Goal: Task Accomplishment & Management: Use online tool/utility

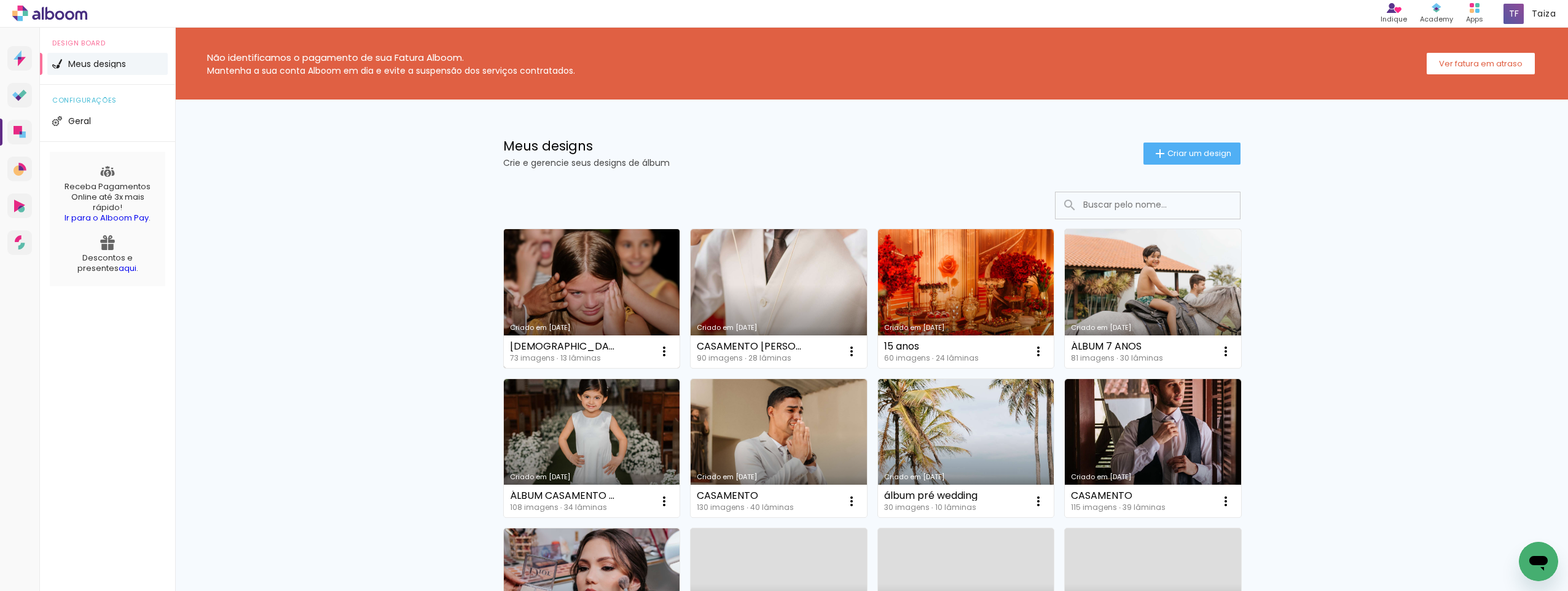
click at [629, 300] on link "Criado em [DATE]" at bounding box center [591, 299] width 176 height 139
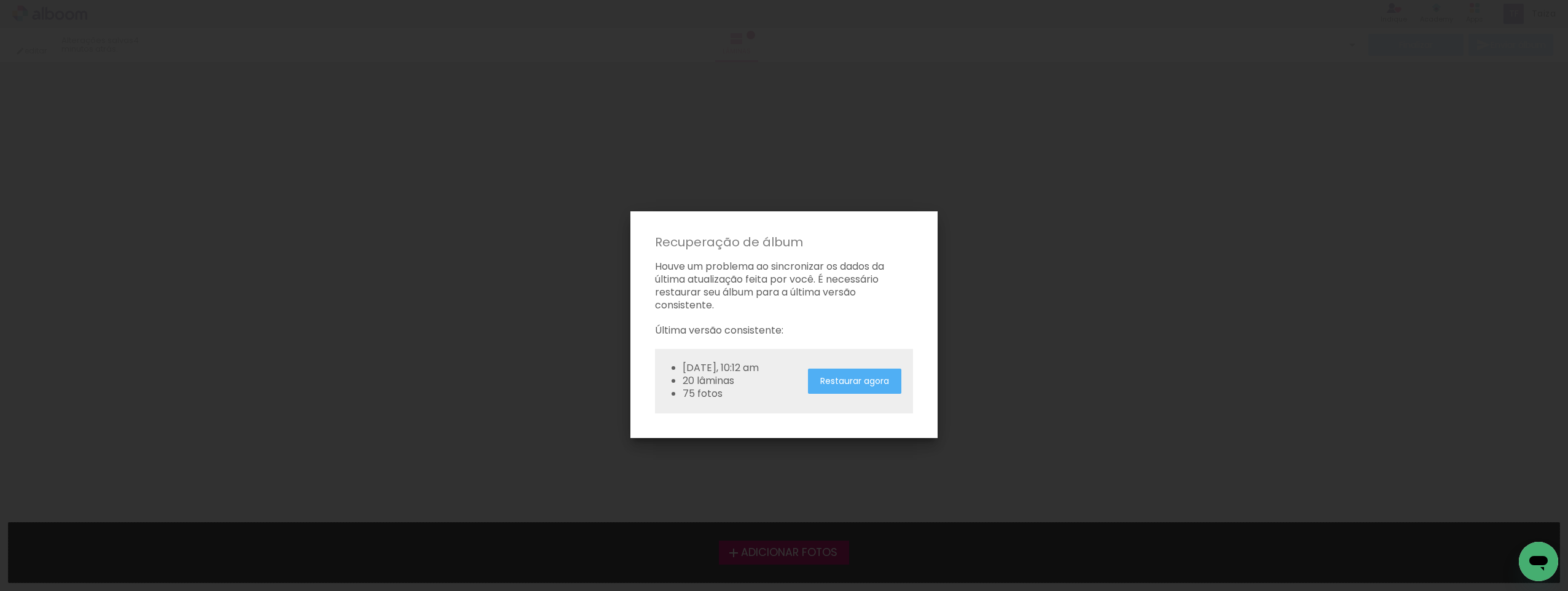
click at [0, 0] on slot "Restaurar agora" at bounding box center [0, 0] width 0 height 0
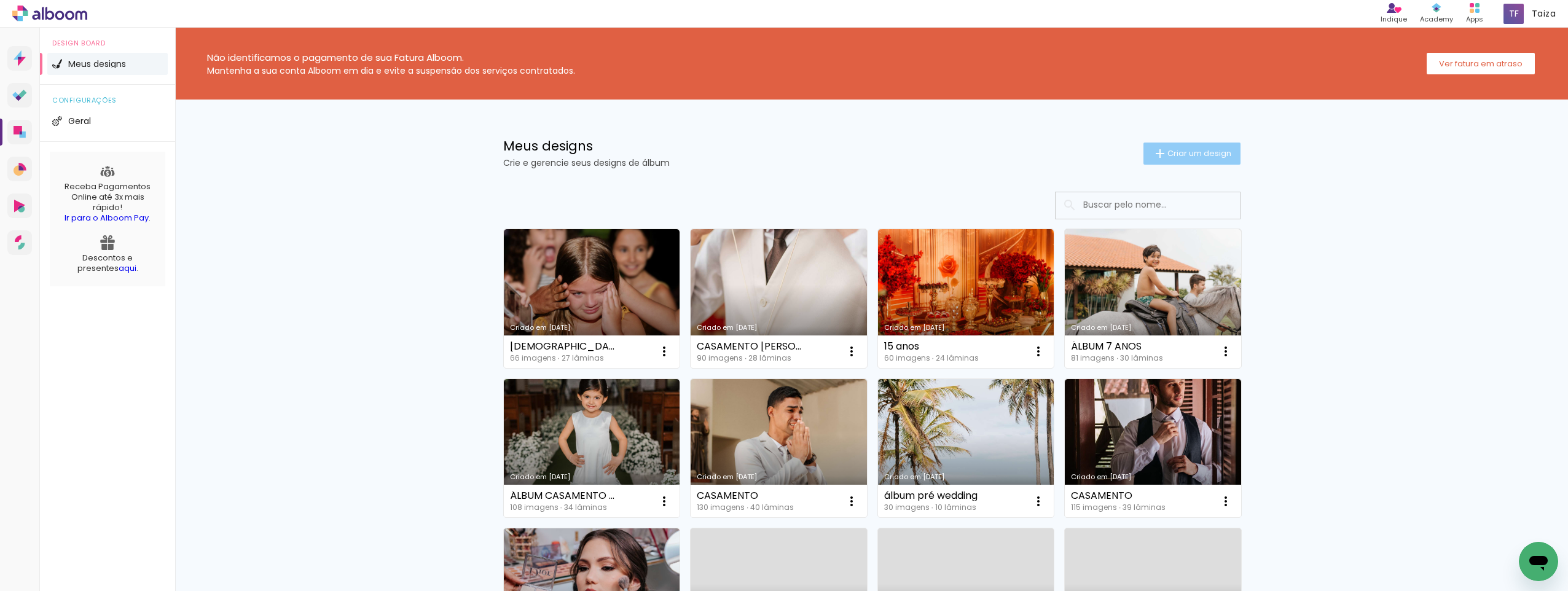
click at [1197, 157] on span "Criar um design" at bounding box center [1199, 153] width 64 height 8
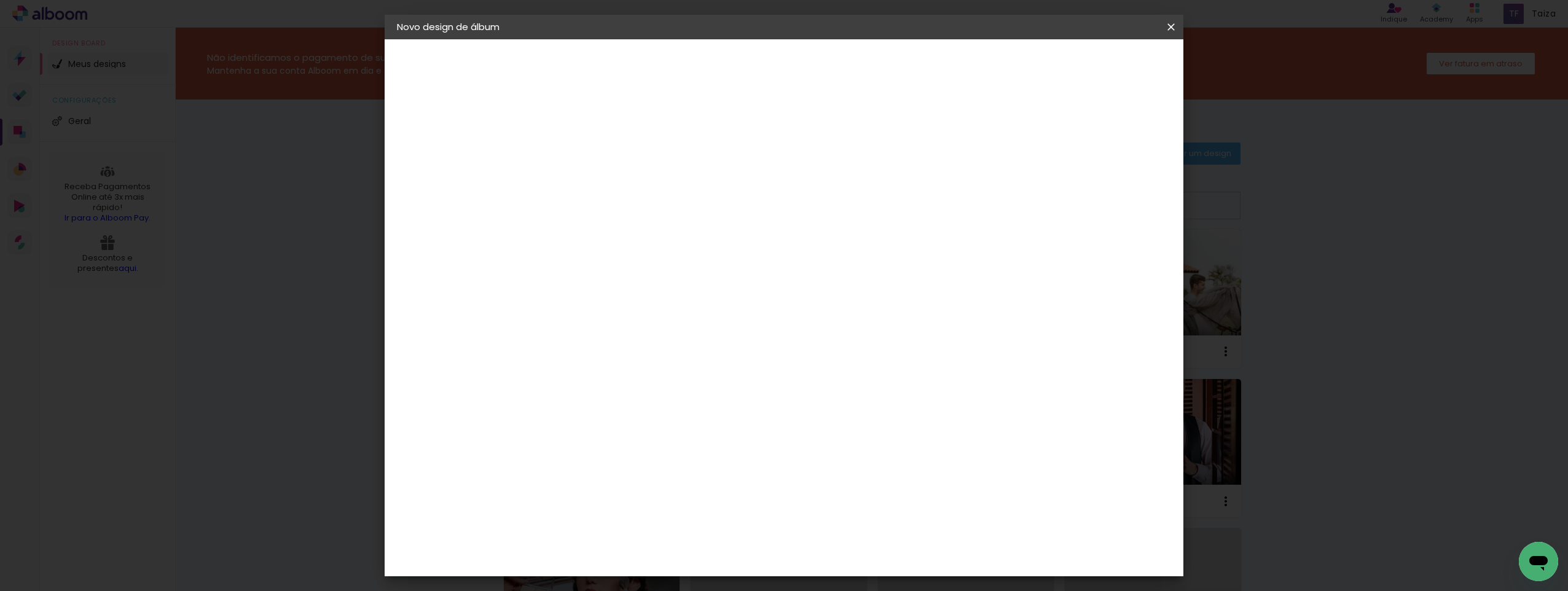
click at [598, 162] on input at bounding box center [598, 165] width 0 height 19
type input "b"
type input "[DEMOGRAPHIC_DATA]"
type paper-input "[DEMOGRAPHIC_DATA]"
click at [0, 0] on slot "Avançar" at bounding box center [0, 0] width 0 height 0
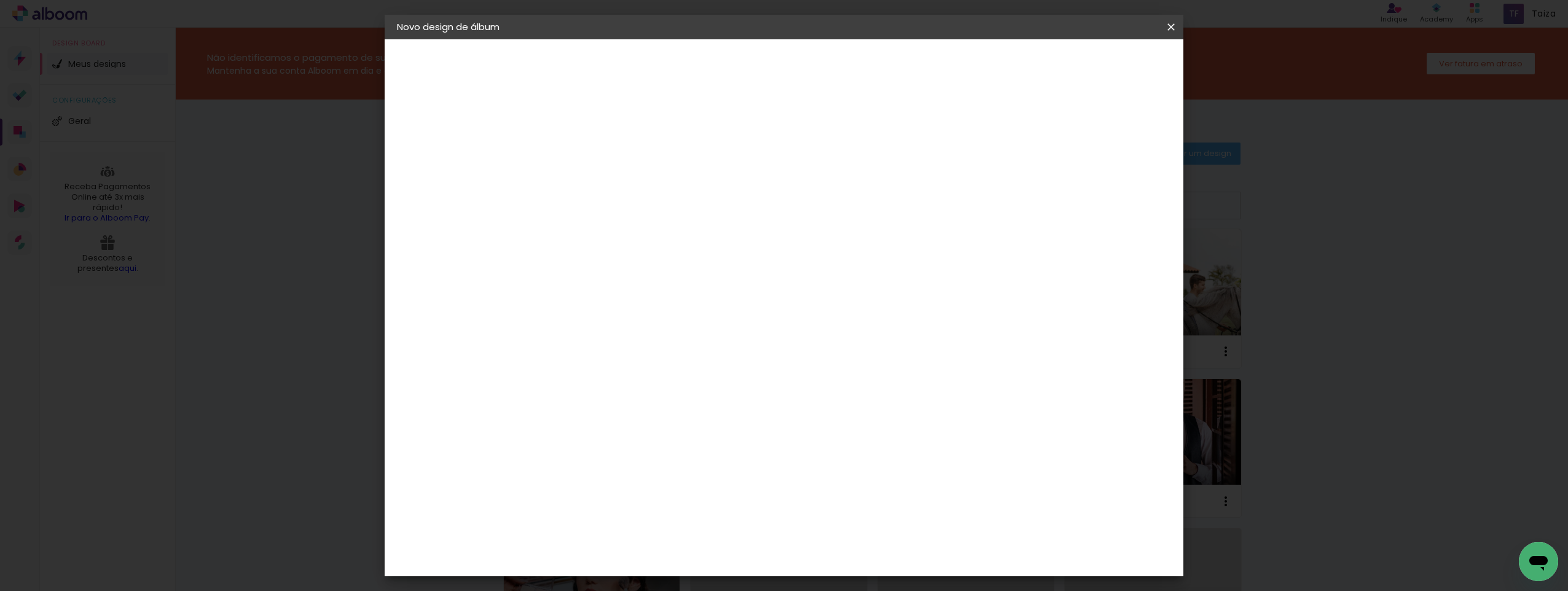
click at [637, 494] on paper-item "ArtCollor" at bounding box center [629, 500] width 133 height 27
click at [827, 69] on paper-button "Avançar" at bounding box center [798, 65] width 60 height 21
click at [646, 210] on input "text" at bounding box center [622, 214] width 48 height 19
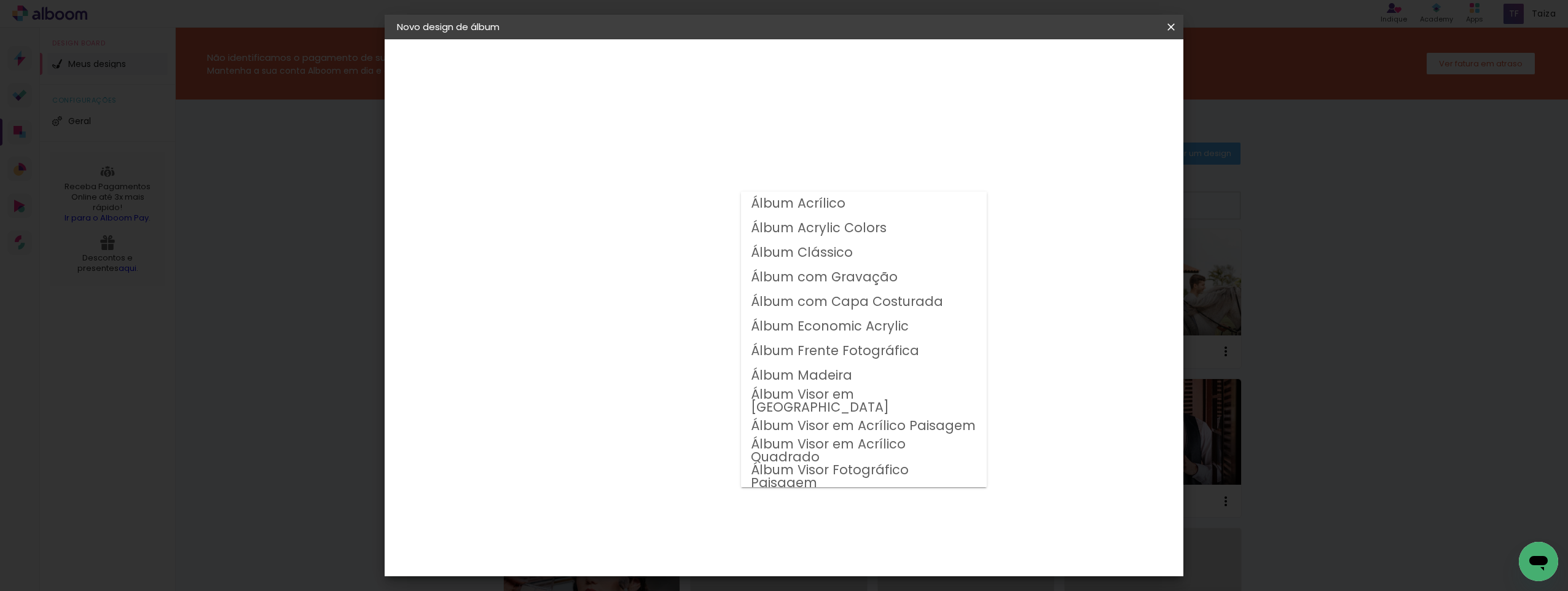
click at [0, 0] on slot "Álbum Frente Fotográfica" at bounding box center [0, 0] width 0 height 0
type input "Álbum Frente Fotográfica"
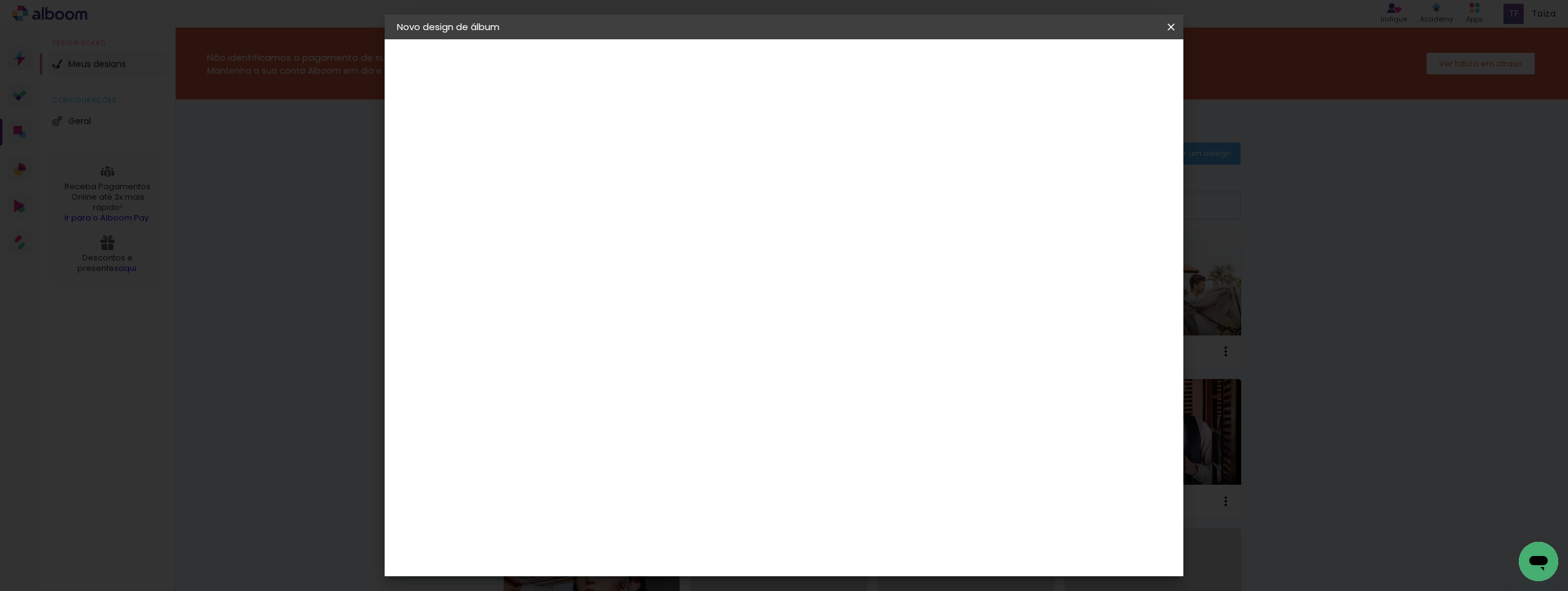
click at [681, 314] on span "20 × 25" at bounding box center [652, 322] width 57 height 25
click at [798, 74] on paper-button "Avançar" at bounding box center [768, 65] width 60 height 21
drag, startPoint x: 577, startPoint y: 140, endPoint x: 565, endPoint y: 139, distance: 12.0
click at [565, 139] on paper-input-container "Espaço entre fotos 2 mm" at bounding box center [598, 133] width 71 height 28
click at [569, 133] on input "2" at bounding box center [588, 132] width 42 height 15
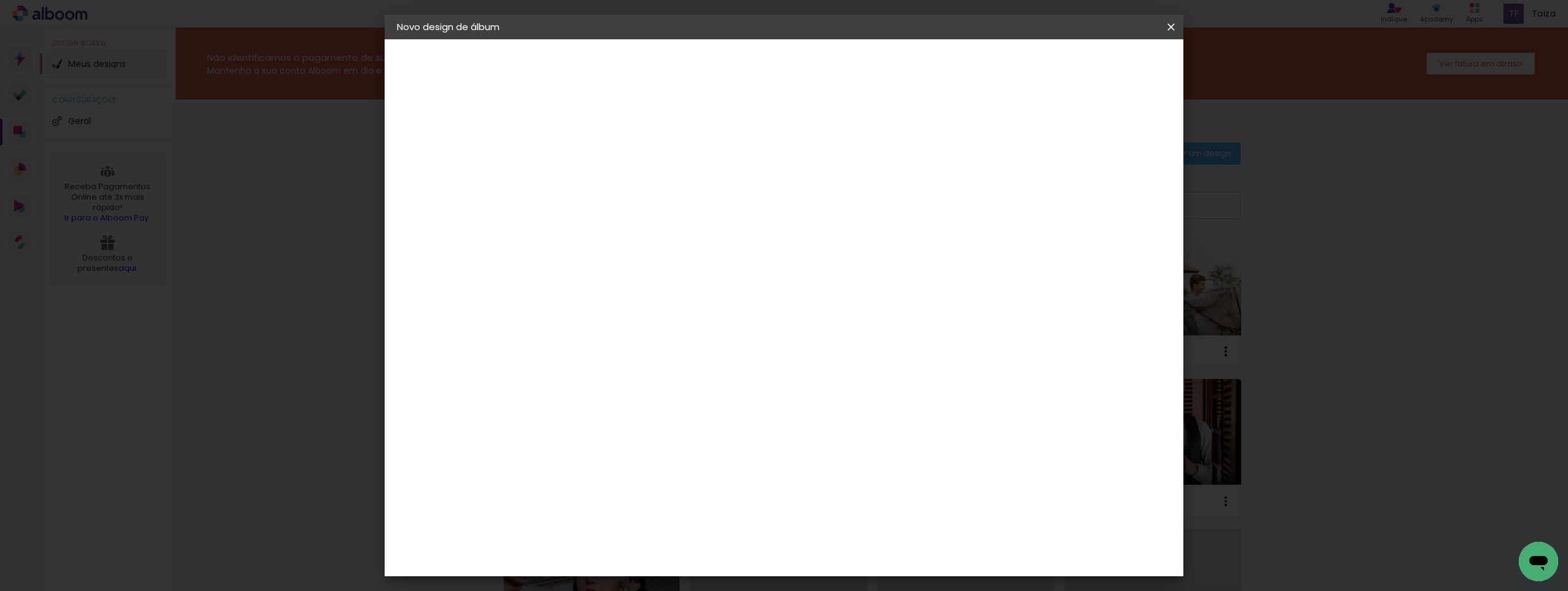
drag, startPoint x: 577, startPoint y: 134, endPoint x: 509, endPoint y: 141, distance: 68.4
click at [509, 39] on quentale-album-spec "Iniciar design Iniciar design" at bounding box center [784, 39] width 799 height 0
type input "1"
type paper-input "1"
drag, startPoint x: 1088, startPoint y: 120, endPoint x: 1082, endPoint y: 126, distance: 8.5
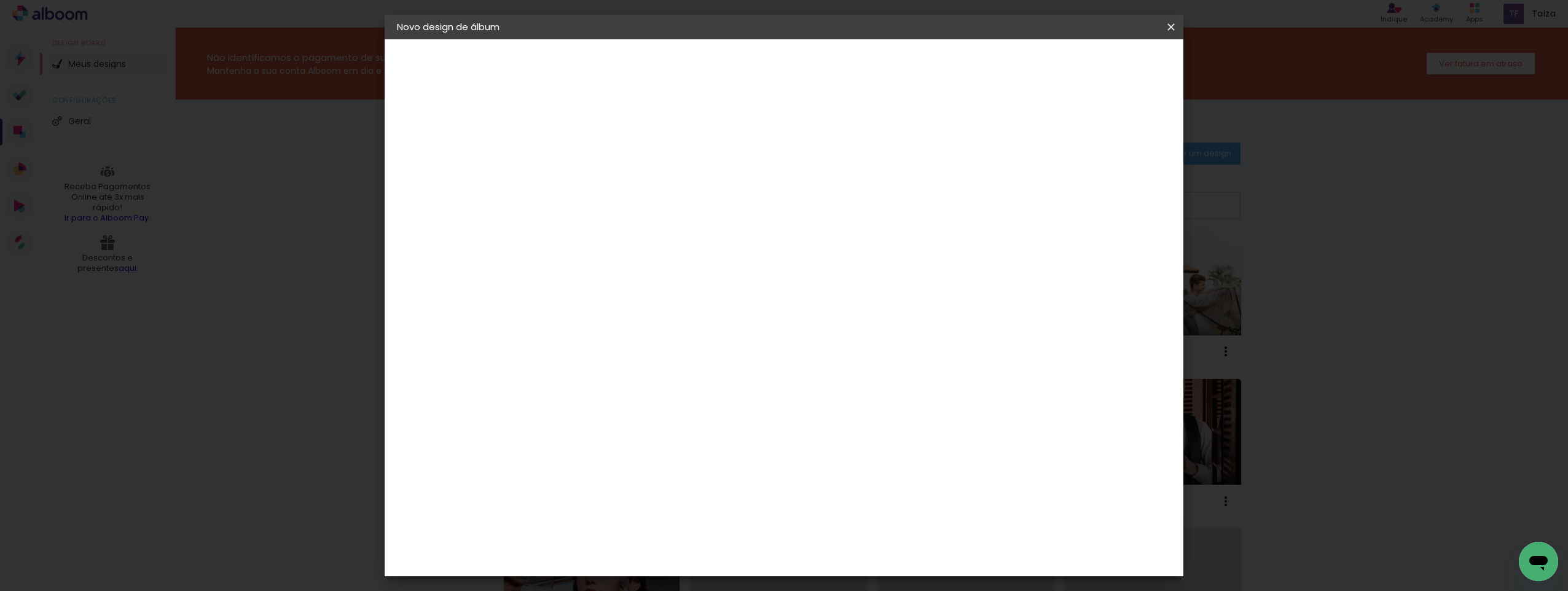
click at [1088, 121] on div "mm Mostrar sangria" at bounding box center [835, 133] width 544 height 28
click at [0, 0] on slot "Mostrar sangria" at bounding box center [0, 0] width 0 height 0
type paper-checkbox "on"
click at [1094, 63] on span "Iniciar design" at bounding box center [1067, 65] width 56 height 9
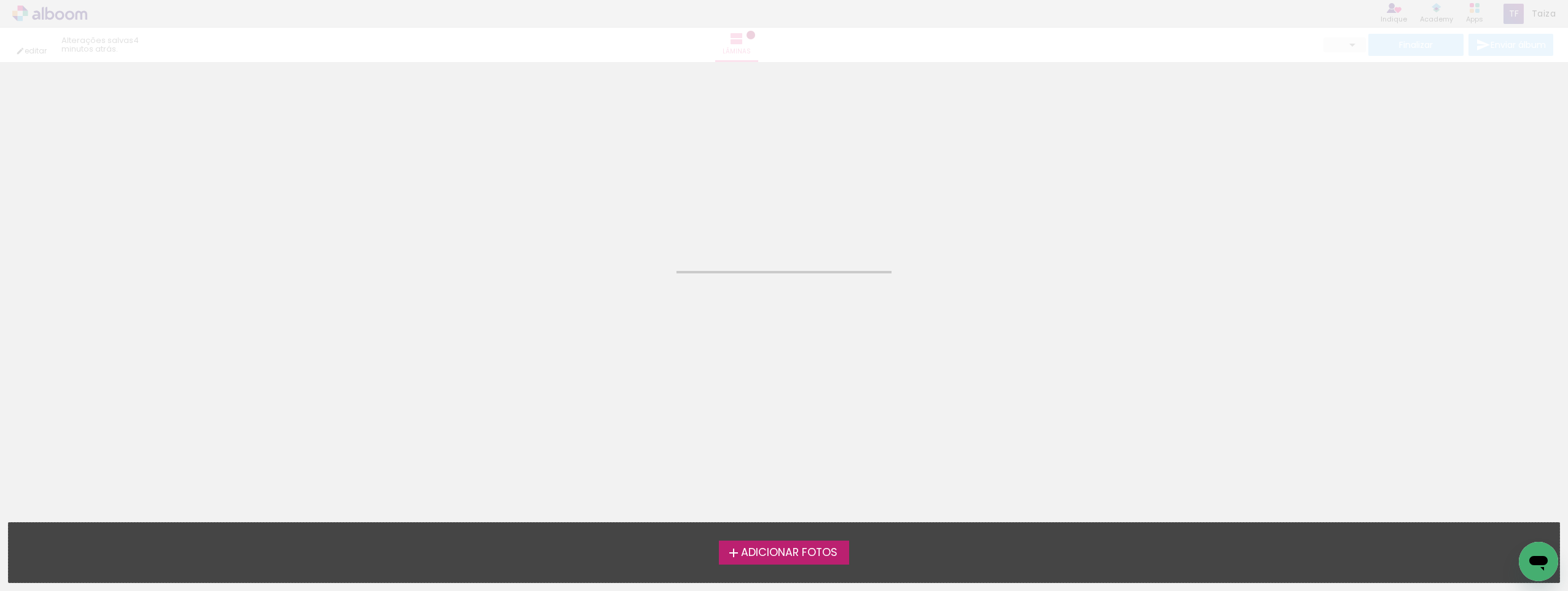
click at [821, 552] on span "Adicionar Fotos" at bounding box center [789, 552] width 96 height 11
click at [0, 0] on input "file" at bounding box center [0, 0] width 0 height 0
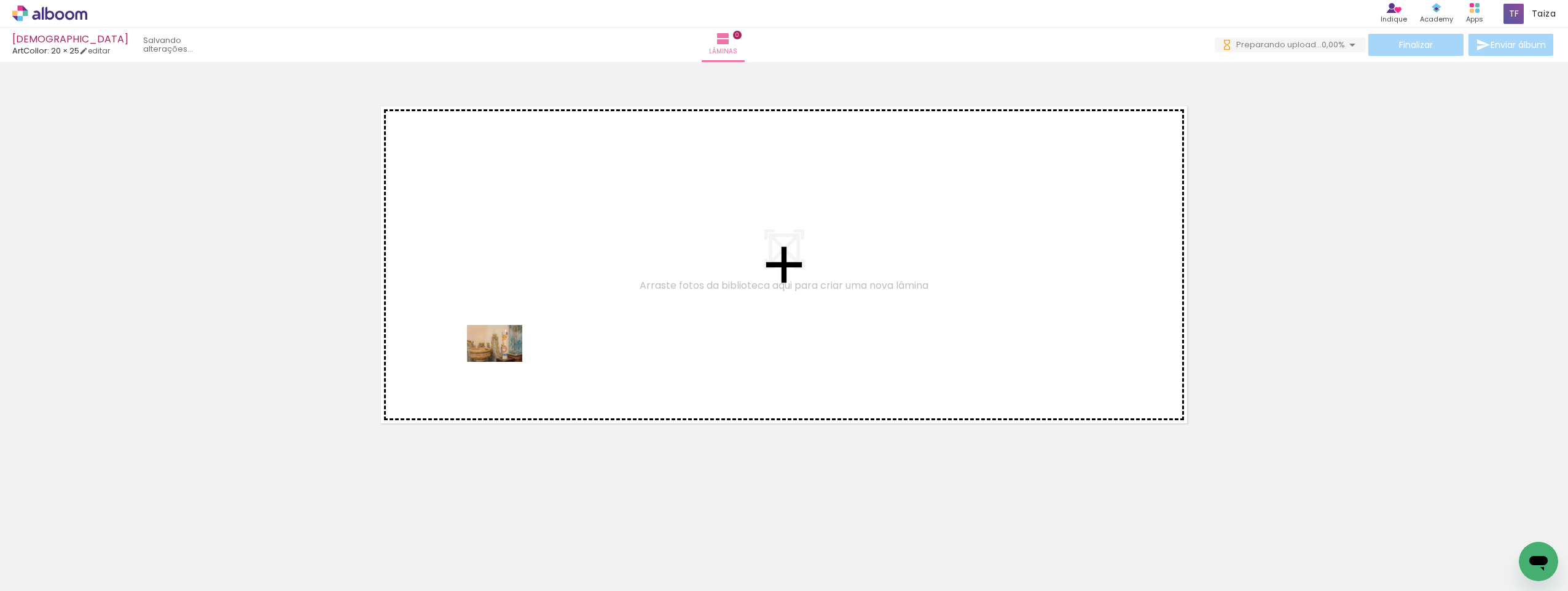
drag, startPoint x: 126, startPoint y: 565, endPoint x: 504, endPoint y: 362, distance: 429.1
click at [504, 362] on quentale-workspace at bounding box center [784, 295] width 1568 height 591
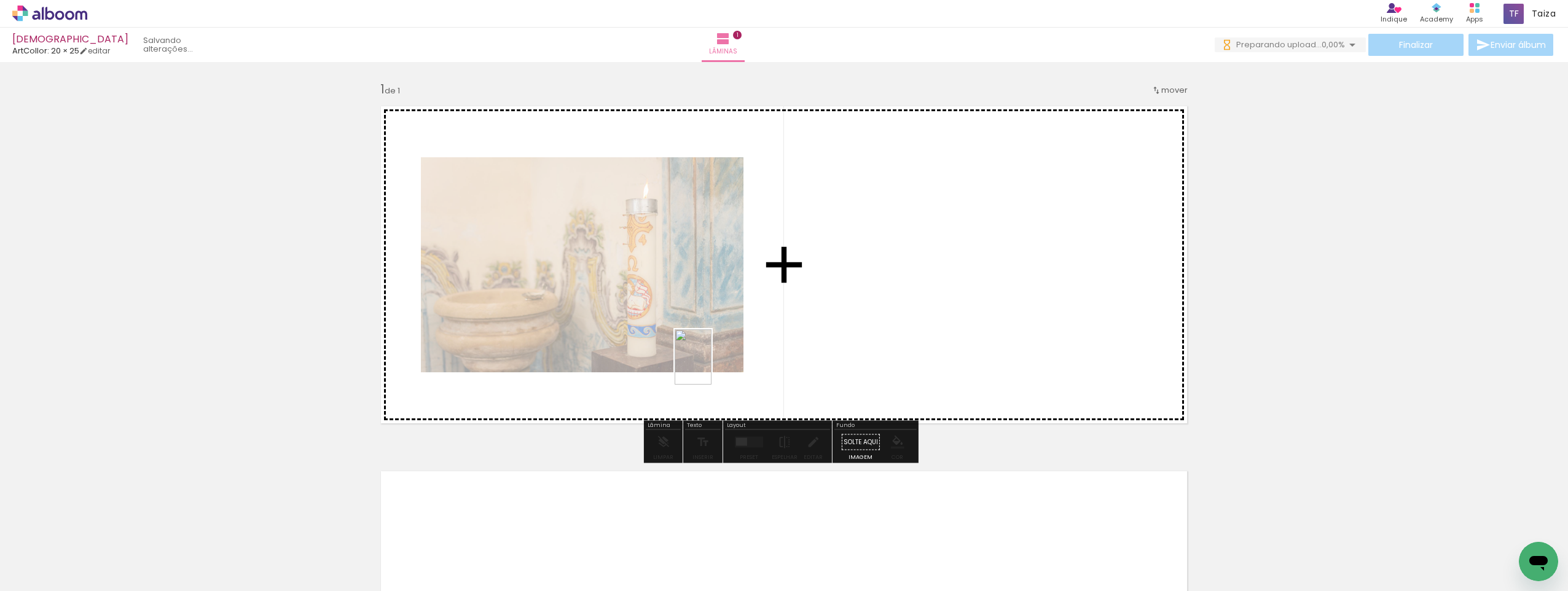
drag, startPoint x: 194, startPoint y: 566, endPoint x: 722, endPoint y: 363, distance: 565.7
click at [722, 363] on quentale-workspace at bounding box center [784, 295] width 1568 height 591
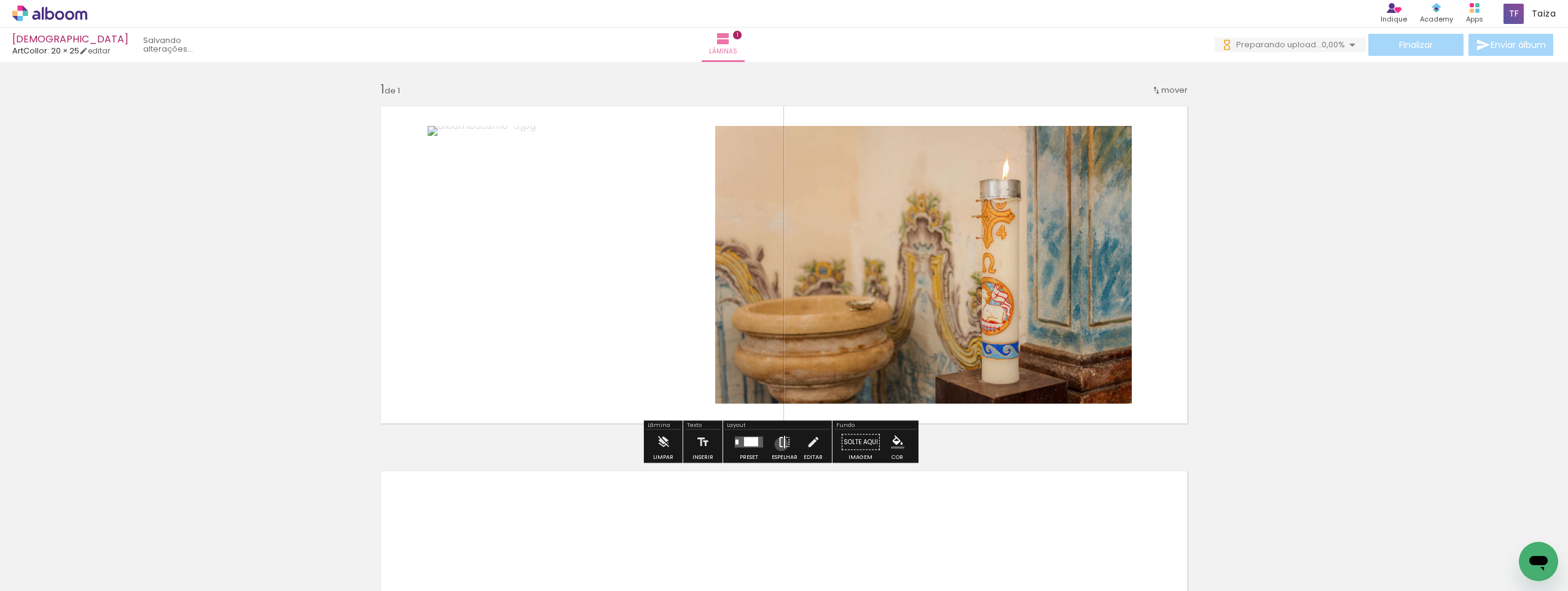
click at [779, 444] on iron-icon at bounding box center [784, 442] width 13 height 25
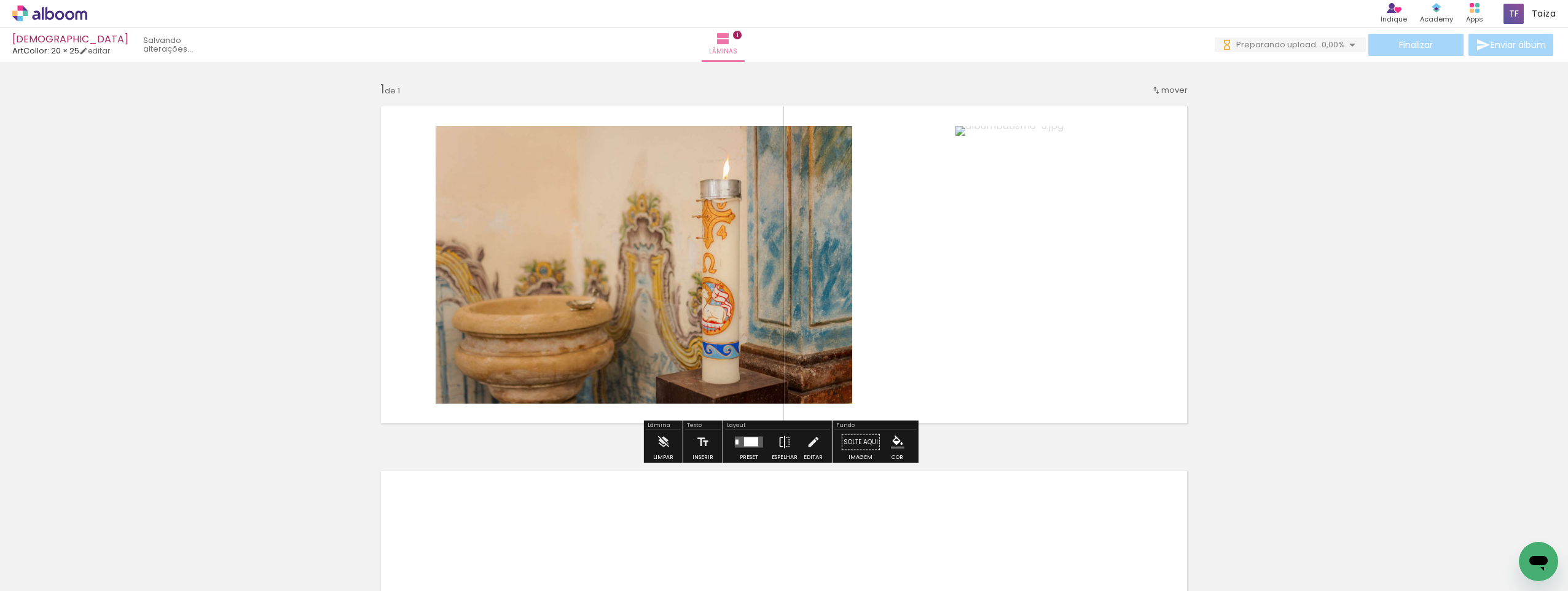
click at [644, 290] on quentale-photo at bounding box center [644, 264] width 417 height 278
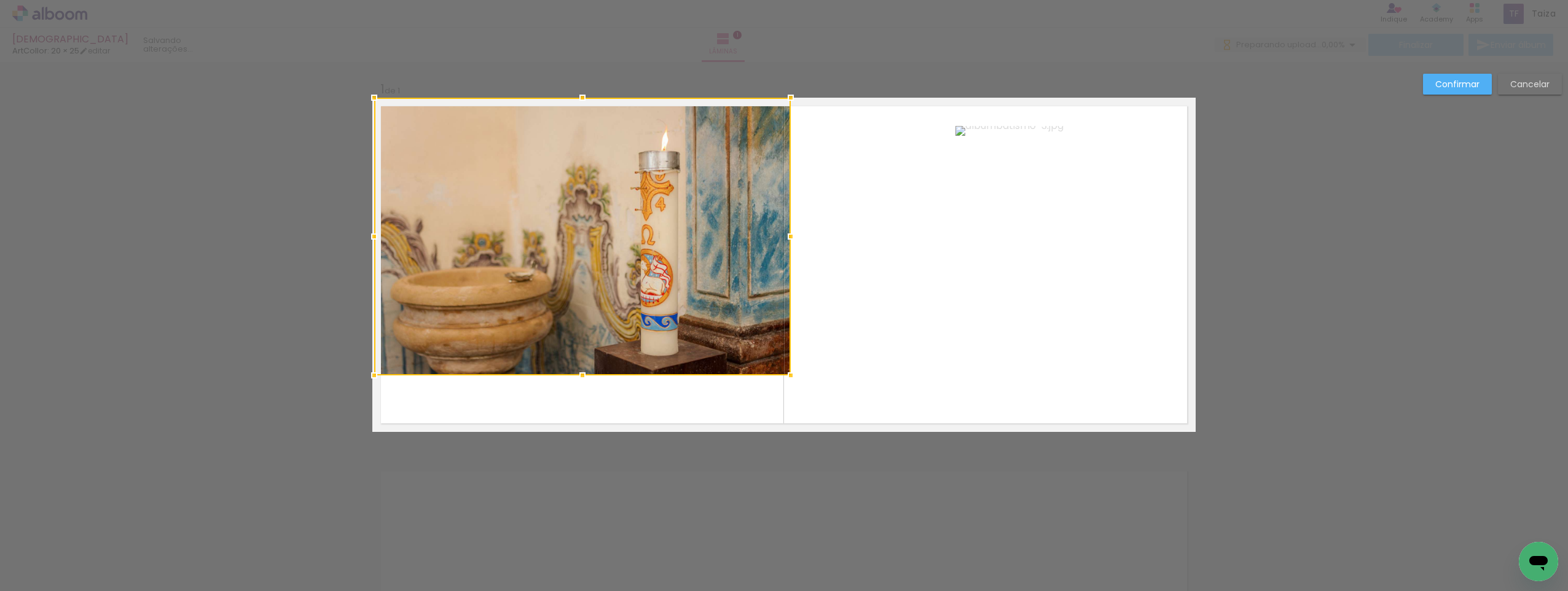
drag, startPoint x: 681, startPoint y: 301, endPoint x: 608, endPoint y: 248, distance: 90.2
click at [608, 248] on div at bounding box center [583, 237] width 417 height 278
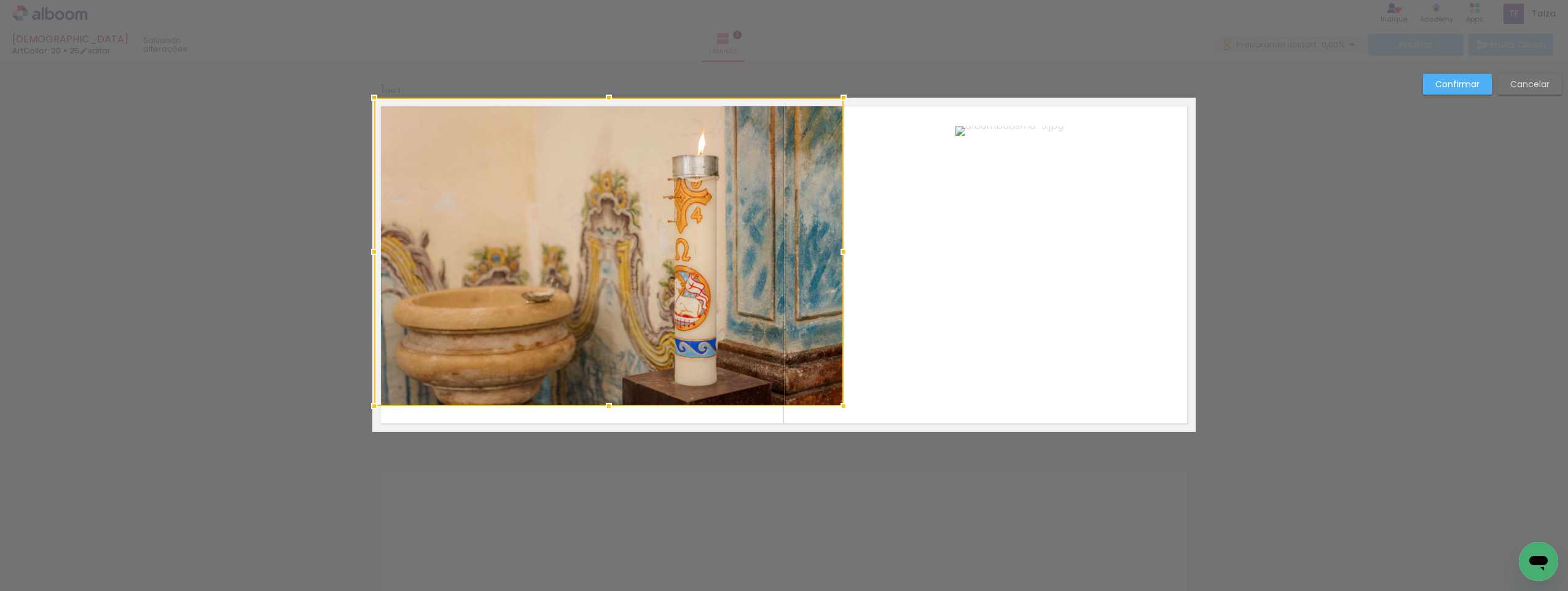
drag, startPoint x: 783, startPoint y: 385, endPoint x: 845, endPoint y: 463, distance: 99.6
click at [845, 463] on div "Inserir lâmina 1 de 1 Confirmar Cancelar" at bounding box center [784, 441] width 1568 height 759
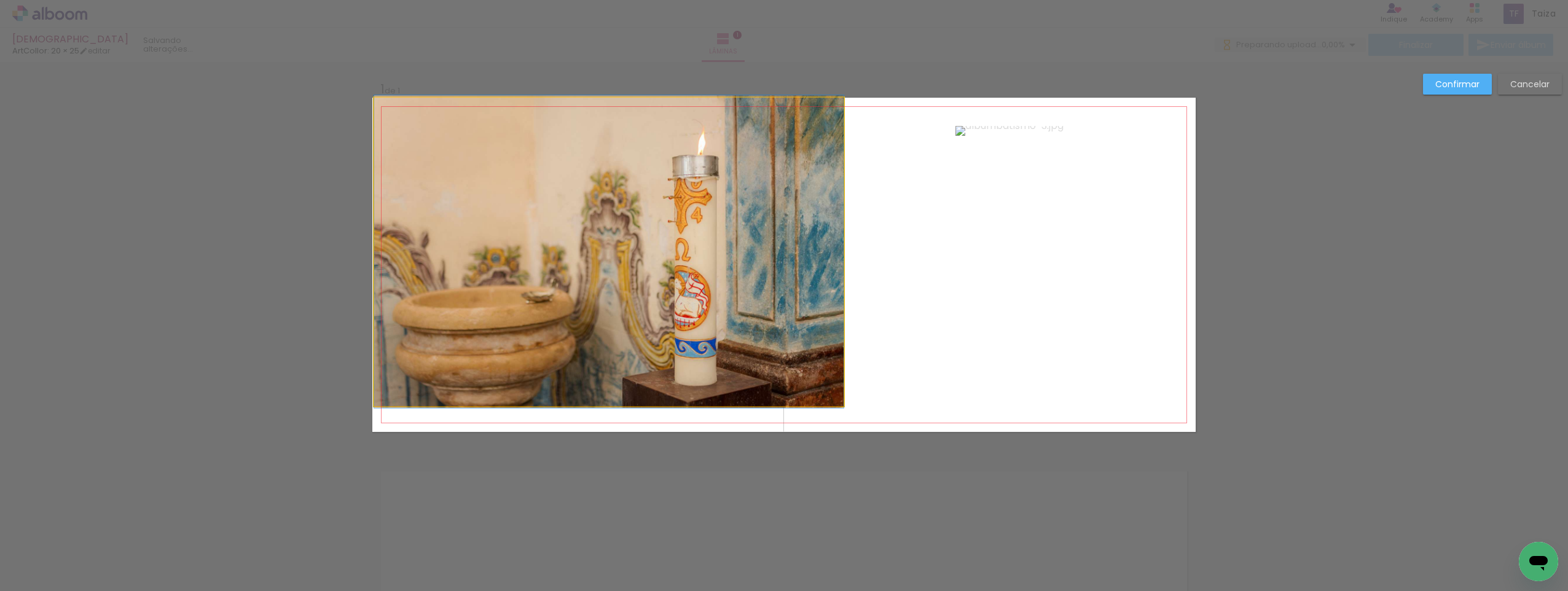
click at [686, 380] on quentale-photo at bounding box center [609, 252] width 469 height 308
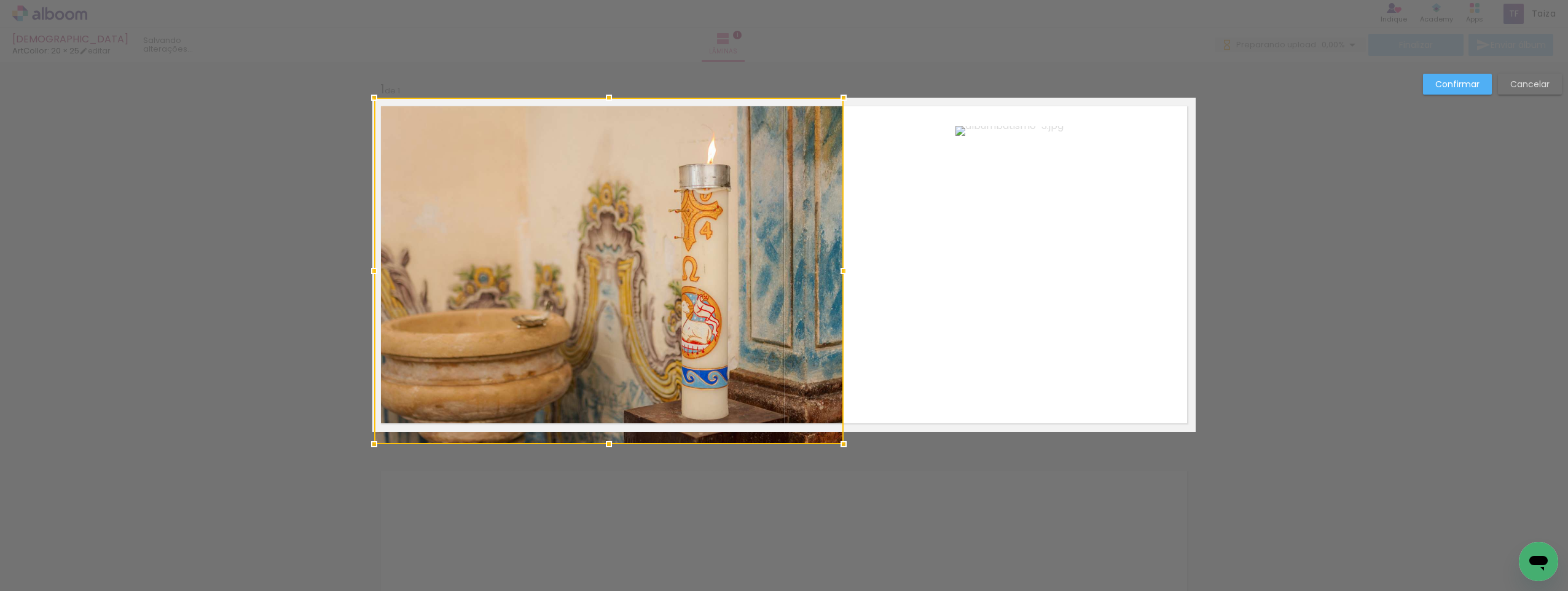
drag, startPoint x: 610, startPoint y: 403, endPoint x: 613, endPoint y: 413, distance: 10.4
click at [613, 414] on div at bounding box center [609, 271] width 469 height 346
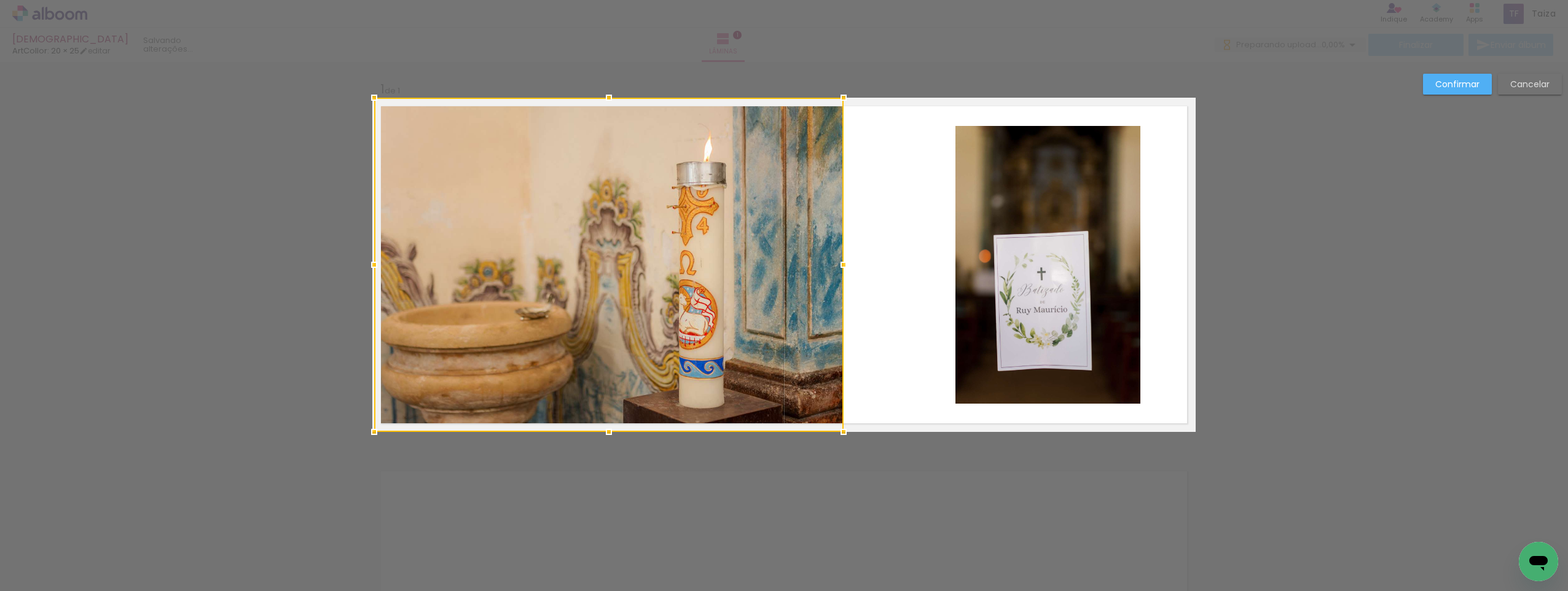
click at [1086, 225] on quentale-photo at bounding box center [1048, 264] width 185 height 278
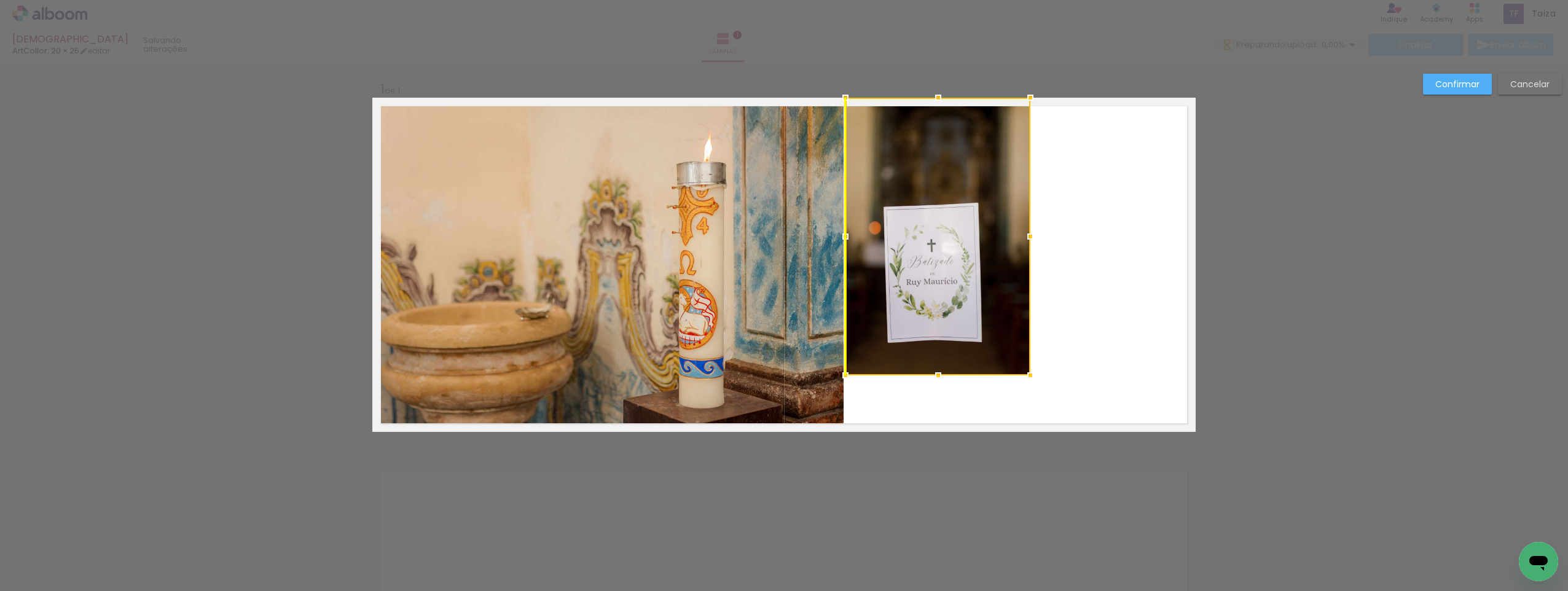
drag, startPoint x: 1061, startPoint y: 260, endPoint x: 951, endPoint y: 219, distance: 117.4
click at [951, 219] on div at bounding box center [938, 237] width 185 height 278
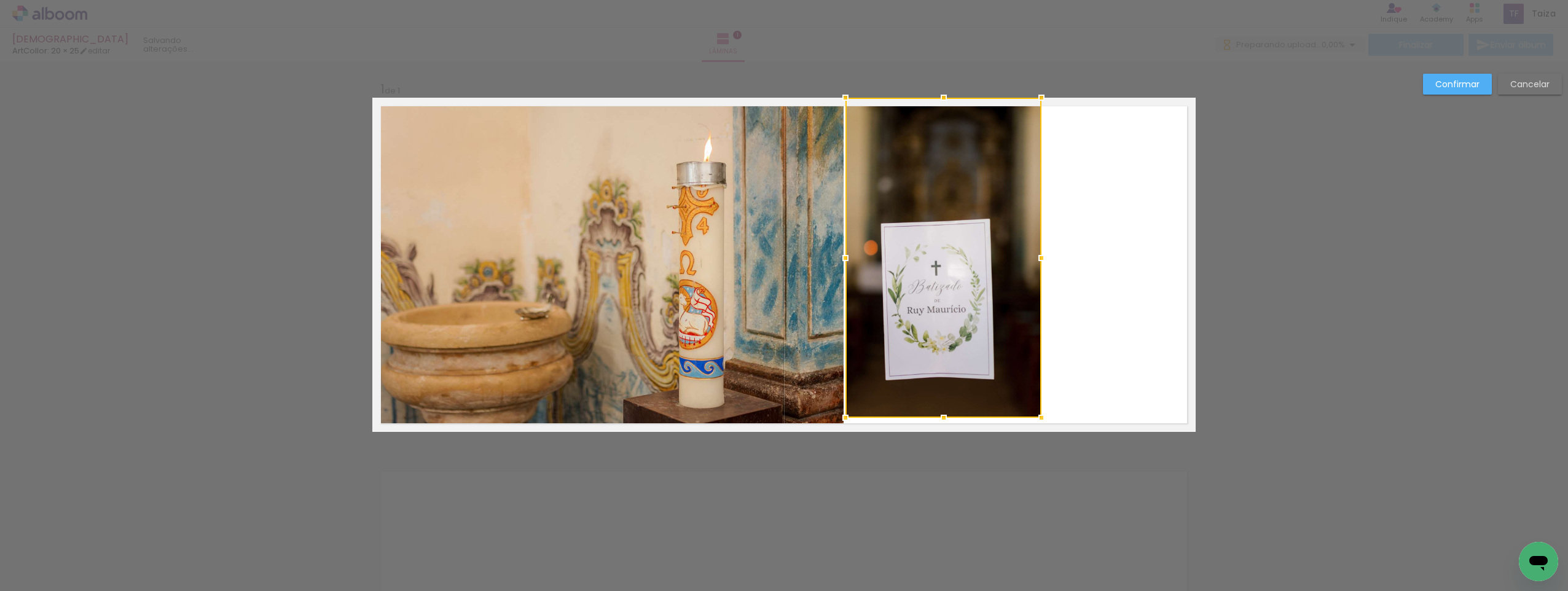
drag, startPoint x: 1025, startPoint y: 377, endPoint x: 1035, endPoint y: 467, distance: 90.6
click at [1035, 467] on div "Inserir lâmina 1 de 1 Confirmar Cancelar" at bounding box center [784, 441] width 1568 height 759
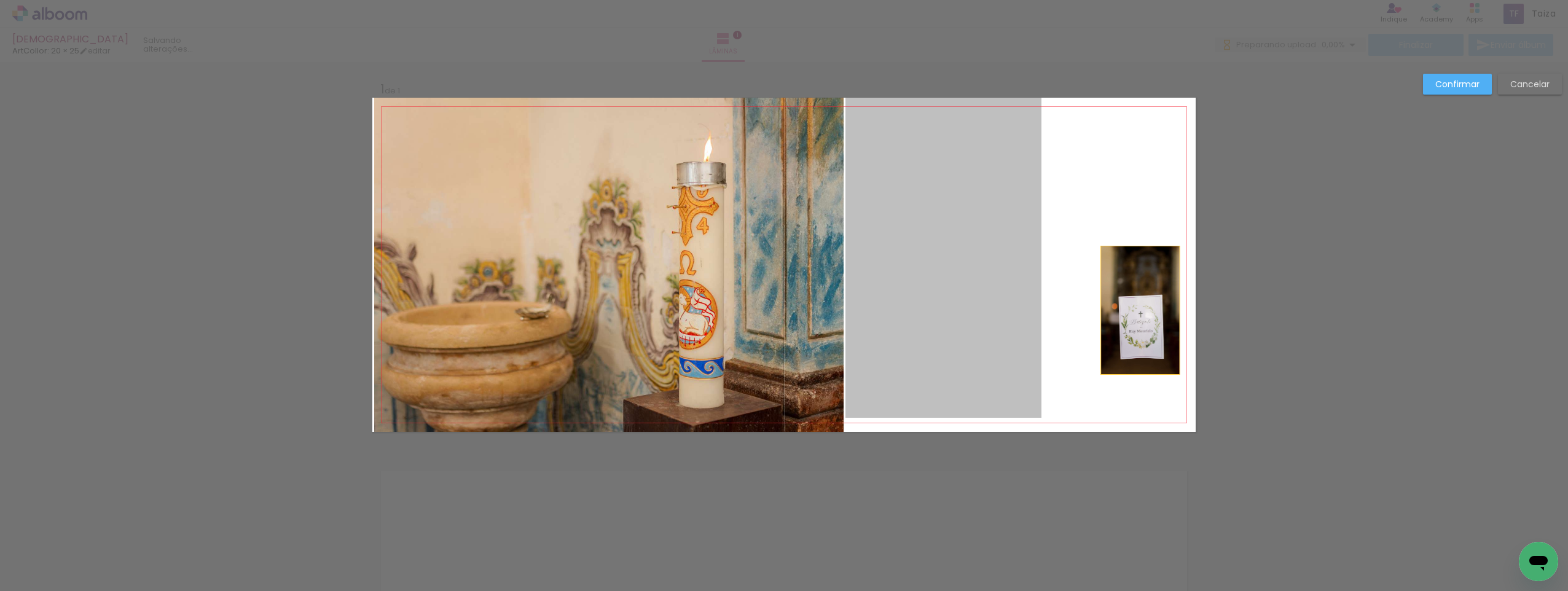
drag, startPoint x: 969, startPoint y: 316, endPoint x: 1136, endPoint y: 310, distance: 167.1
click at [1136, 310] on quentale-layouter at bounding box center [784, 264] width 824 height 334
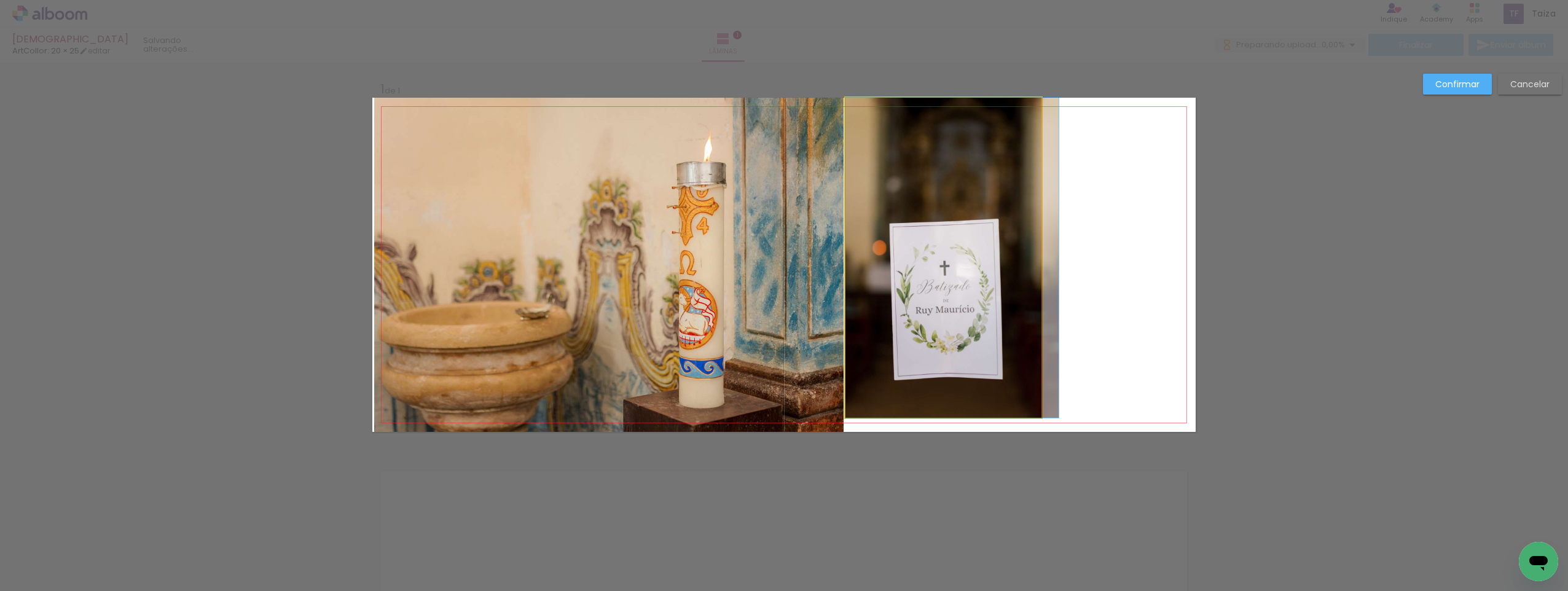
click at [977, 304] on quentale-photo at bounding box center [944, 258] width 196 height 320
click at [977, 304] on div at bounding box center [944, 258] width 196 height 320
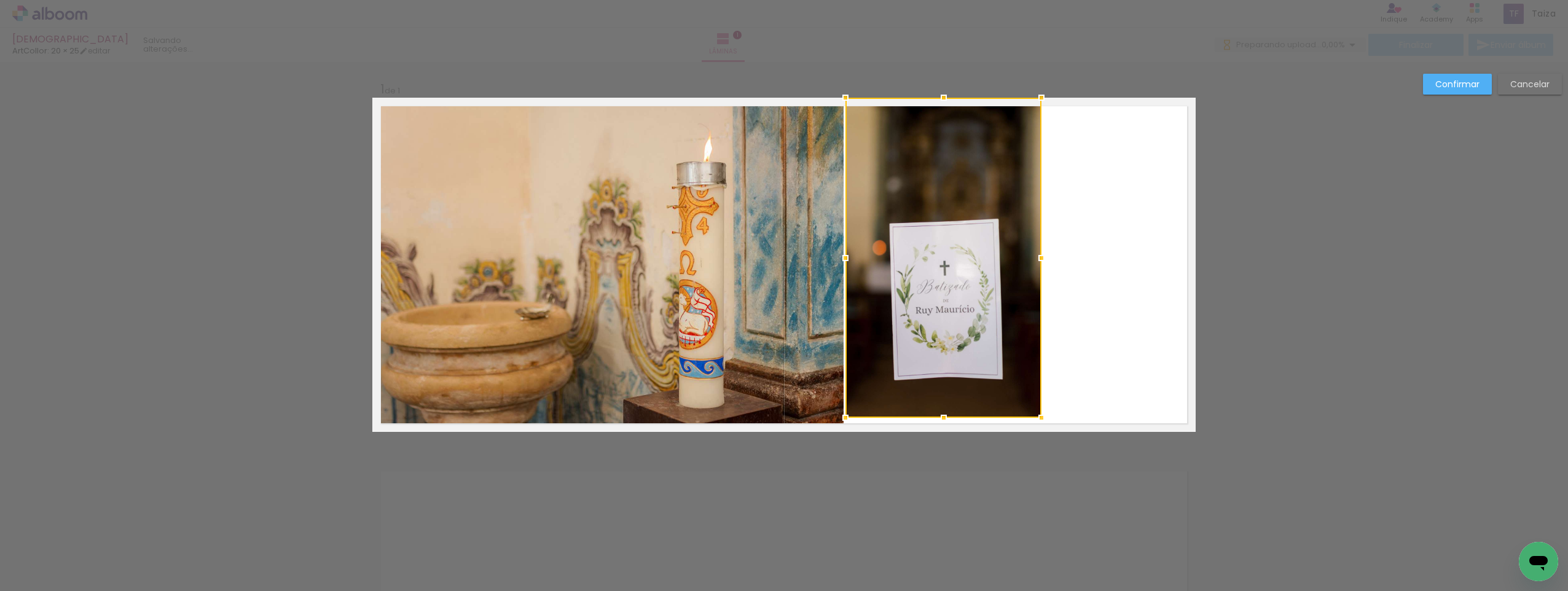
click at [977, 304] on div at bounding box center [944, 258] width 196 height 320
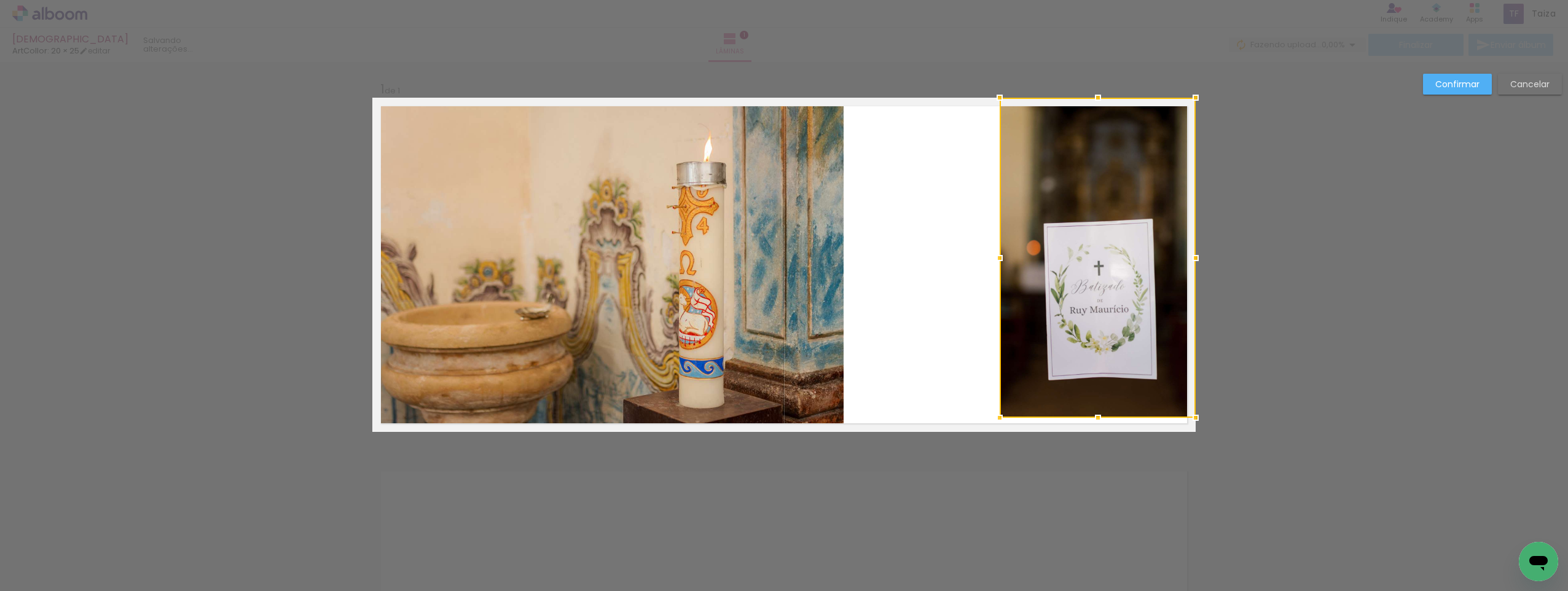
drag, startPoint x: 972, startPoint y: 301, endPoint x: 1127, endPoint y: 293, distance: 155.2
click at [1127, 293] on div at bounding box center [1098, 258] width 196 height 320
drag, startPoint x: 999, startPoint y: 416, endPoint x: 986, endPoint y: 424, distance: 15.3
click at [988, 423] on div at bounding box center [1000, 418] width 25 height 25
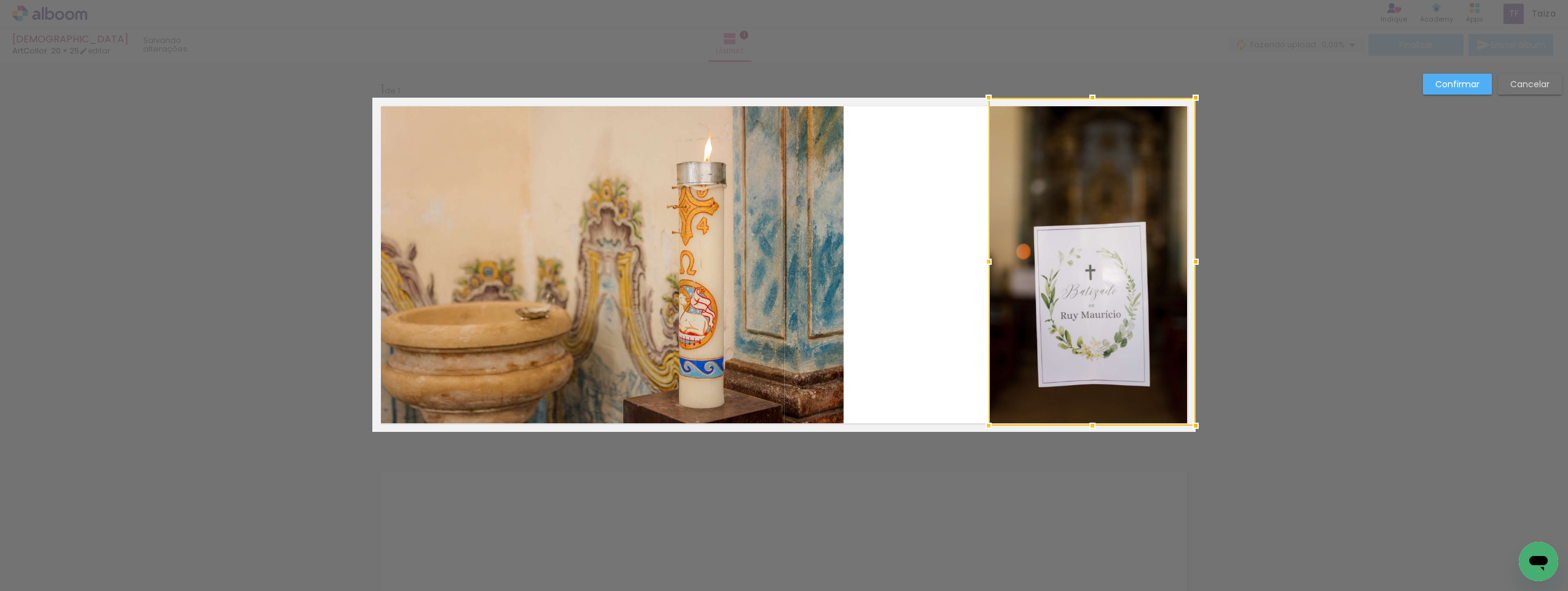
click at [982, 430] on div at bounding box center [989, 426] width 25 height 25
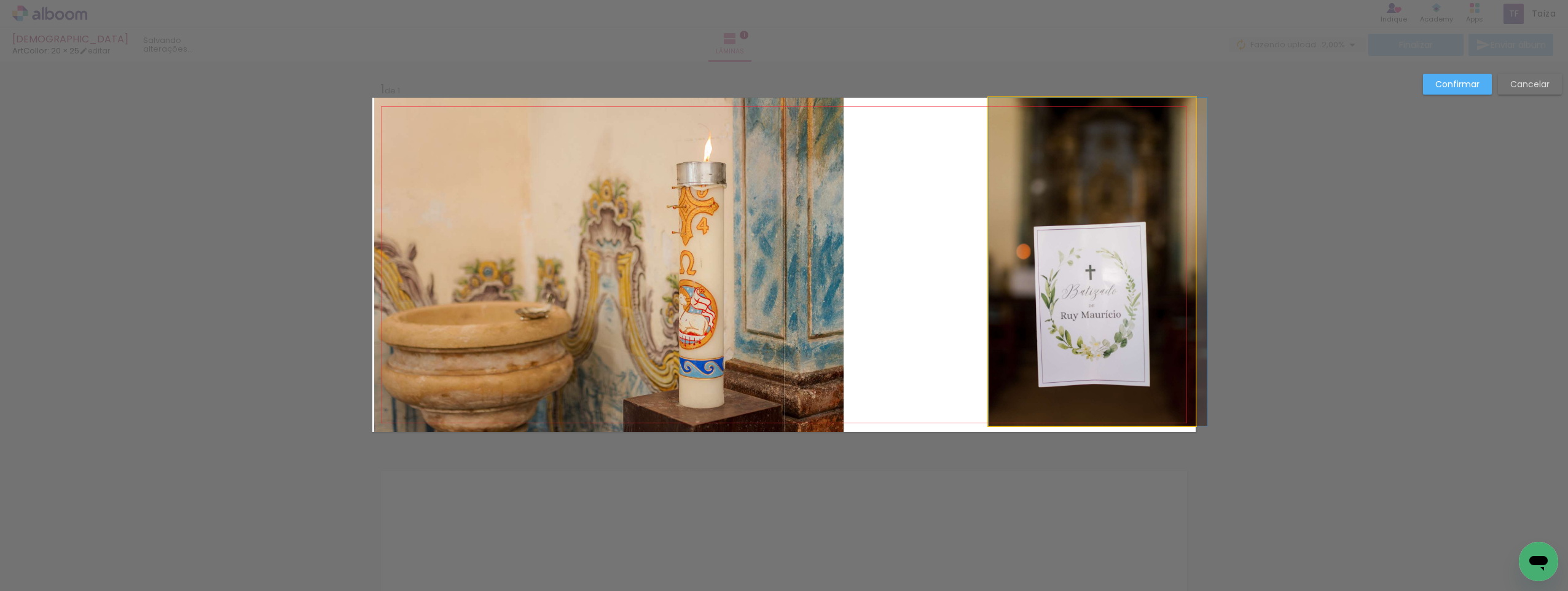
click at [990, 403] on quentale-photo at bounding box center [1092, 262] width 207 height 328
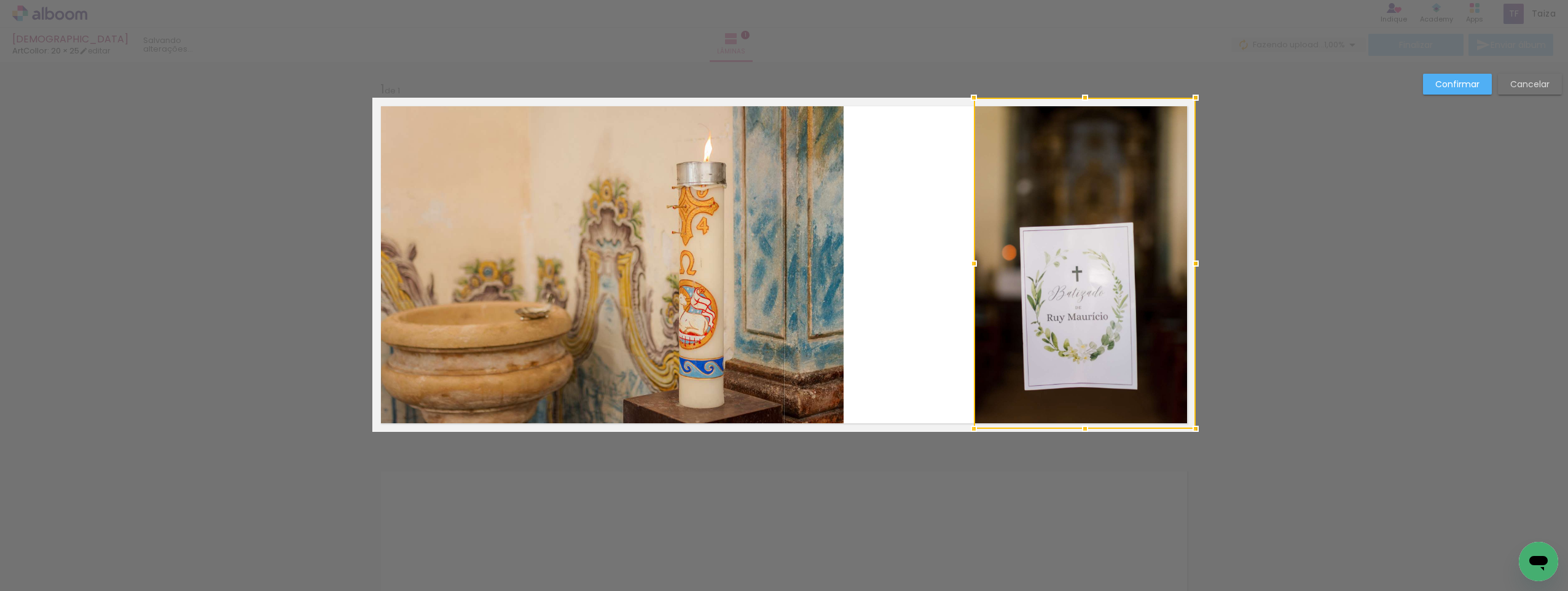
drag, startPoint x: 984, startPoint y: 420, endPoint x: 968, endPoint y: 444, distance: 28.8
click at [968, 444] on div "Inserir lâmina 1 de 1 Confirmar Cancelar" at bounding box center [784, 441] width 1568 height 759
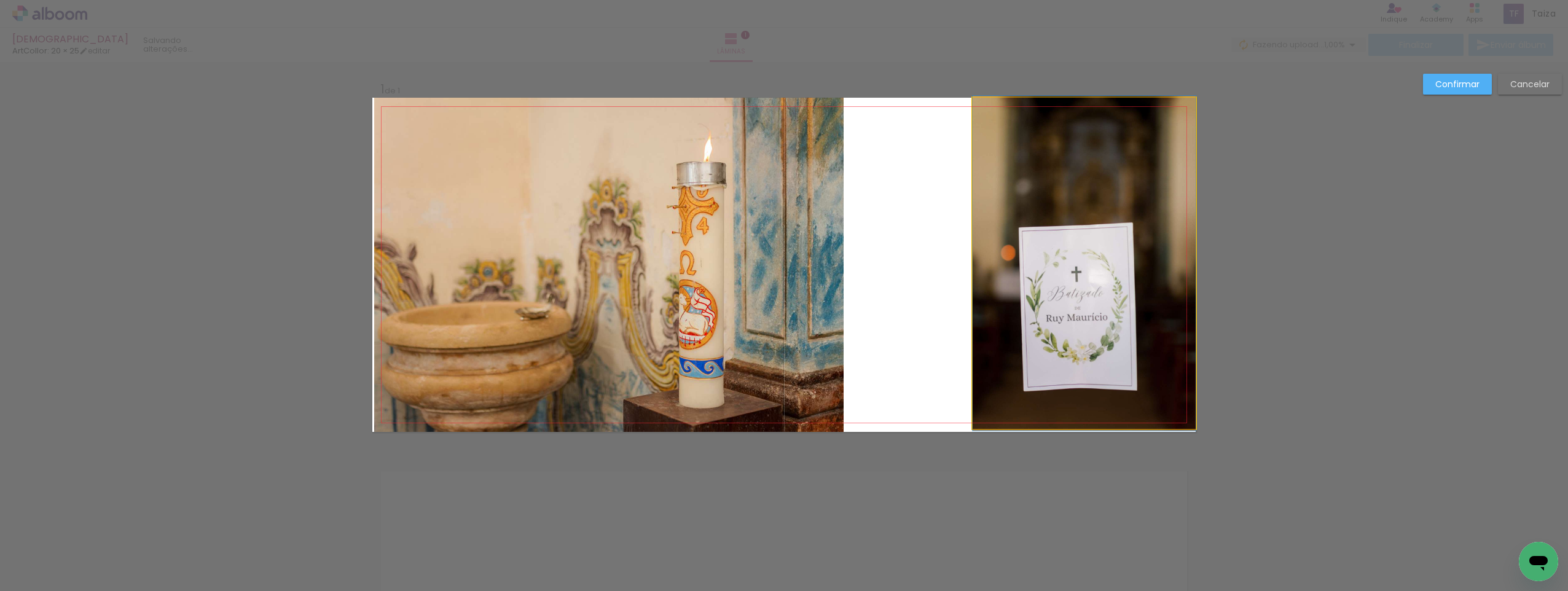
click at [1077, 404] on quentale-photo at bounding box center [1084, 263] width 223 height 331
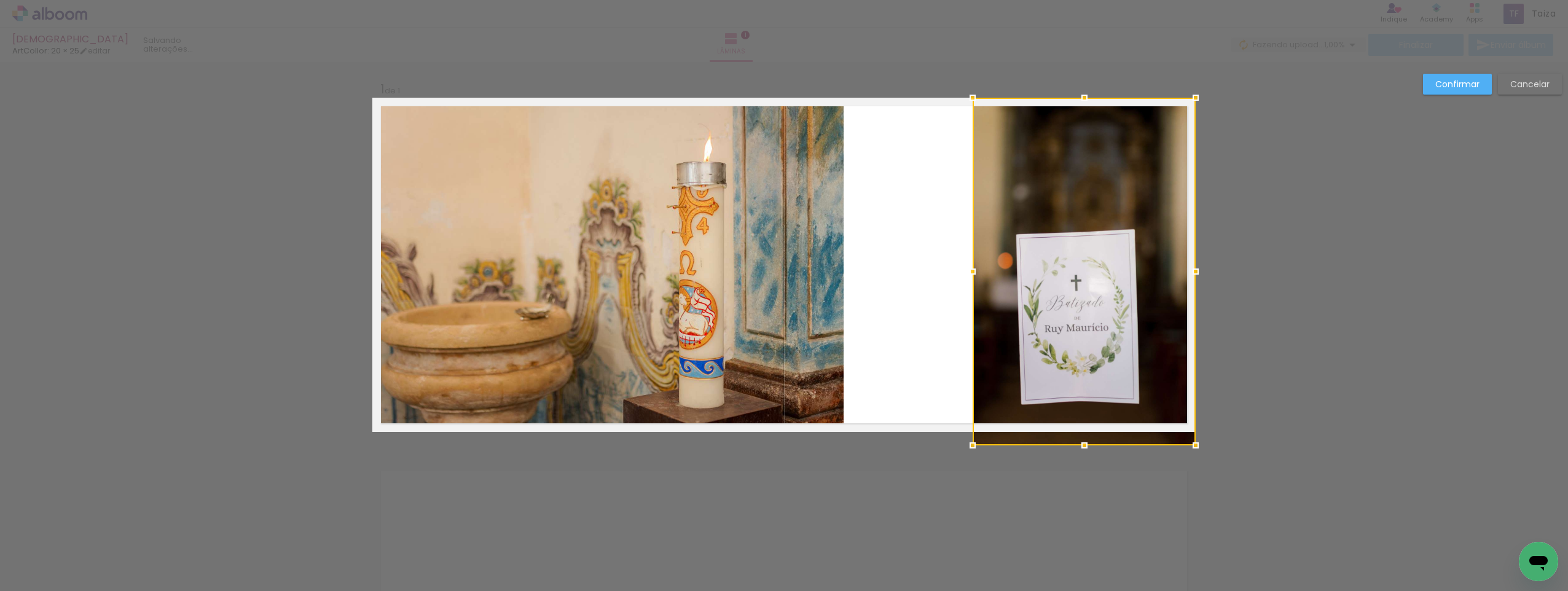
drag, startPoint x: 1077, startPoint y: 427, endPoint x: 1077, endPoint y: 435, distance: 8.0
click at [1077, 435] on div at bounding box center [1085, 446] width 25 height 25
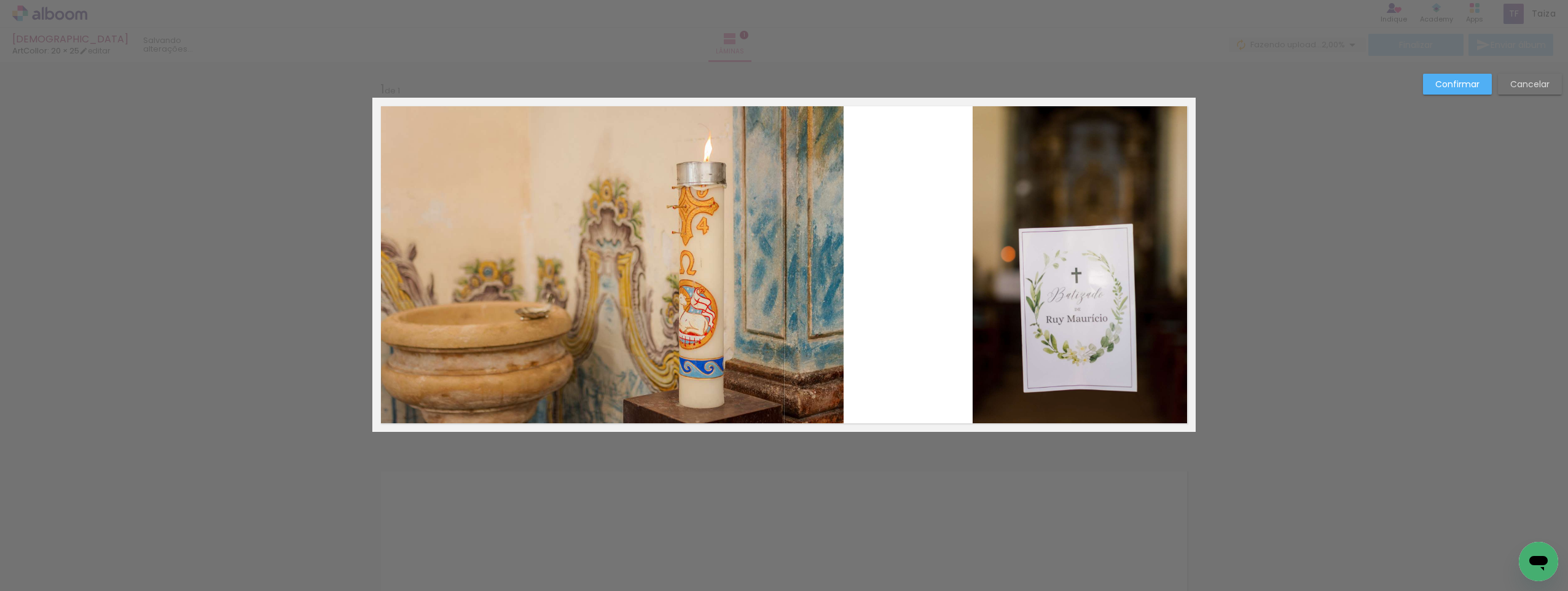
click at [777, 283] on quentale-photo at bounding box center [609, 264] width 469 height 334
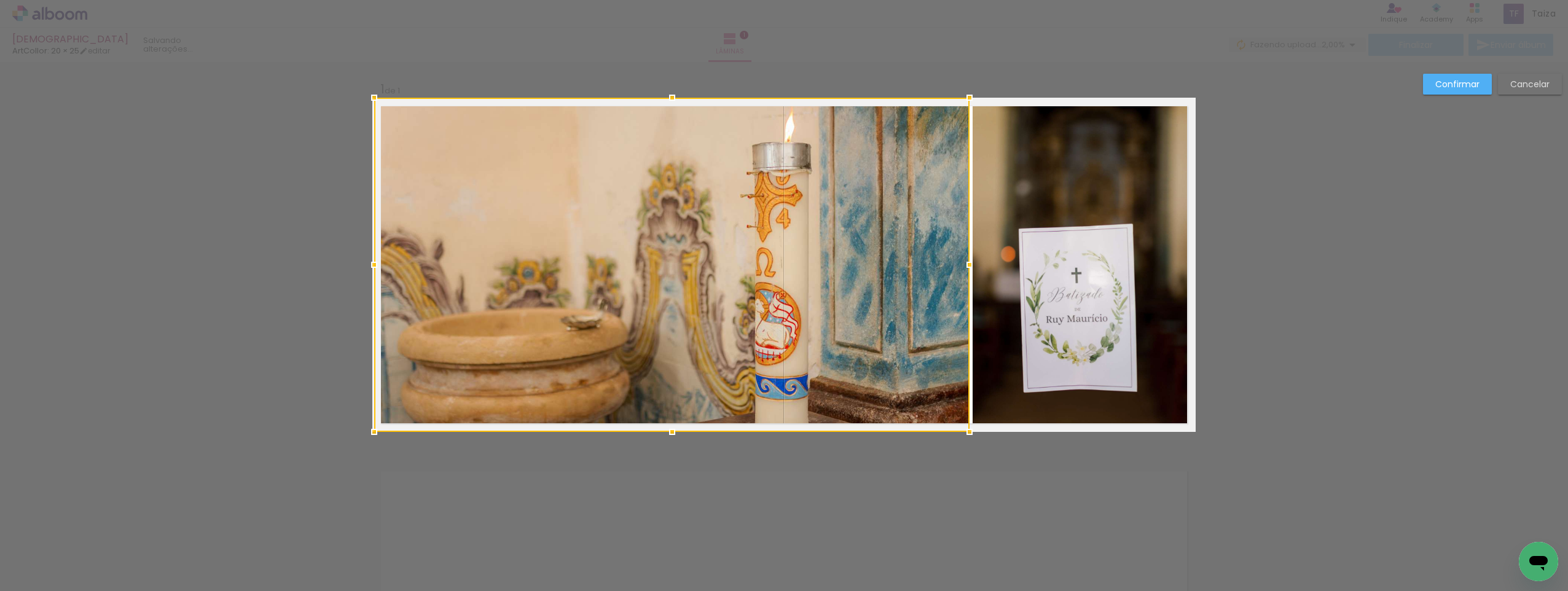
drag, startPoint x: 844, startPoint y: 267, endPoint x: 970, endPoint y: 275, distance: 126.3
click at [970, 275] on div at bounding box center [970, 265] width 25 height 25
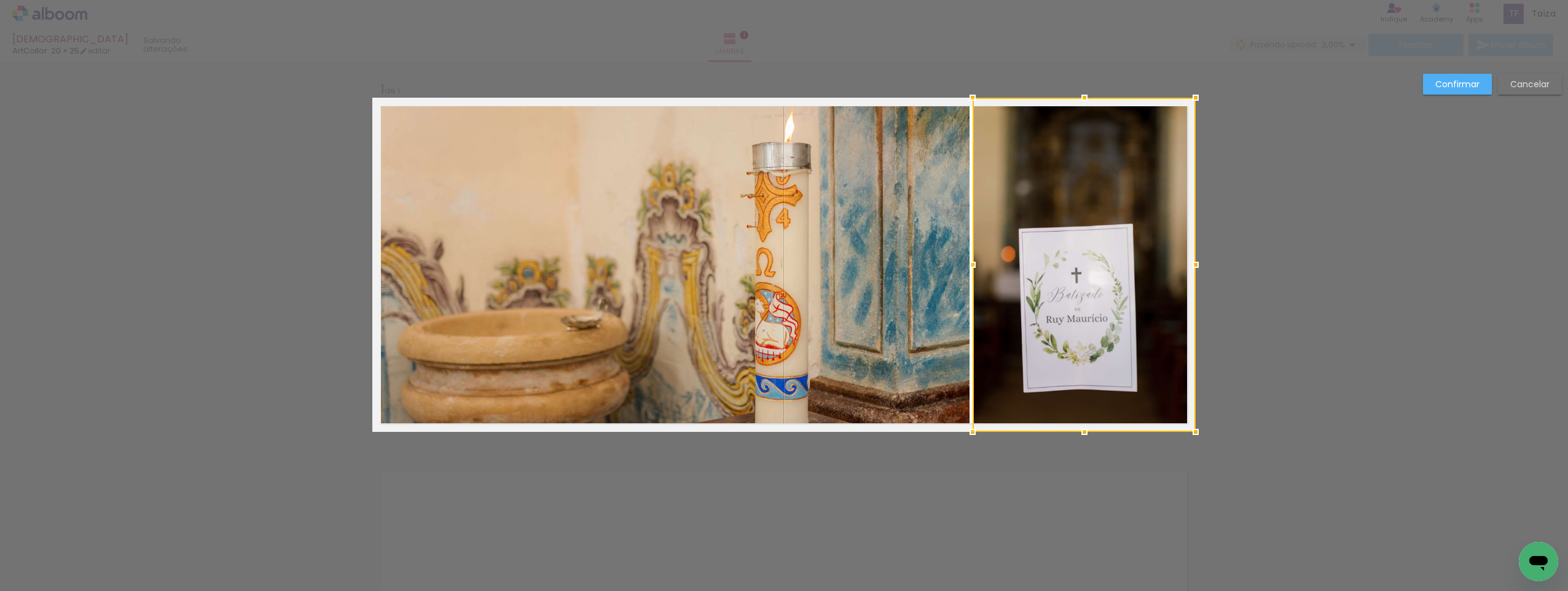
click at [928, 272] on quentale-photo at bounding box center [672, 264] width 596 height 334
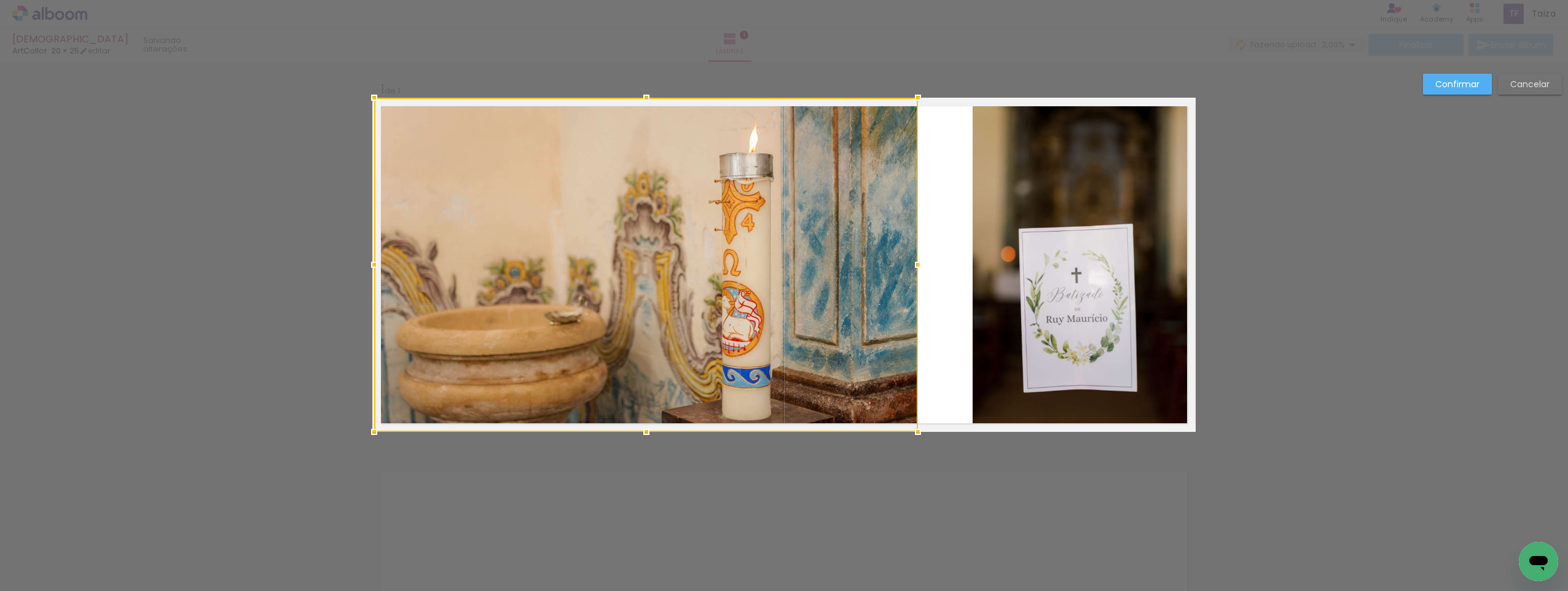
drag, startPoint x: 961, startPoint y: 267, endPoint x: 916, endPoint y: 272, distance: 45.3
click at [916, 272] on div at bounding box center [918, 265] width 25 height 25
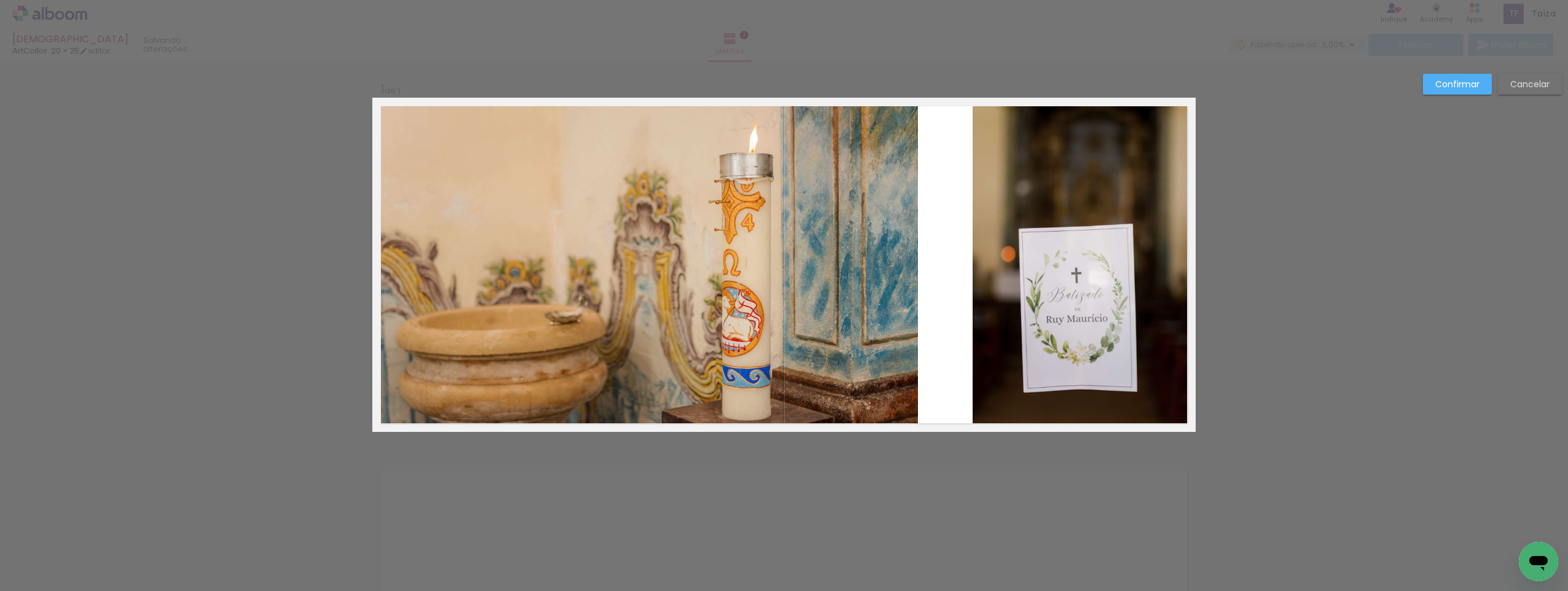
click at [965, 270] on quentale-layouter at bounding box center [784, 264] width 824 height 334
click at [978, 269] on quentale-photo at bounding box center [1084, 264] width 223 height 334
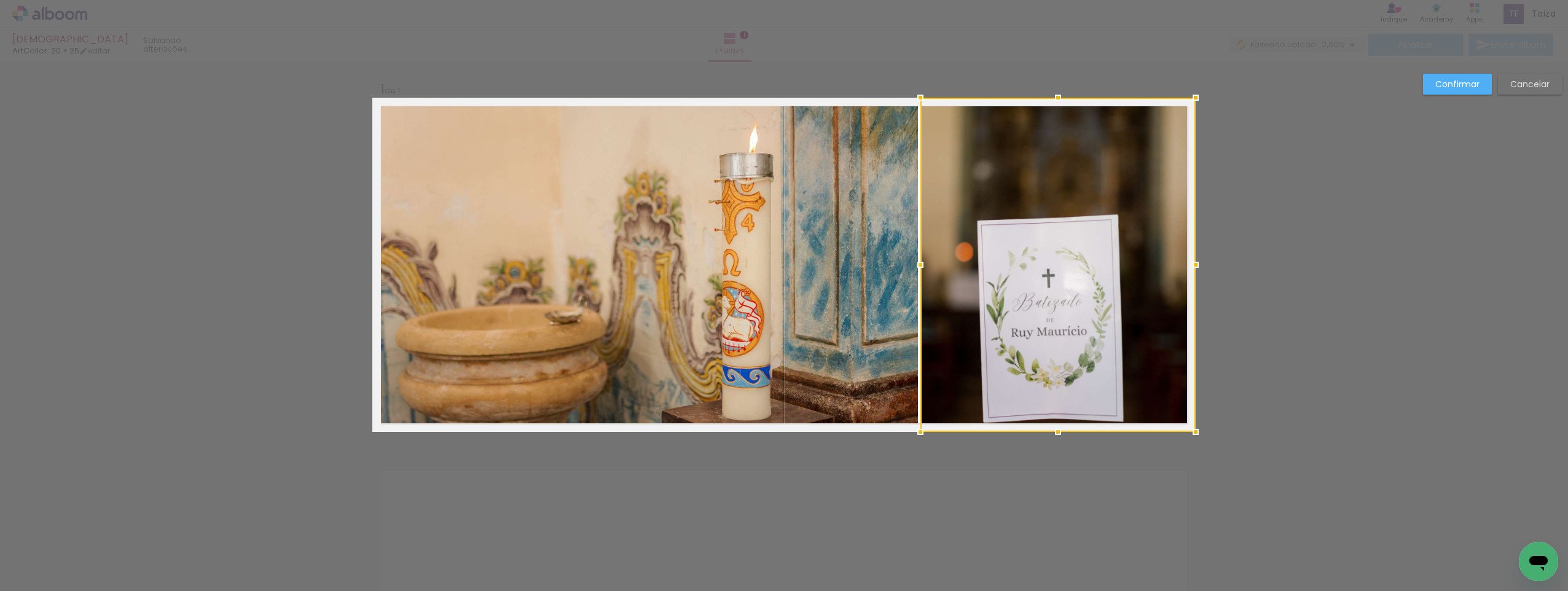
drag, startPoint x: 969, startPoint y: 265, endPoint x: 916, endPoint y: 264, distance: 53.0
click at [916, 264] on div at bounding box center [921, 265] width 25 height 25
click at [0, 0] on slot "Confirmar" at bounding box center [0, 0] width 0 height 0
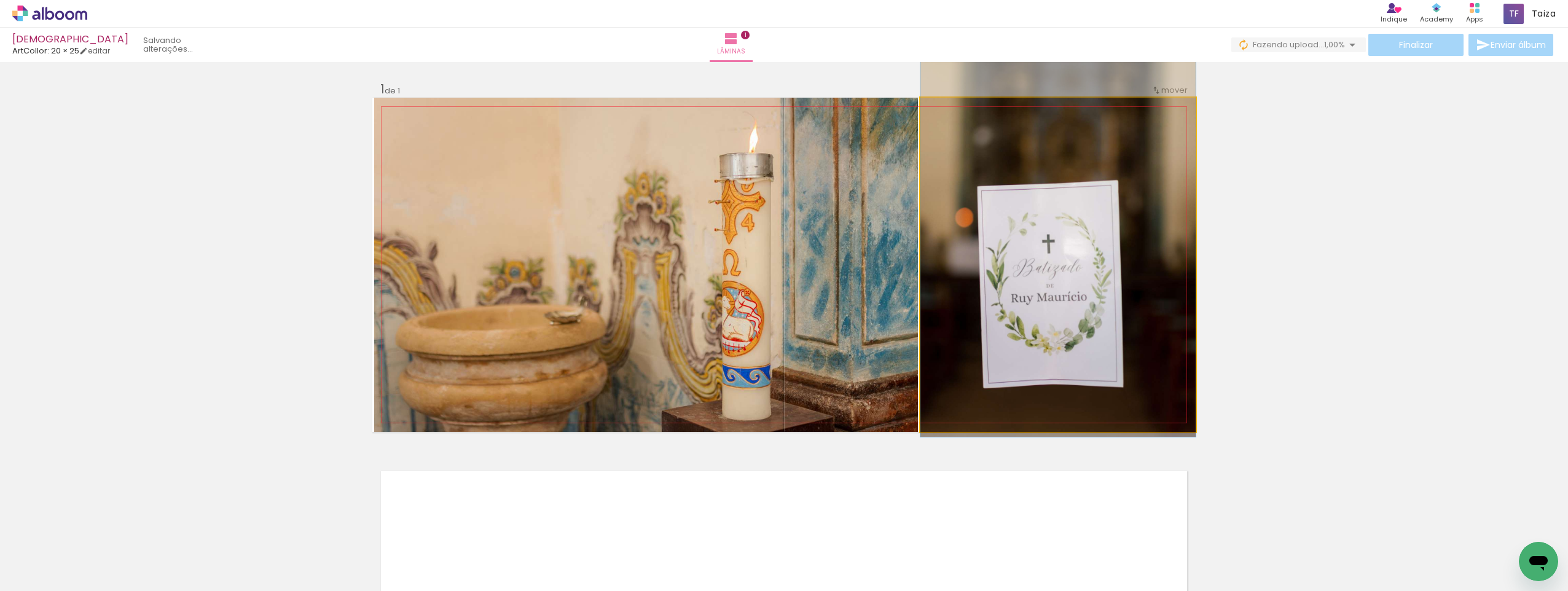
drag, startPoint x: 1103, startPoint y: 264, endPoint x: 1100, endPoint y: 229, distance: 35.1
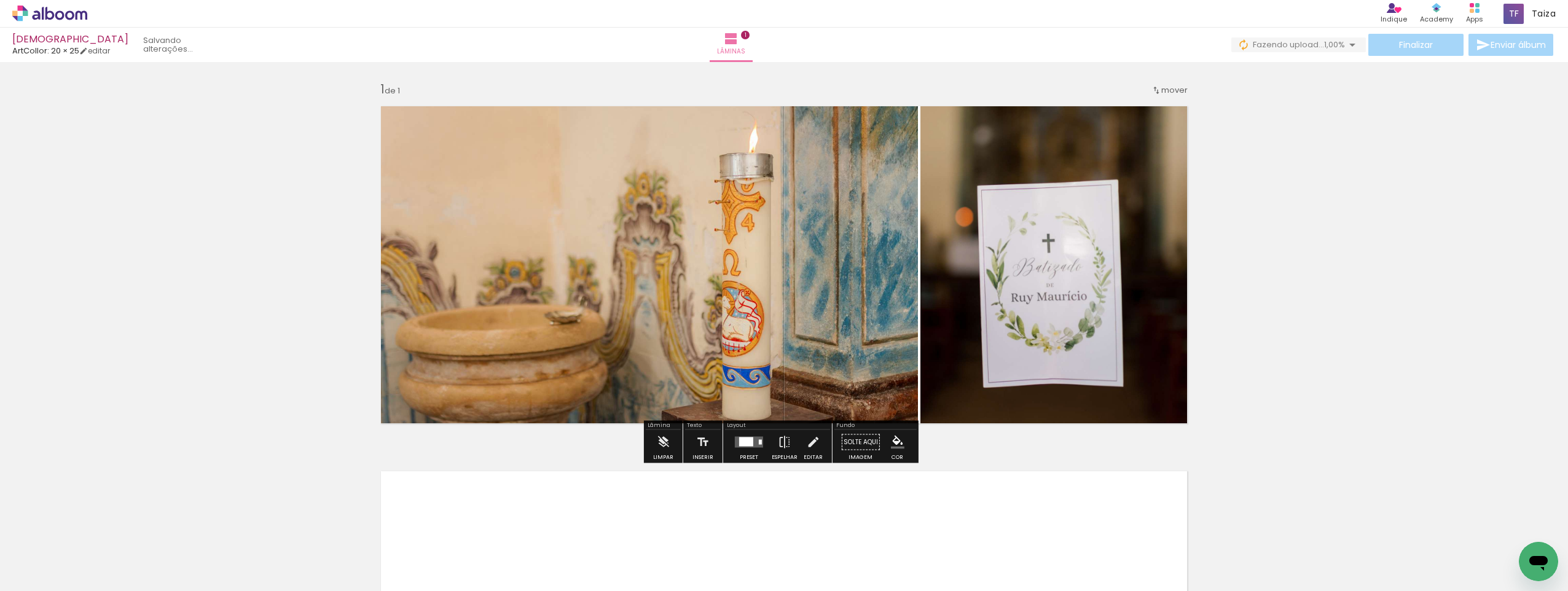
click at [1290, 233] on div "Inserir lâmina 1 de 1" at bounding box center [784, 432] width 1568 height 731
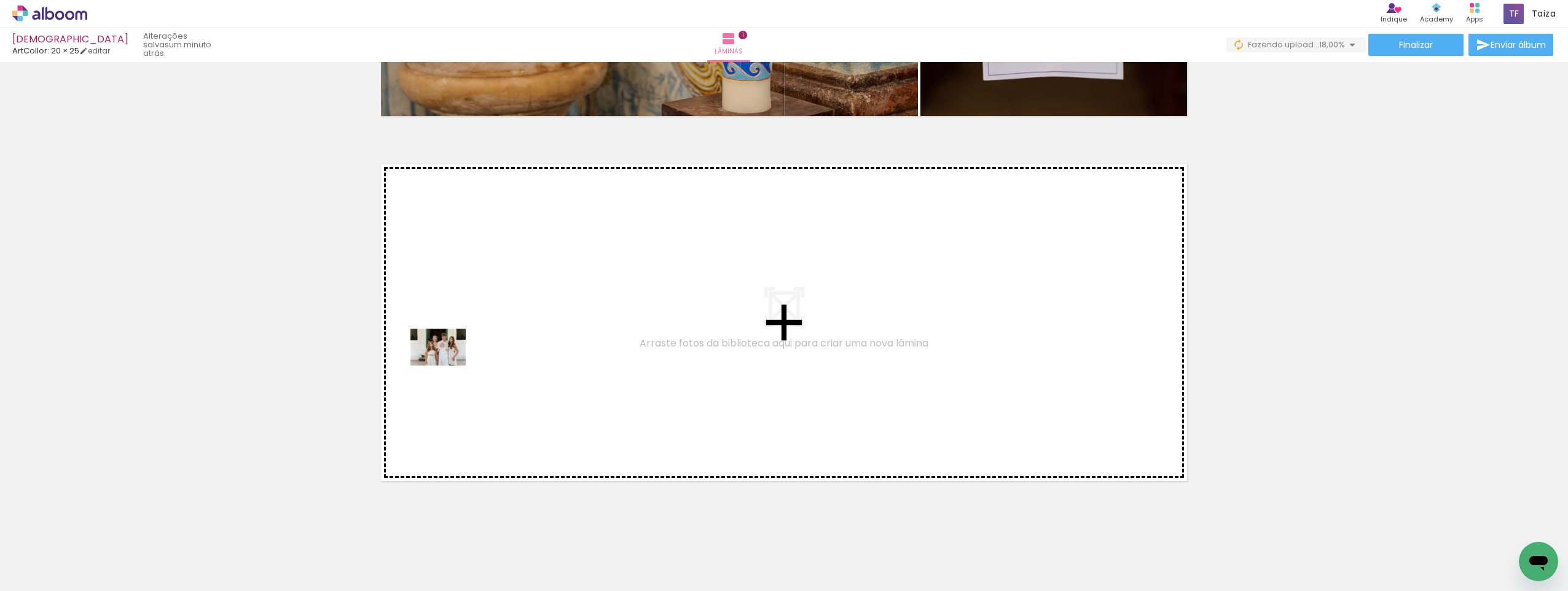
drag, startPoint x: 337, startPoint y: 562, endPoint x: 380, endPoint y: 541, distance: 47.9
click at [449, 363] on quentale-workspace at bounding box center [784, 295] width 1568 height 591
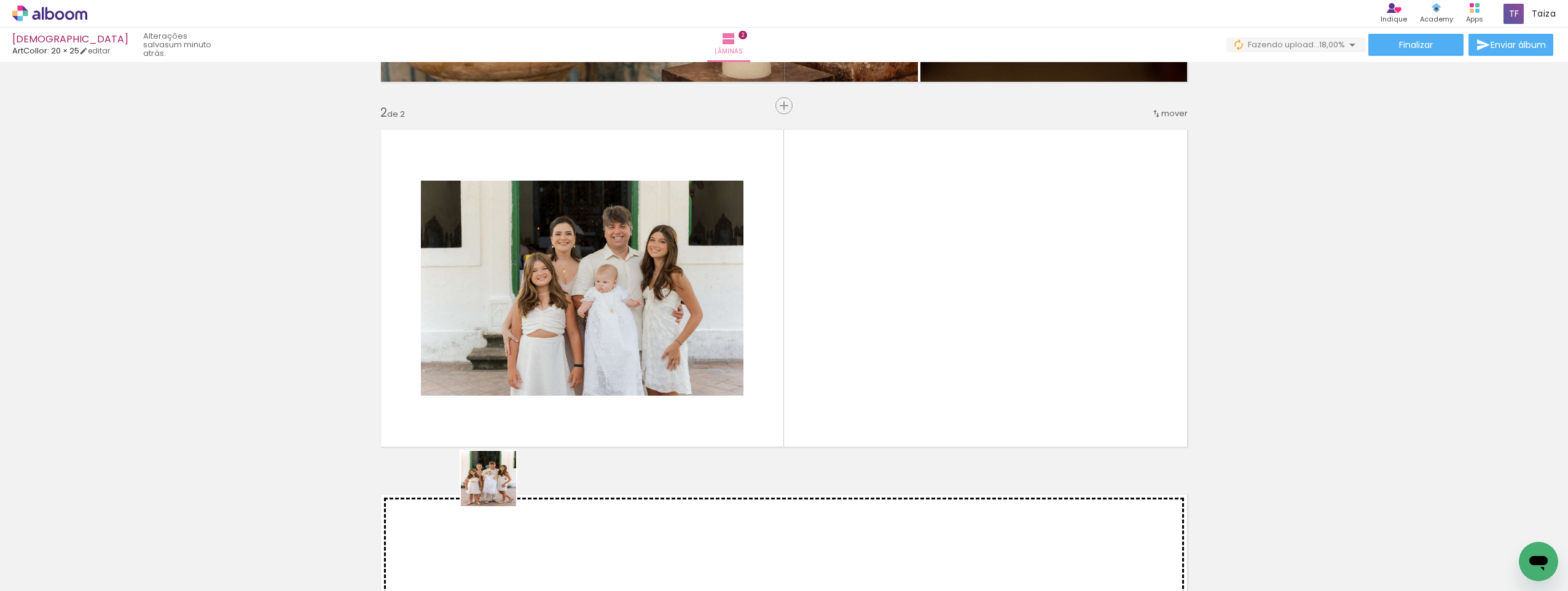
drag, startPoint x: 420, startPoint y: 557, endPoint x: 448, endPoint y: 519, distance: 47.2
click at [769, 349] on quentale-workspace at bounding box center [784, 295] width 1568 height 591
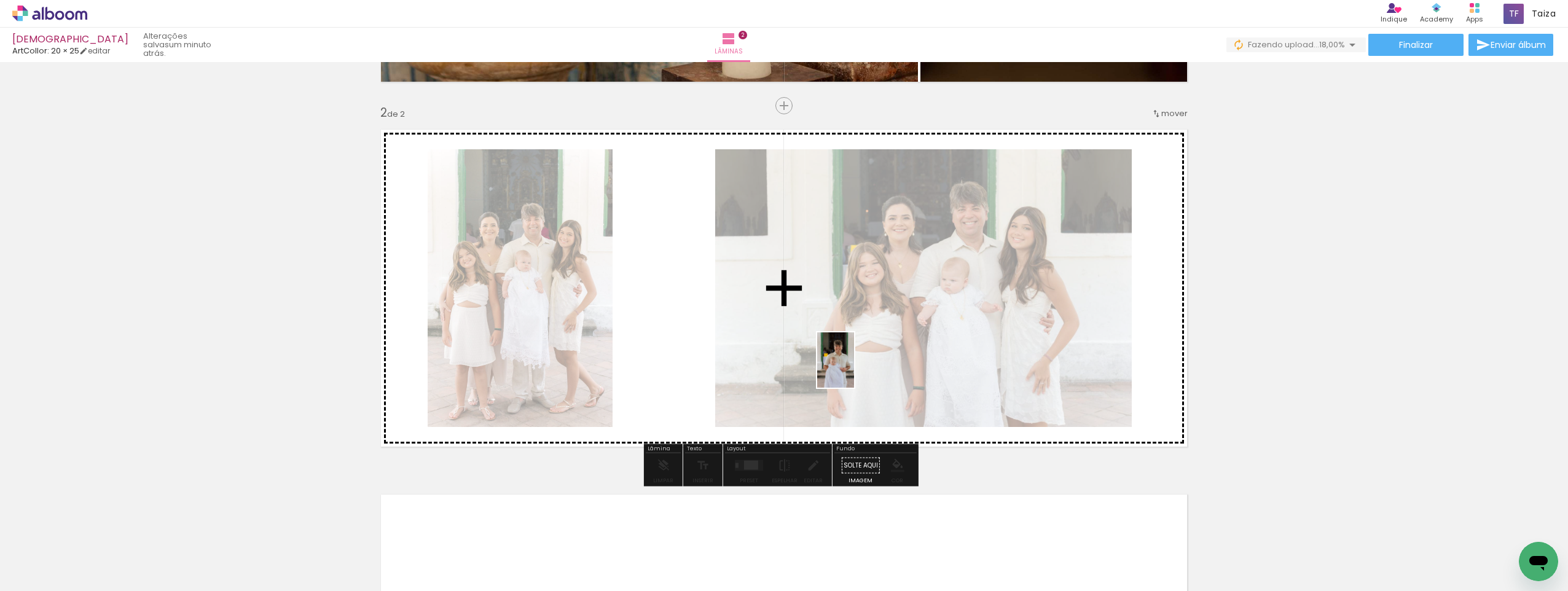
drag, startPoint x: 269, startPoint y: 554, endPoint x: 836, endPoint y: 402, distance: 587.0
click at [858, 368] on quentale-workspace at bounding box center [784, 295] width 1568 height 591
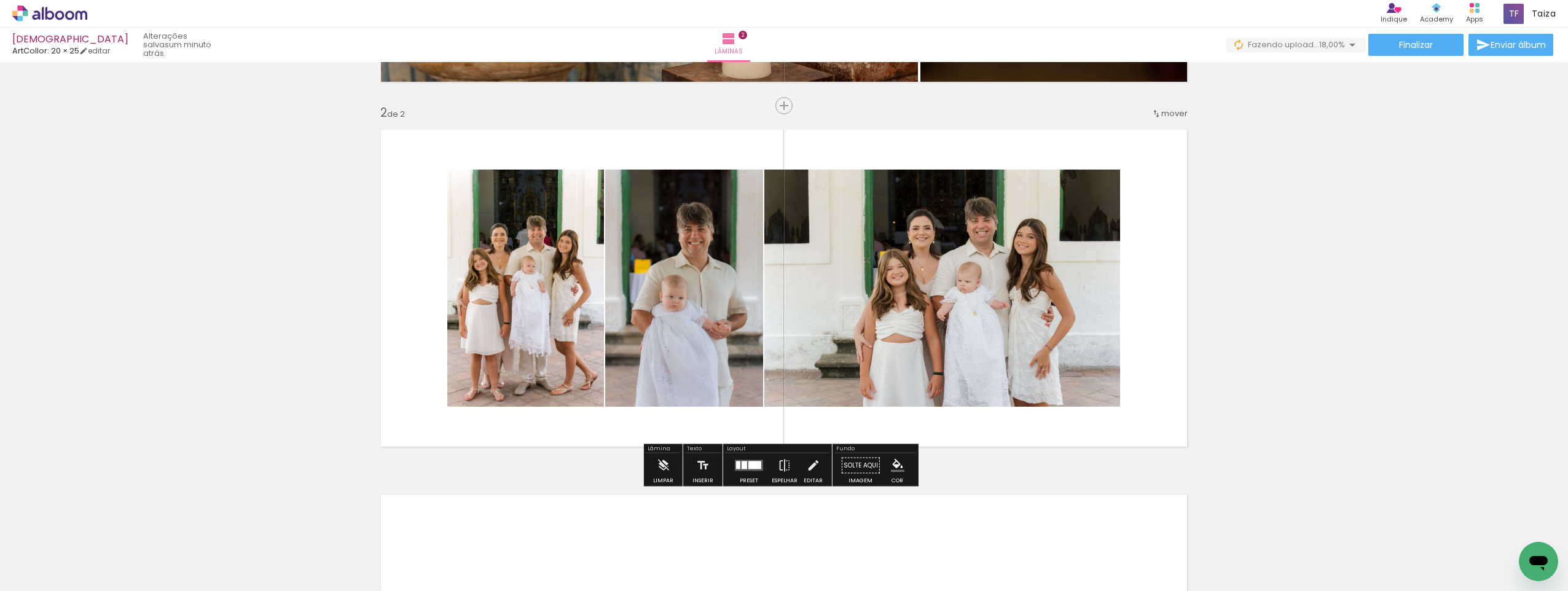
click at [737, 468] on div at bounding box center [738, 465] width 4 height 8
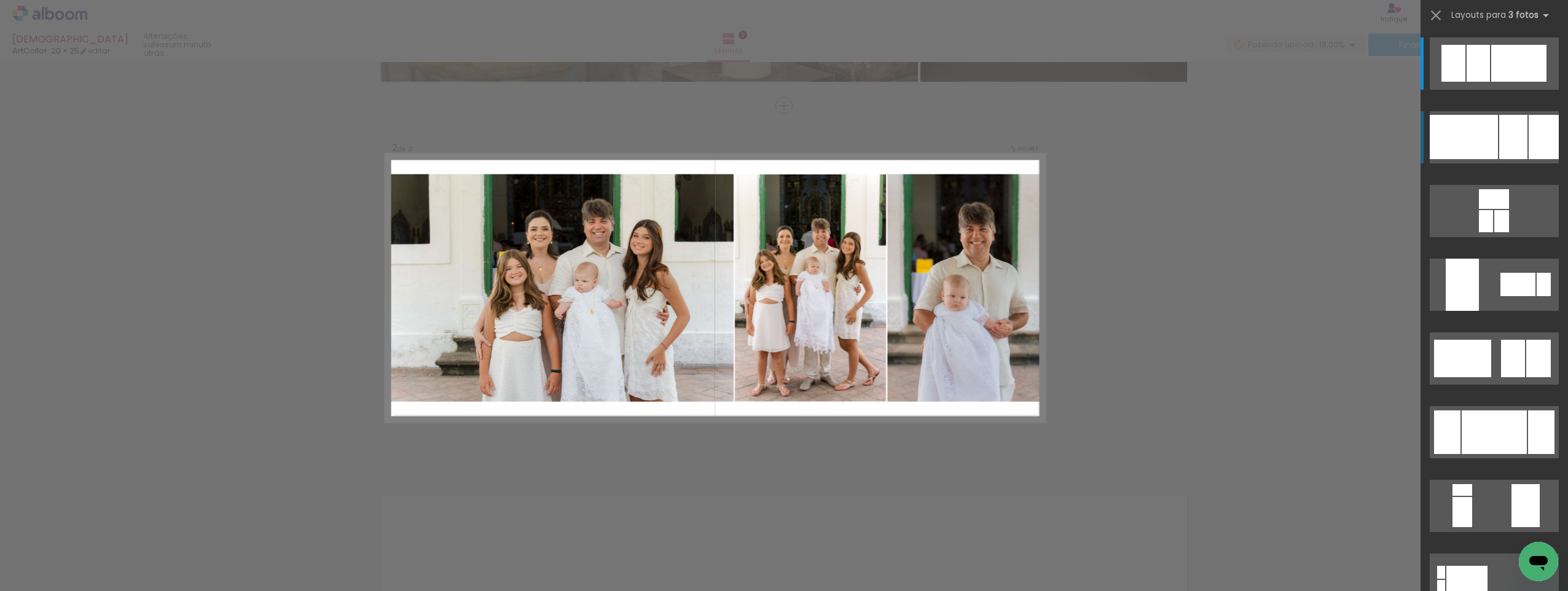
click at [1531, 148] on div at bounding box center [1544, 137] width 30 height 45
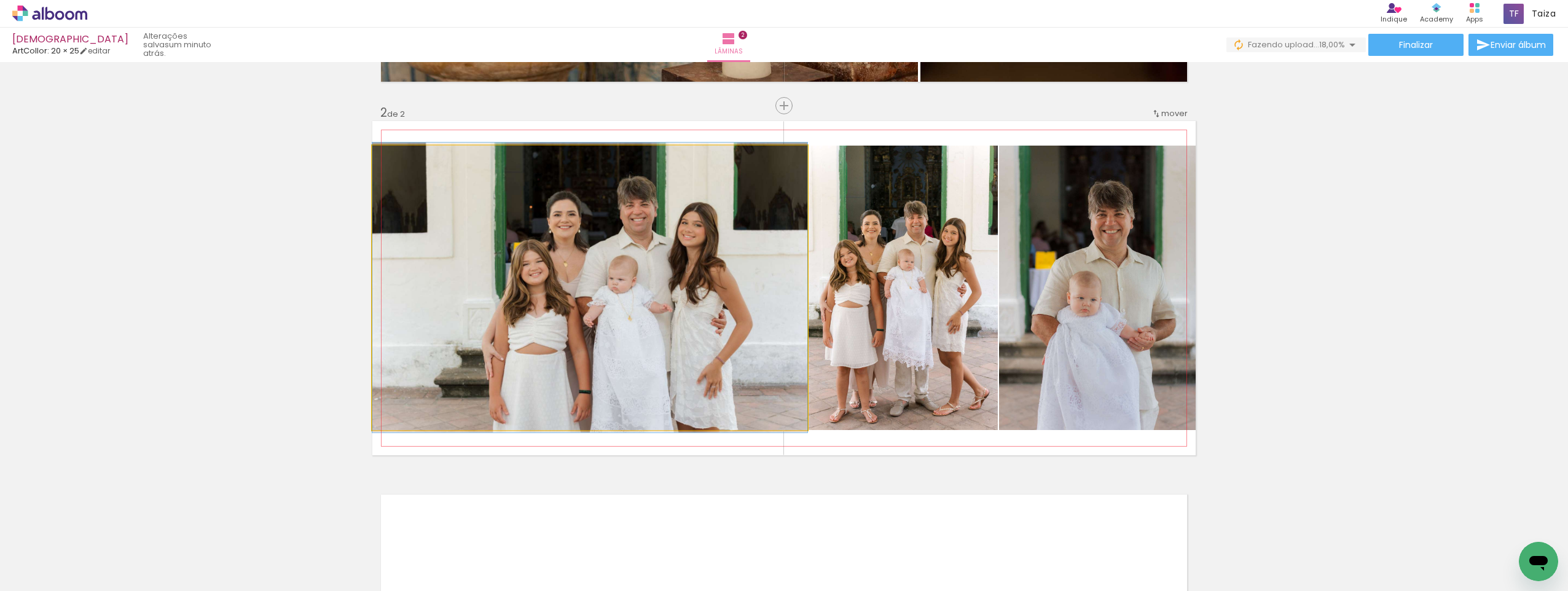
click at [631, 226] on quentale-photo at bounding box center [589, 287] width 435 height 284
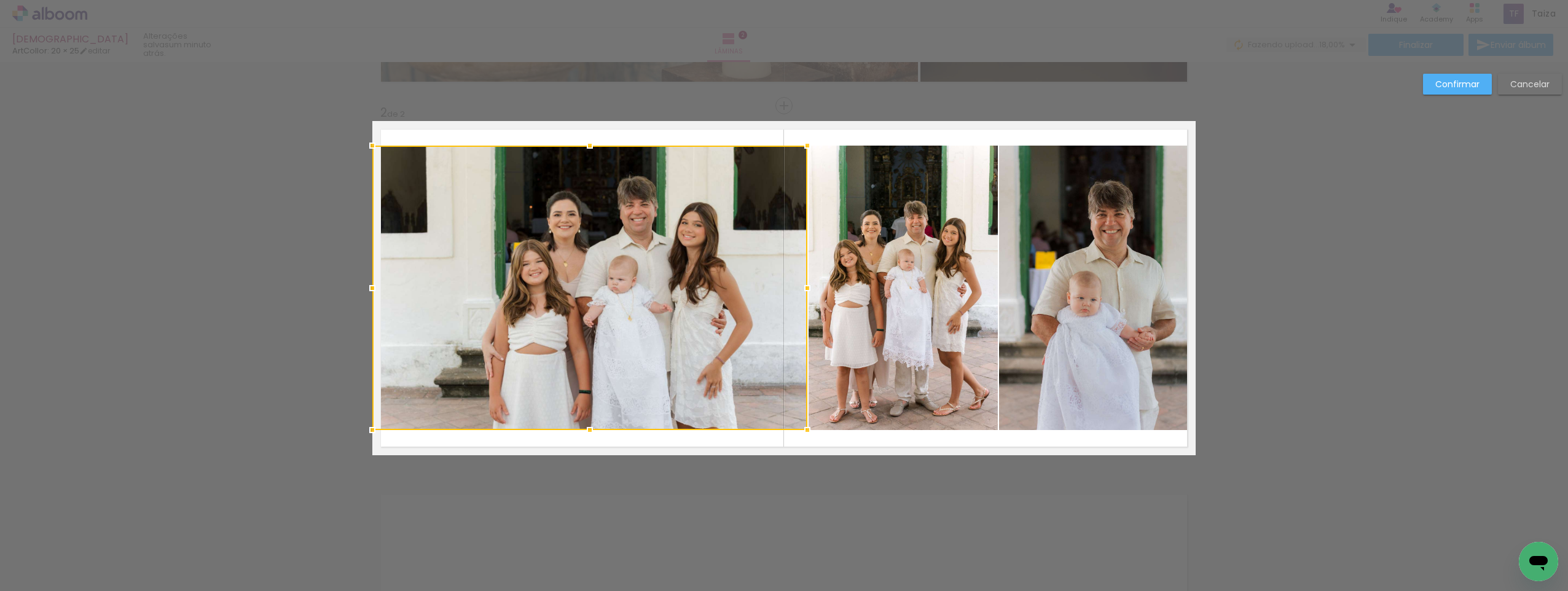
click at [631, 226] on div at bounding box center [589, 287] width 435 height 284
click at [0, 0] on slot "Confirmar" at bounding box center [0, 0] width 0 height 0
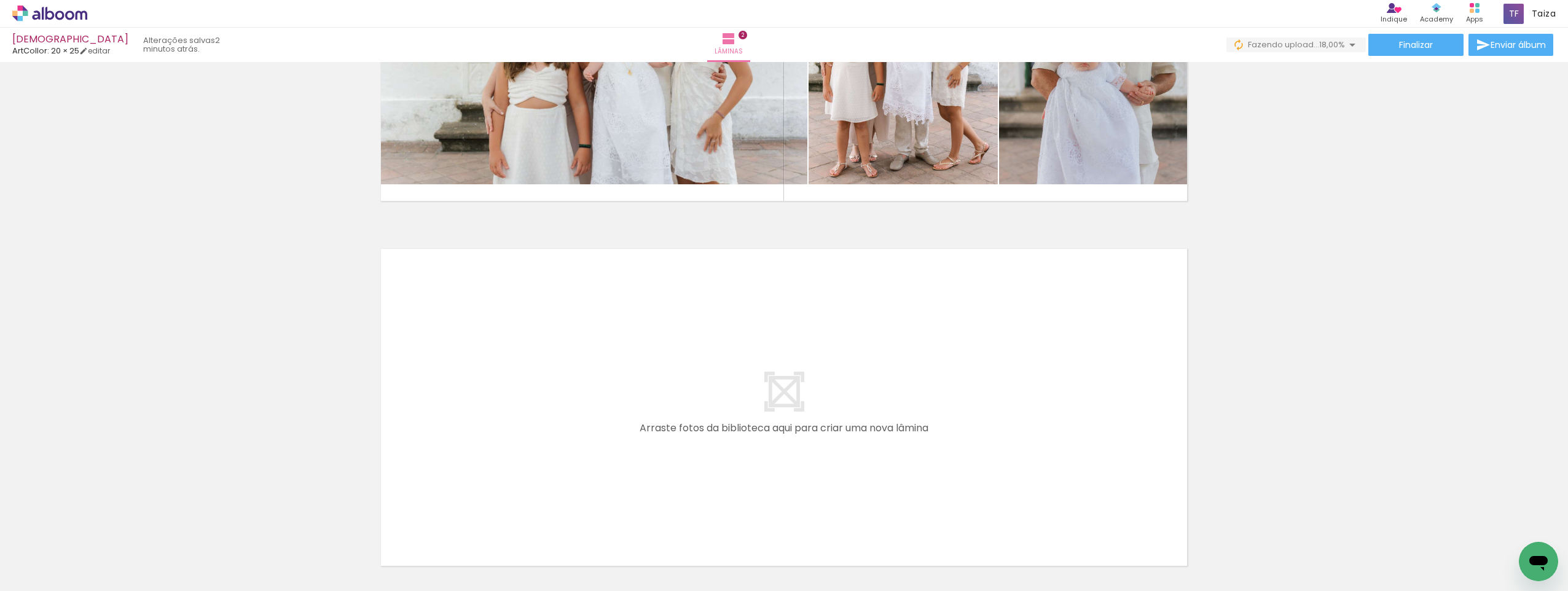
scroll to position [0, 180]
drag, startPoint x: 311, startPoint y: 557, endPoint x: 430, endPoint y: 476, distance: 144.0
click at [430, 476] on quentale-workspace at bounding box center [784, 295] width 1568 height 591
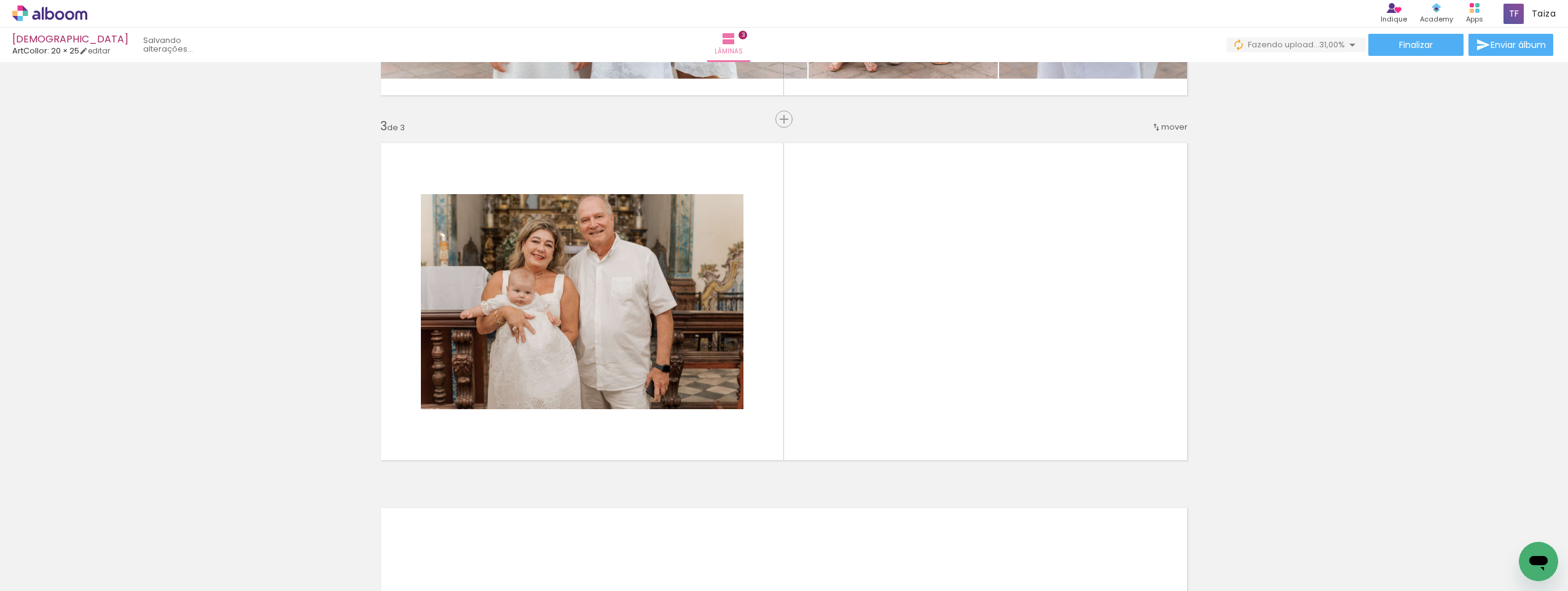
scroll to position [706, 0]
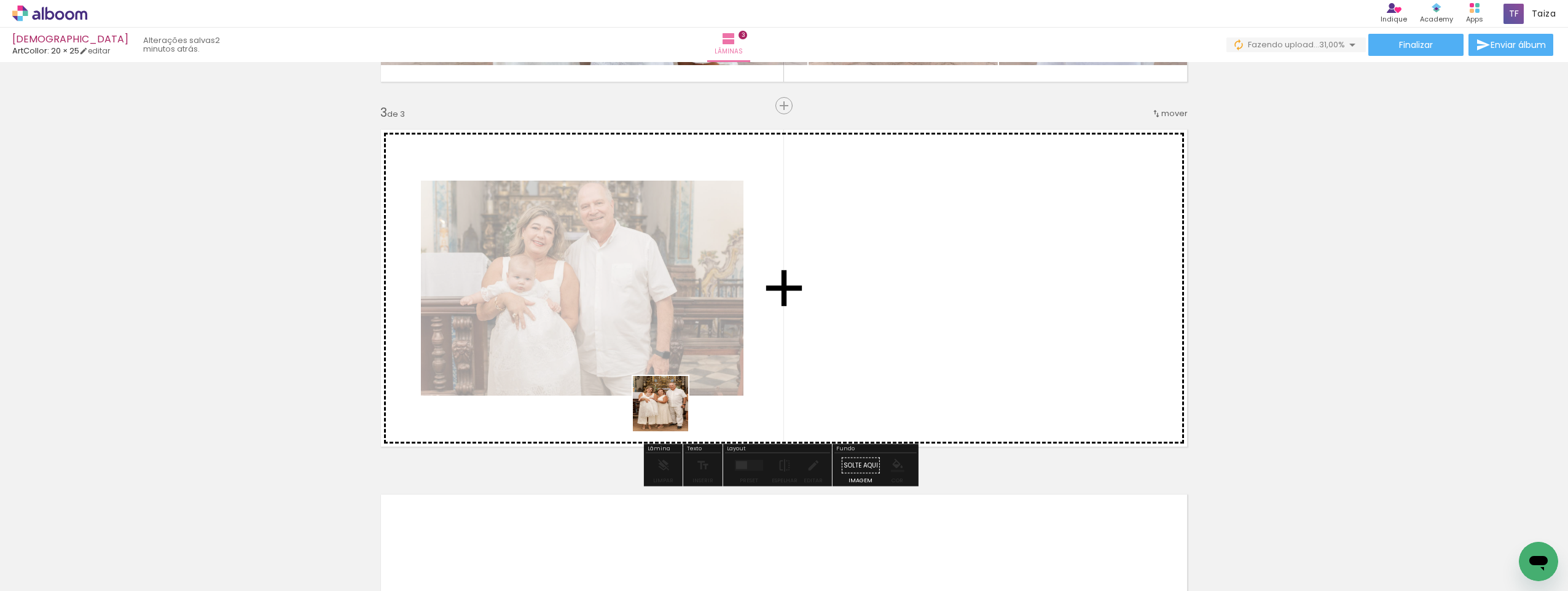
drag, startPoint x: 376, startPoint y: 558, endPoint x: 513, endPoint y: 516, distance: 143.3
click at [699, 404] on quentale-workspace at bounding box center [784, 295] width 1568 height 591
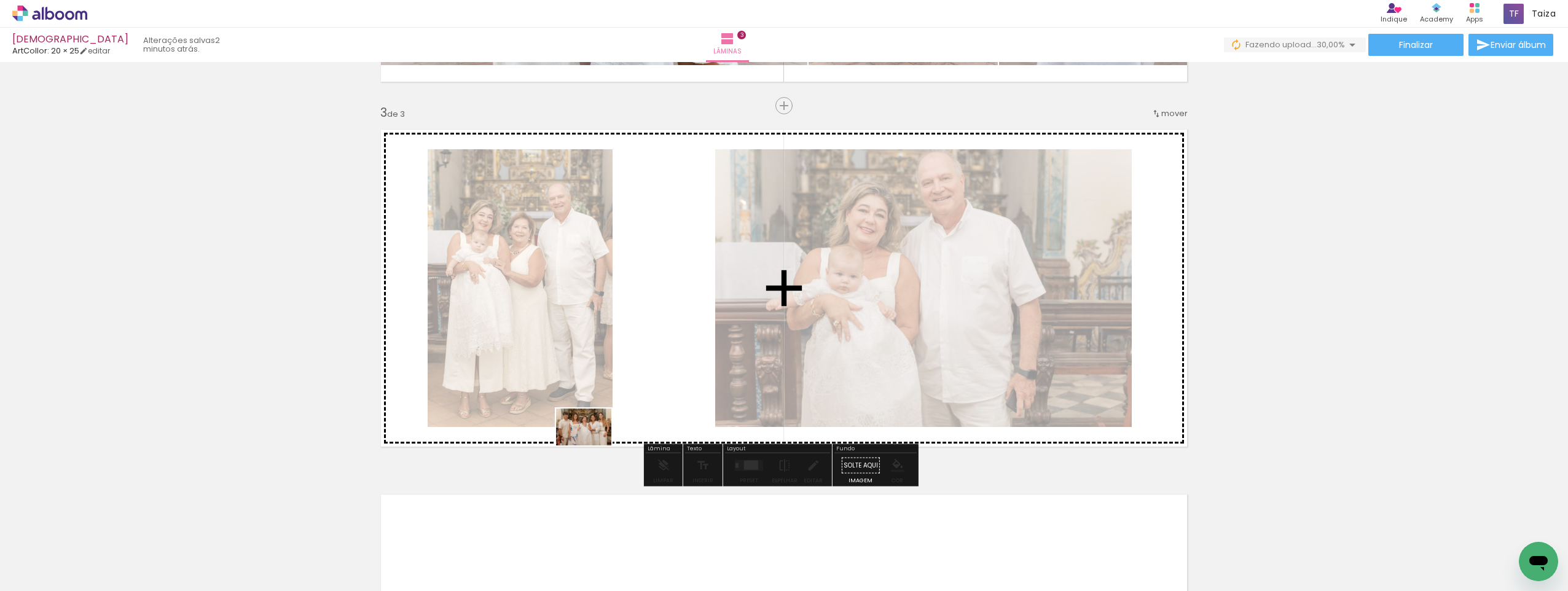
drag, startPoint x: 505, startPoint y: 565, endPoint x: 604, endPoint y: 435, distance: 163.4
click at [604, 435] on quentale-workspace at bounding box center [784, 295] width 1568 height 591
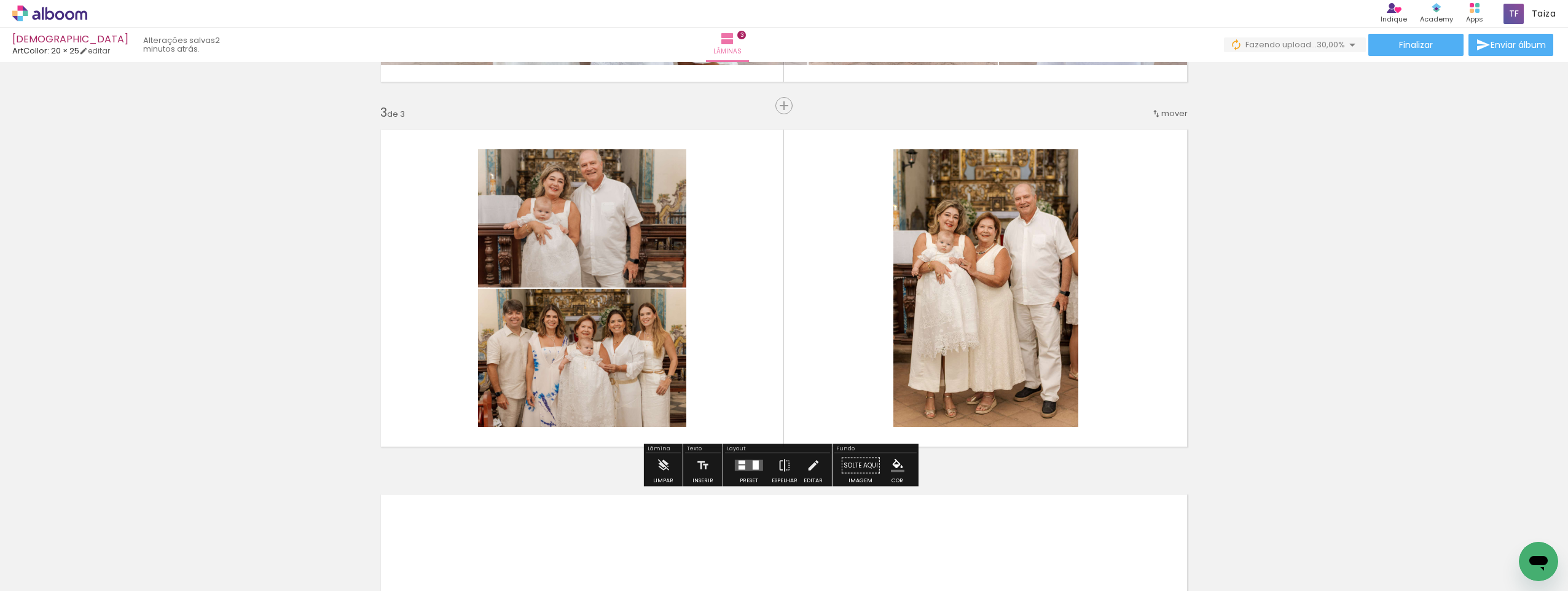
scroll to position [891, 0]
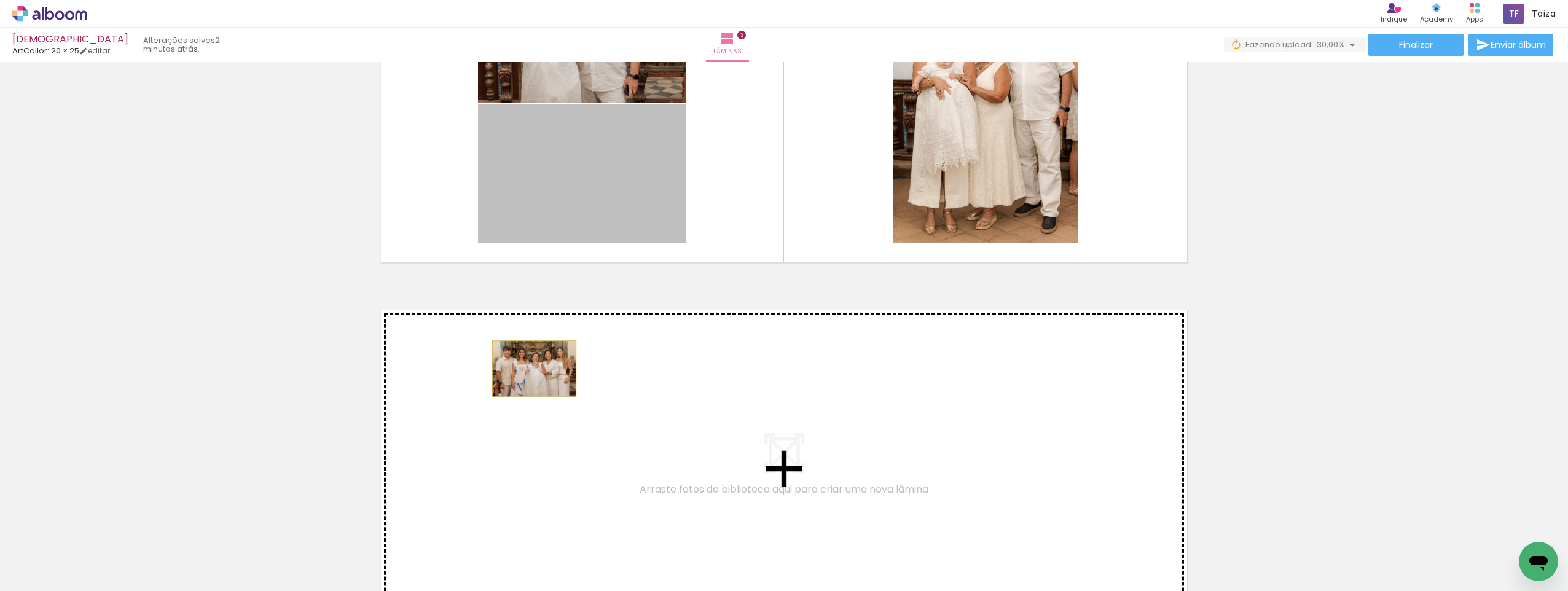
drag, startPoint x: 595, startPoint y: 183, endPoint x: 629, endPoint y: 293, distance: 115.1
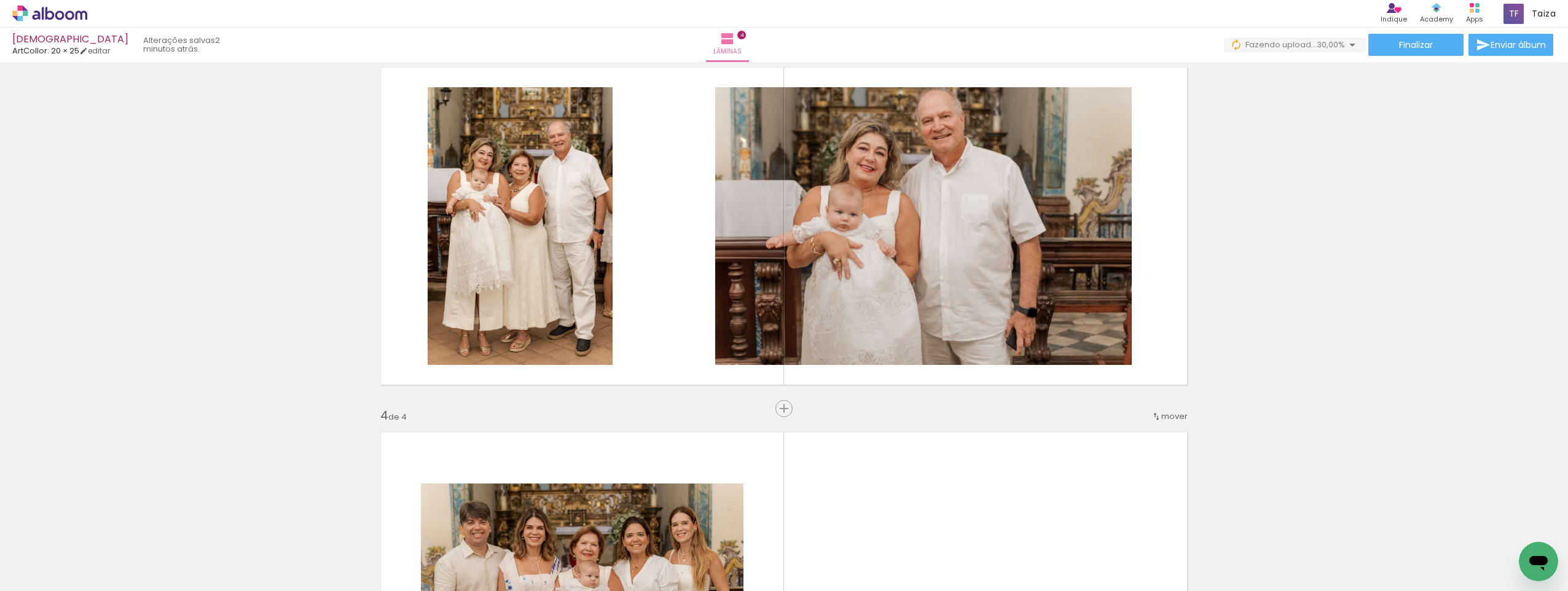
scroll to position [764, 0]
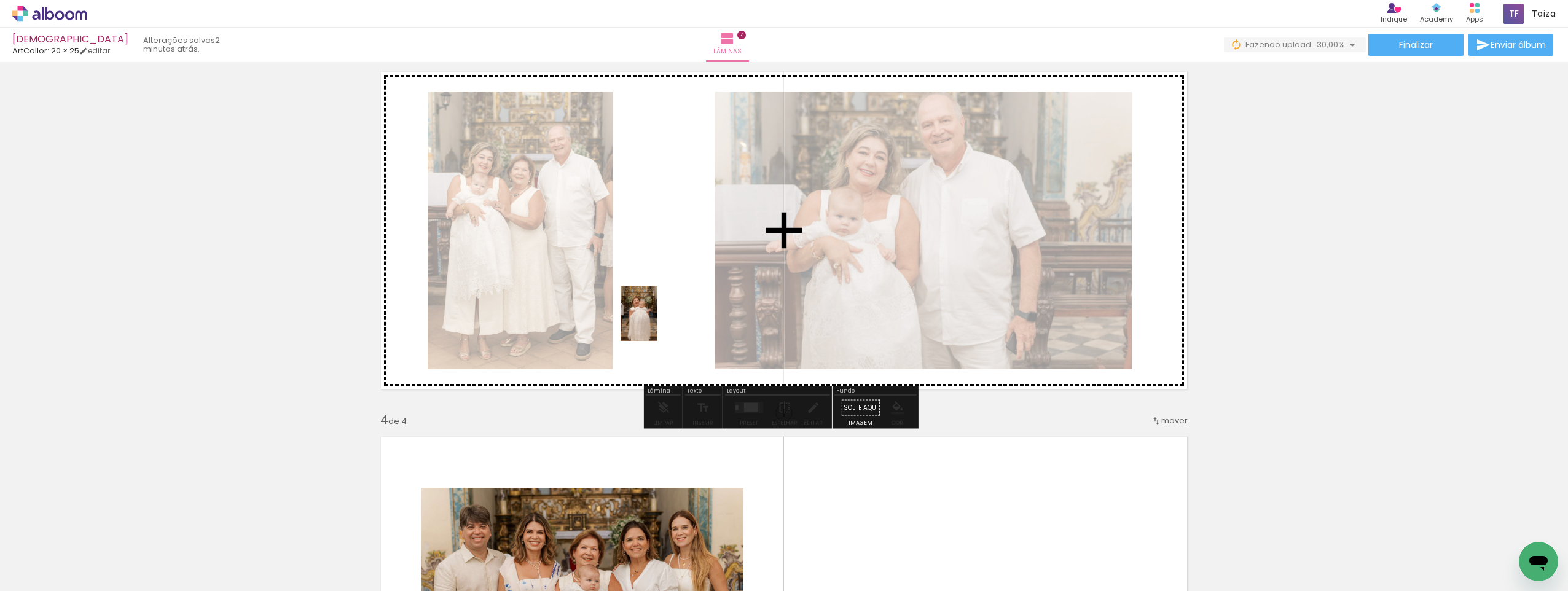
drag, startPoint x: 433, startPoint y: 554, endPoint x: 658, endPoint y: 322, distance: 323.2
click at [658, 322] on quentale-workspace at bounding box center [784, 295] width 1568 height 591
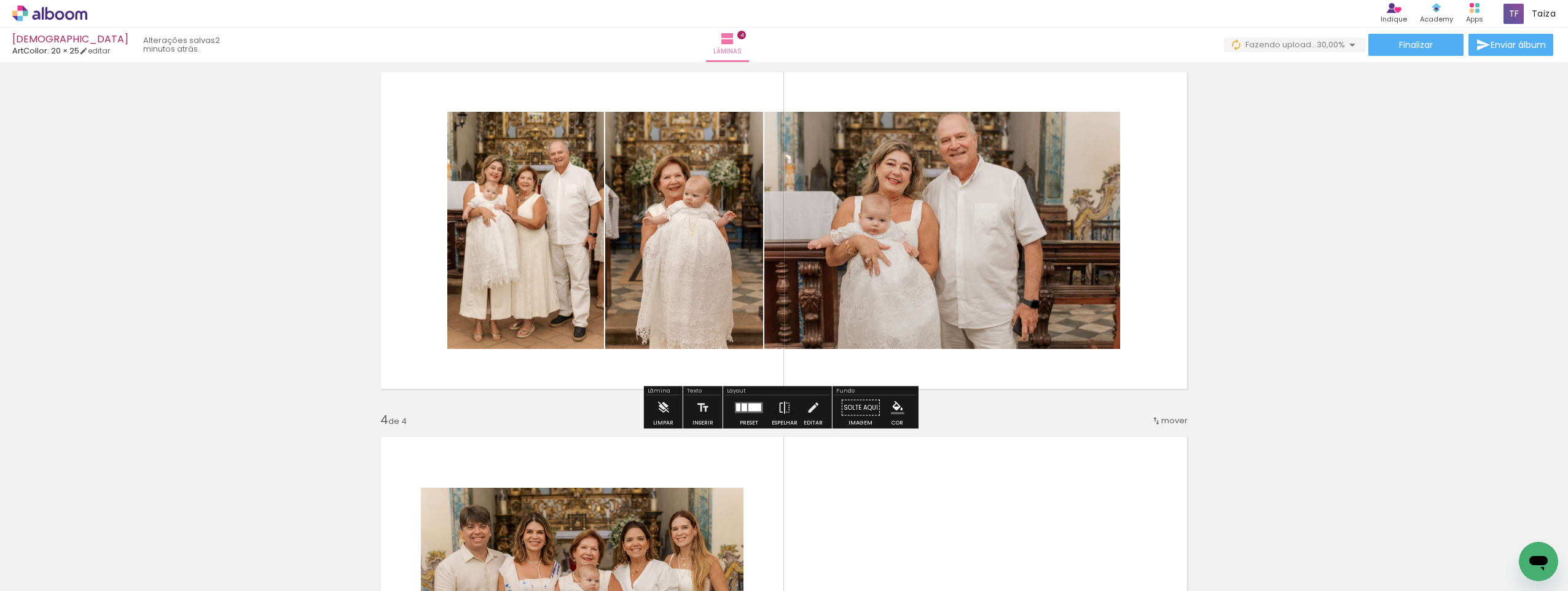
click at [751, 412] on quentale-layouter at bounding box center [749, 408] width 29 height 11
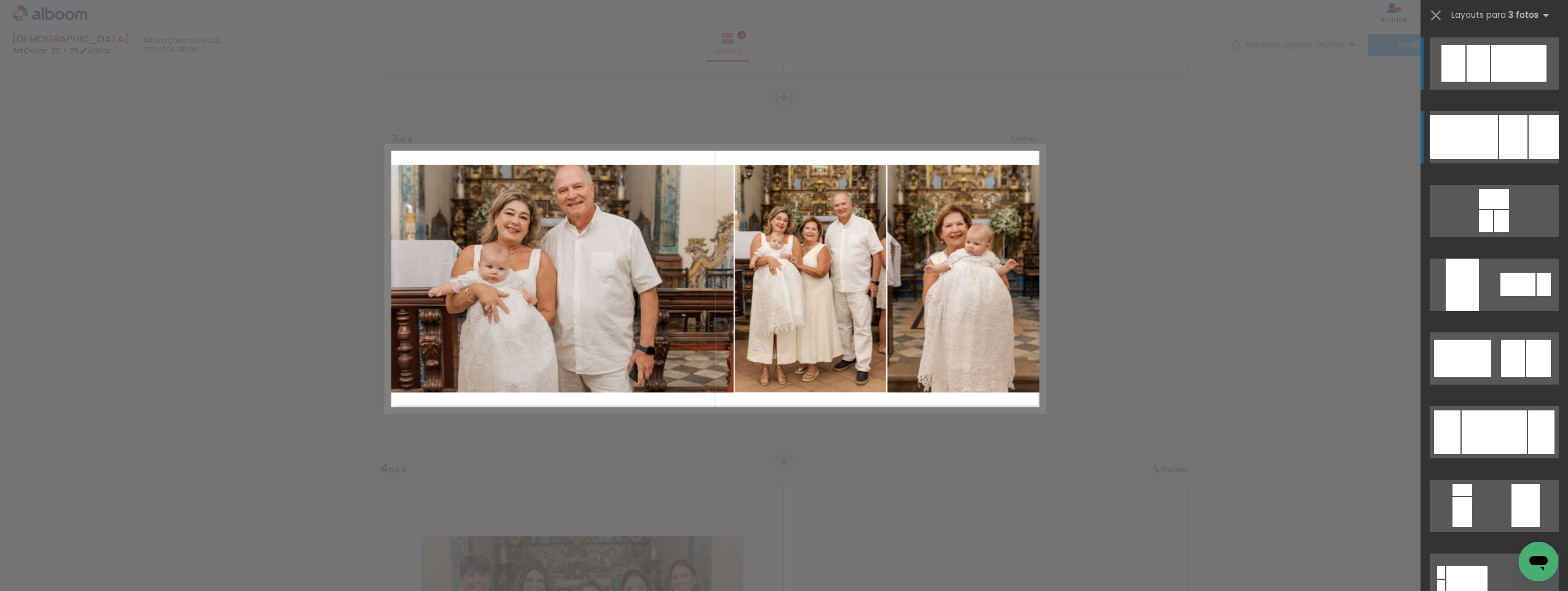
scroll to position [706, 0]
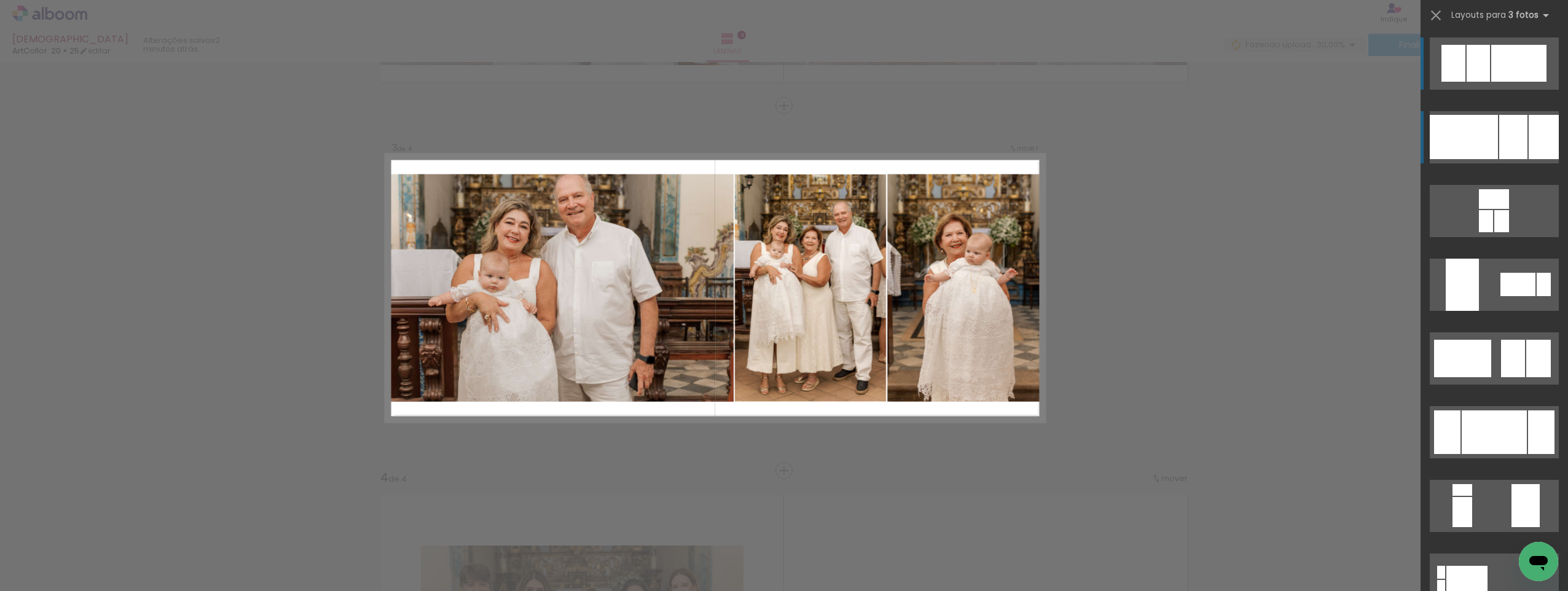
click at [1466, 148] on div at bounding box center [1463, 137] width 68 height 45
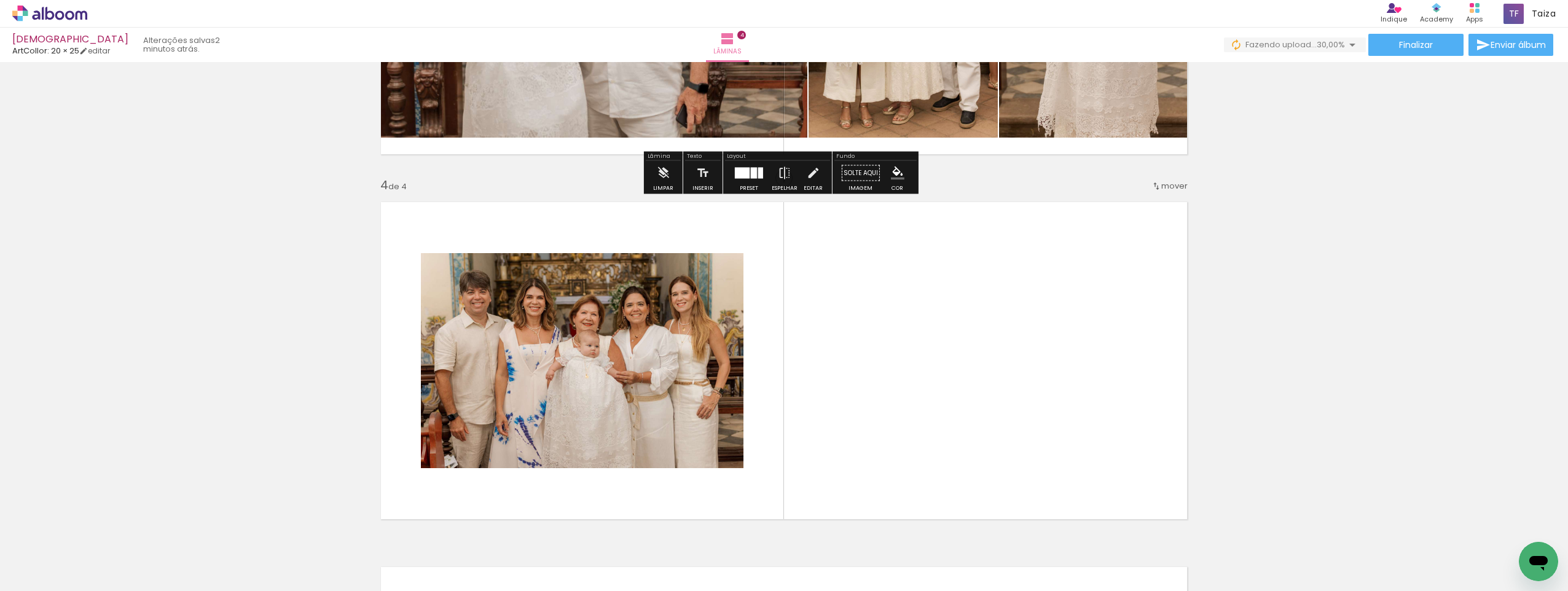
scroll to position [1075, 0]
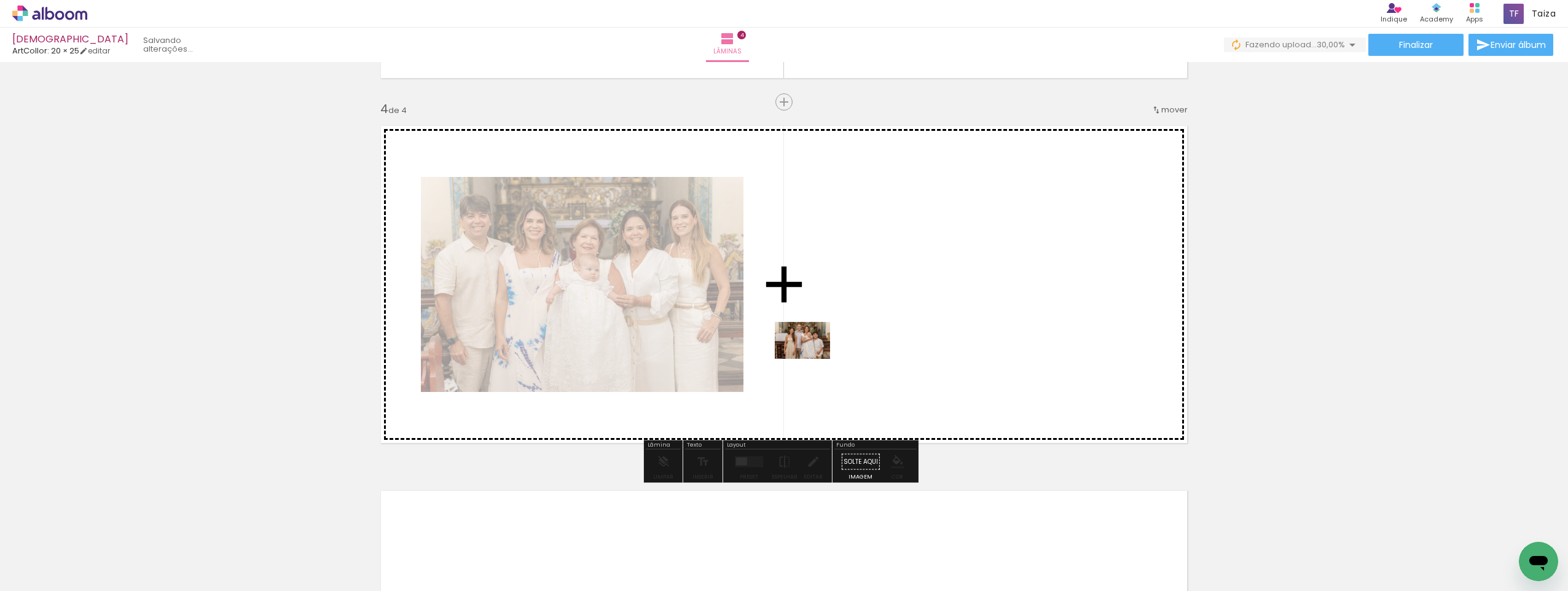
drag, startPoint x: 550, startPoint y: 564, endPoint x: 817, endPoint y: 356, distance: 338.5
click at [817, 356] on quentale-workspace at bounding box center [784, 295] width 1568 height 591
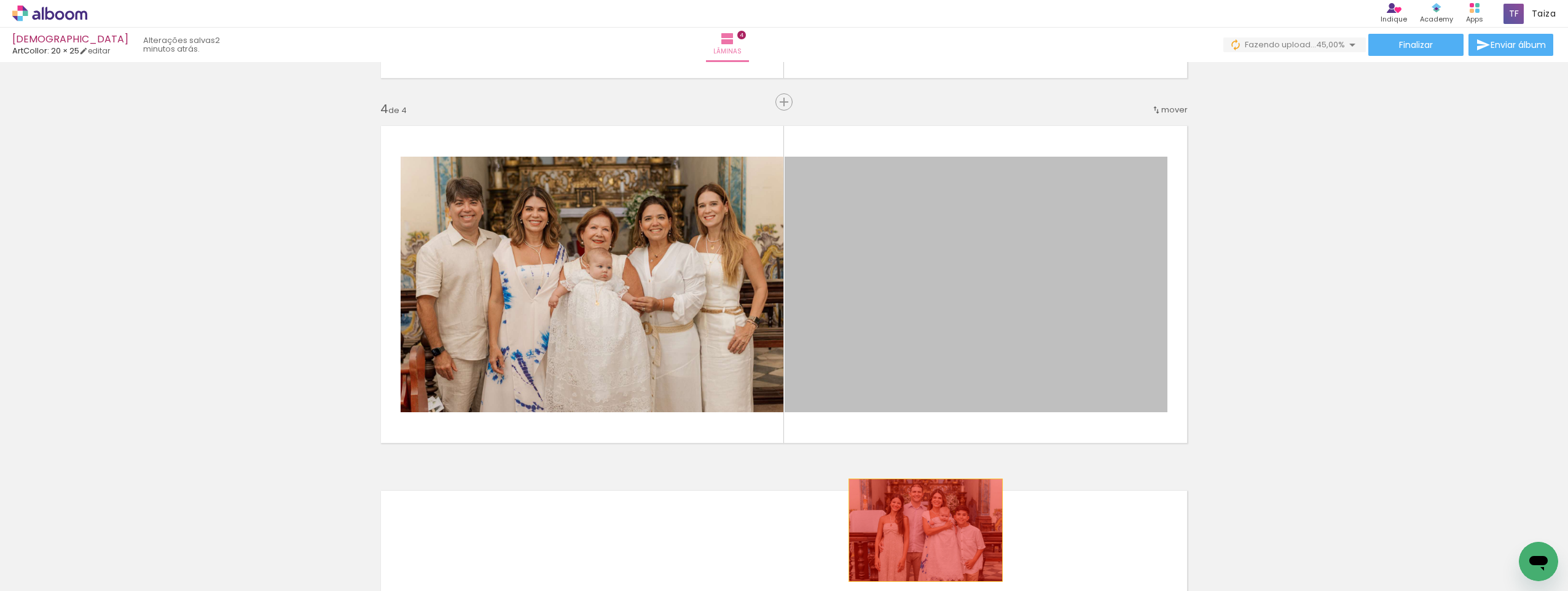
drag, startPoint x: 963, startPoint y: 314, endPoint x: 921, endPoint y: 530, distance: 220.0
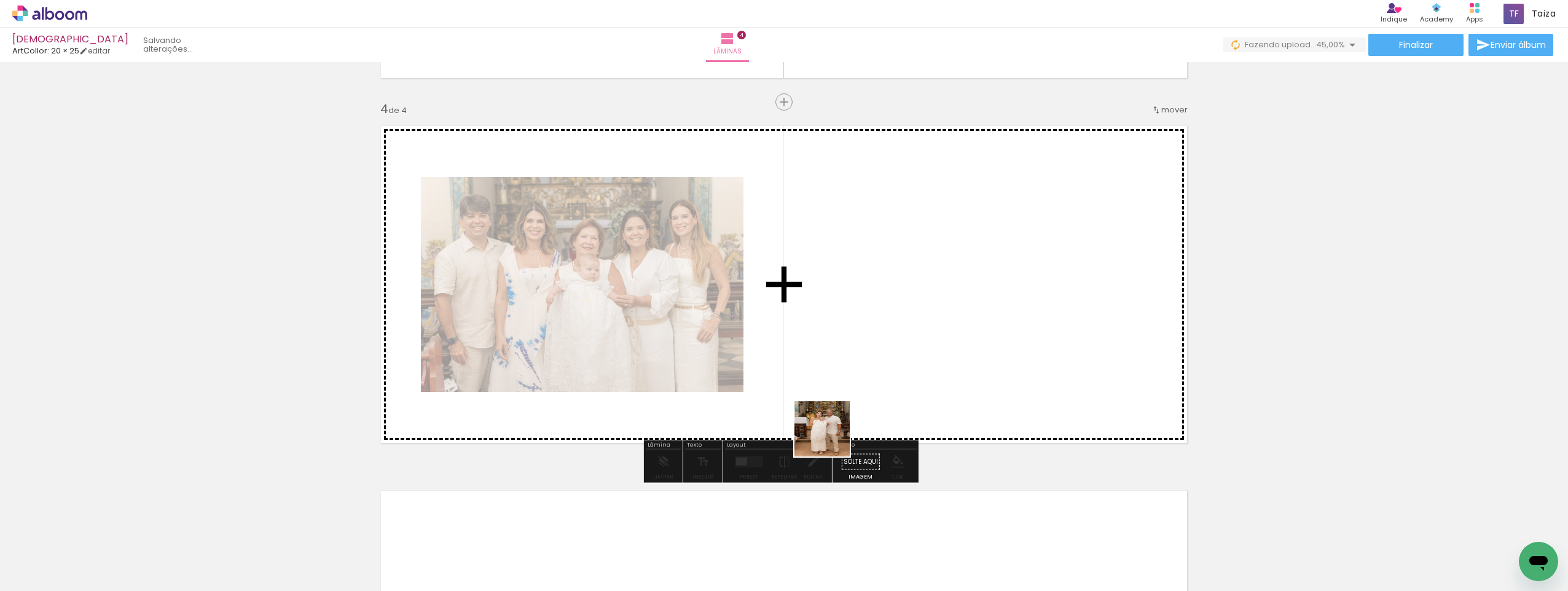
drag, startPoint x: 765, startPoint y: 571, endPoint x: 867, endPoint y: 373, distance: 222.7
click at [867, 373] on quentale-workspace at bounding box center [784, 295] width 1568 height 591
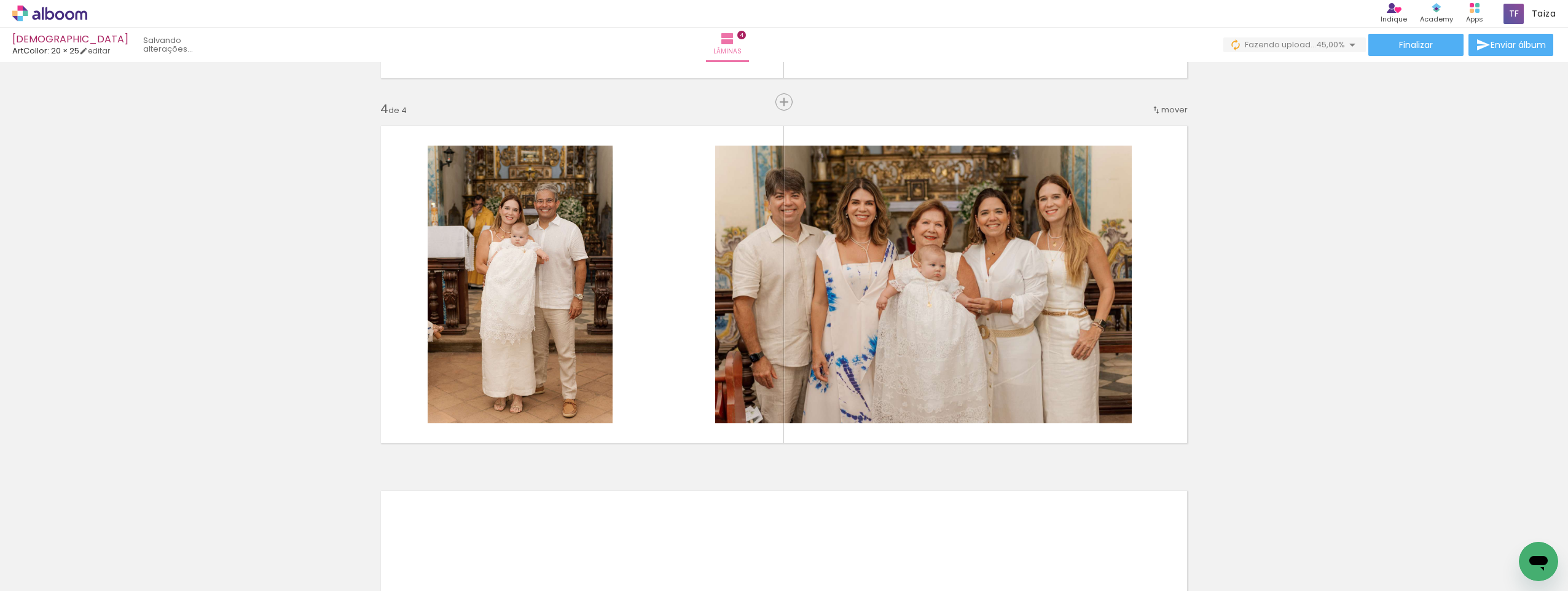
scroll to position [0, 692]
click at [553, 268] on quentale-photo at bounding box center [520, 284] width 185 height 278
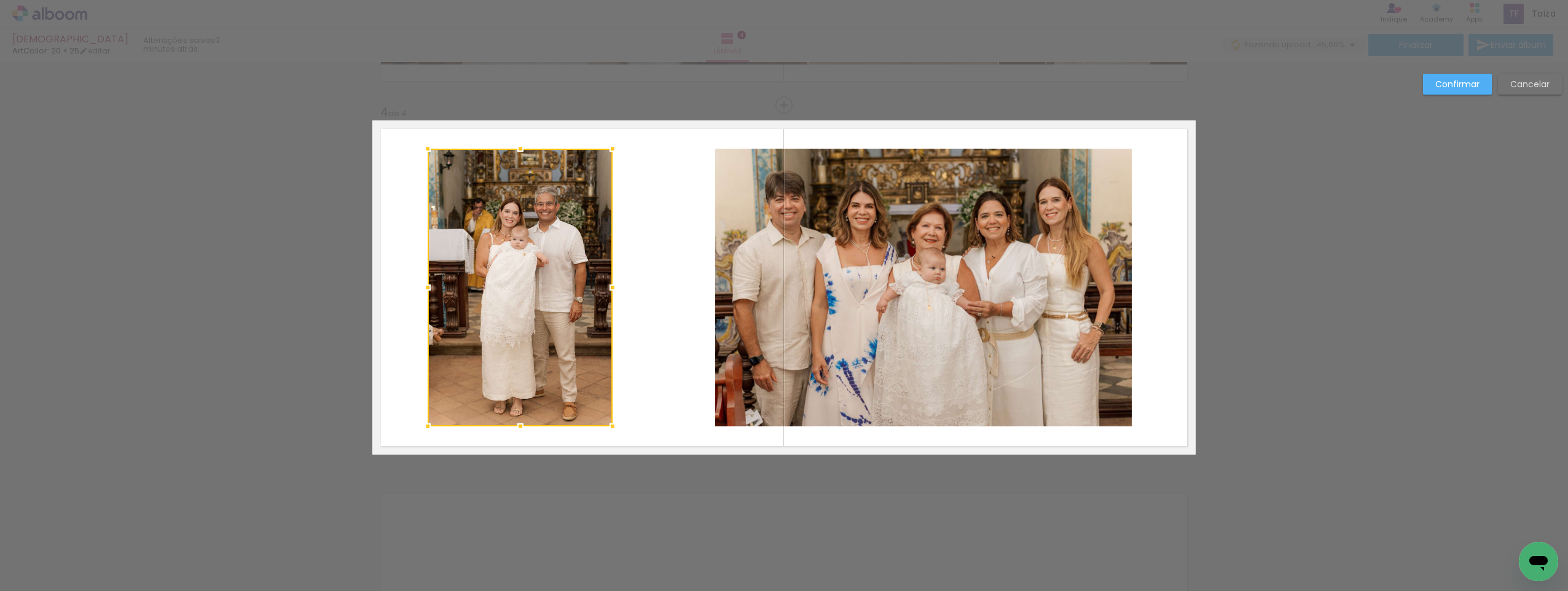
scroll to position [1071, 0]
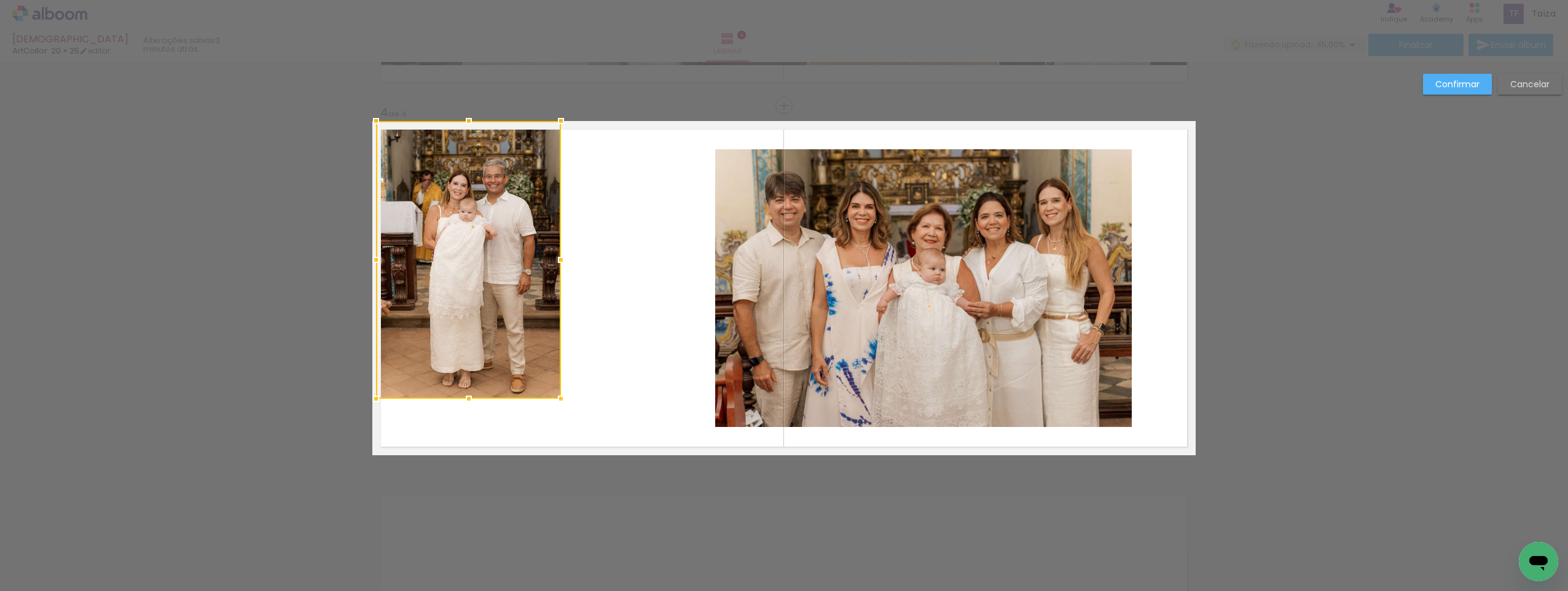
drag, startPoint x: 542, startPoint y: 280, endPoint x: 493, endPoint y: 248, distance: 58.5
click at [493, 248] on div at bounding box center [468, 260] width 185 height 278
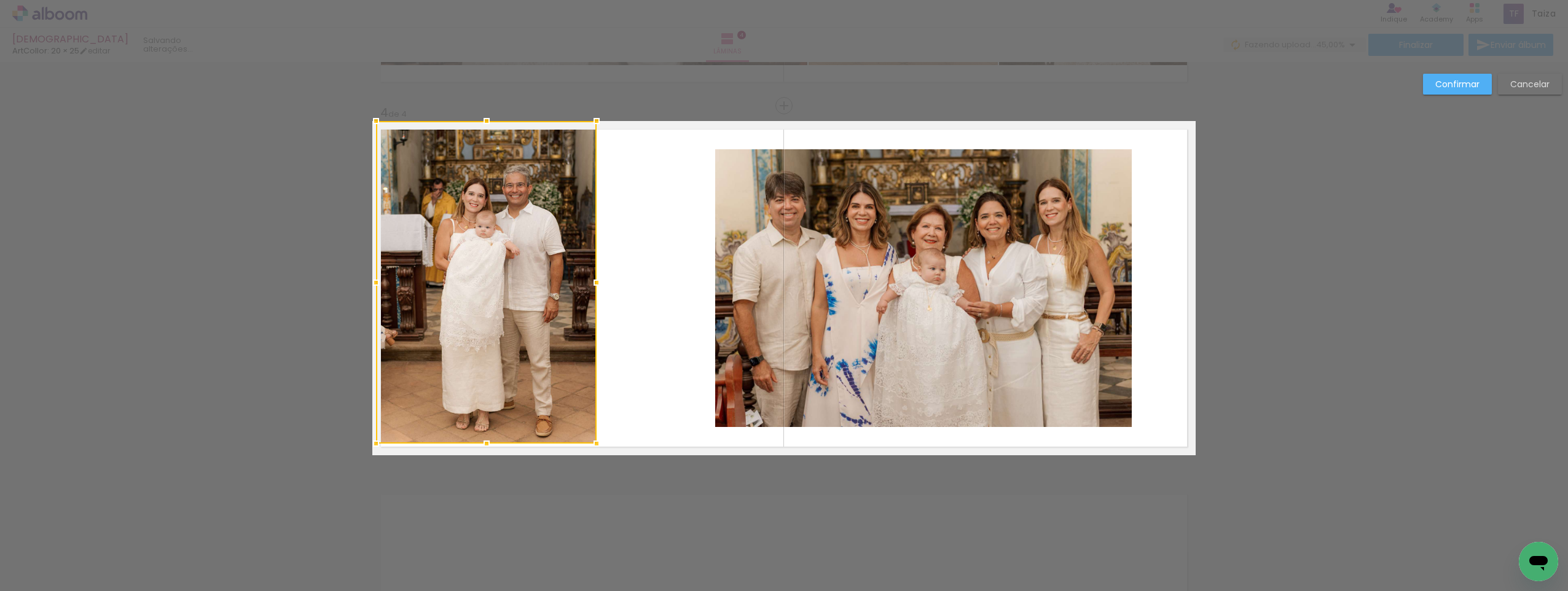
drag, startPoint x: 556, startPoint y: 403, endPoint x: 588, endPoint y: 468, distance: 72.4
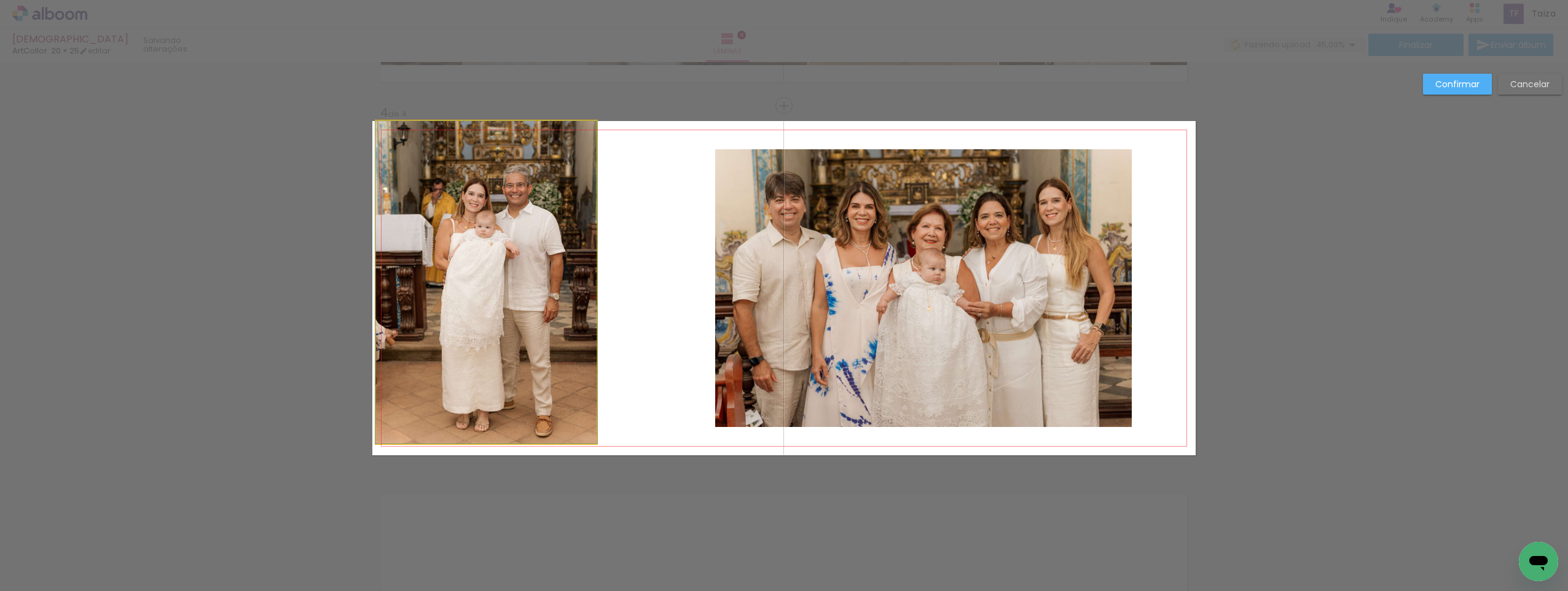
click at [483, 435] on quentale-photo at bounding box center [486, 282] width 221 height 322
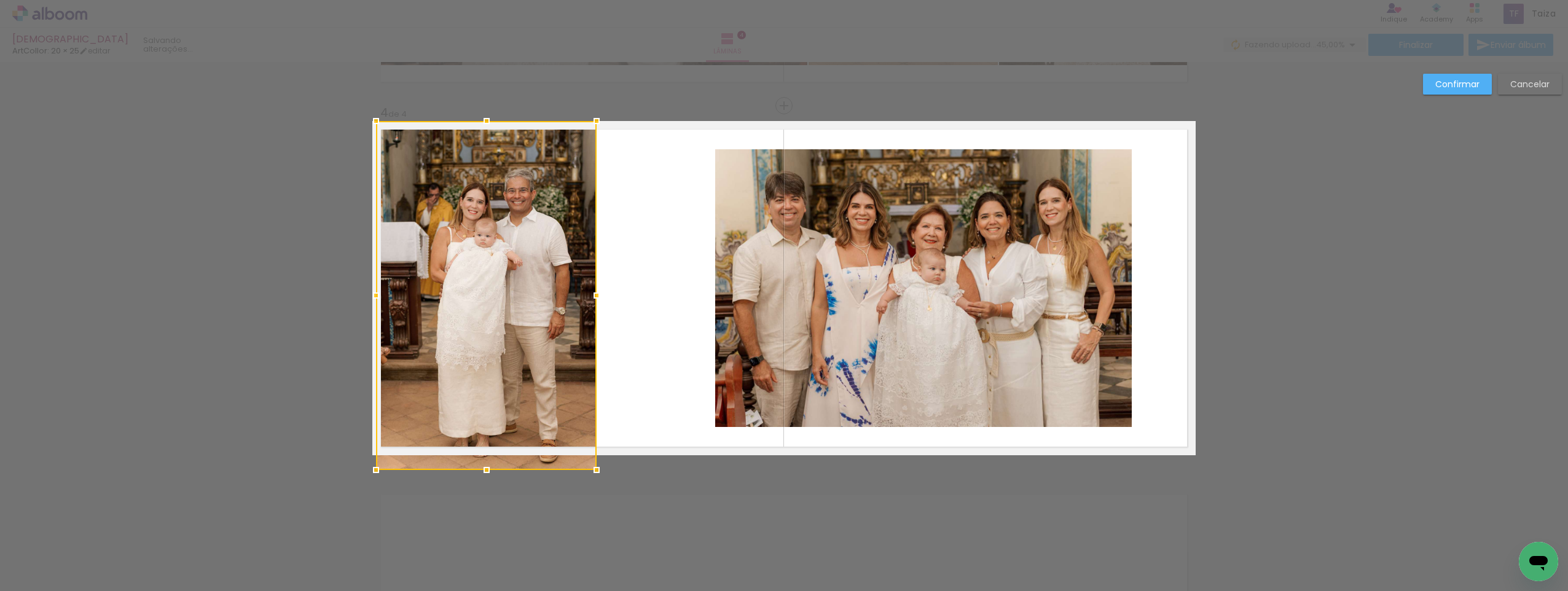
drag, startPoint x: 480, startPoint y: 442, endPoint x: 483, endPoint y: 453, distance: 11.4
click at [482, 453] on div at bounding box center [486, 296] width 221 height 349
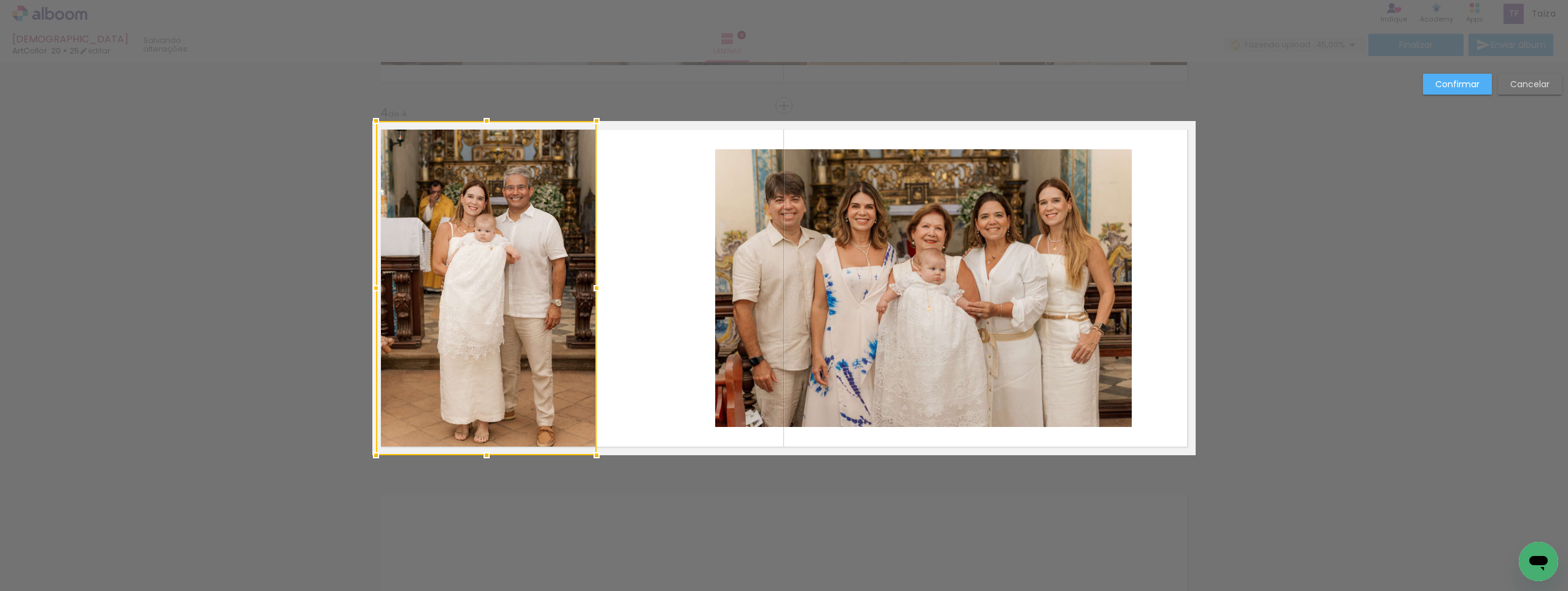
click at [716, 313] on quentale-photo at bounding box center [924, 288] width 417 height 278
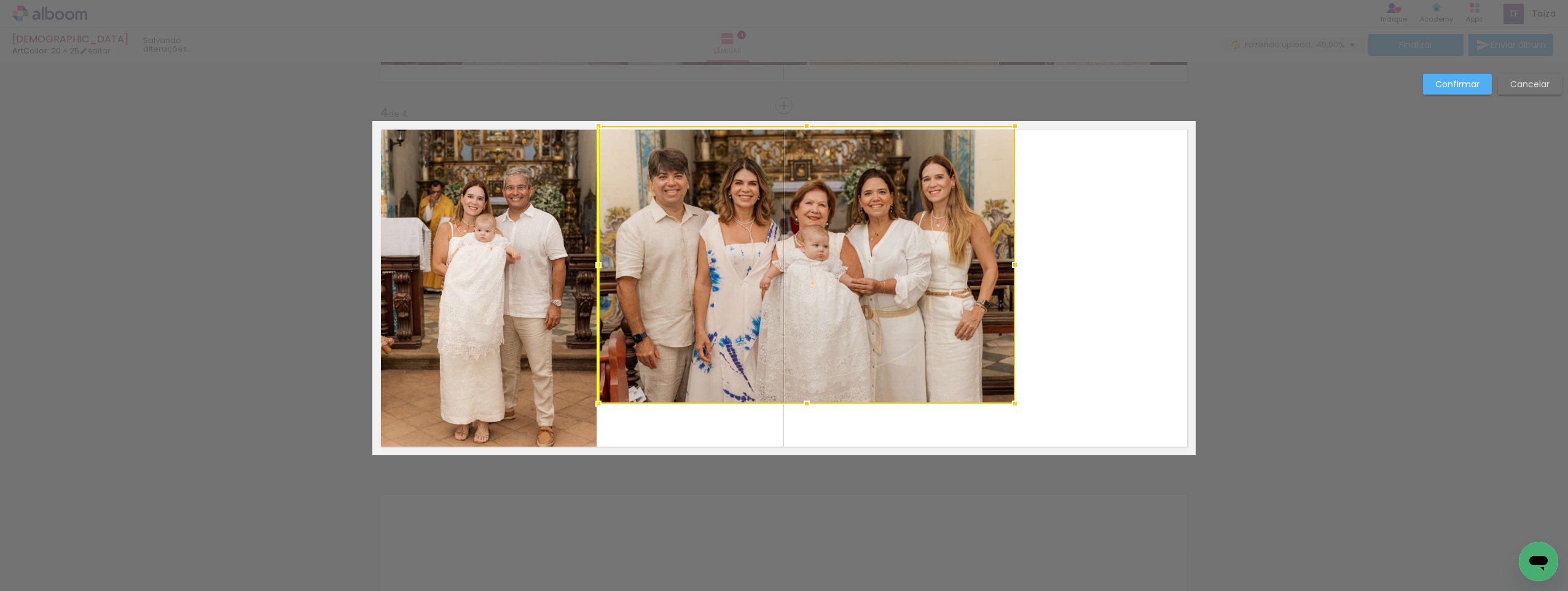
drag, startPoint x: 786, startPoint y: 319, endPoint x: 666, endPoint y: 296, distance: 122.2
click at [666, 296] on div at bounding box center [807, 264] width 417 height 278
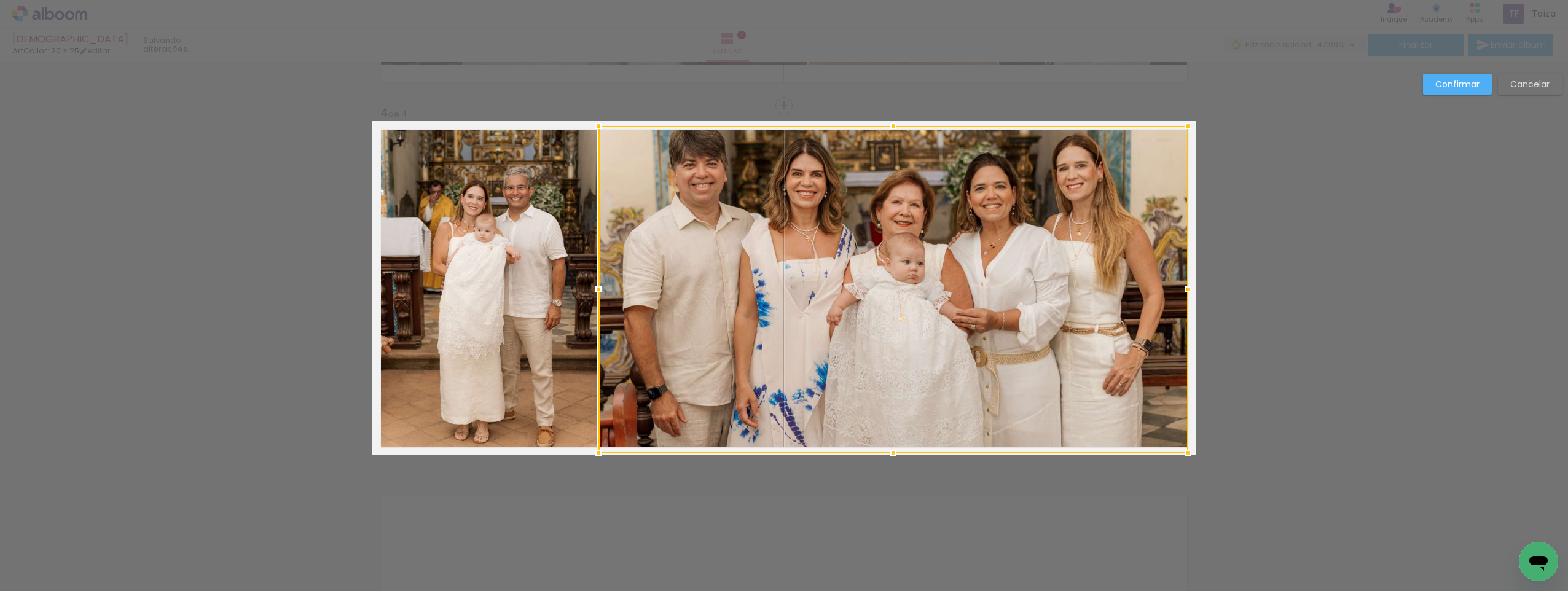
drag, startPoint x: 1015, startPoint y: 406, endPoint x: 1199, endPoint y: 465, distance: 193.2
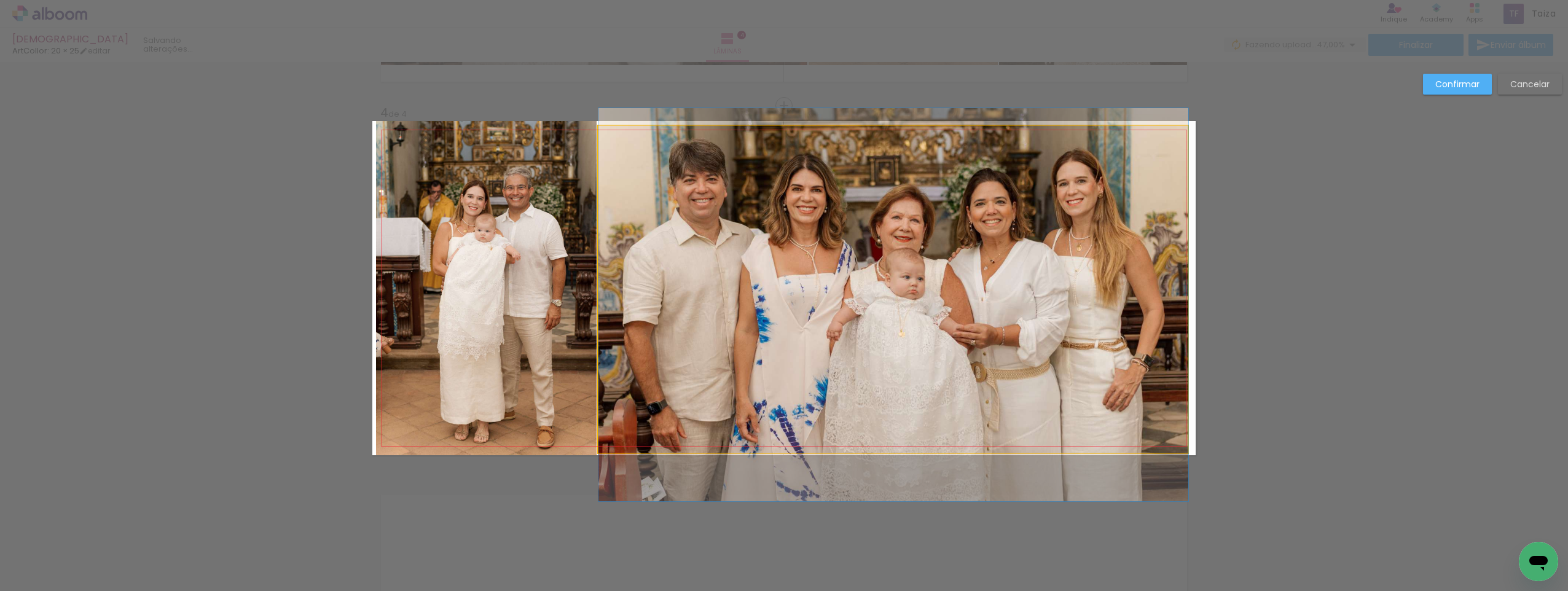
drag, startPoint x: 1101, startPoint y: 225, endPoint x: 1101, endPoint y: 240, distance: 15.0
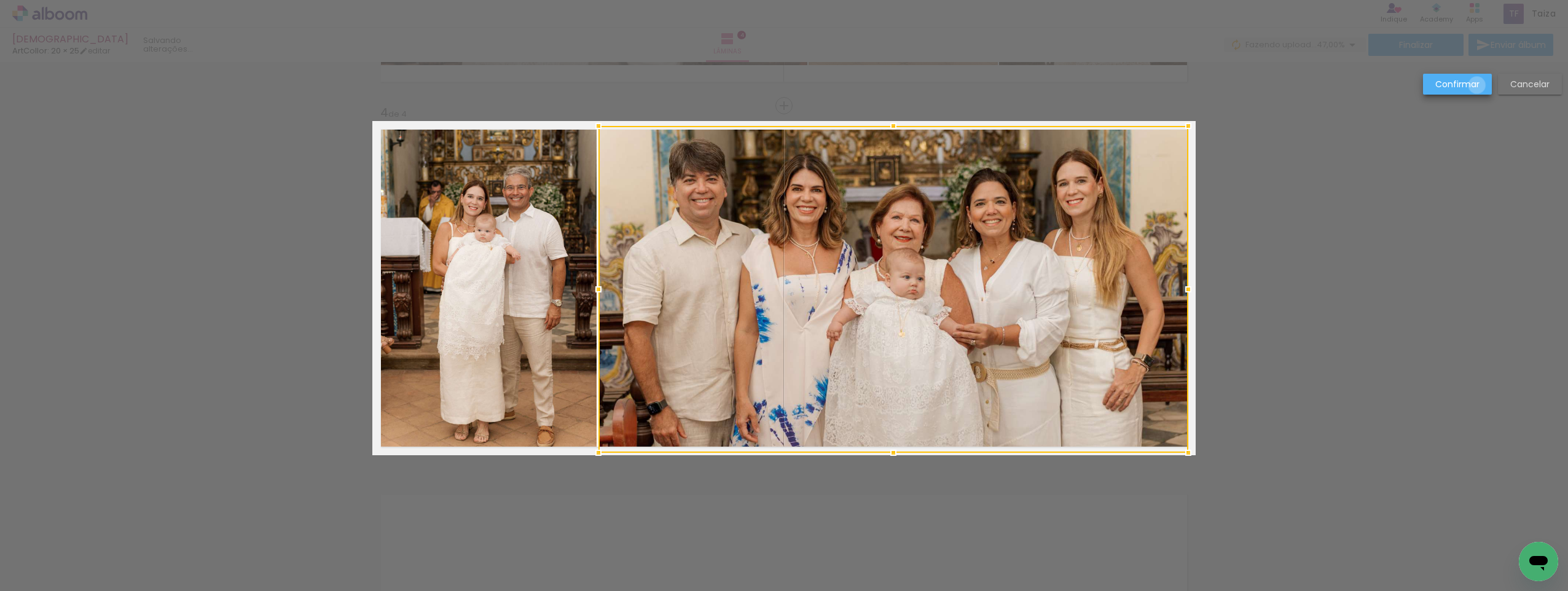
click at [0, 0] on slot "Confirmar" at bounding box center [0, 0] width 0 height 0
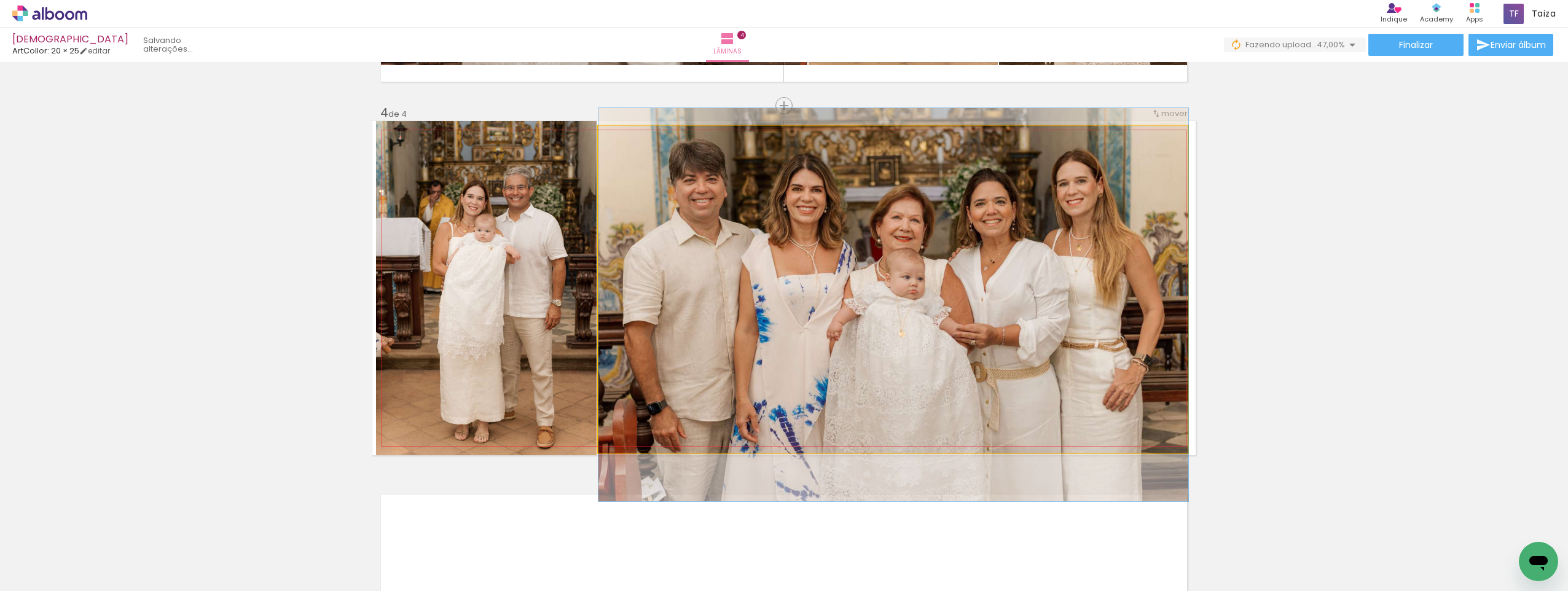
drag, startPoint x: 940, startPoint y: 299, endPoint x: 947, endPoint y: 299, distance: 7.0
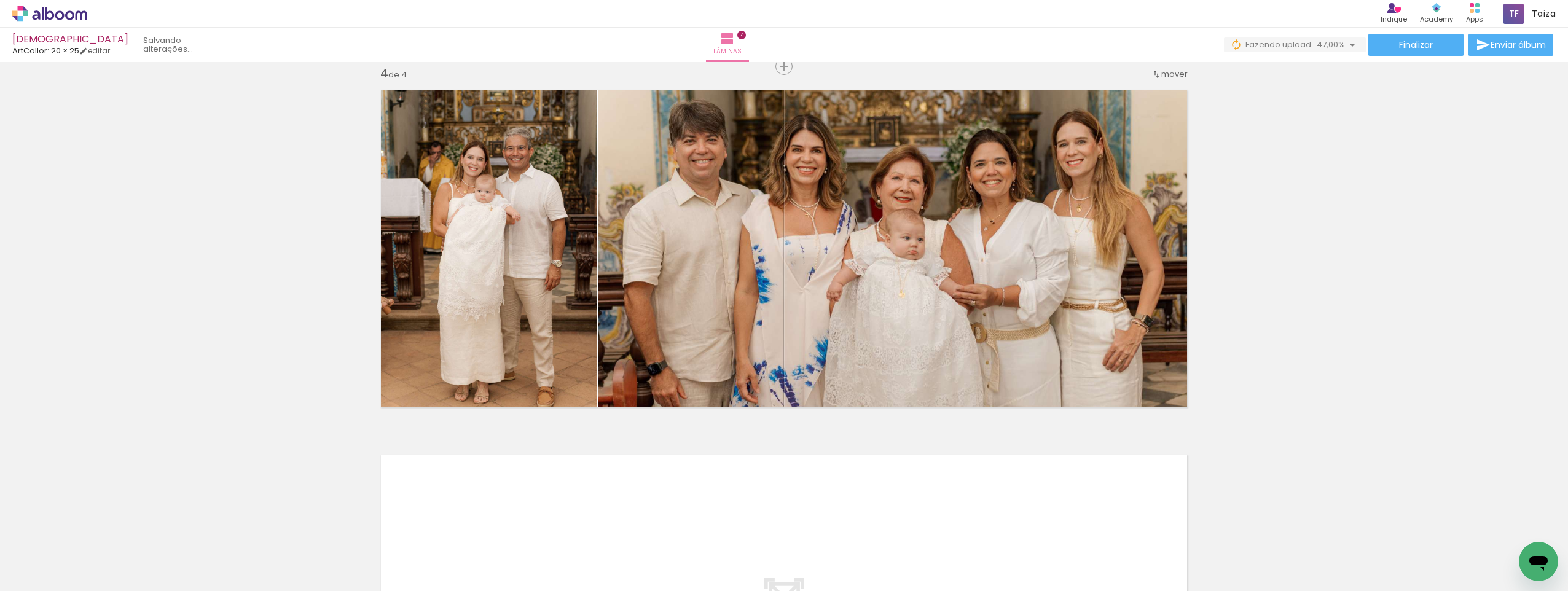
scroll to position [1132, 0]
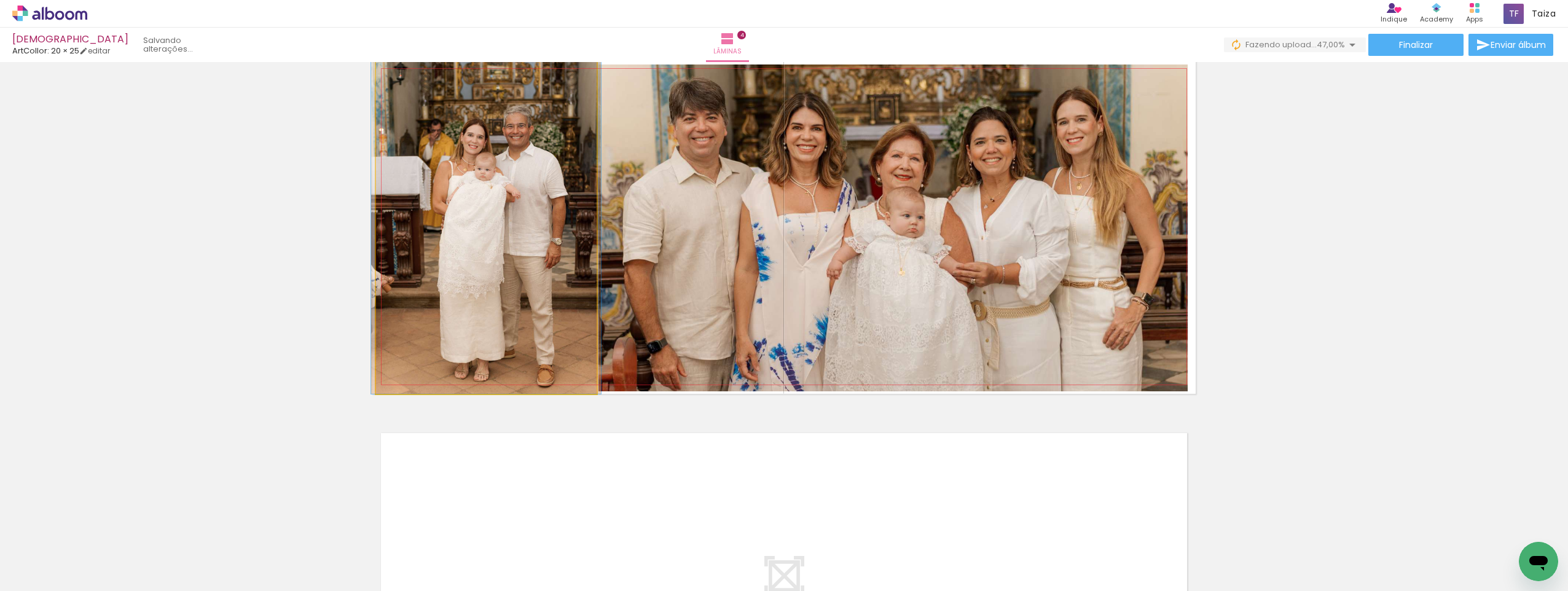
drag, startPoint x: 561, startPoint y: 241, endPoint x: 561, endPoint y: 232, distance: 9.0
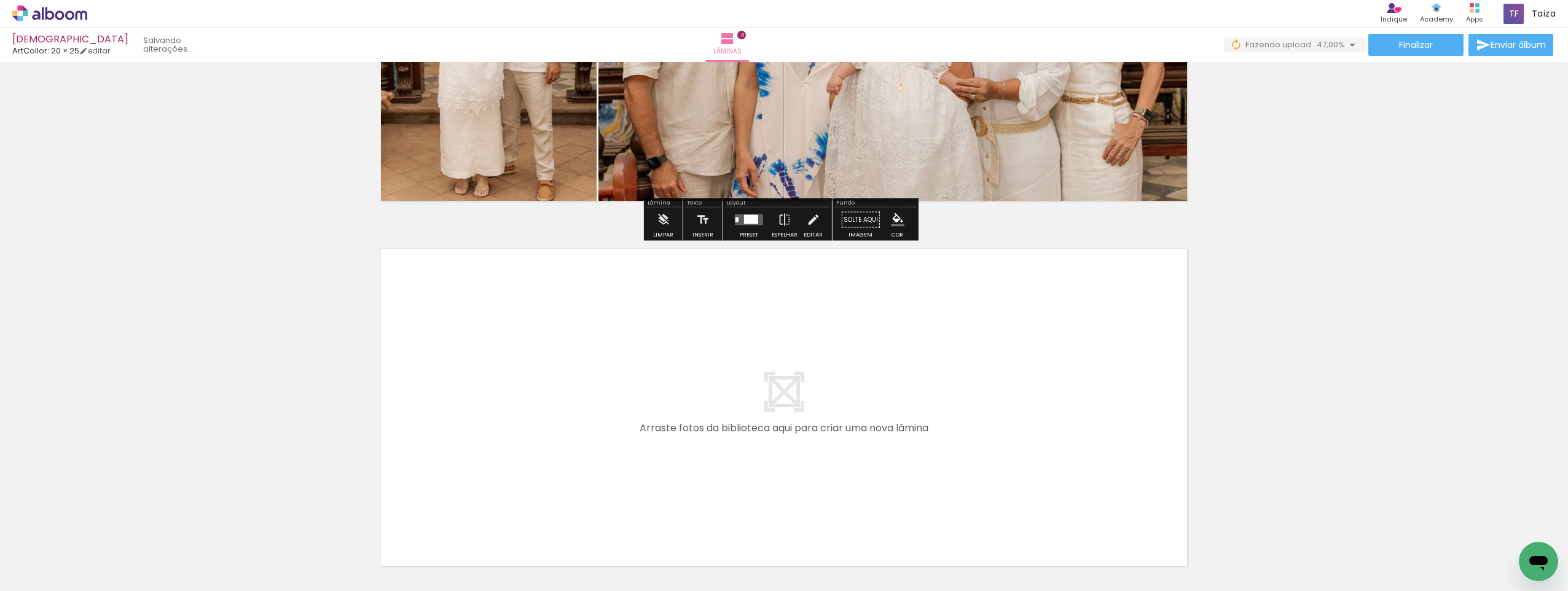
scroll to position [0, 457]
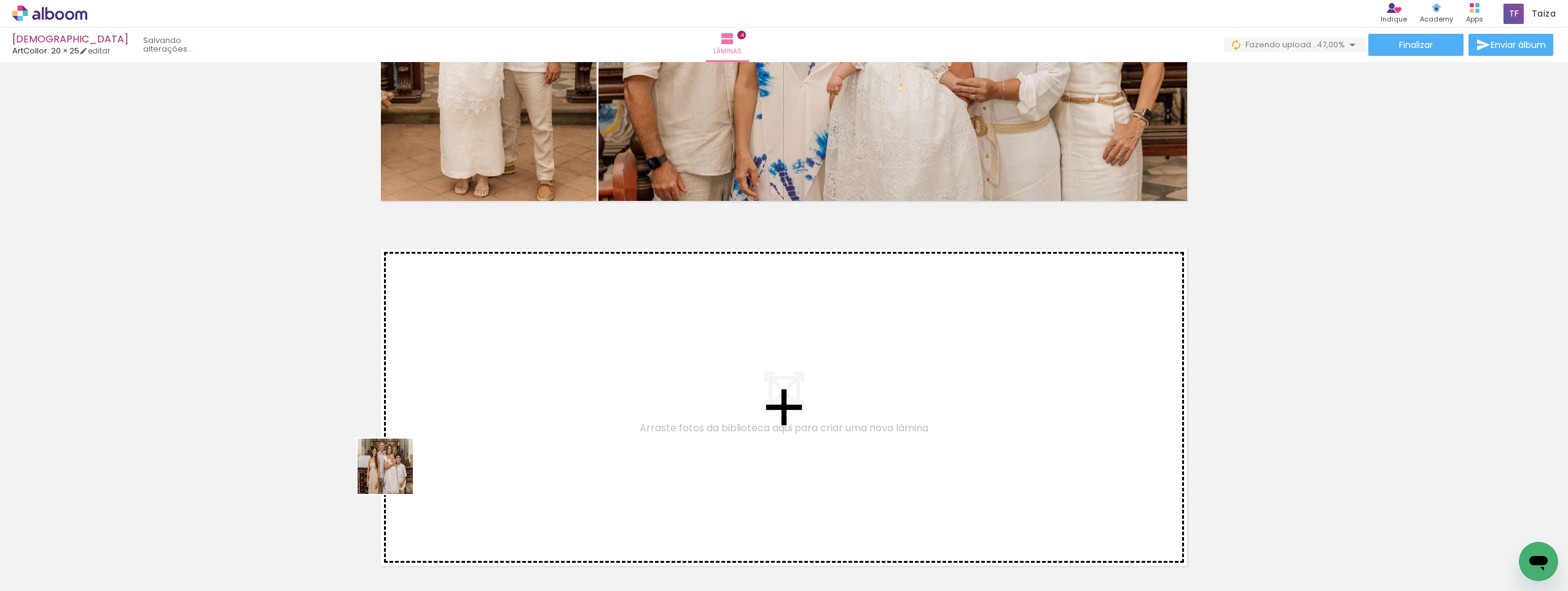
drag, startPoint x: 311, startPoint y: 559, endPoint x: 461, endPoint y: 452, distance: 184.3
click at [461, 452] on quentale-workspace at bounding box center [784, 295] width 1568 height 591
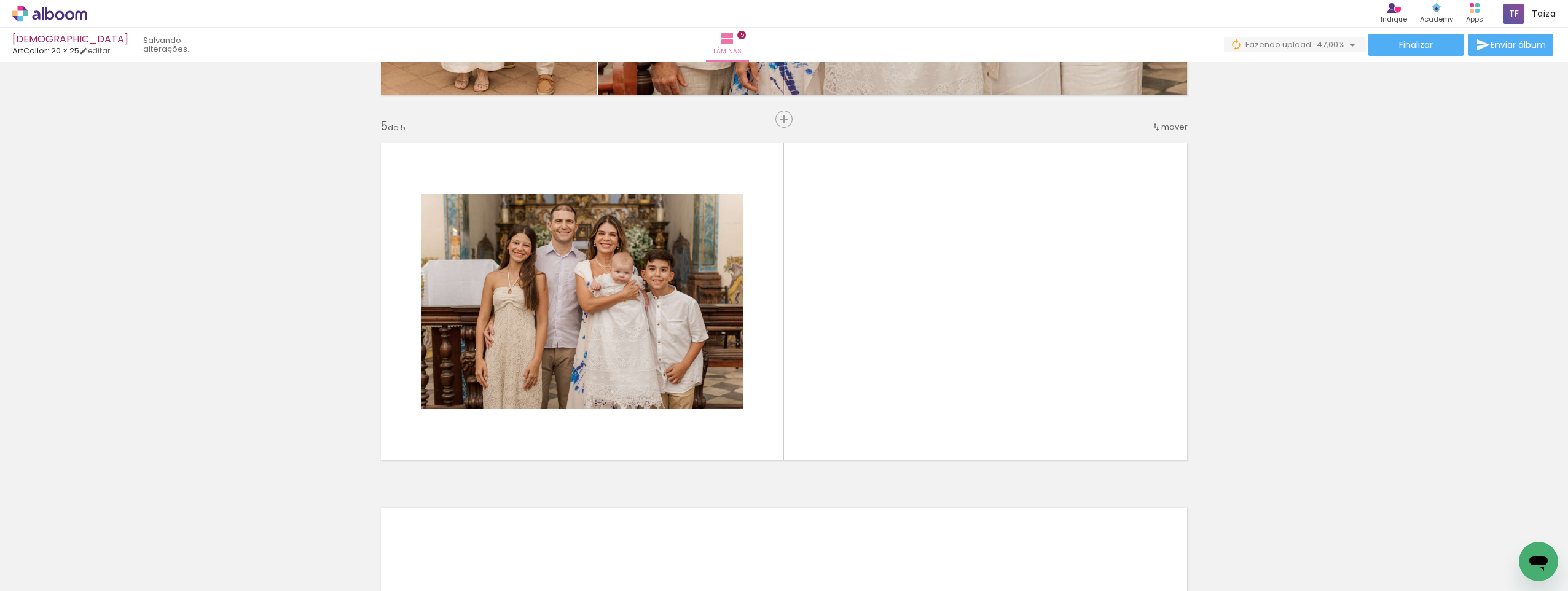
scroll to position [1436, 0]
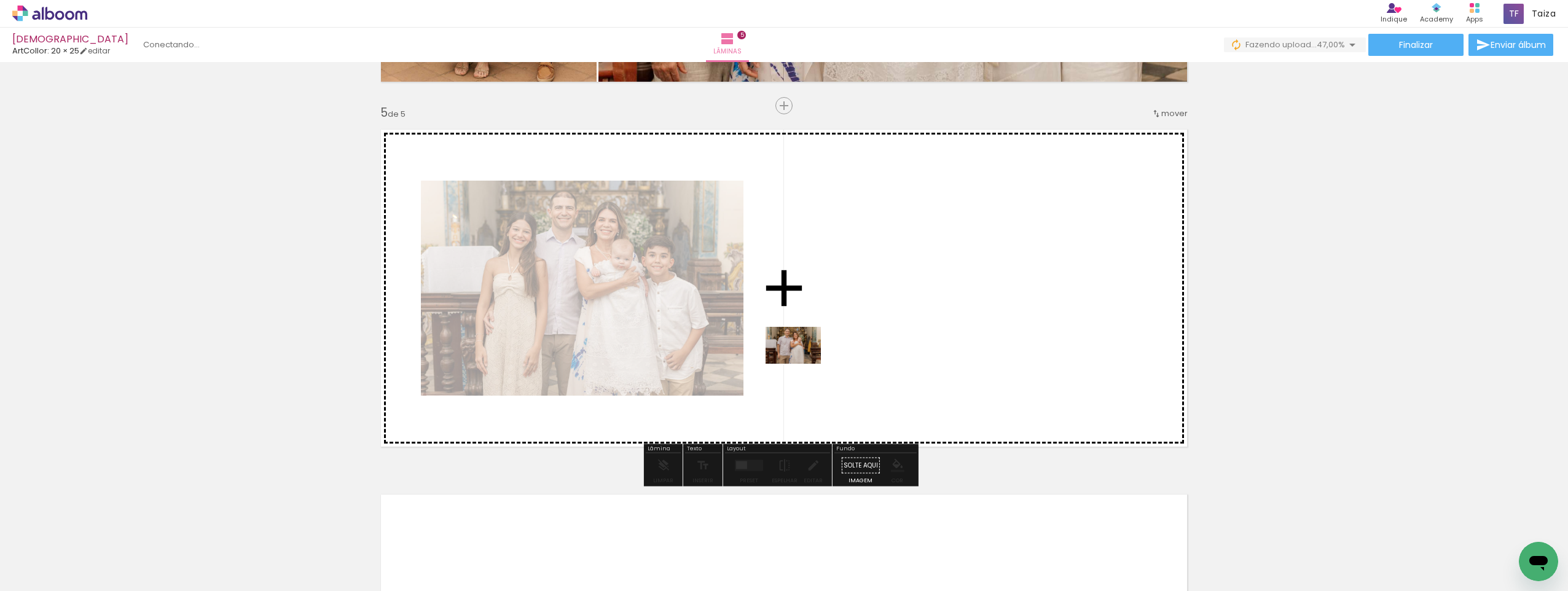
drag, startPoint x: 365, startPoint y: 563, endPoint x: 803, endPoint y: 364, distance: 481.1
click at [803, 364] on quentale-workspace at bounding box center [784, 295] width 1568 height 591
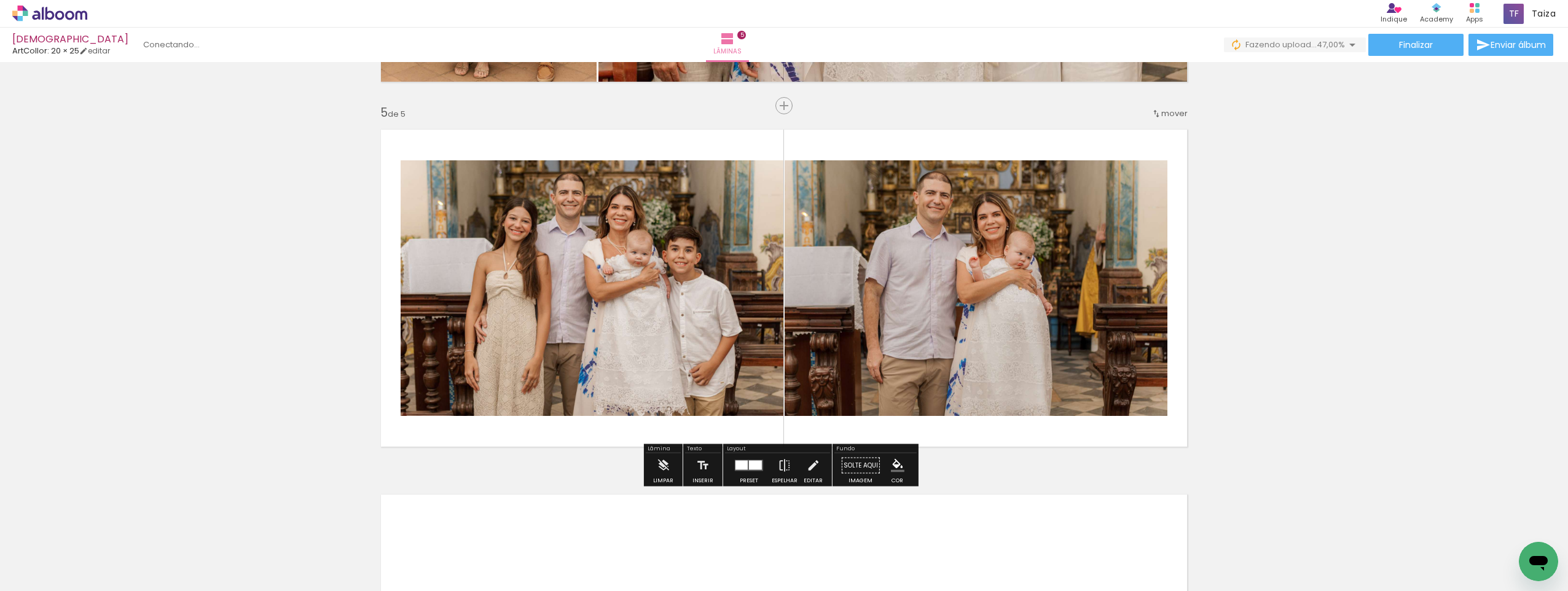
click at [750, 463] on div at bounding box center [756, 465] width 13 height 9
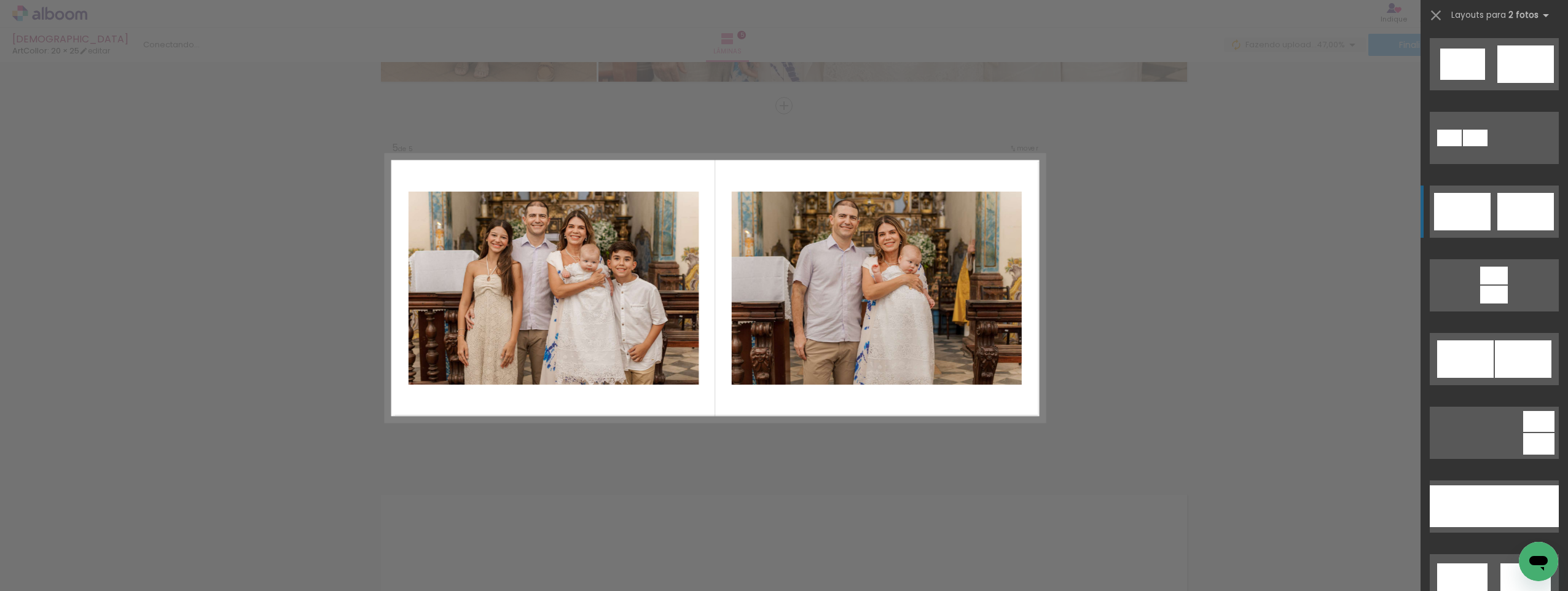
scroll to position [368, 0]
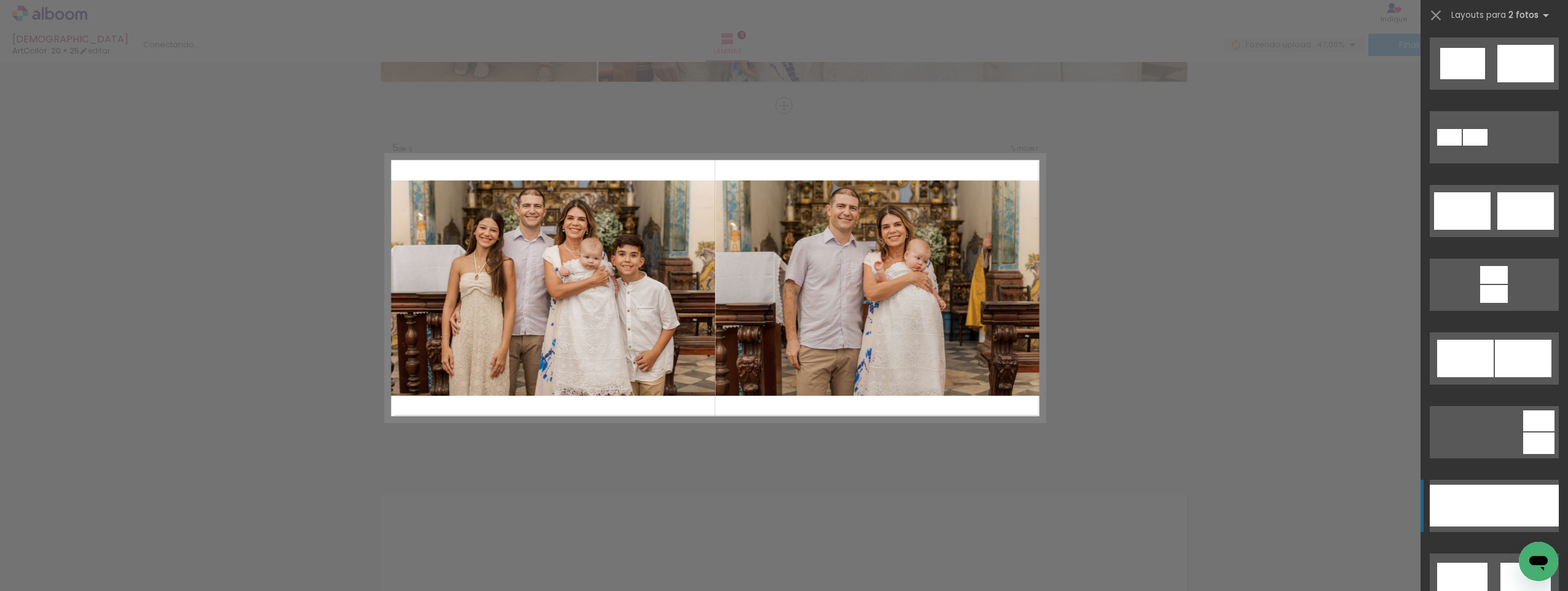
click at [1495, 492] on div at bounding box center [1527, 505] width 64 height 42
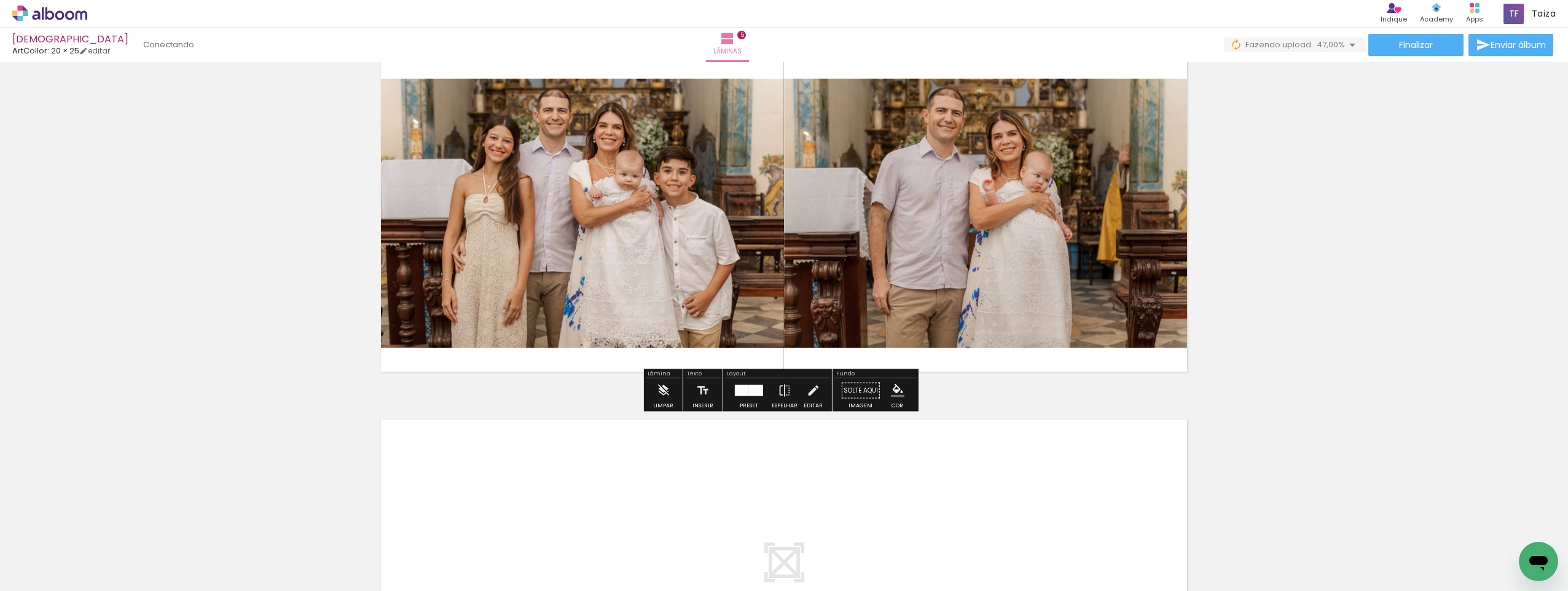
scroll to position [1682, 0]
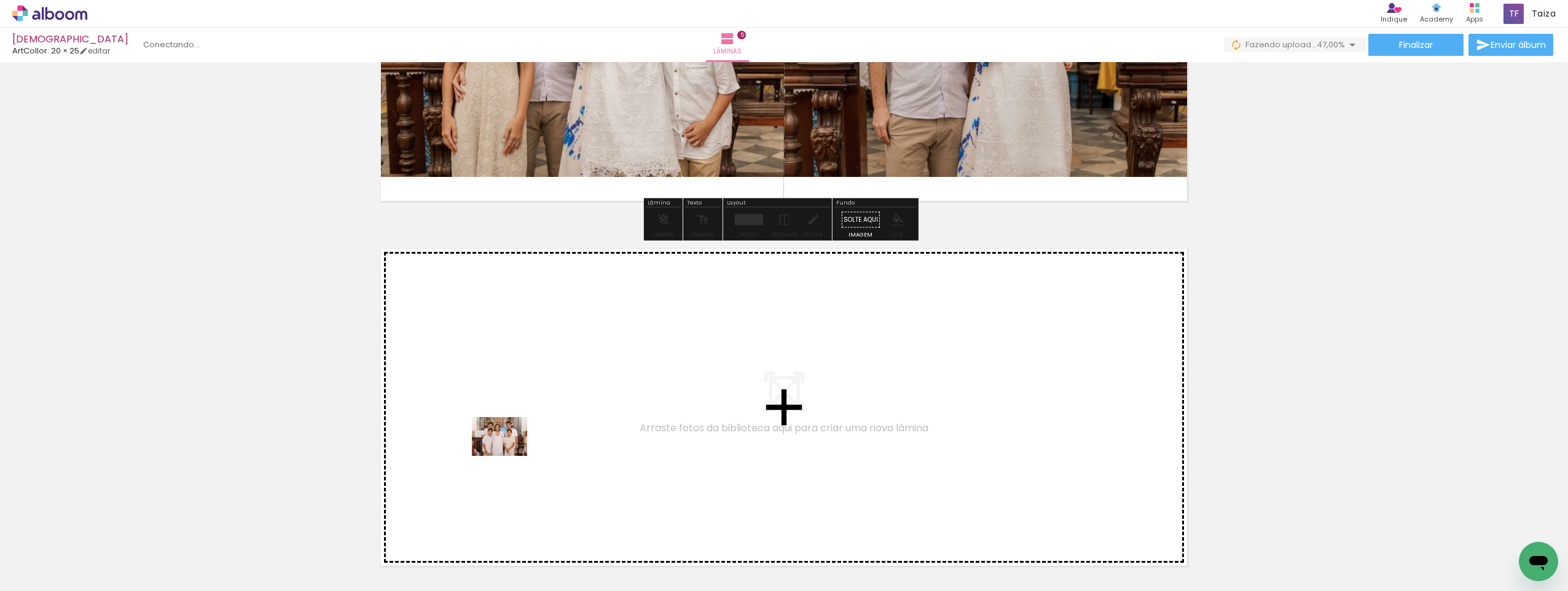
drag, startPoint x: 450, startPoint y: 562, endPoint x: 510, endPoint y: 453, distance: 124.4
click at [510, 453] on quentale-workspace at bounding box center [784, 295] width 1568 height 591
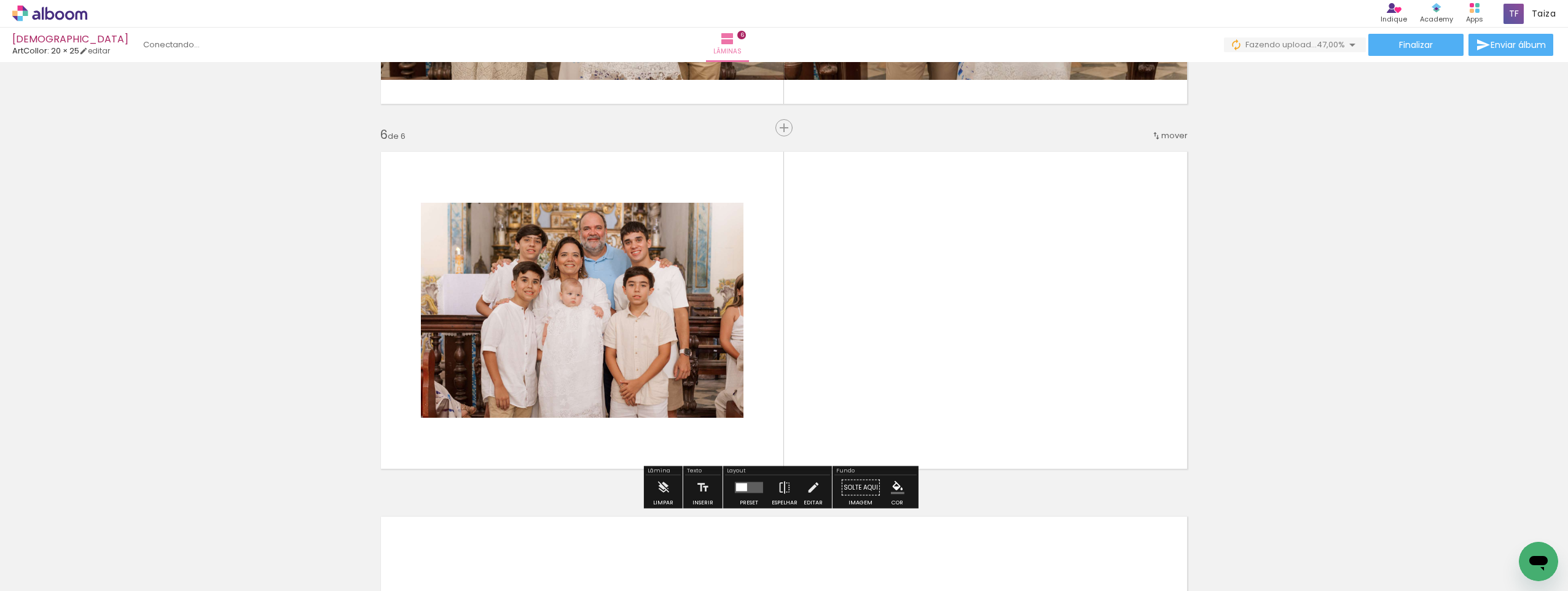
scroll to position [1801, 0]
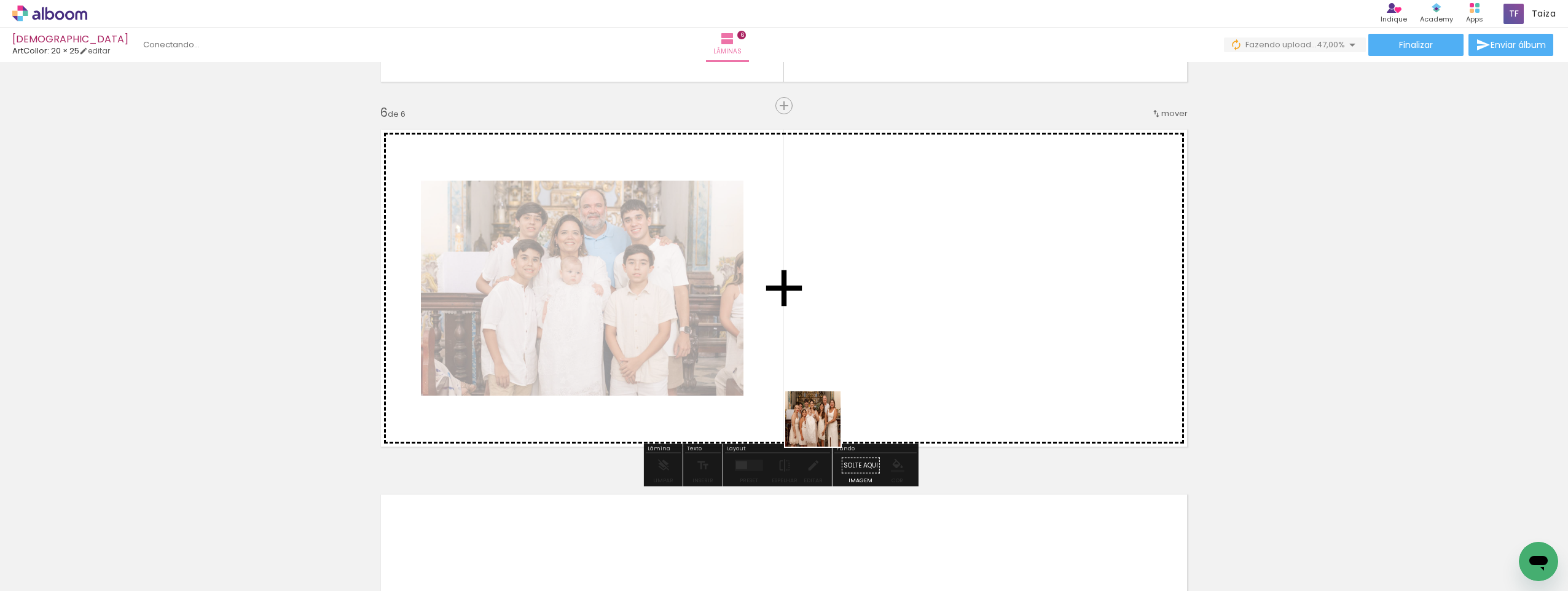
drag, startPoint x: 632, startPoint y: 565, endPoint x: 822, endPoint y: 427, distance: 234.8
click at [822, 427] on quentale-workspace at bounding box center [784, 295] width 1568 height 591
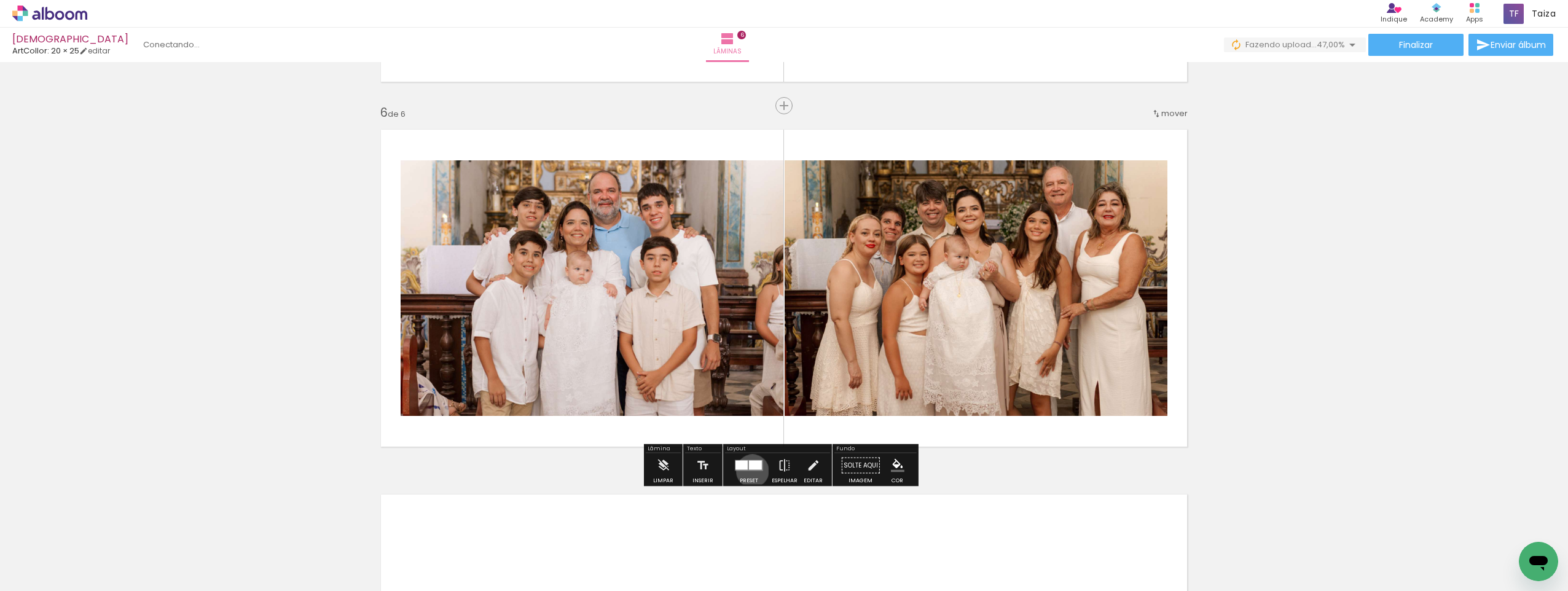
click at [750, 470] on quentale-layouter at bounding box center [749, 465] width 29 height 11
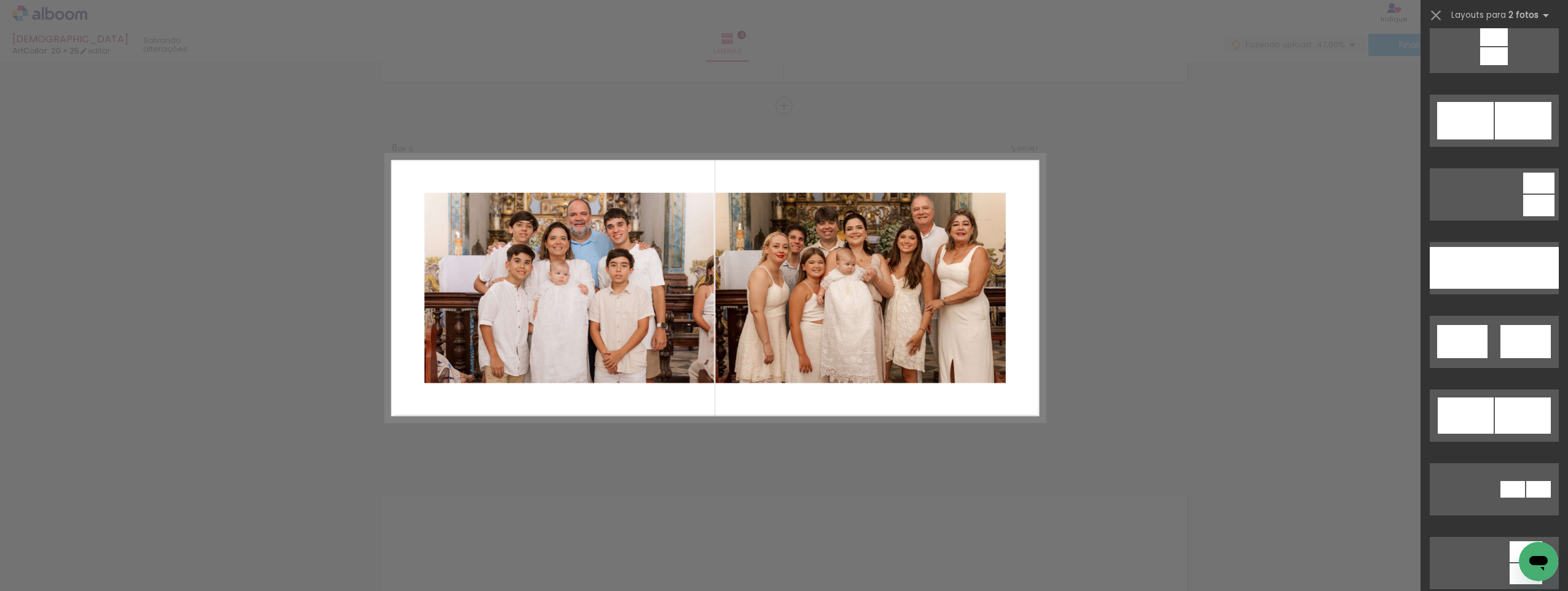
scroll to position [614, 0]
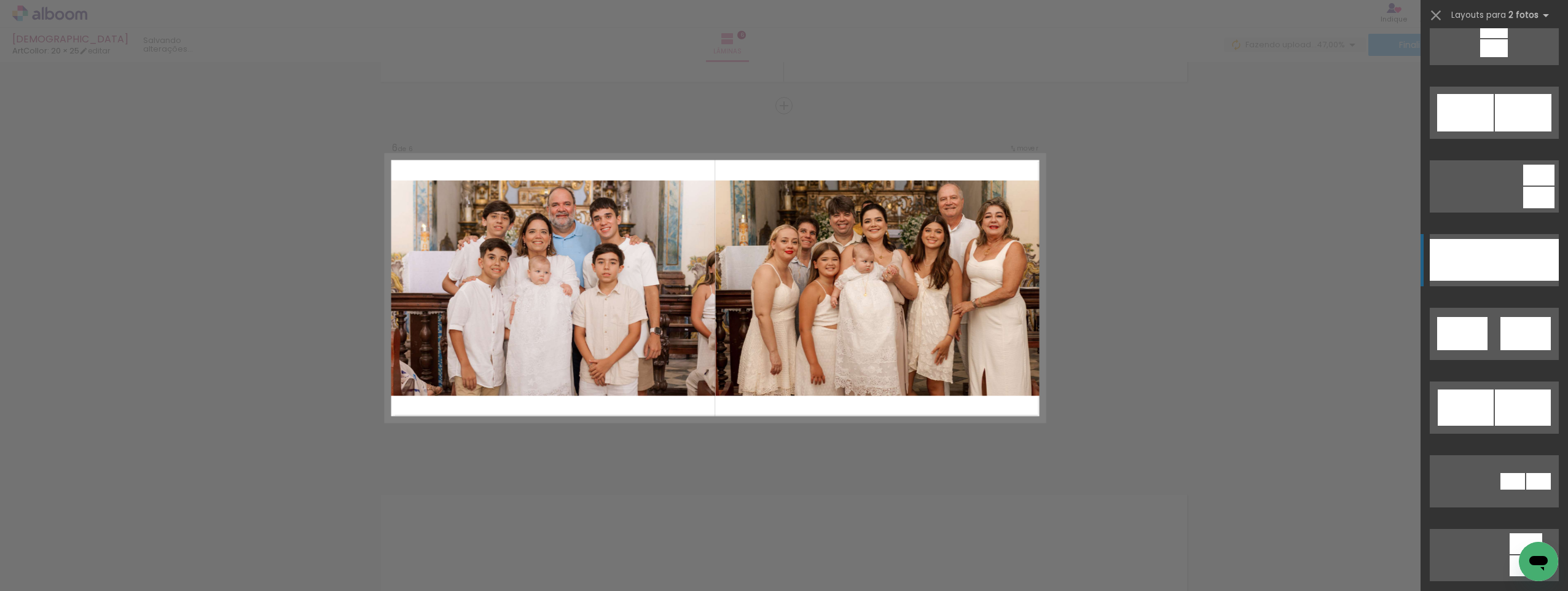
click at [1501, 253] on div at bounding box center [1527, 259] width 64 height 42
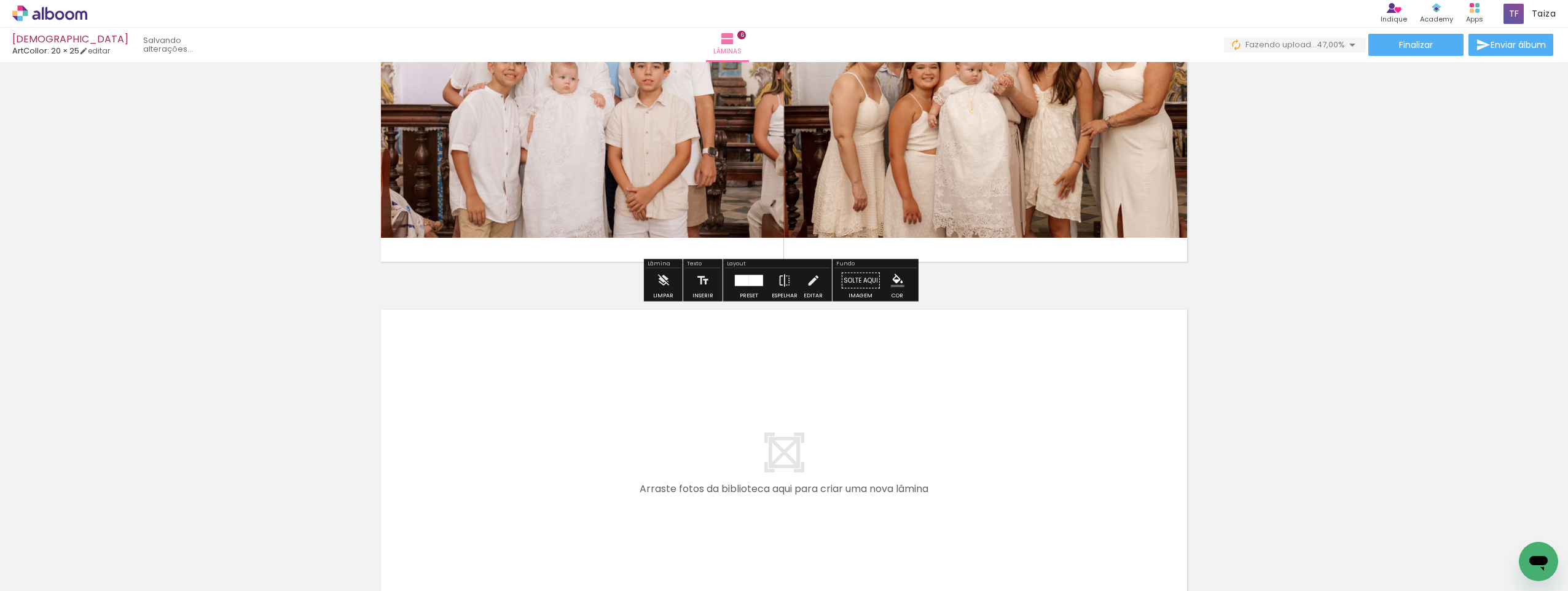
scroll to position [2046, 0]
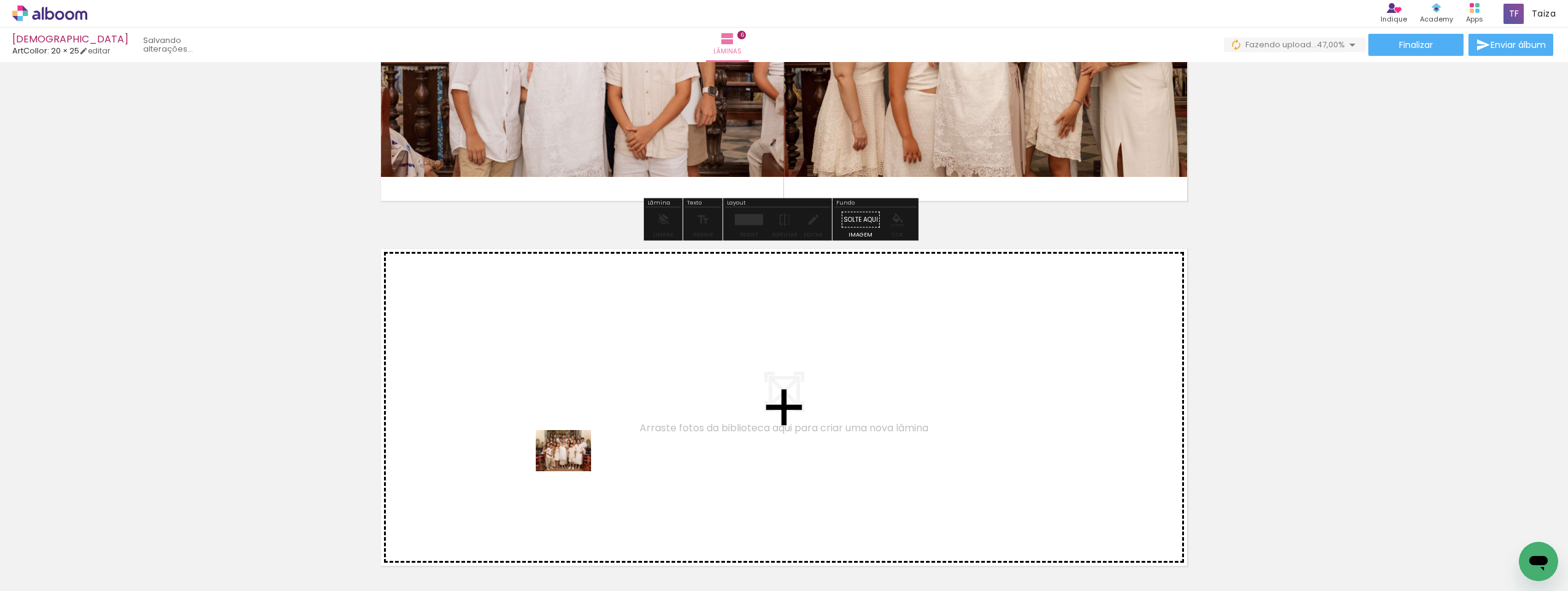
drag, startPoint x: 582, startPoint y: 538, endPoint x: 573, endPoint y: 467, distance: 71.6
click at [573, 467] on quentale-workspace at bounding box center [784, 295] width 1568 height 591
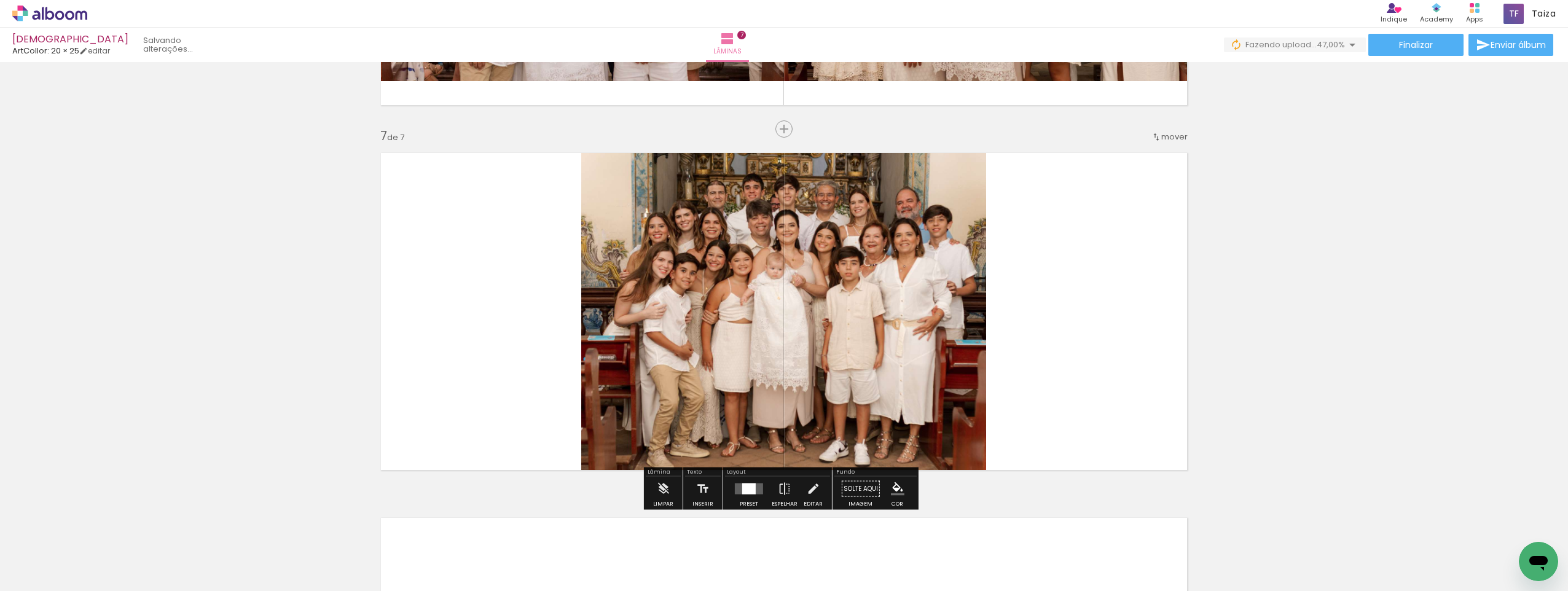
scroll to position [2165, 0]
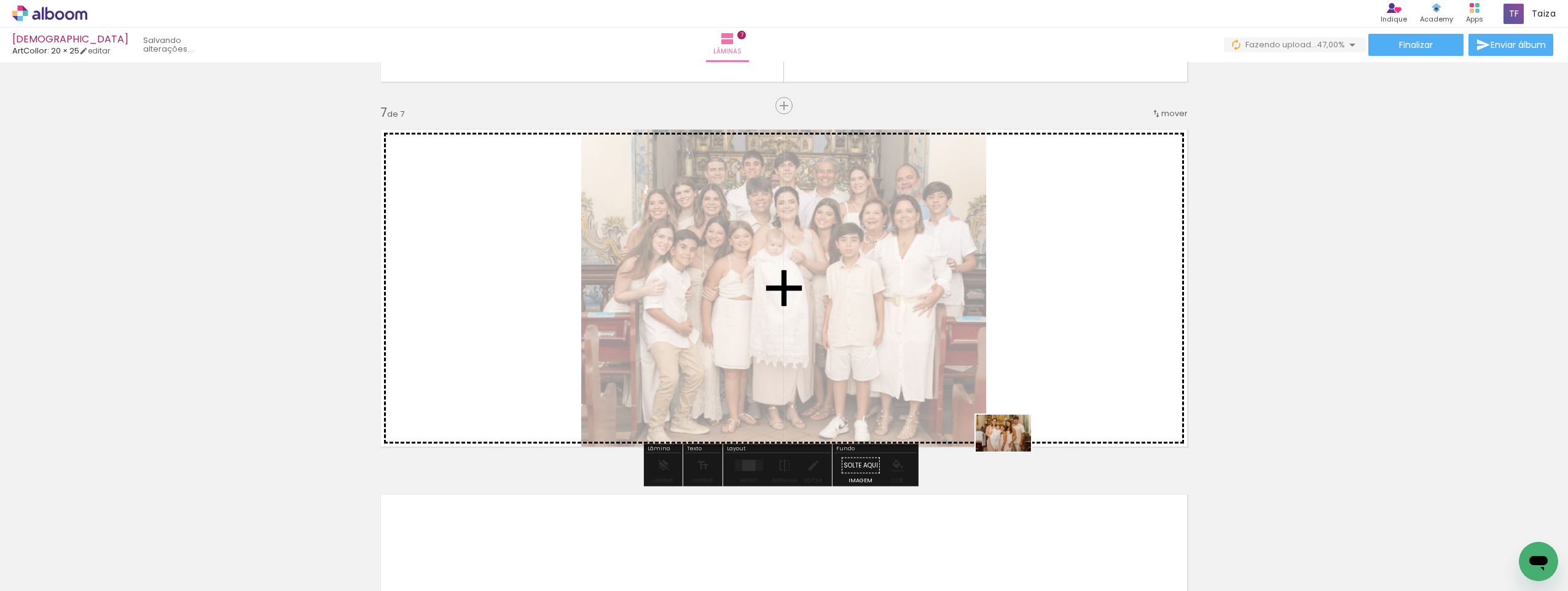
drag, startPoint x: 905, startPoint y: 553, endPoint x: 1033, endPoint y: 428, distance: 178.9
click at [1033, 428] on quentale-workspace at bounding box center [784, 295] width 1568 height 591
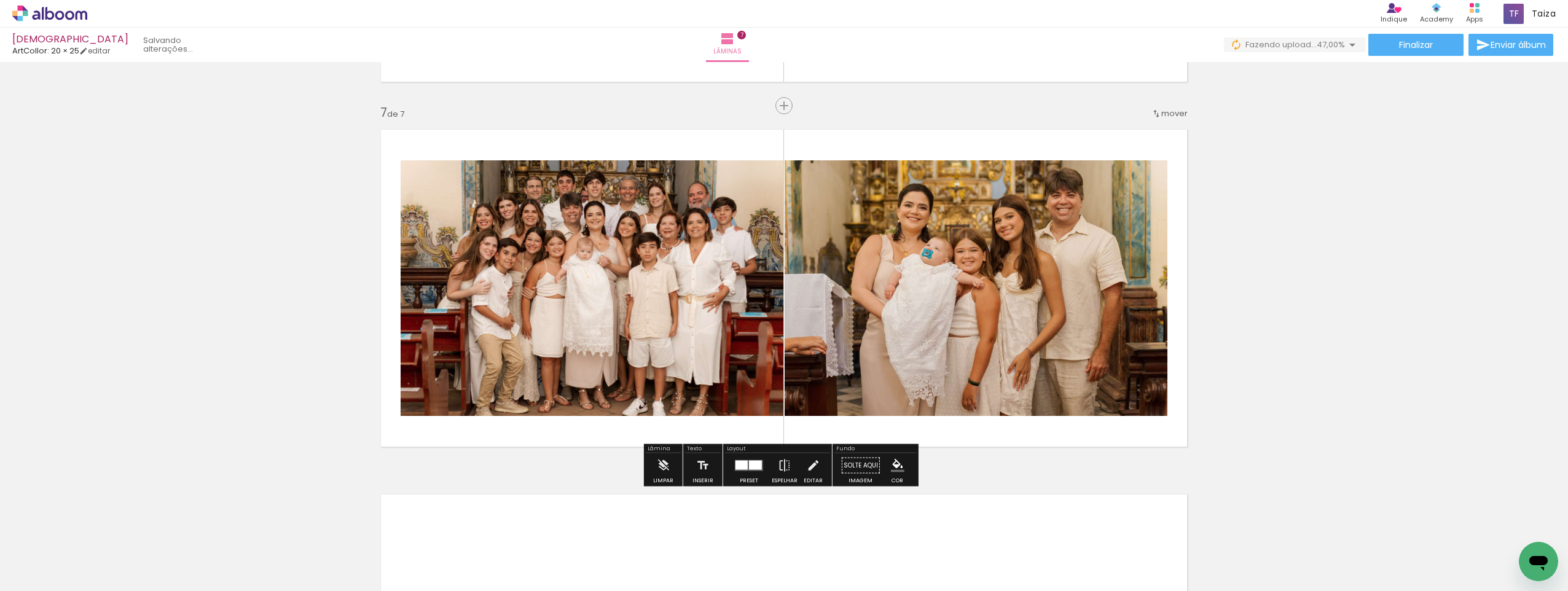
click at [749, 465] on div at bounding box center [756, 465] width 13 height 9
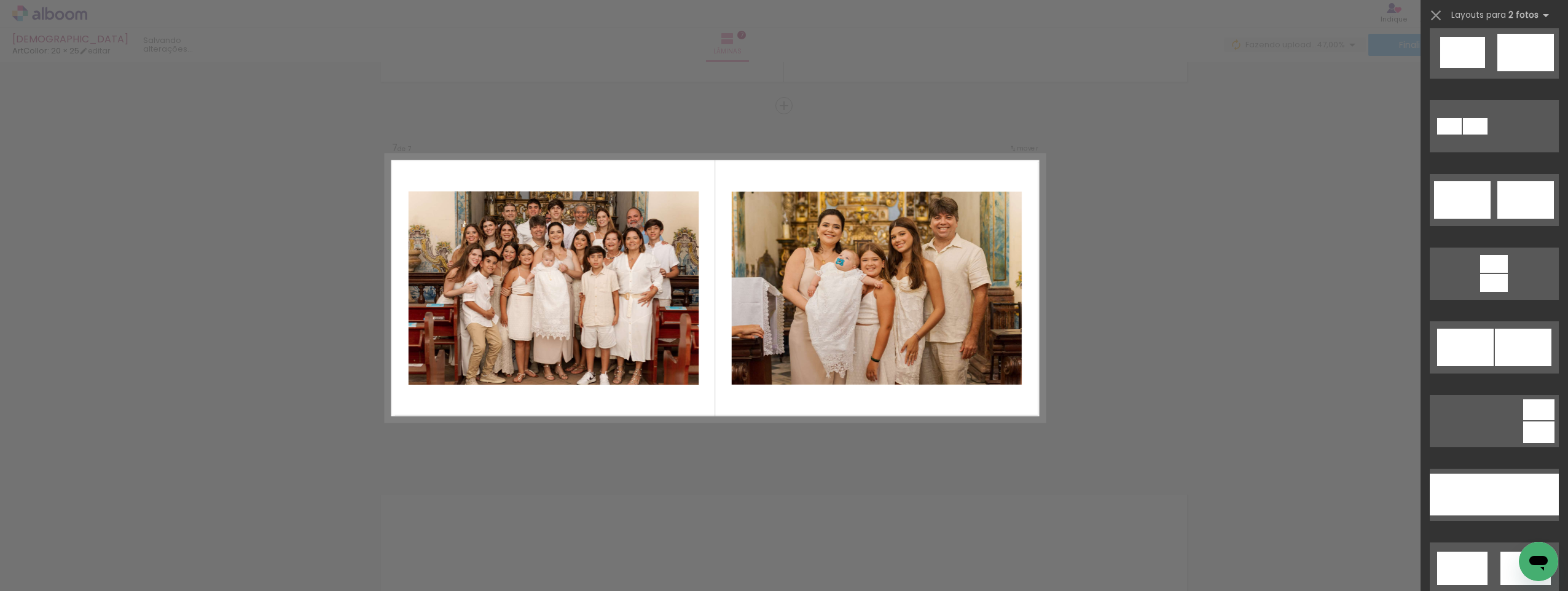
scroll to position [492, 0]
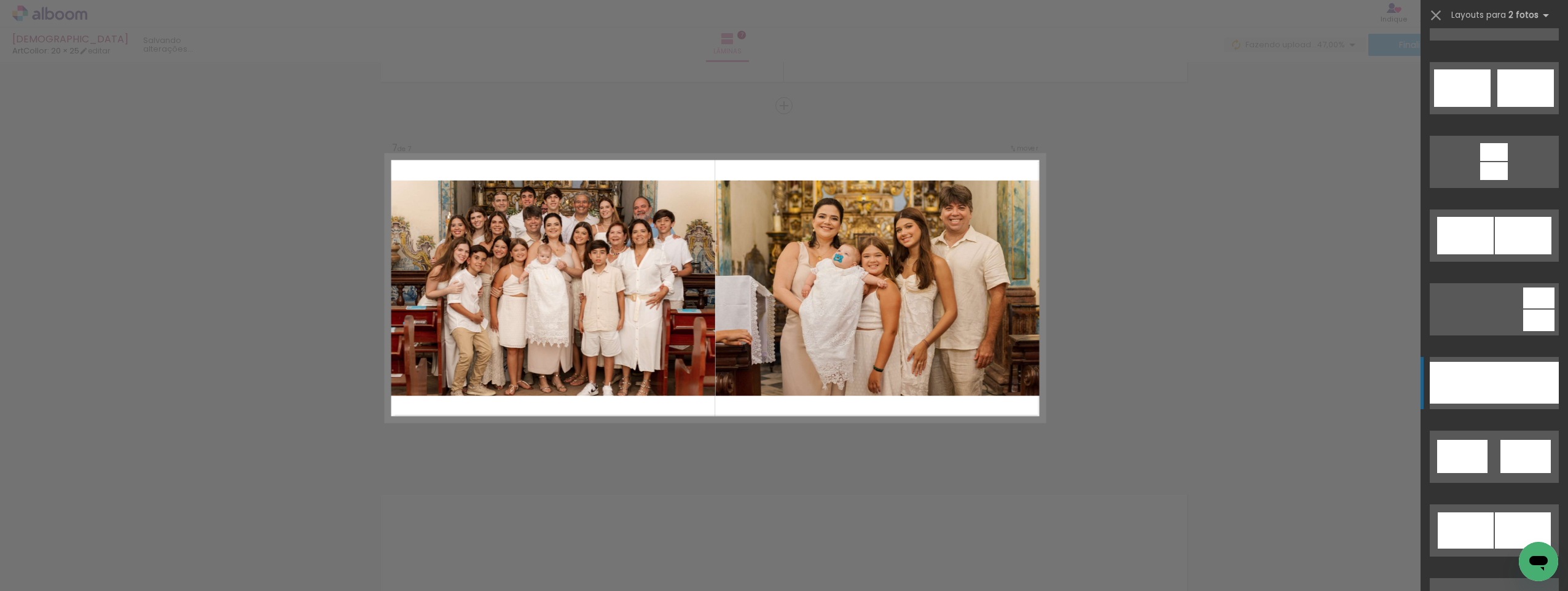
click at [1495, 371] on div at bounding box center [1527, 382] width 64 height 42
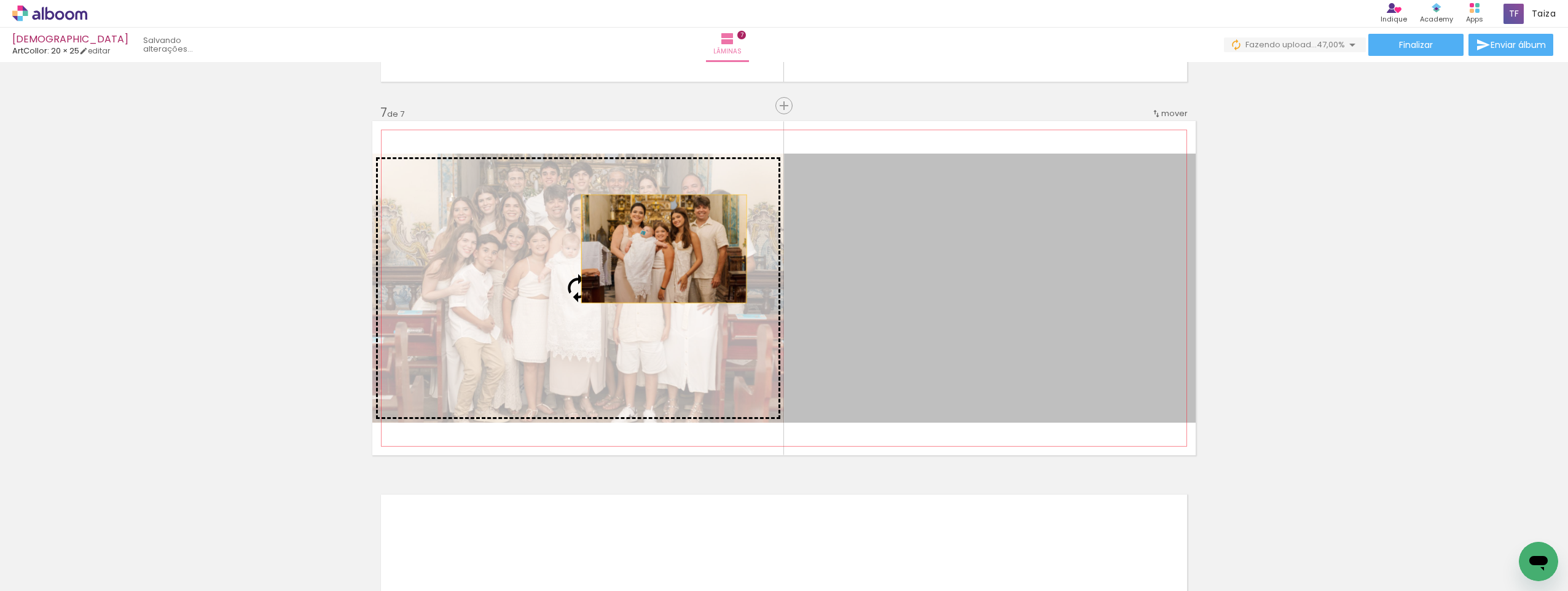
drag, startPoint x: 1053, startPoint y: 254, endPoint x: 635, endPoint y: 251, distance: 418.0
click at [0, 0] on slot at bounding box center [0, 0] width 0 height 0
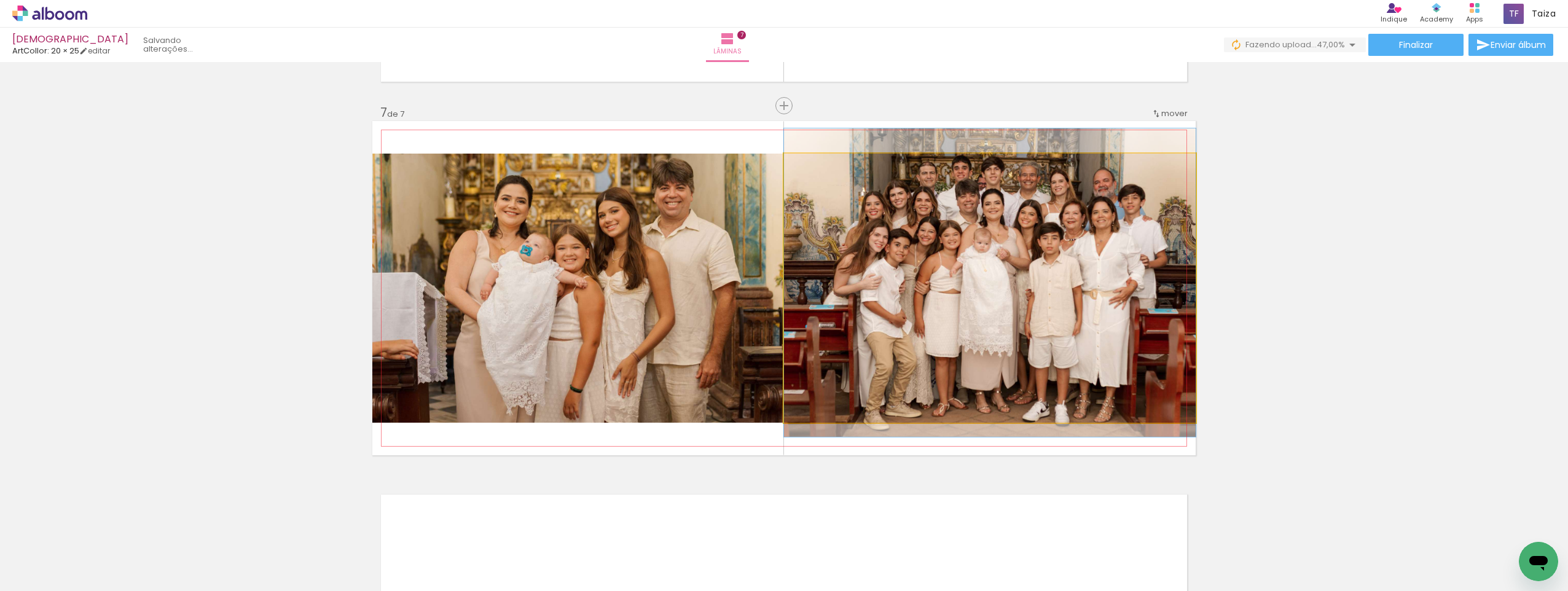
drag, startPoint x: 998, startPoint y: 248, endPoint x: 997, endPoint y: 239, distance: 9.1
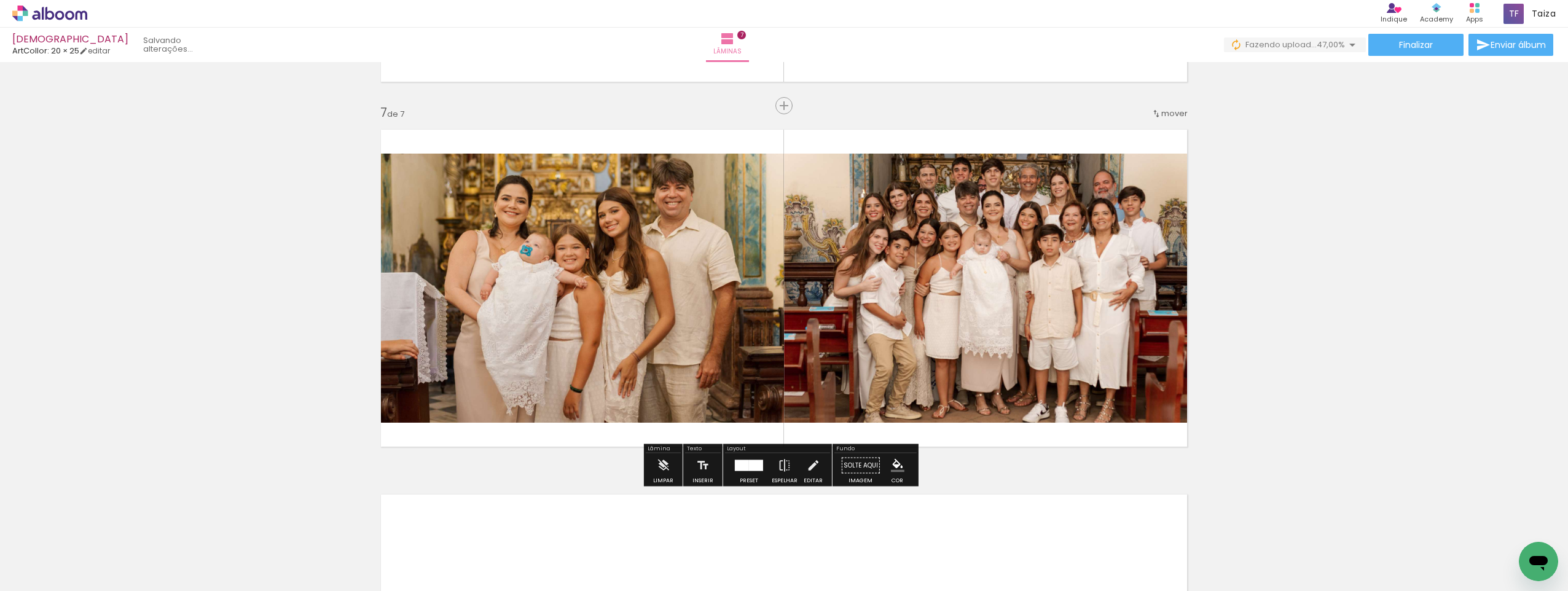
click at [986, 227] on quentale-photo at bounding box center [990, 288] width 412 height 269
click at [0, 0] on div at bounding box center [0, 0] width 0 height 0
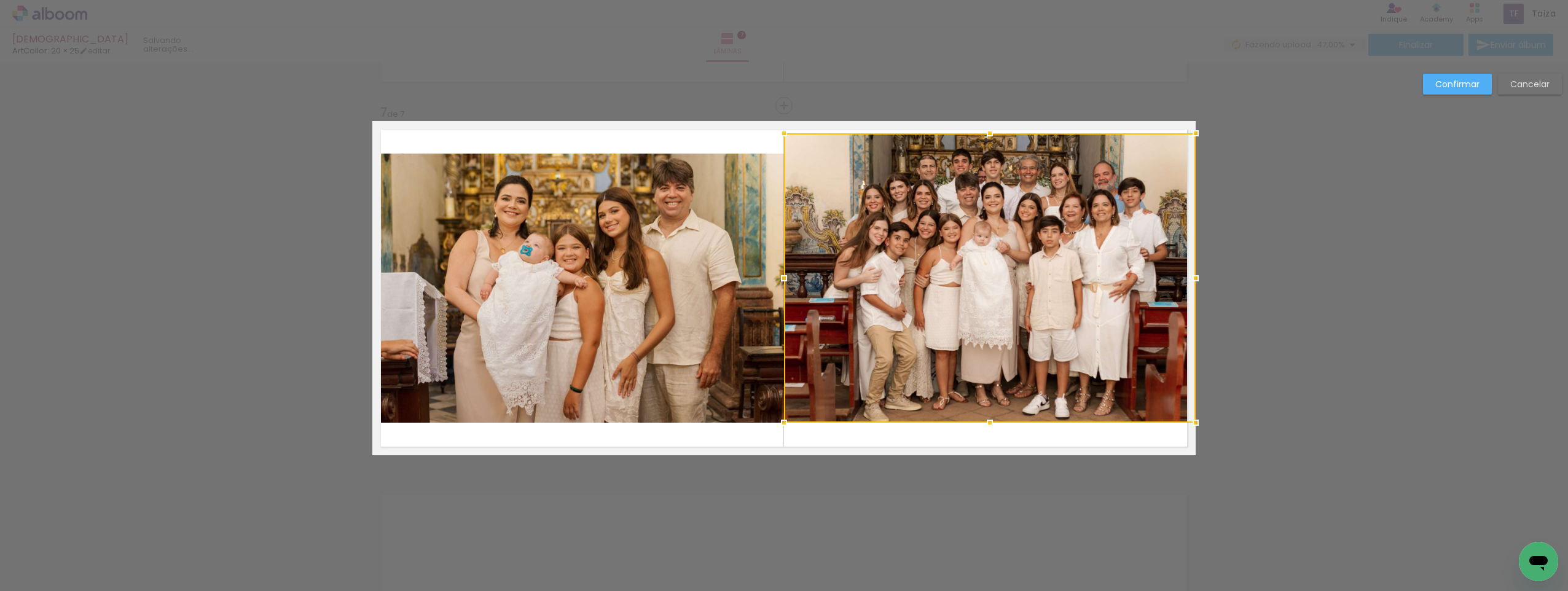
drag, startPoint x: 985, startPoint y: 151, endPoint x: 989, endPoint y: 118, distance: 33.2
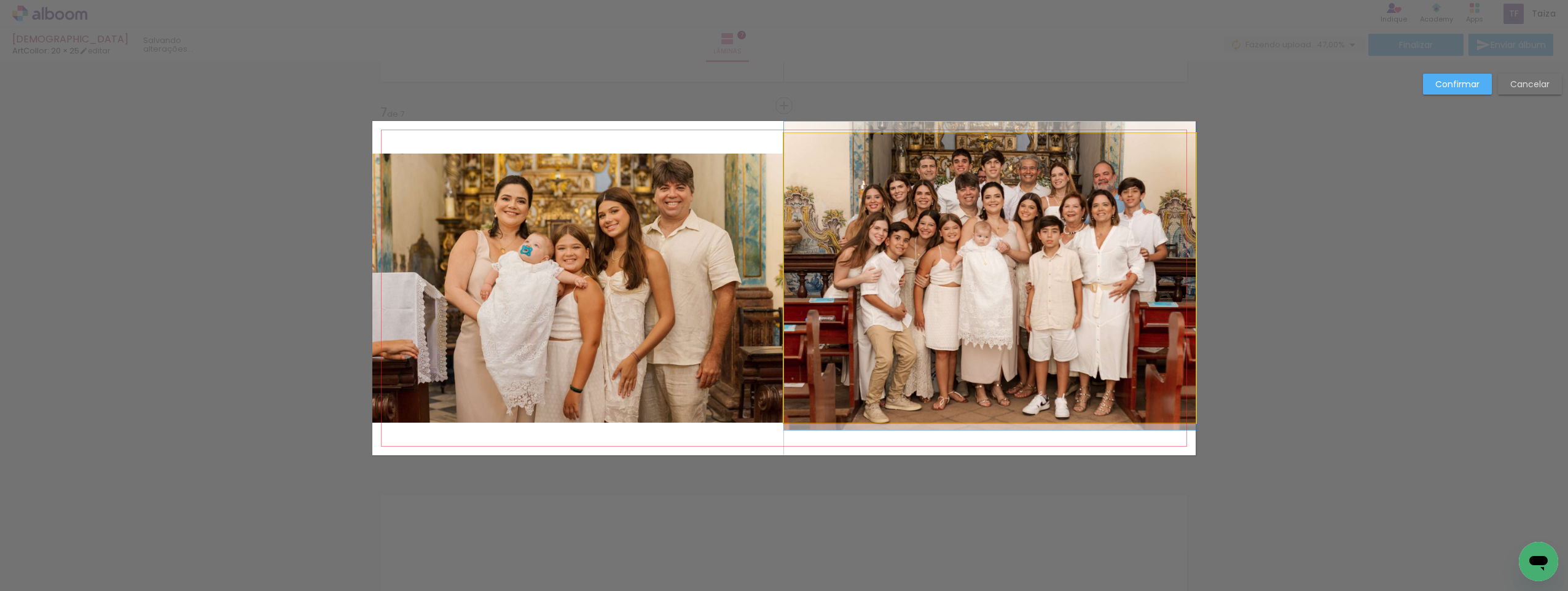
click at [992, 154] on quentale-photo at bounding box center [990, 278] width 412 height 289
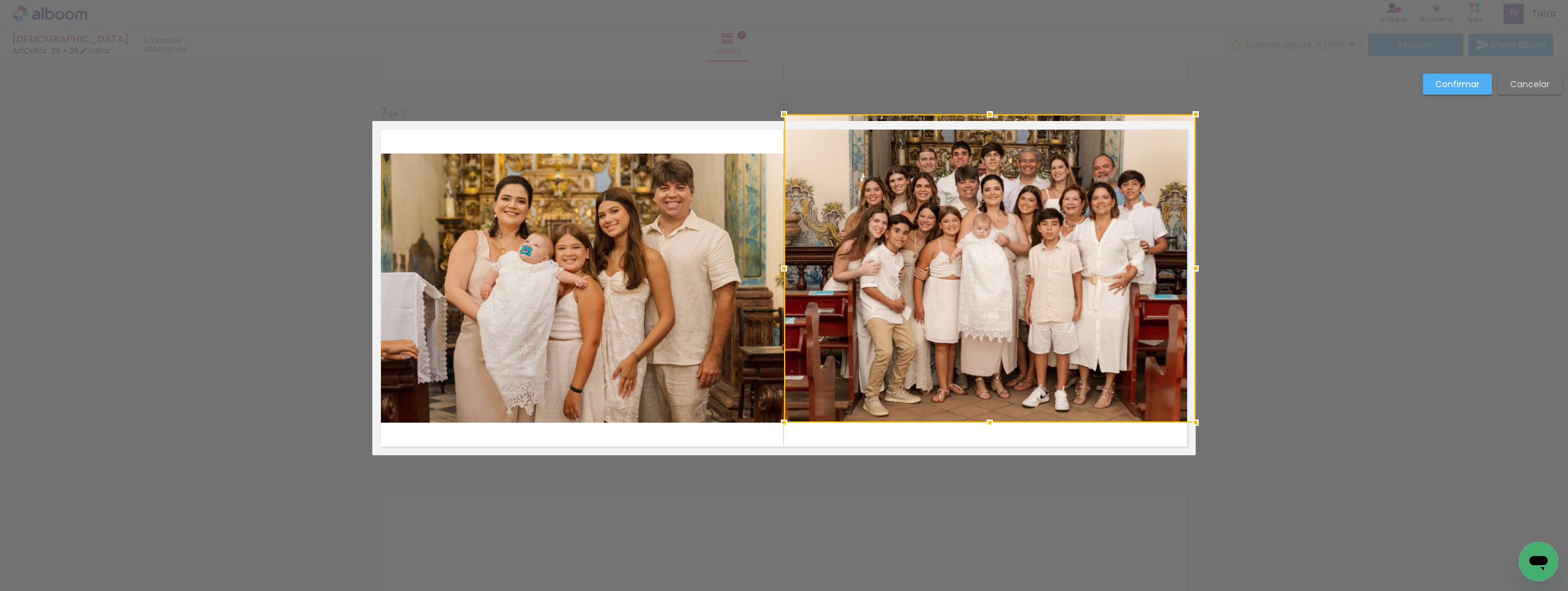
drag, startPoint x: 987, startPoint y: 134, endPoint x: 987, endPoint y: 122, distance: 12.0
click at [987, 122] on div at bounding box center [991, 115] width 25 height 25
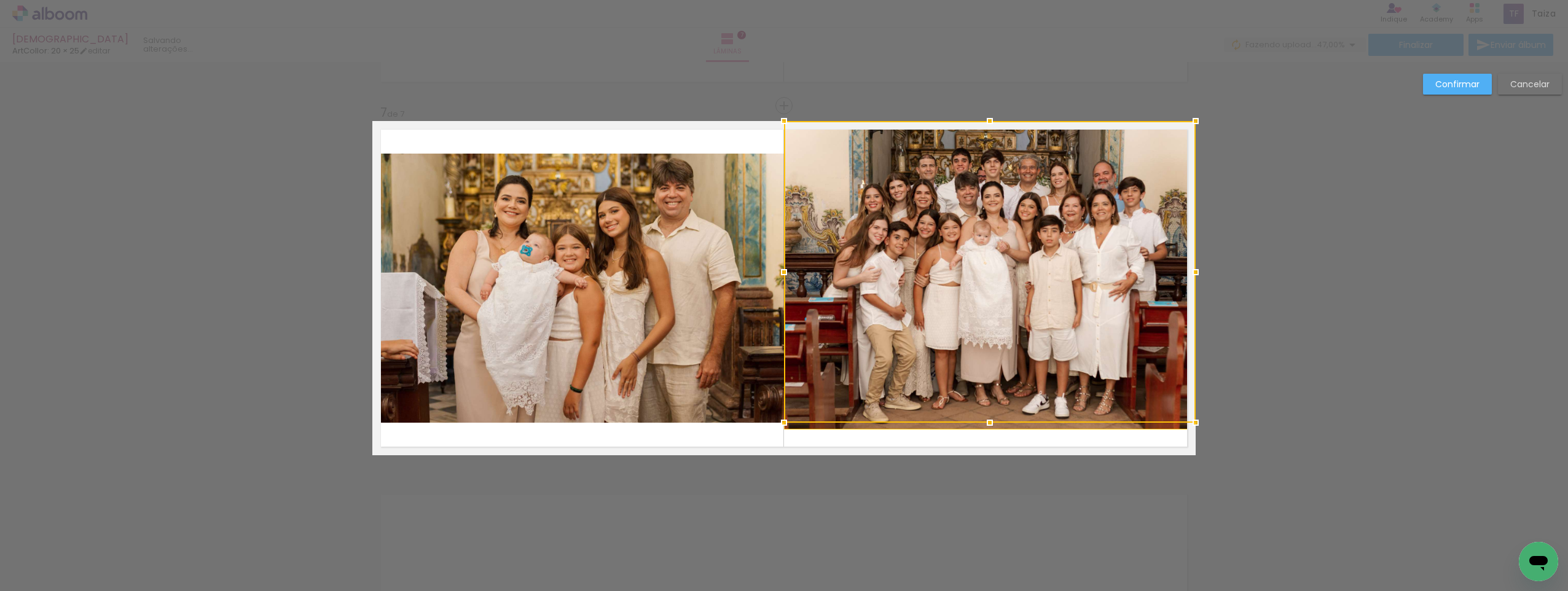
click at [974, 354] on div at bounding box center [990, 272] width 412 height 302
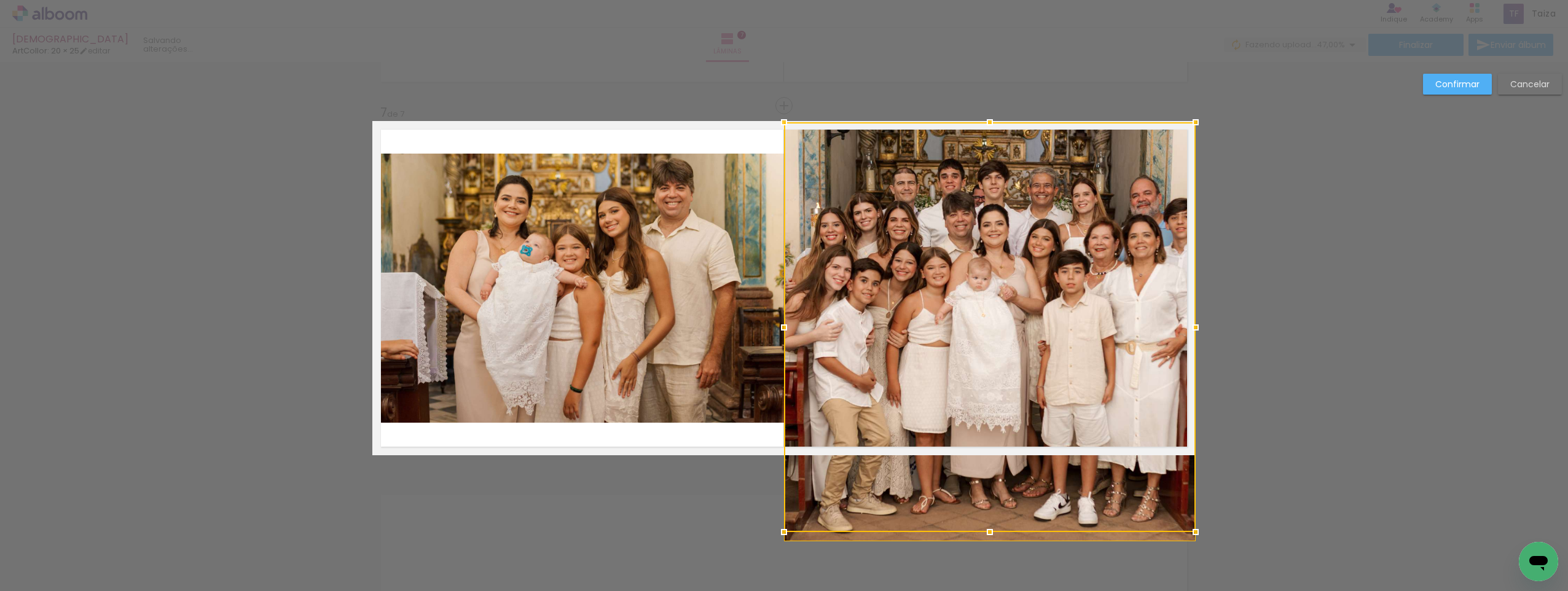
drag, startPoint x: 985, startPoint y: 423, endPoint x: 987, endPoint y: 438, distance: 15.1
click at [987, 438] on div at bounding box center [990, 327] width 412 height 410
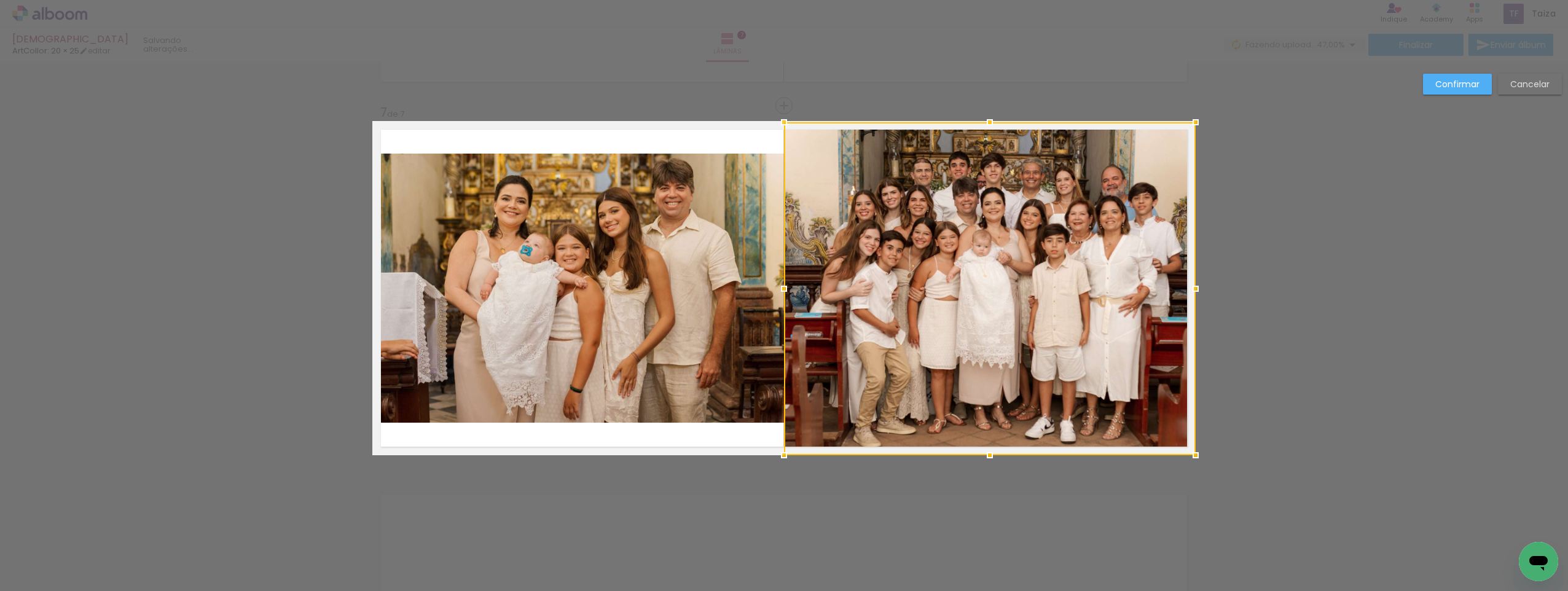
click at [573, 299] on quentale-photo at bounding box center [577, 288] width 412 height 269
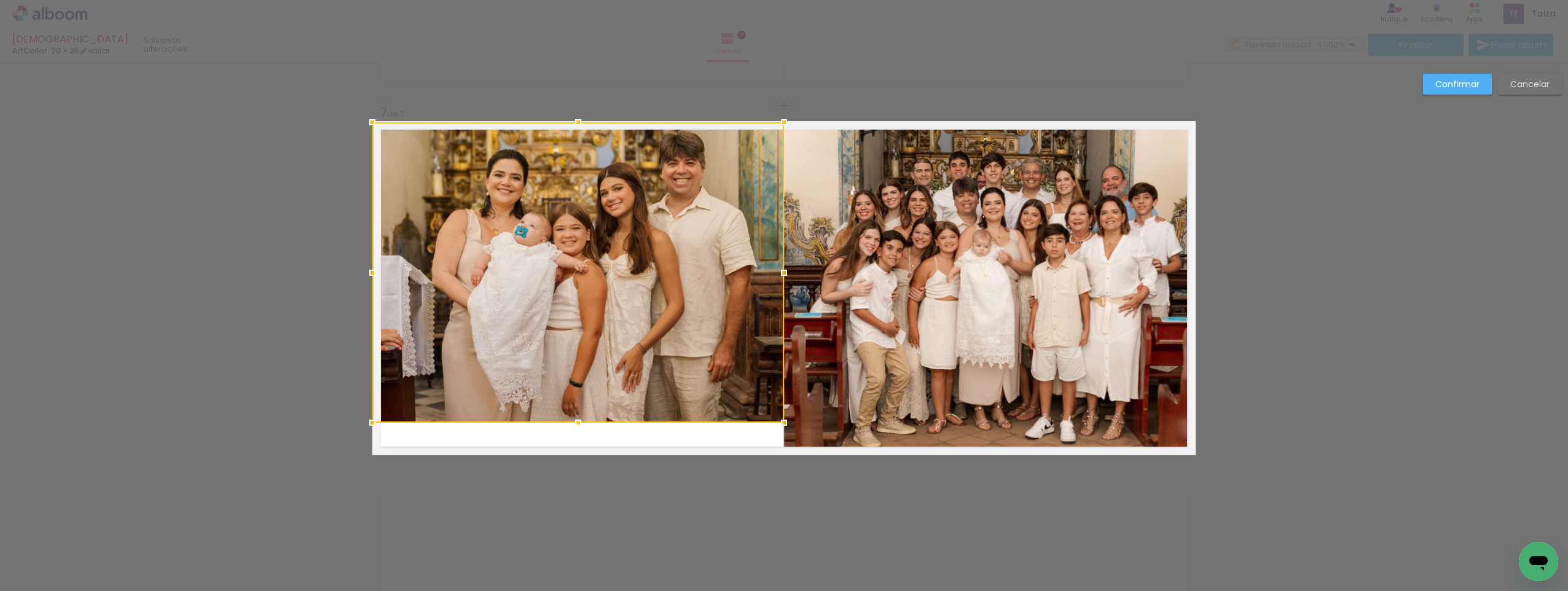
drag, startPoint x: 572, startPoint y: 152, endPoint x: 572, endPoint y: 118, distance: 34.0
click at [572, 118] on div at bounding box center [578, 122] width 25 height 25
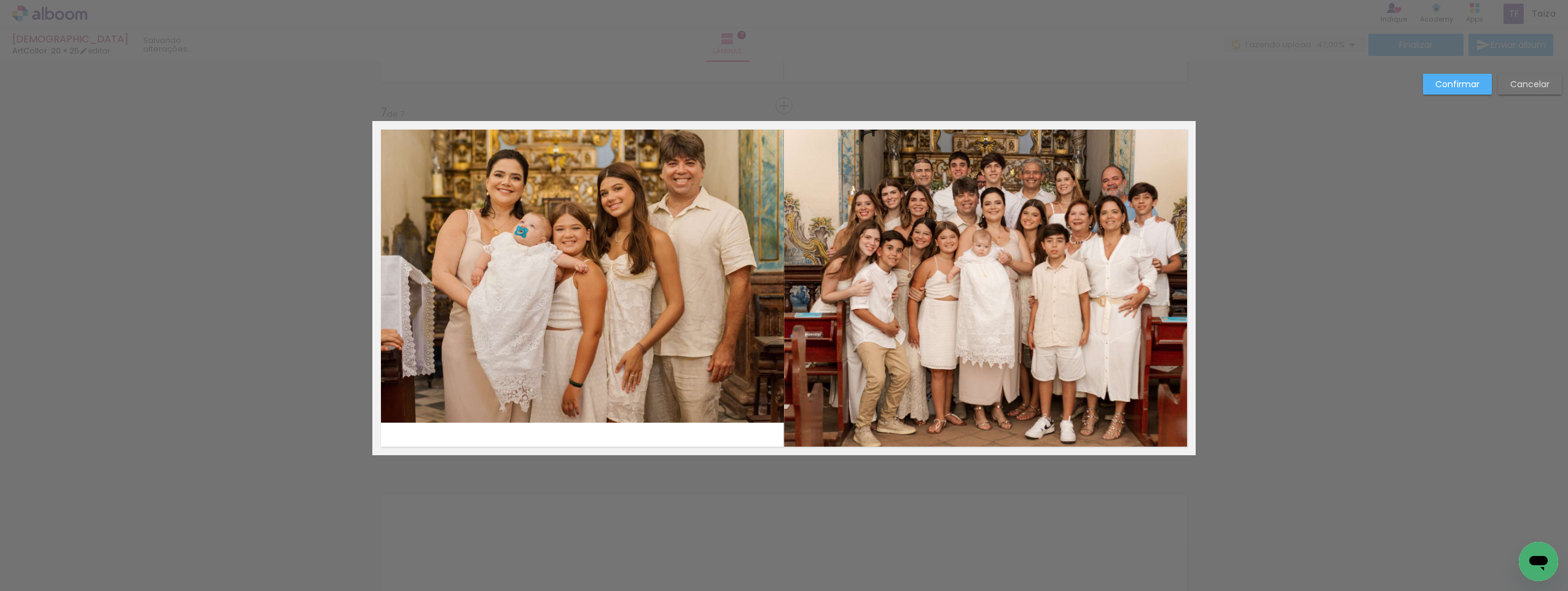
click at [559, 364] on quentale-photo at bounding box center [577, 272] width 412 height 300
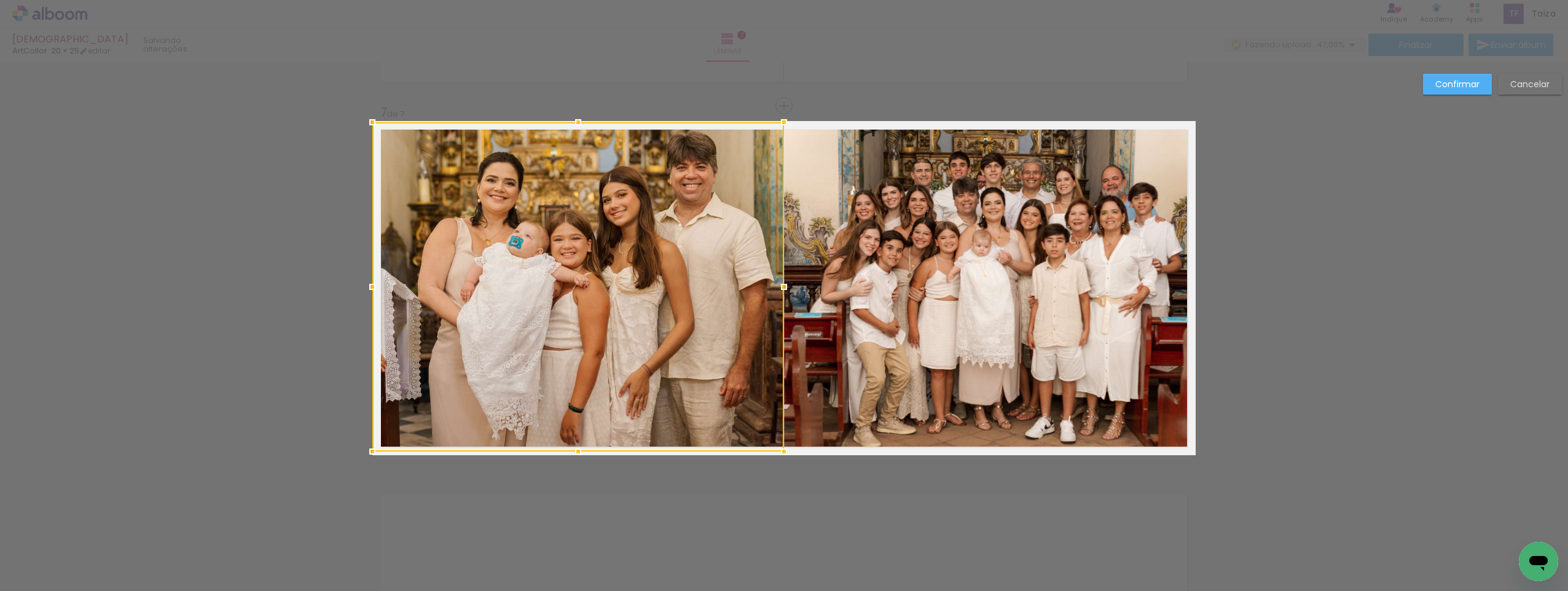
drag, startPoint x: 575, startPoint y: 424, endPoint x: 572, endPoint y: 459, distance: 35.1
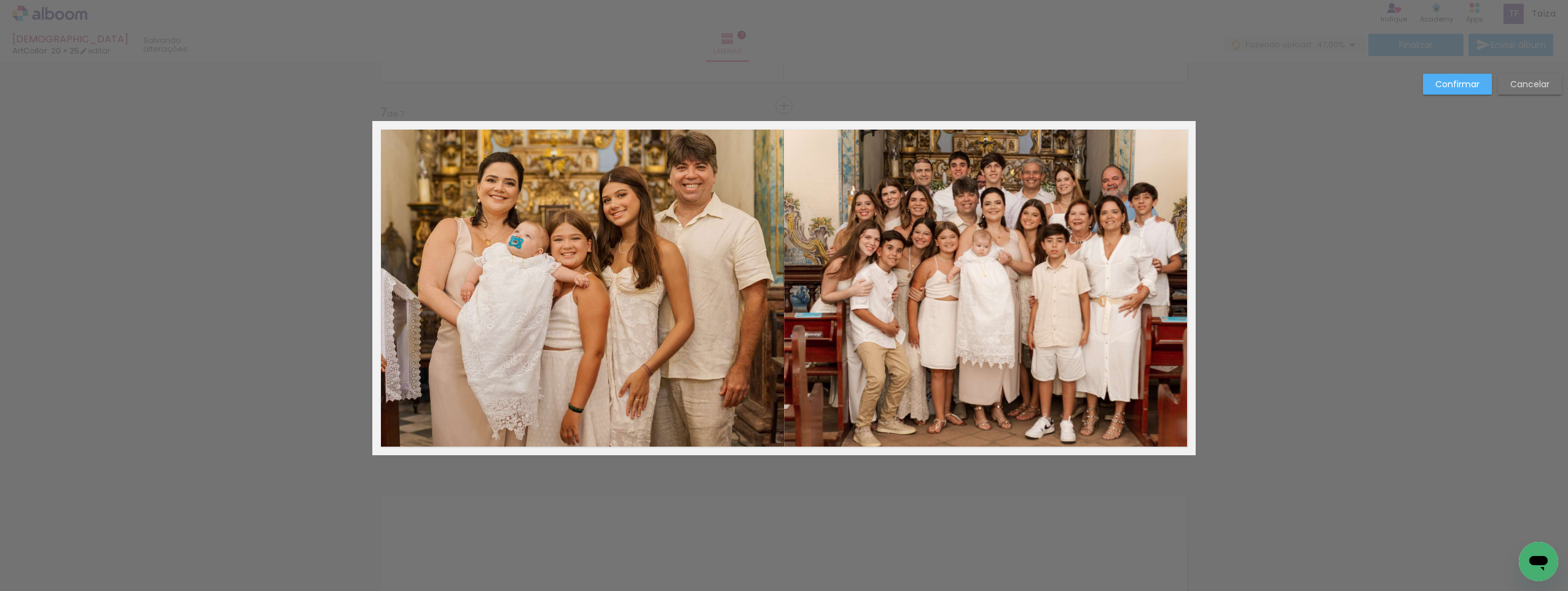
click at [573, 444] on quentale-photo at bounding box center [577, 286] width 412 height 329
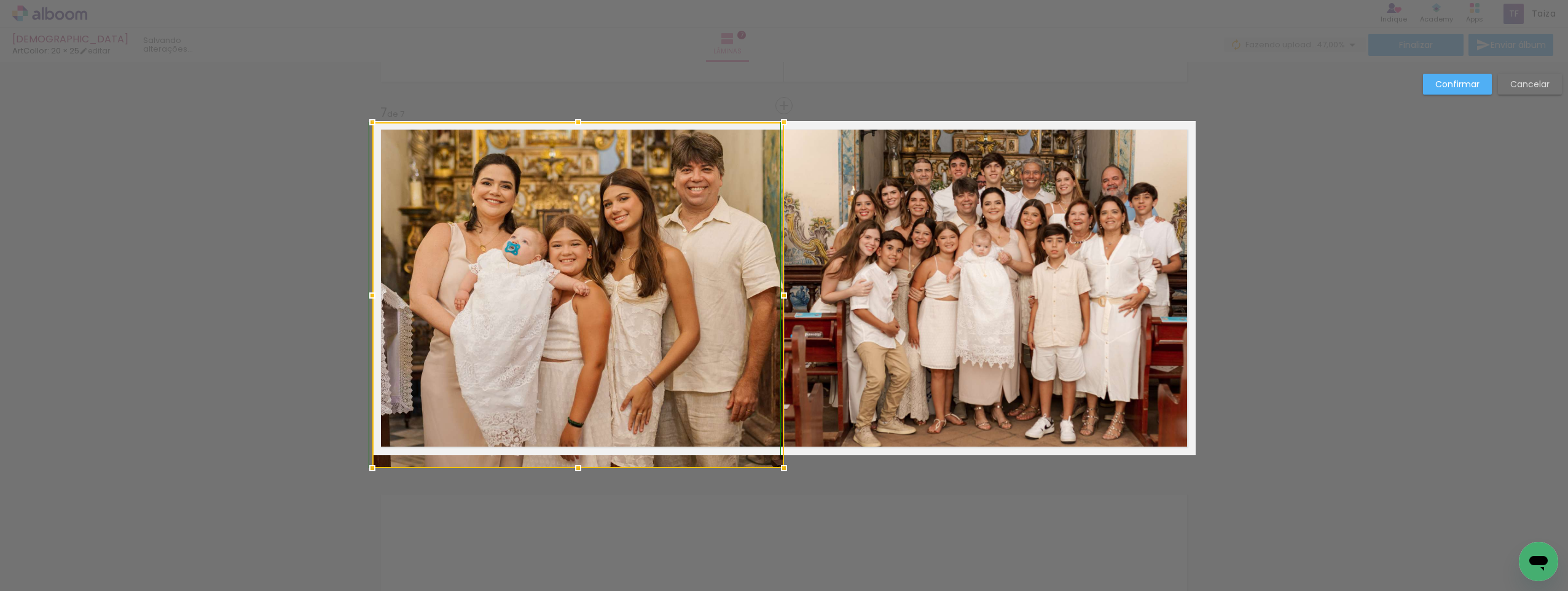
click at [575, 454] on div at bounding box center [577, 294] width 412 height 346
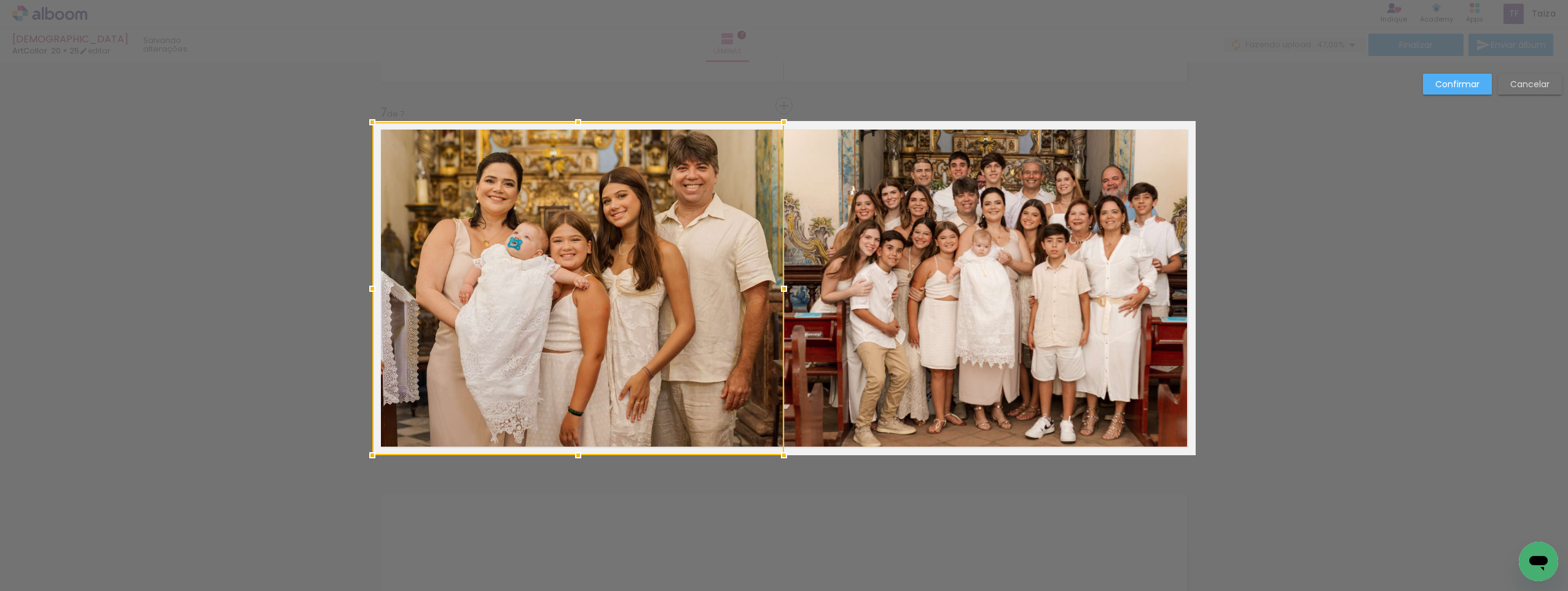
click at [0, 0] on slot "Confirmar" at bounding box center [0, 0] width 0 height 0
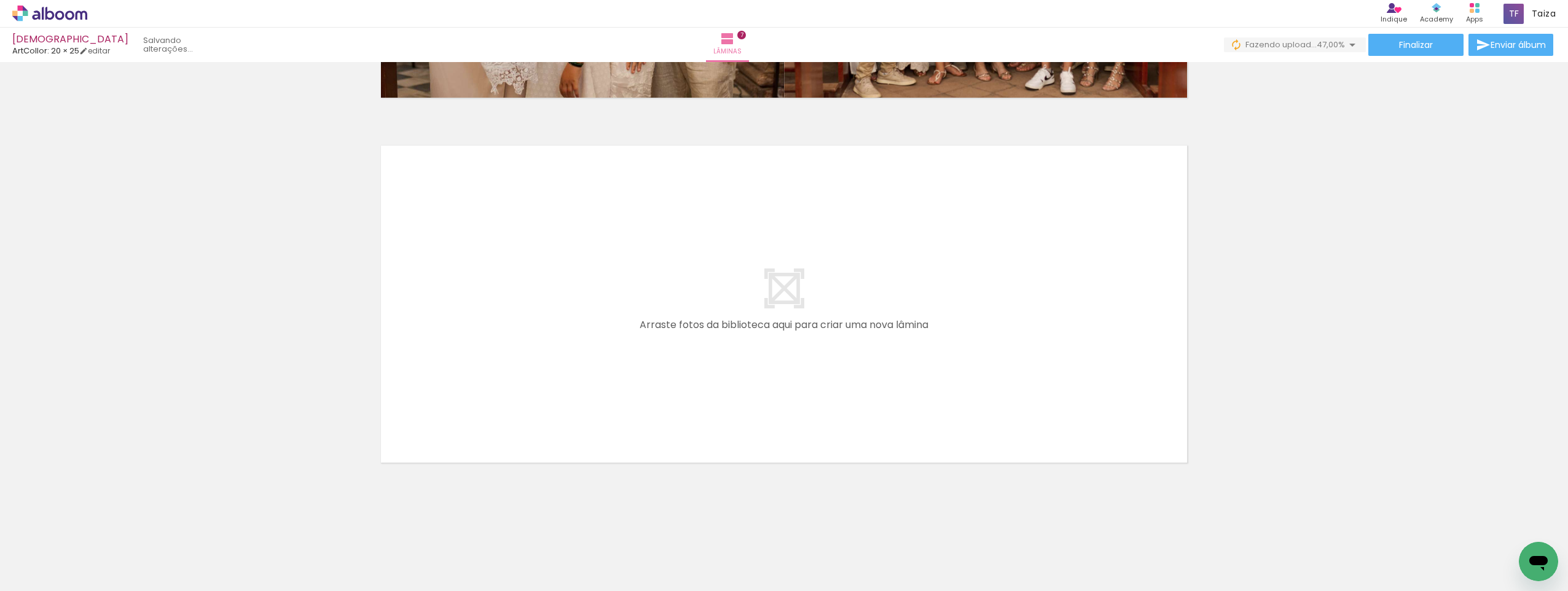
scroll to position [0, 709]
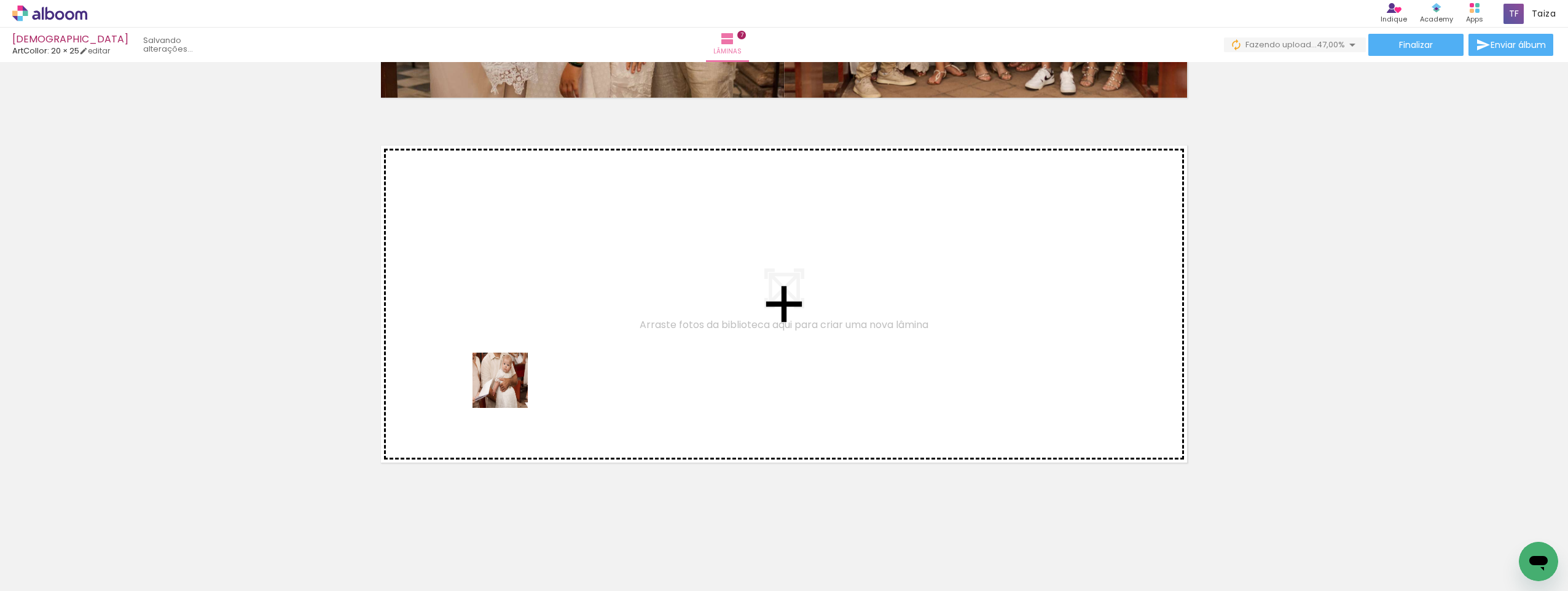
drag, startPoint x: 469, startPoint y: 561, endPoint x: 510, endPoint y: 389, distance: 176.8
click at [510, 389] on quentale-workspace at bounding box center [784, 295] width 1568 height 591
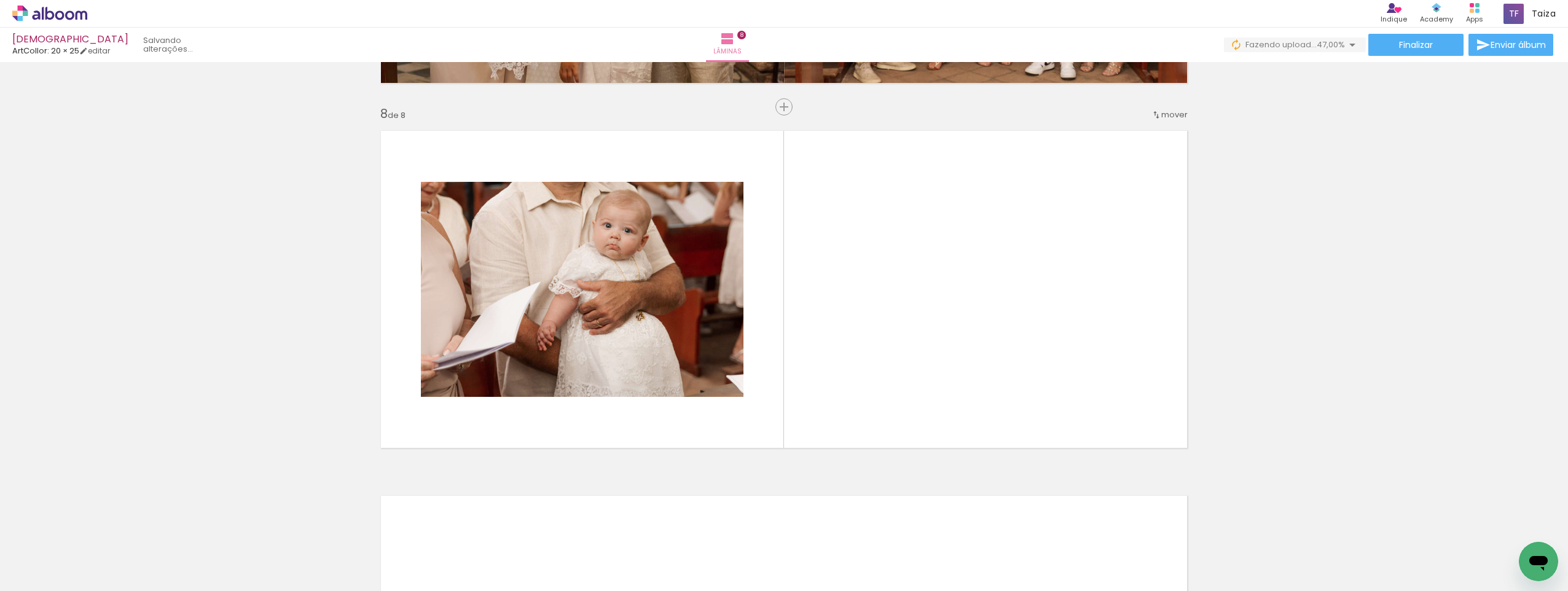
scroll to position [2531, 0]
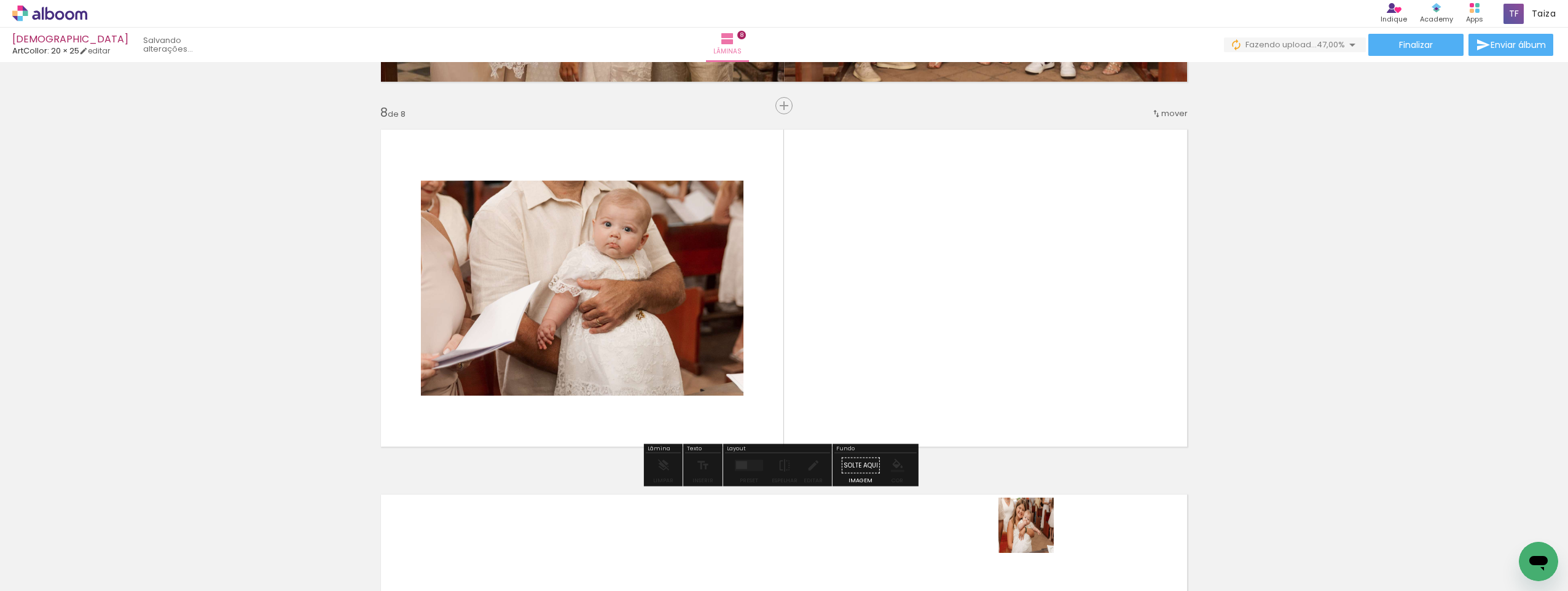
drag, startPoint x: 1082, startPoint y: 564, endPoint x: 882, endPoint y: 457, distance: 226.8
click at [882, 457] on quentale-workspace at bounding box center [784, 295] width 1568 height 591
drag, startPoint x: 1066, startPoint y: 546, endPoint x: 946, endPoint y: 346, distance: 233.2
click at [946, 346] on quentale-workspace at bounding box center [784, 295] width 1568 height 591
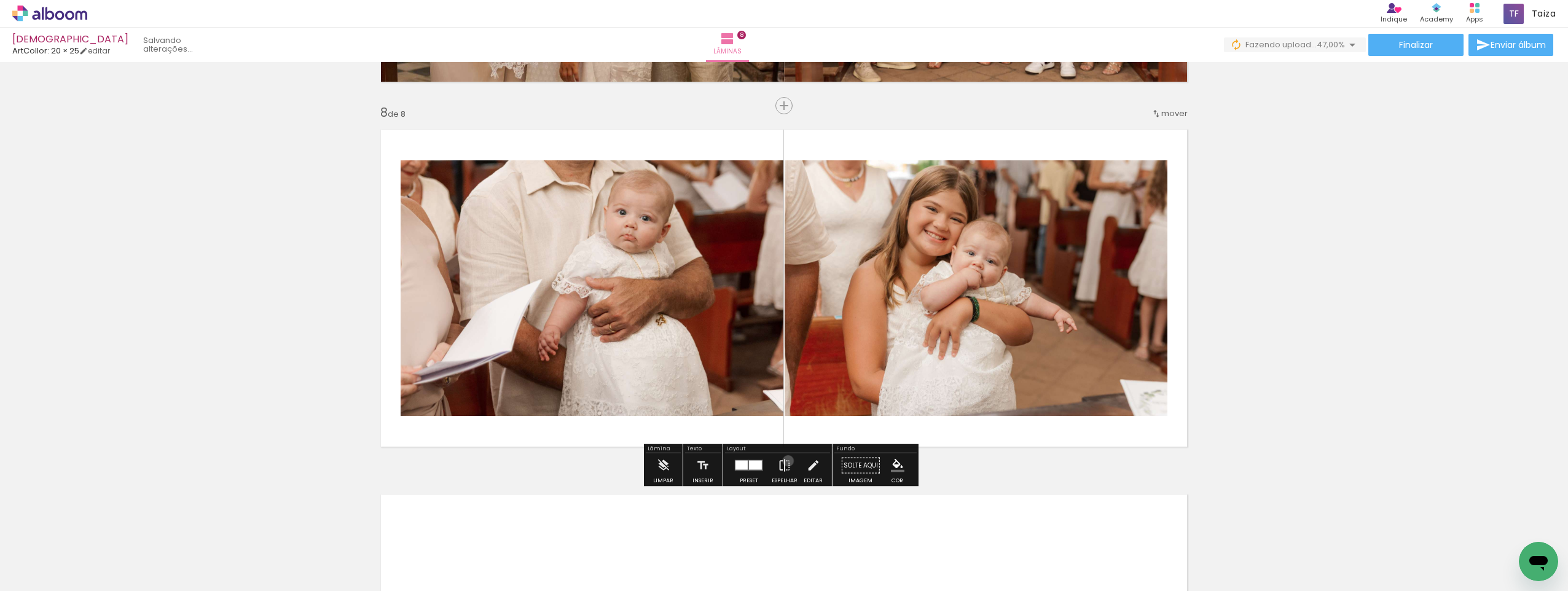
click at [785, 461] on iron-icon at bounding box center [784, 465] width 13 height 25
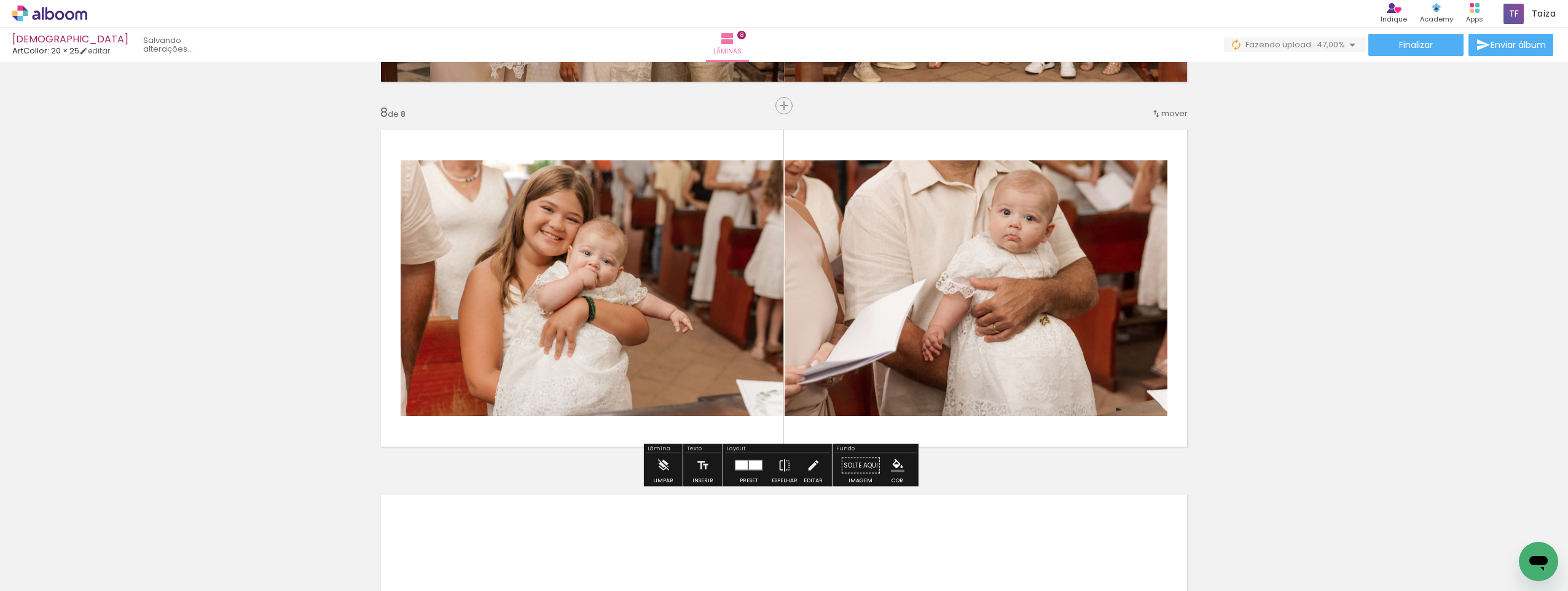
click at [760, 465] on quentale-layouter at bounding box center [749, 465] width 29 height 11
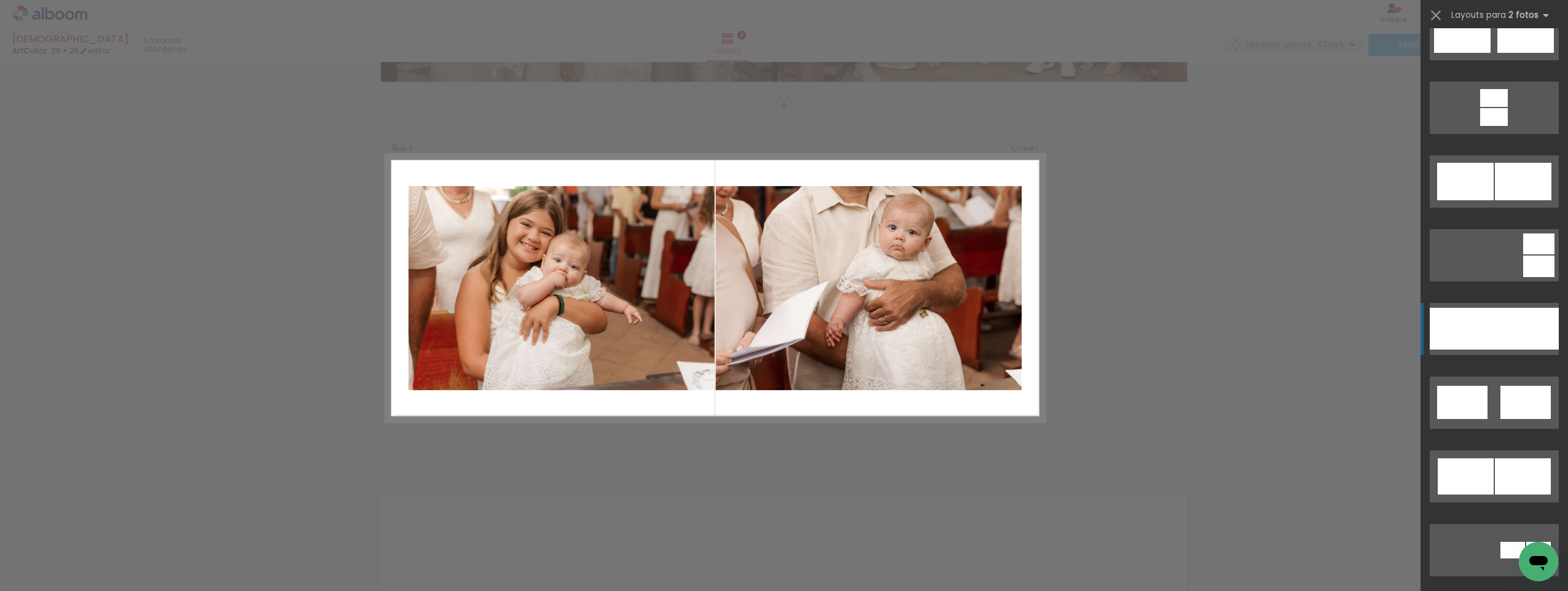
scroll to position [553, 0]
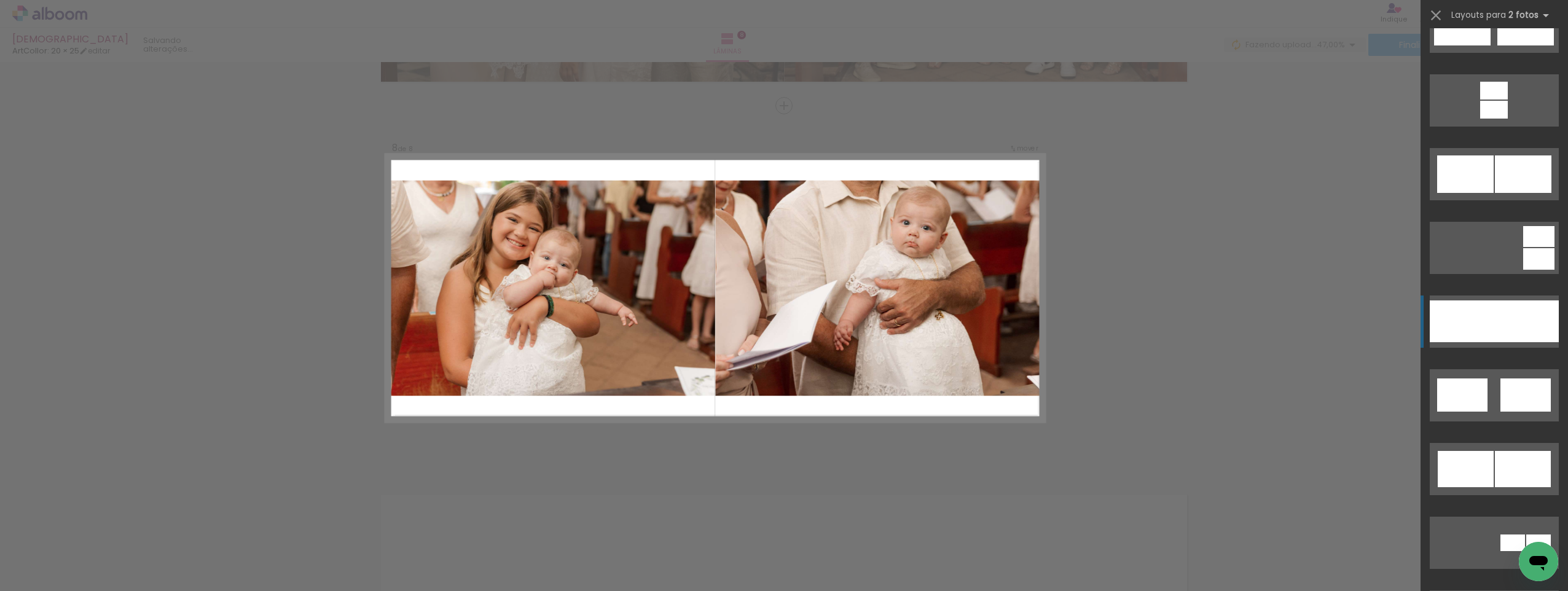
click at [1484, 332] on div at bounding box center [1462, 321] width 64 height 42
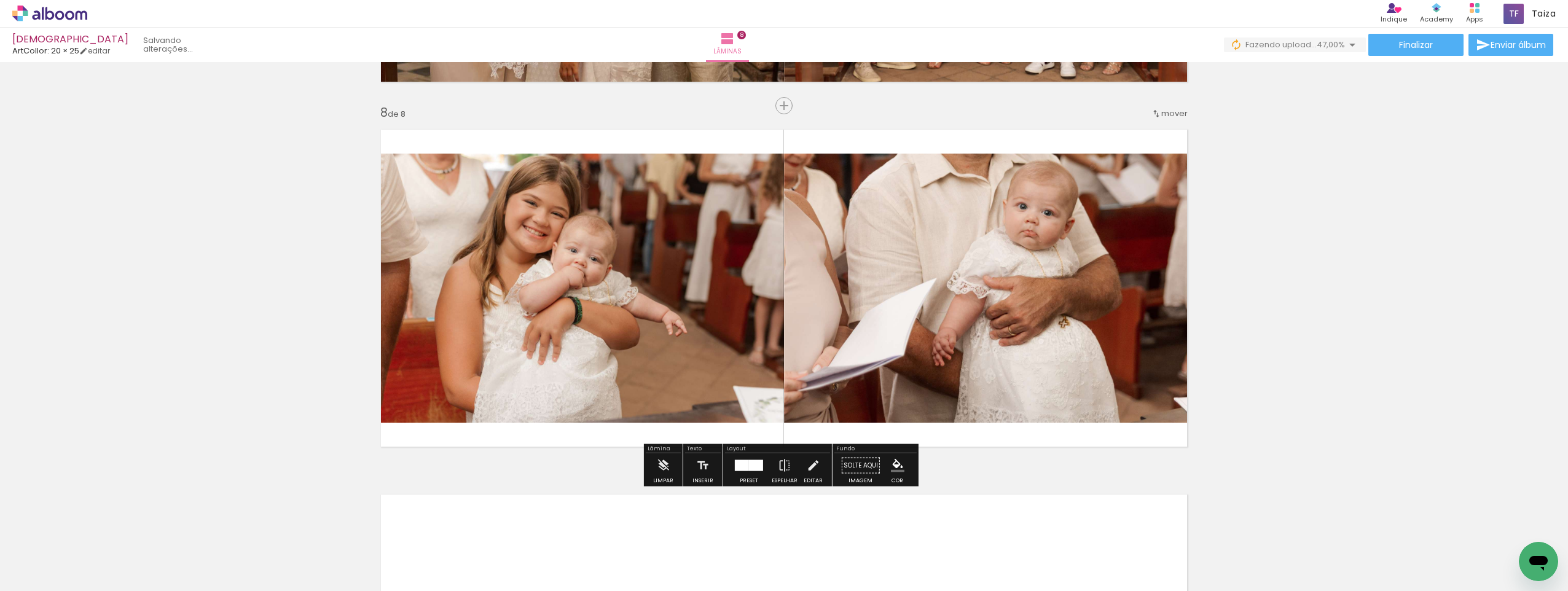
click at [591, 230] on quentale-photo at bounding box center [577, 288] width 412 height 269
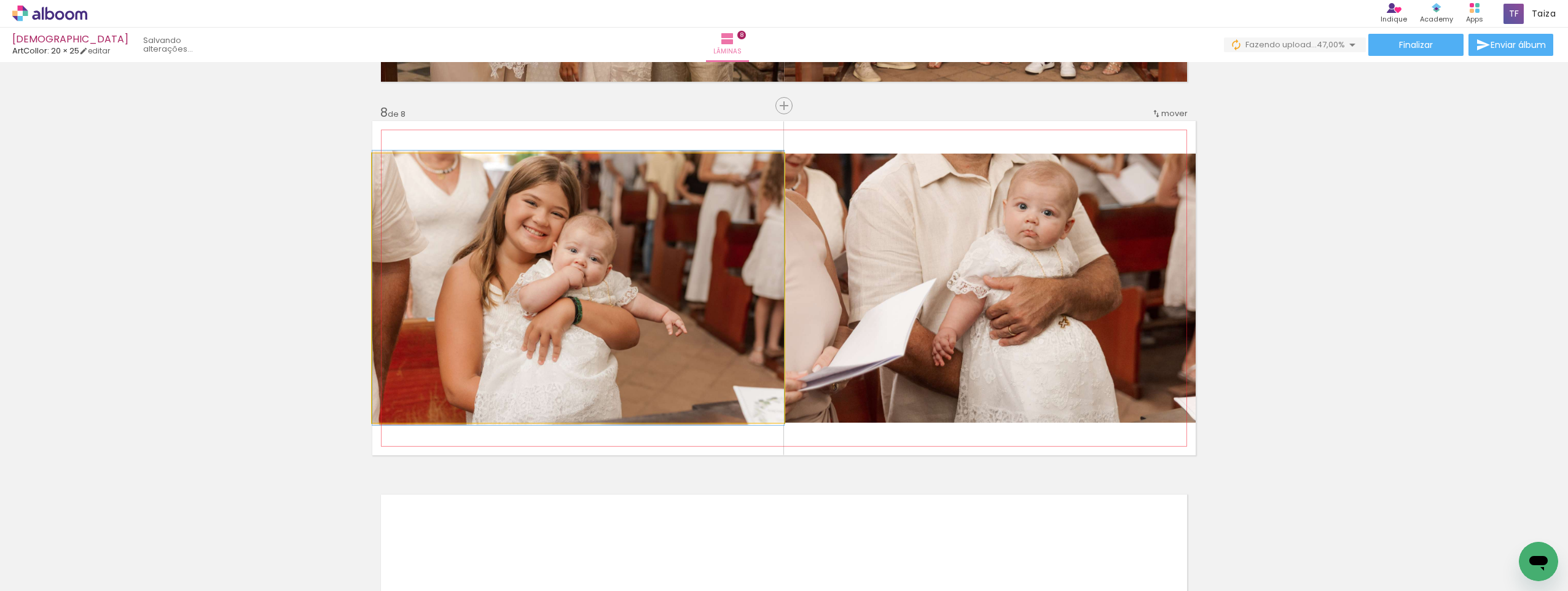
click at [591, 230] on quentale-photo at bounding box center [577, 288] width 412 height 269
click at [0, 0] on div at bounding box center [0, 0] width 0 height 0
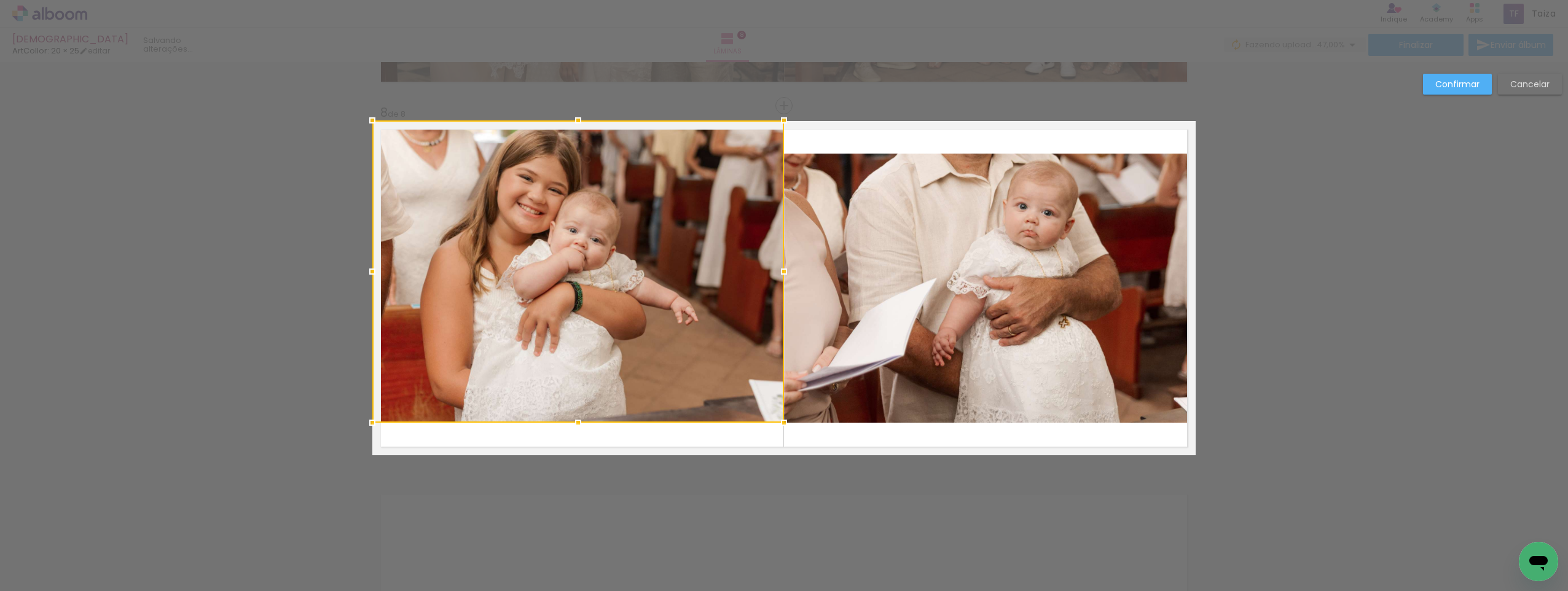
drag, startPoint x: 572, startPoint y: 150, endPoint x: 574, endPoint y: 122, distance: 28.1
click at [575, 121] on div at bounding box center [578, 121] width 25 height 25
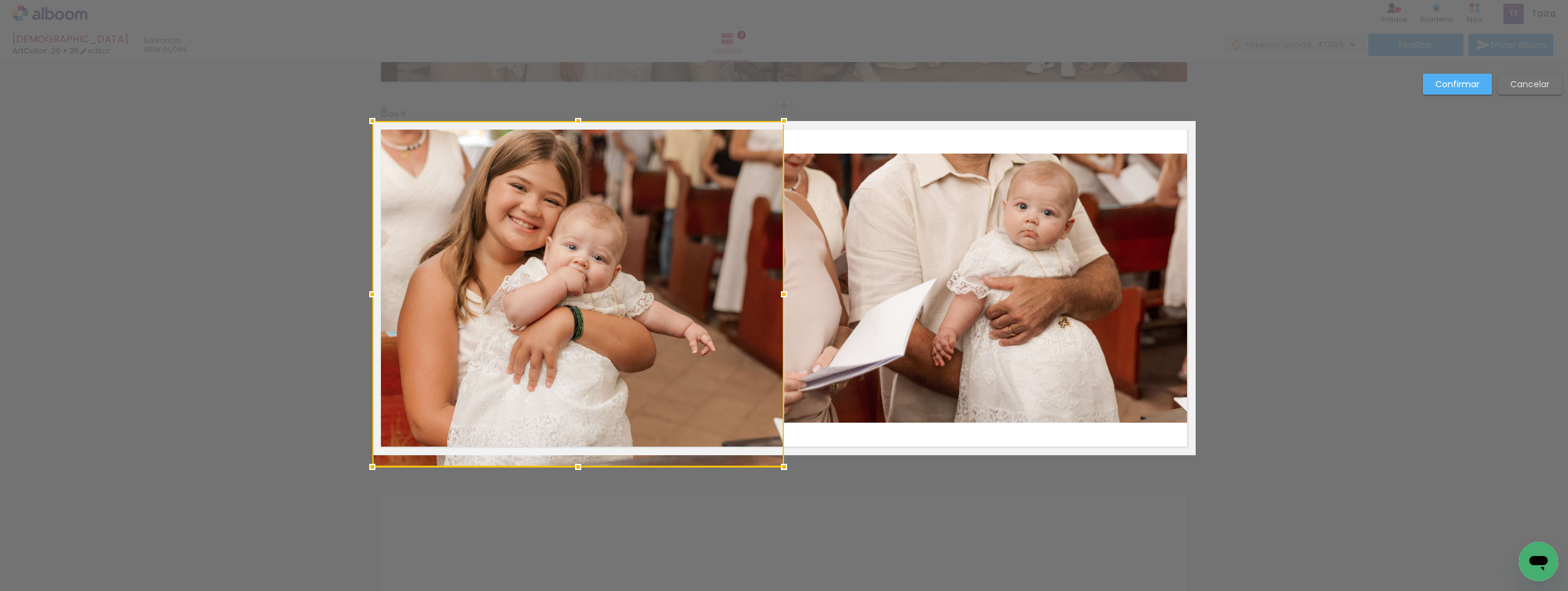
drag, startPoint x: 568, startPoint y: 421, endPoint x: 565, endPoint y: 453, distance: 32.1
click at [565, 453] on div at bounding box center [577, 294] width 412 height 346
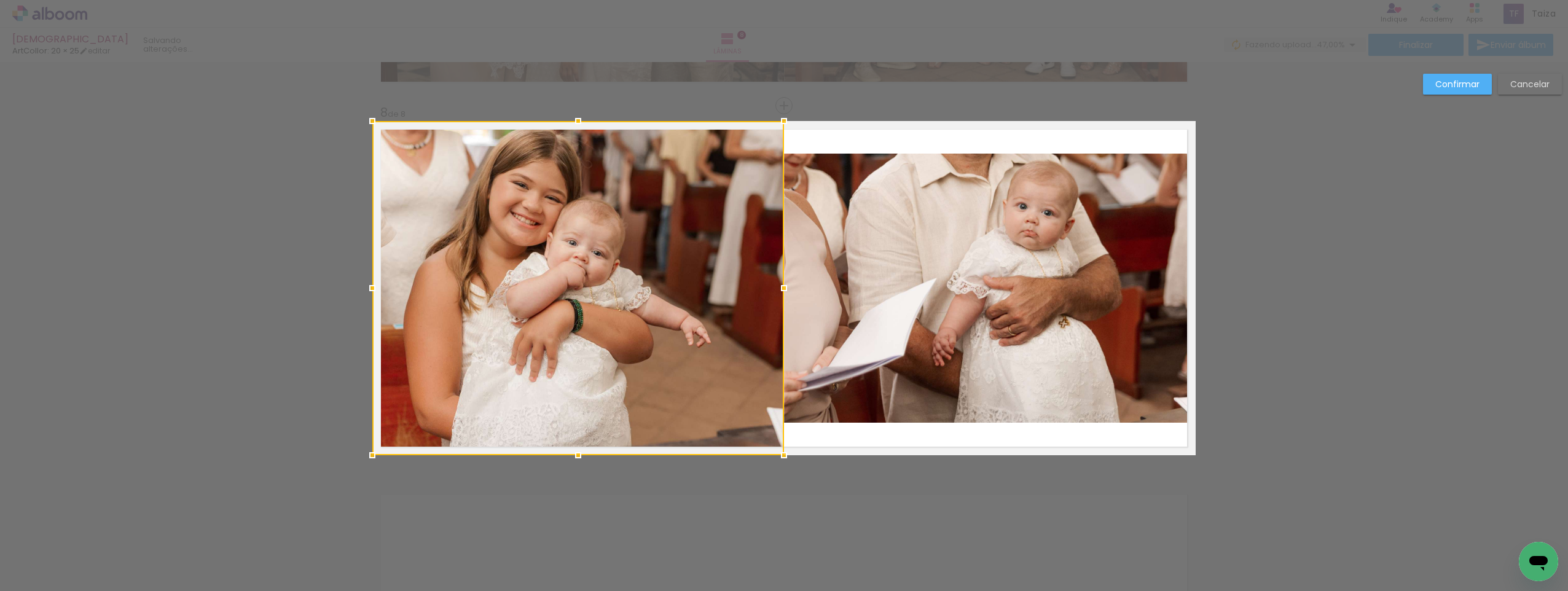
click at [902, 291] on quentale-photo at bounding box center [990, 288] width 412 height 269
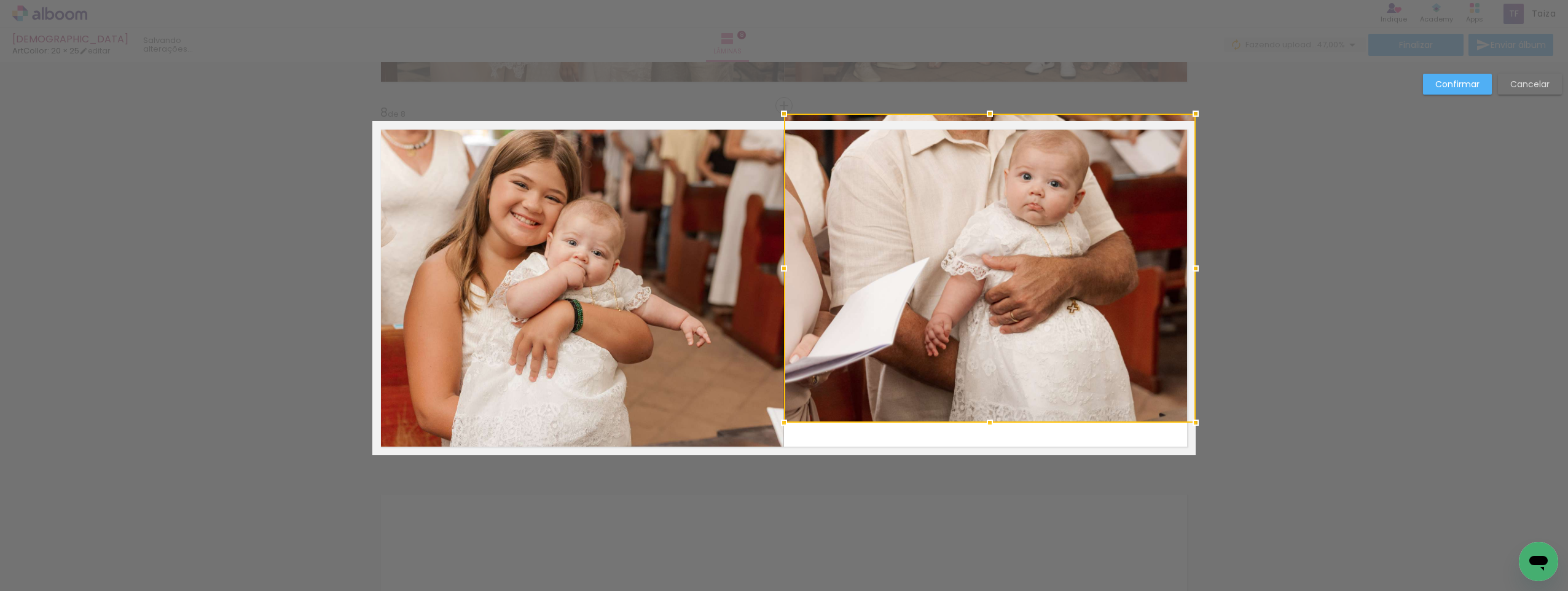
drag, startPoint x: 987, startPoint y: 159, endPoint x: 985, endPoint y: 127, distance: 32.1
click at [985, 127] on div at bounding box center [990, 268] width 412 height 309
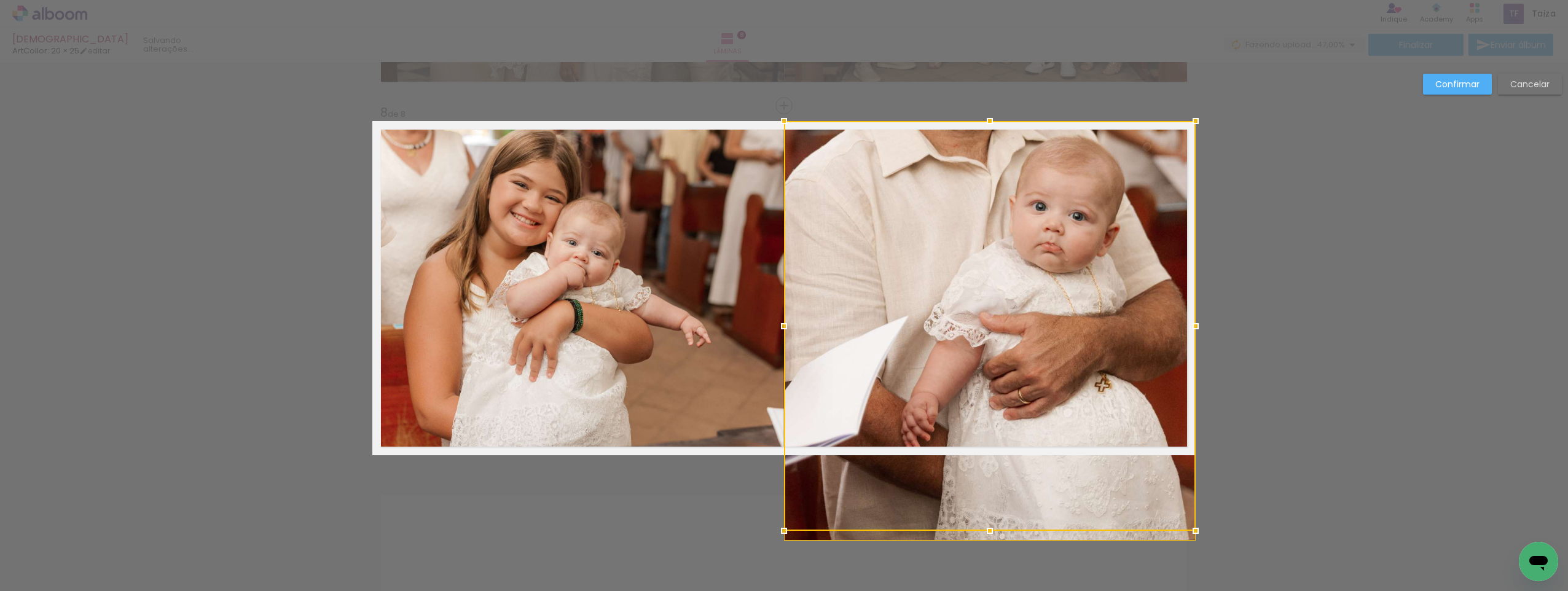
drag, startPoint x: 985, startPoint y: 417, endPoint x: 988, endPoint y: 432, distance: 15.3
click at [988, 432] on div at bounding box center [990, 326] width 412 height 410
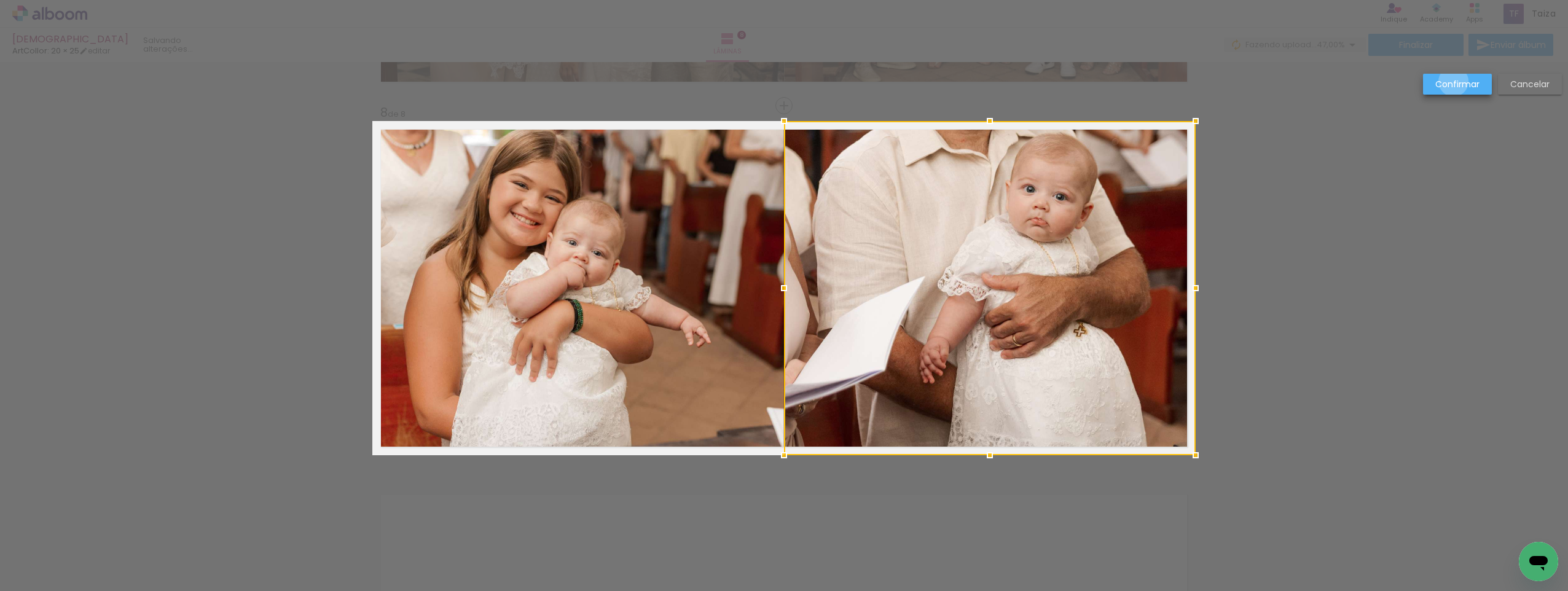
click at [0, 0] on slot "Confirmar" at bounding box center [0, 0] width 0 height 0
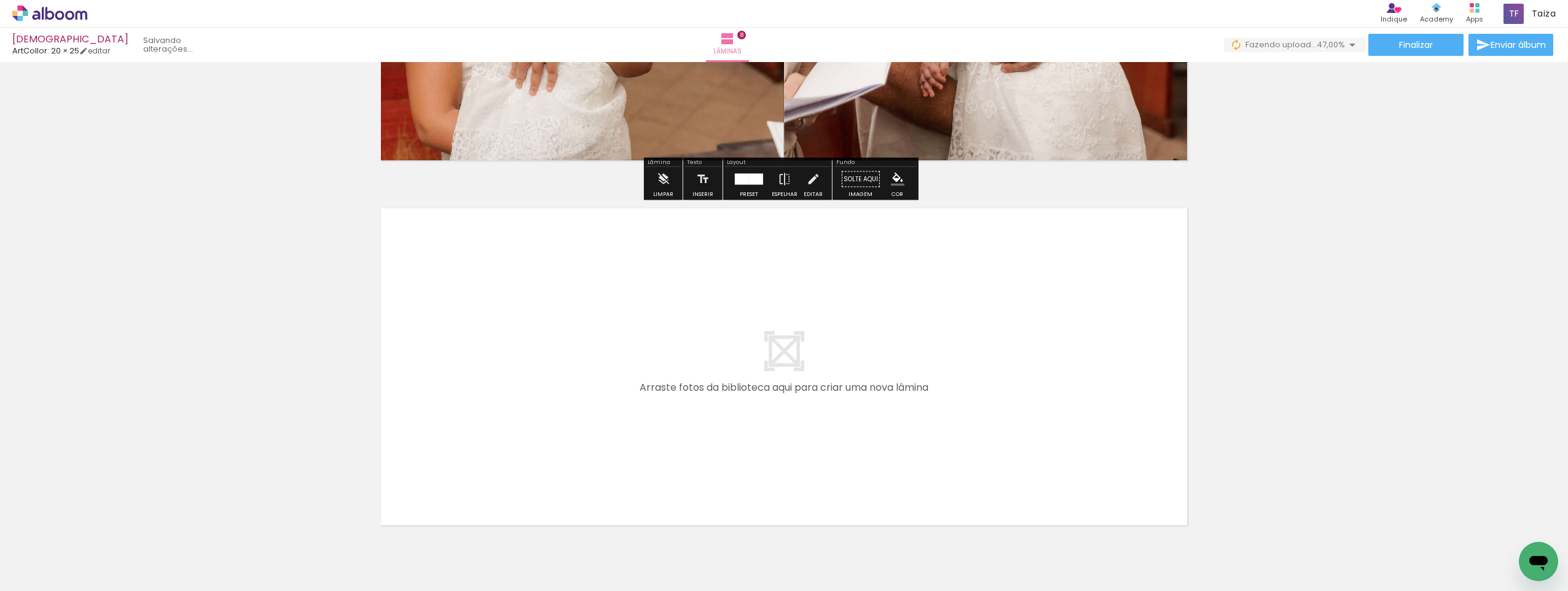
scroll to position [2837, 0]
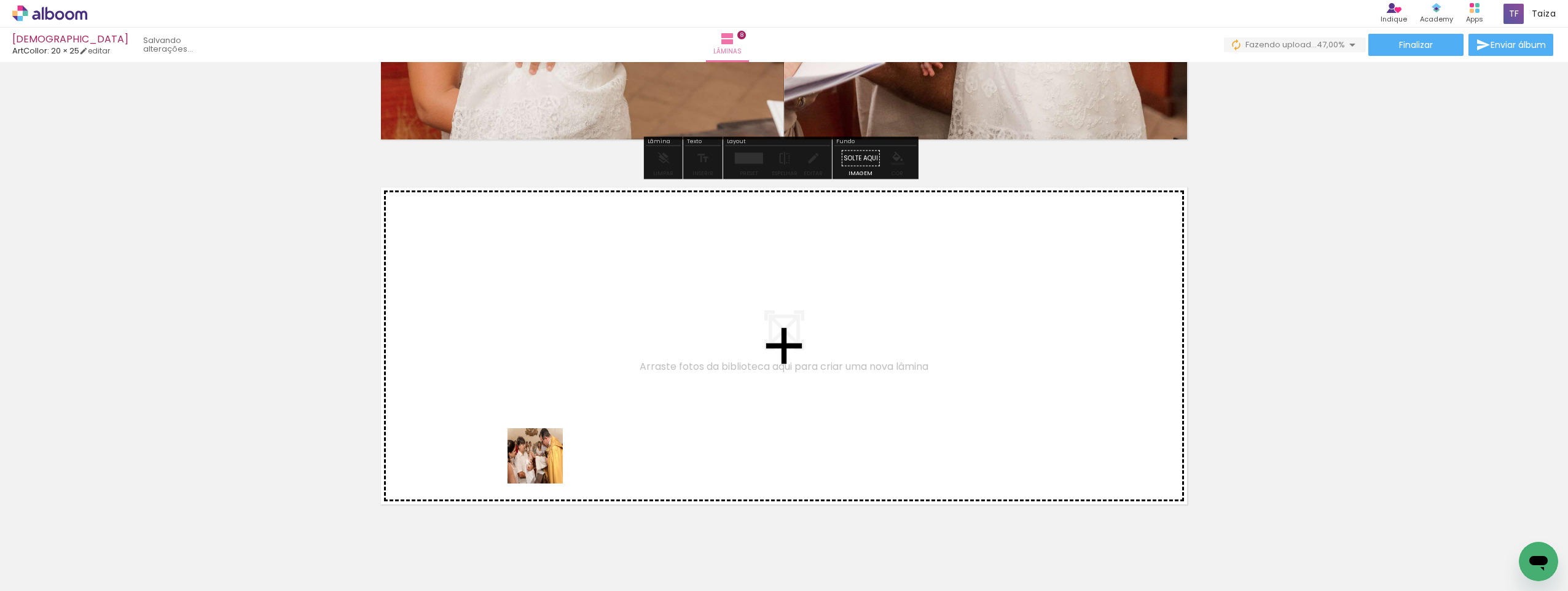
drag, startPoint x: 580, startPoint y: 566, endPoint x: 539, endPoint y: 530, distance: 54.6
click at [541, 453] on quentale-workspace at bounding box center [784, 295] width 1568 height 591
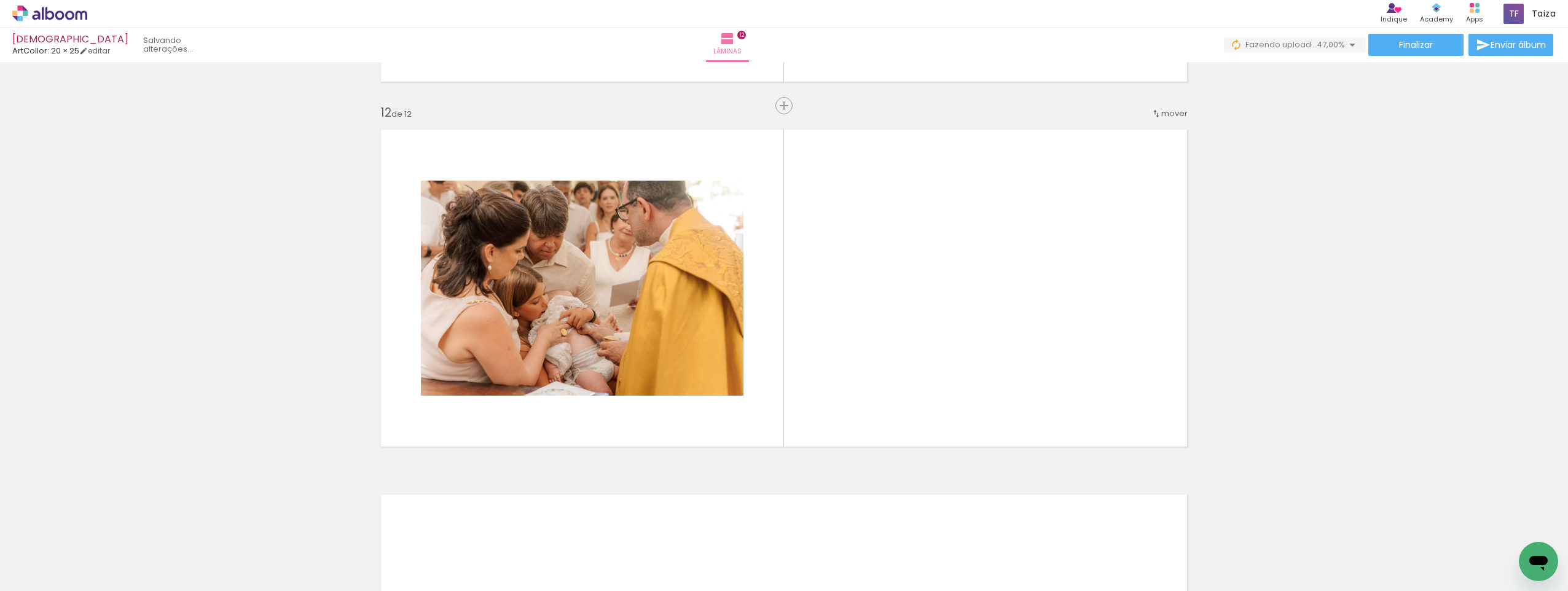
scroll to position [0, 1390]
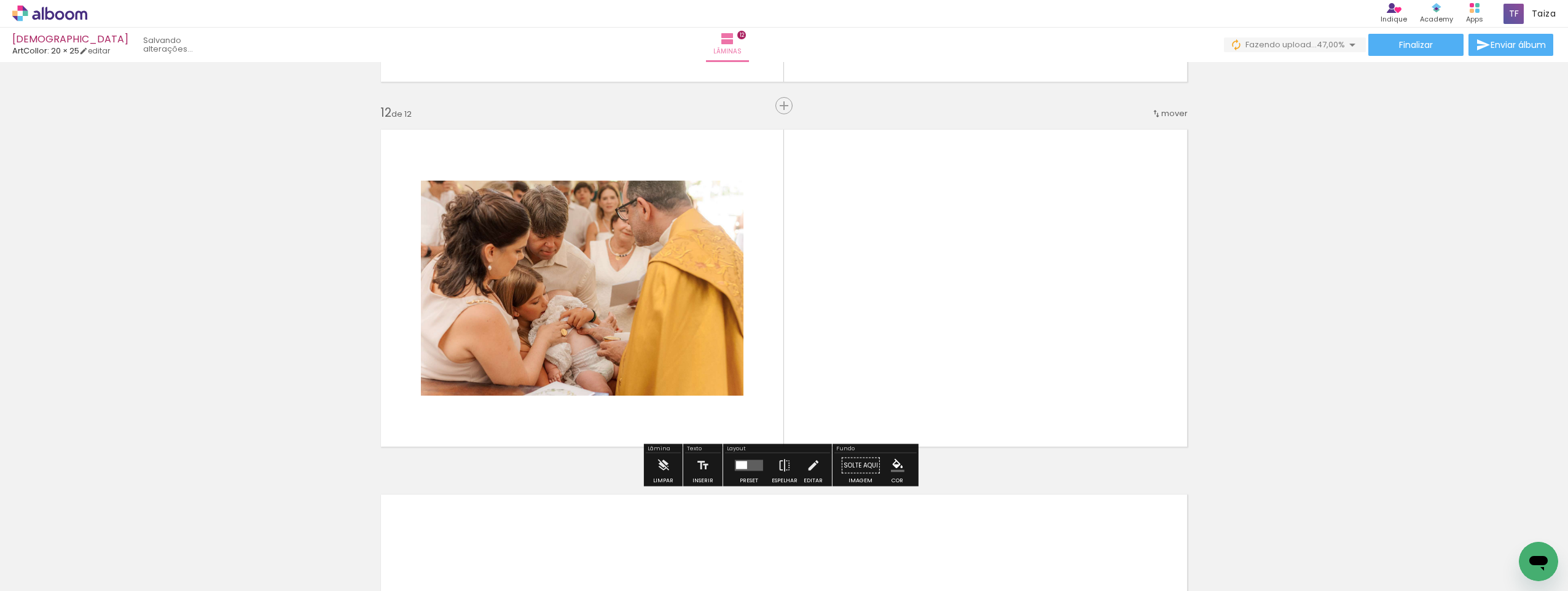
click at [748, 470] on quentale-layouter at bounding box center [749, 465] width 29 height 11
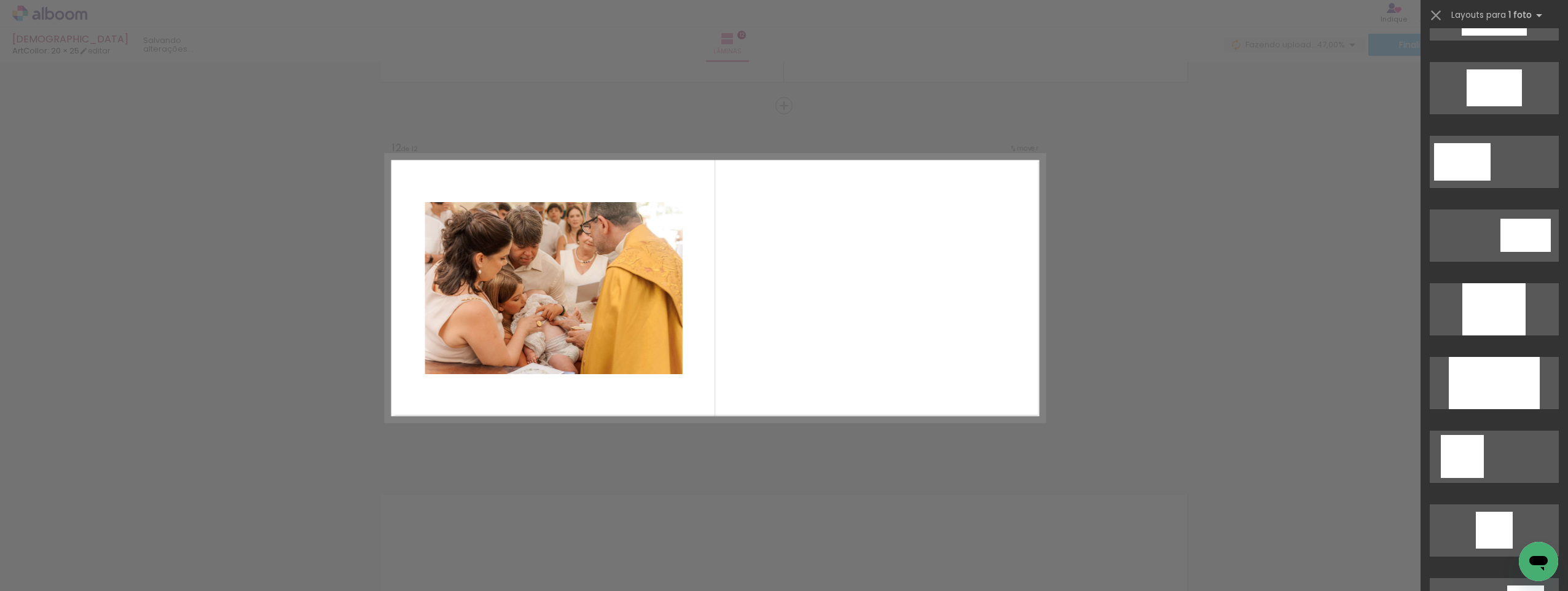
scroll to position [0, 0]
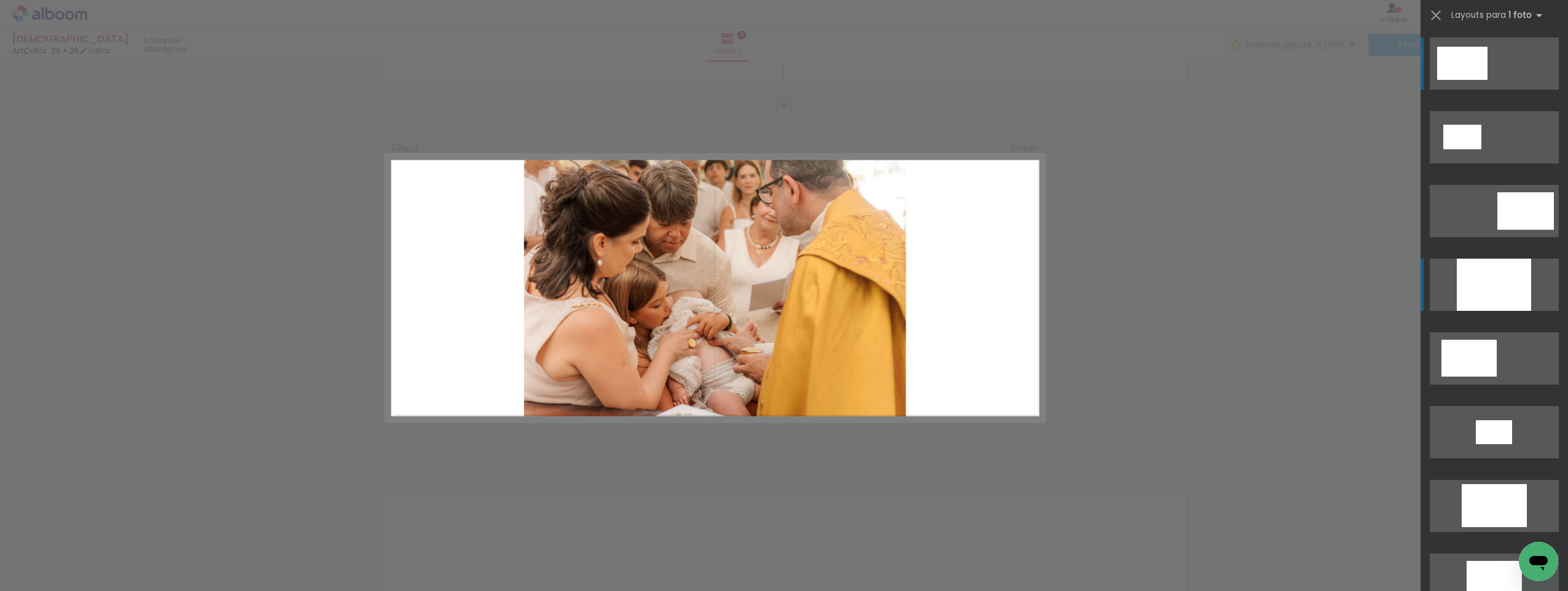
click at [1482, 275] on div at bounding box center [1494, 284] width 75 height 52
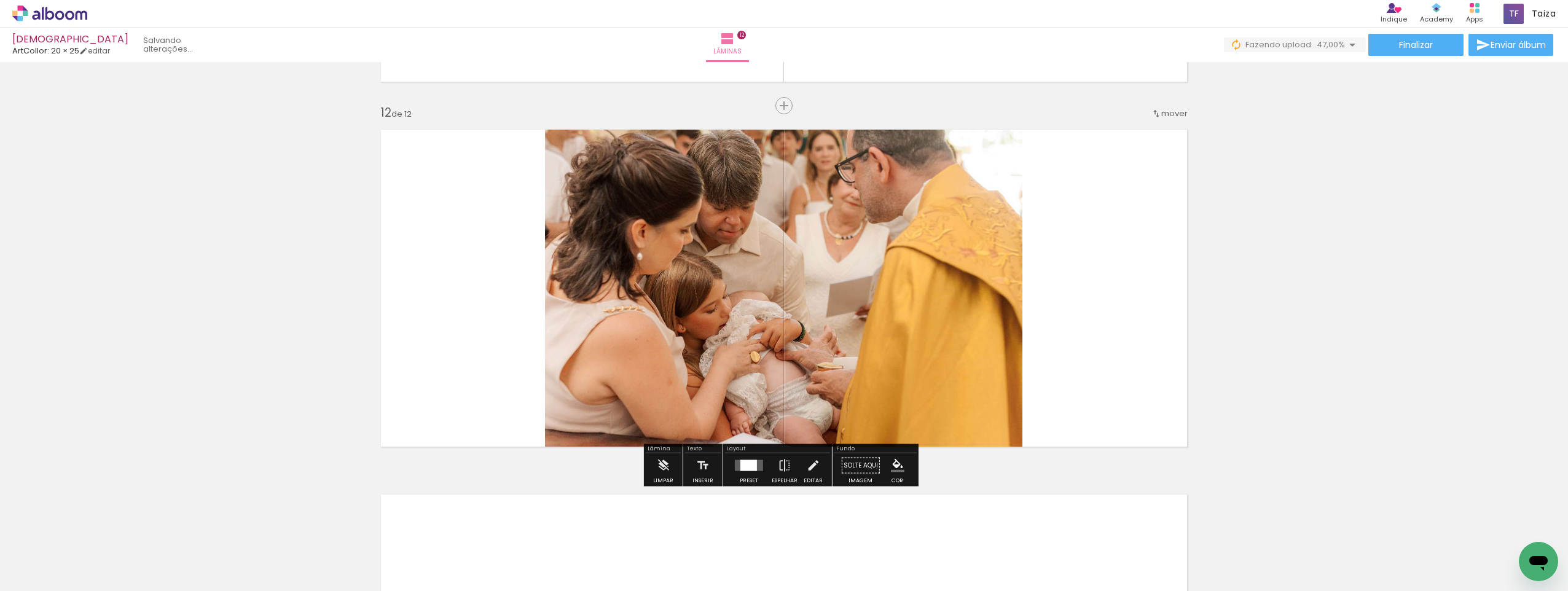
click at [577, 256] on quentale-photo at bounding box center [784, 288] width 477 height 334
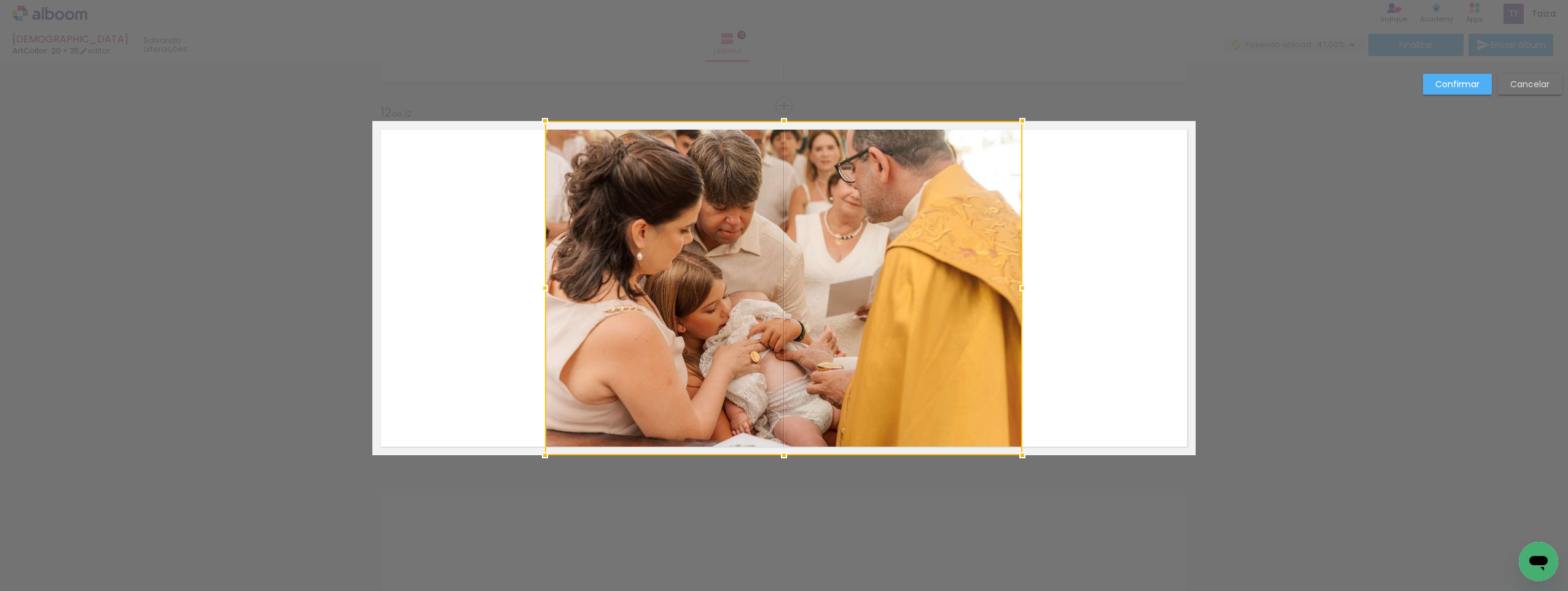
click at [577, 256] on div at bounding box center [784, 288] width 477 height 334
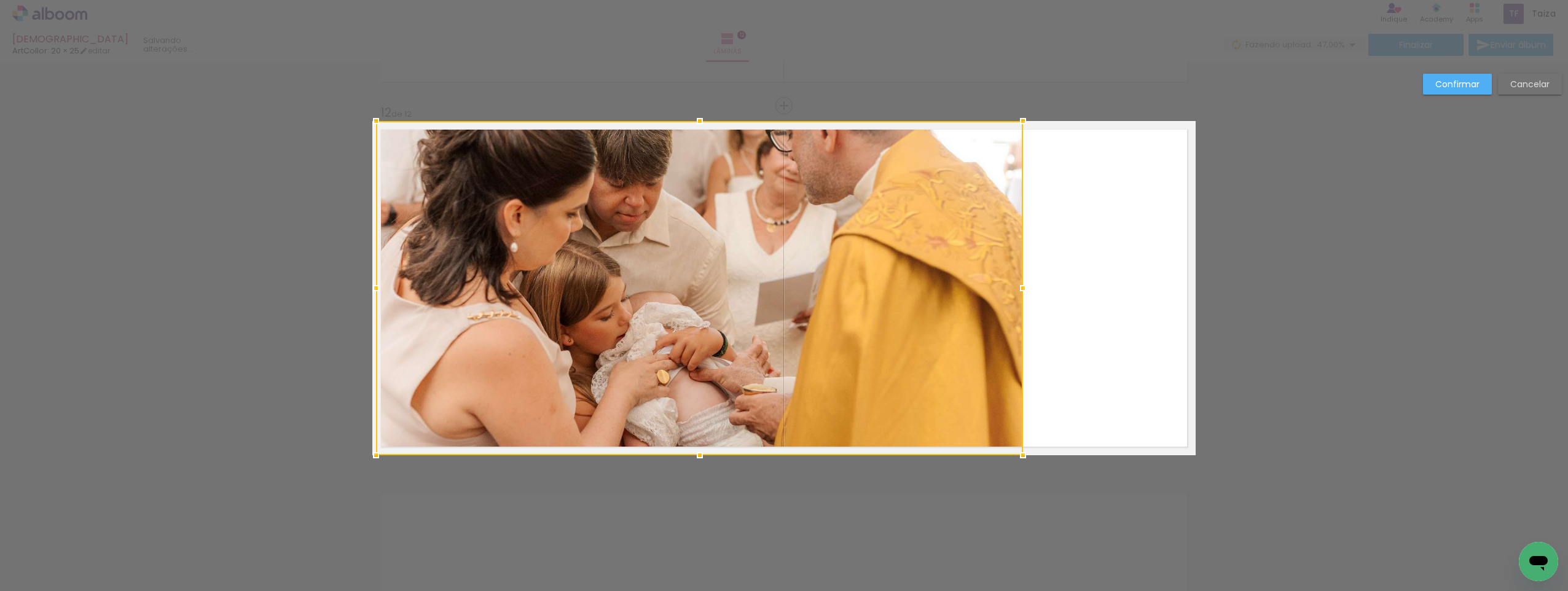
drag, startPoint x: 537, startPoint y: 285, endPoint x: 360, endPoint y: 285, distance: 177.0
click at [364, 284] on div at bounding box center [376, 288] width 25 height 25
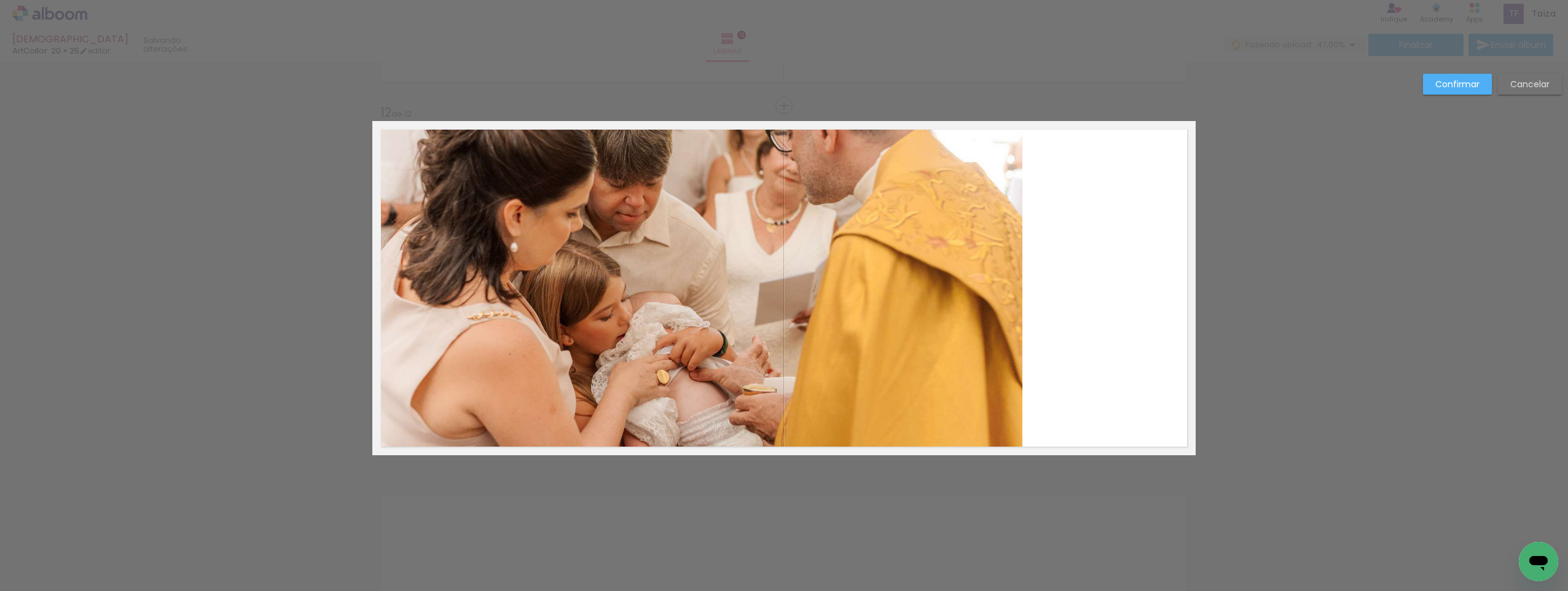
click at [1023, 306] on quentale-layouter at bounding box center [784, 288] width 824 height 334
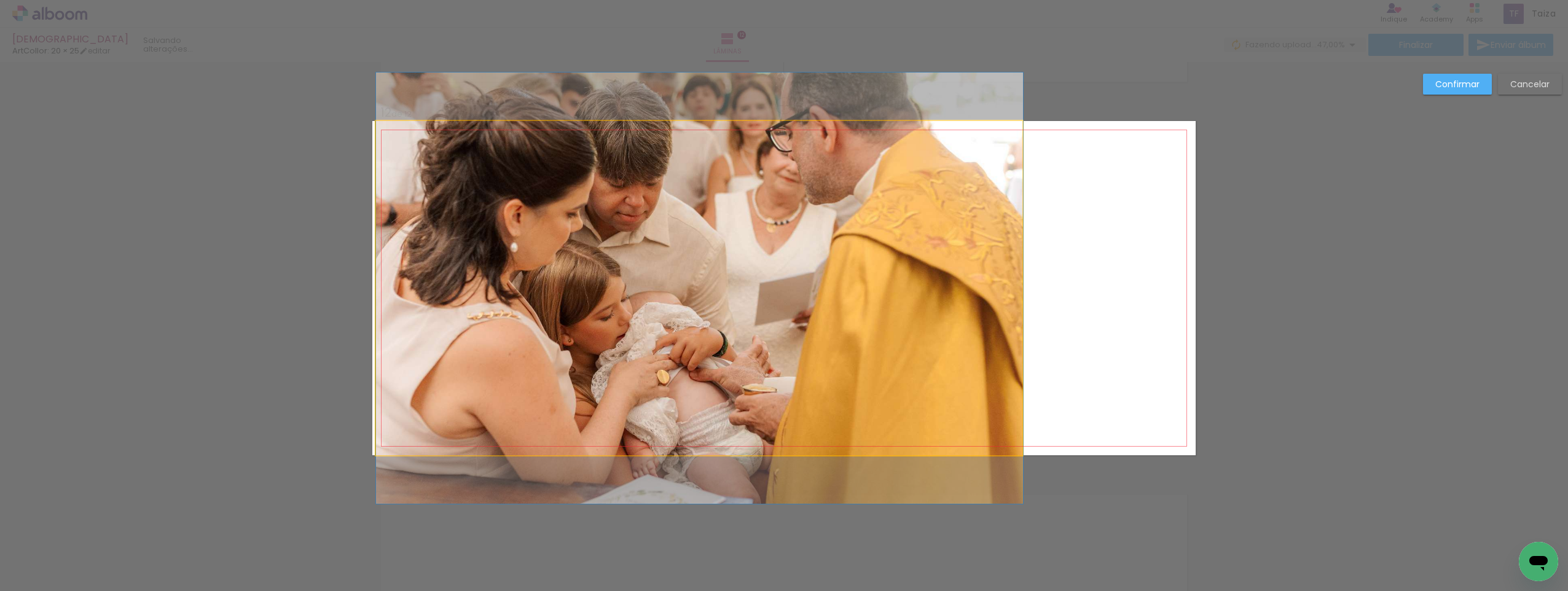
click at [1004, 306] on quentale-photo at bounding box center [699, 288] width 647 height 334
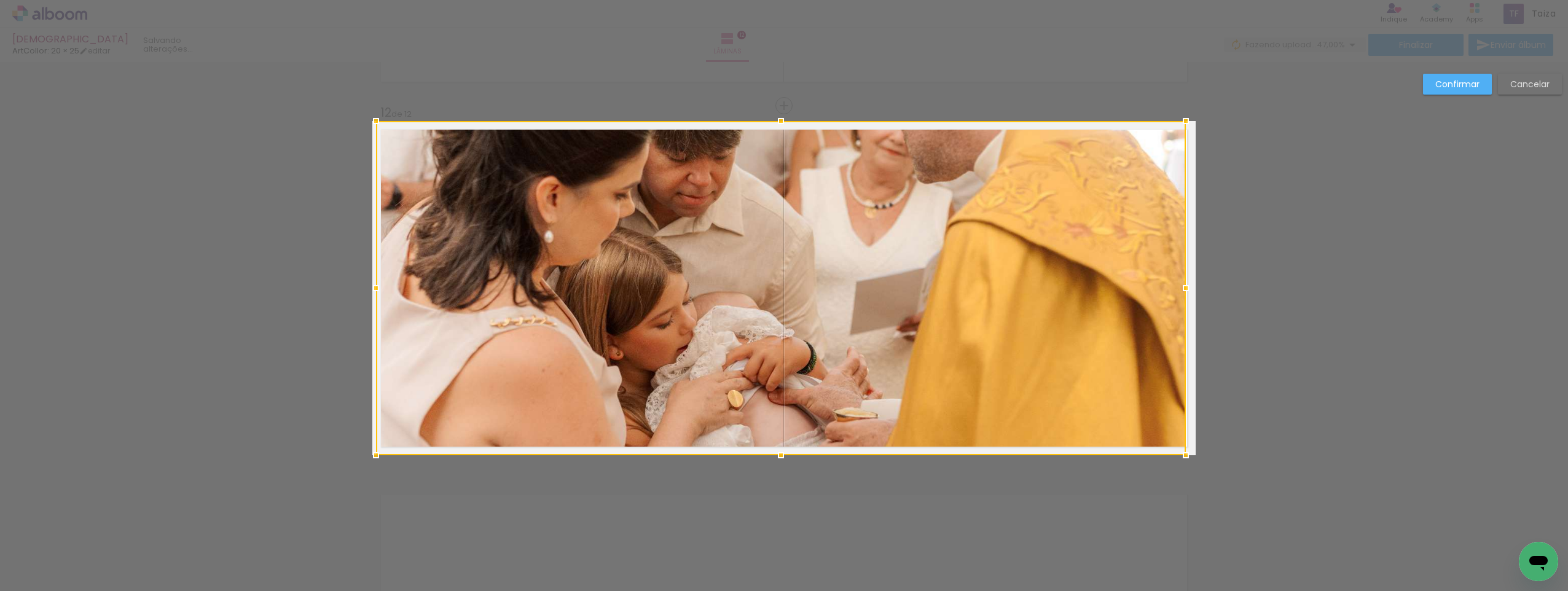
drag, startPoint x: 1020, startPoint y: 290, endPoint x: 1230, endPoint y: 300, distance: 210.2
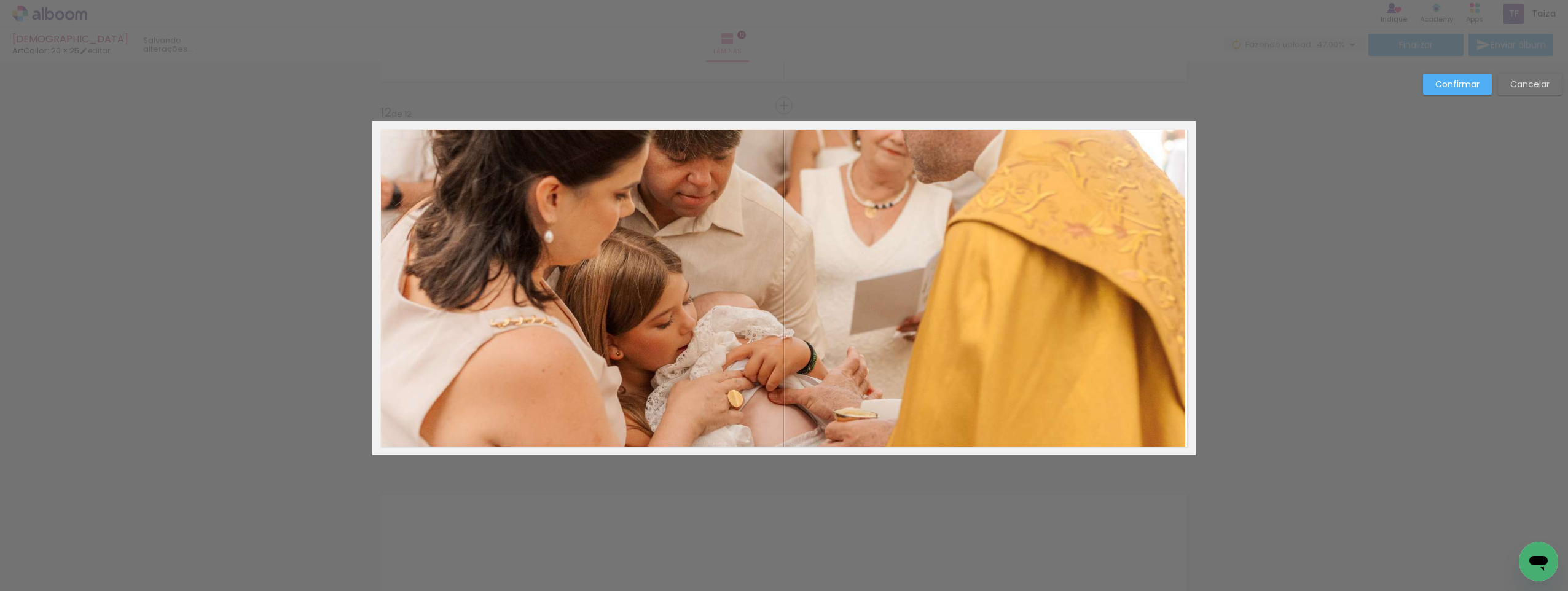
click at [1431, 84] on paper-button "Confirmar" at bounding box center [1458, 84] width 69 height 21
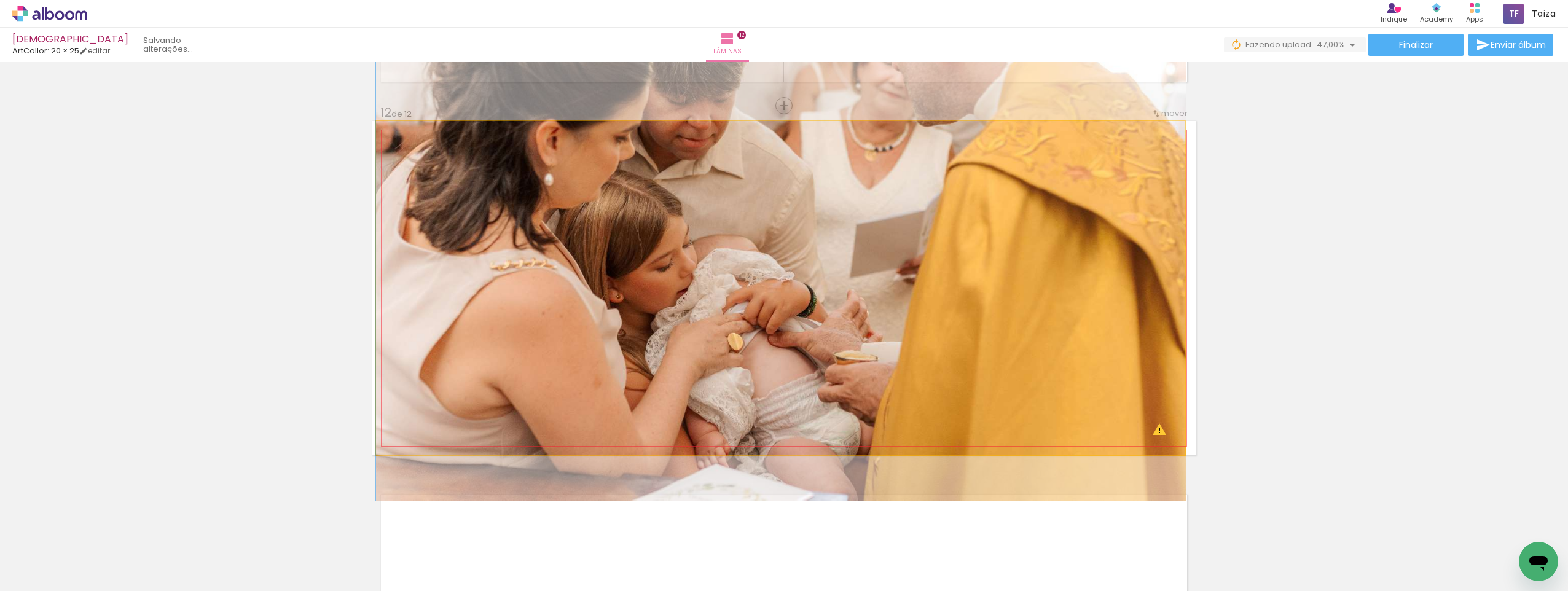
drag, startPoint x: 960, startPoint y: 317, endPoint x: 964, endPoint y: 259, distance: 58.1
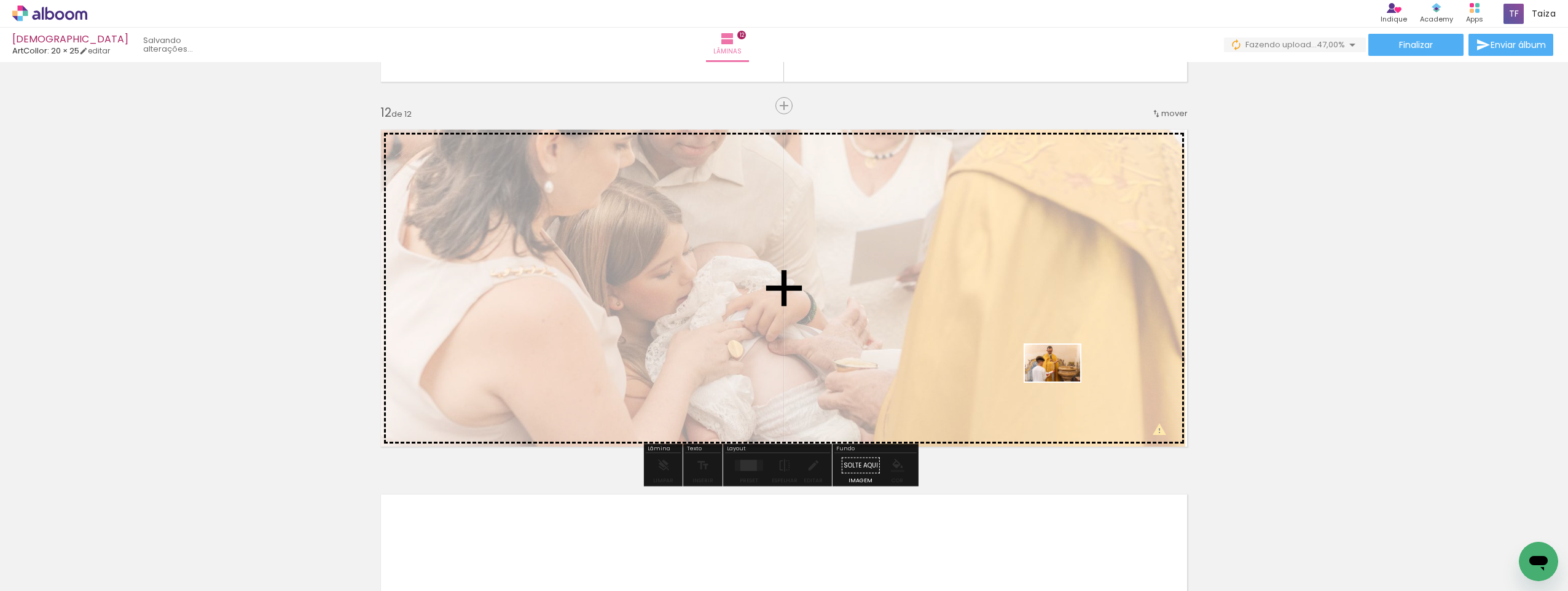
drag, startPoint x: 607, startPoint y: 560, endPoint x: 1062, endPoint y: 381, distance: 488.9
click at [1062, 381] on quentale-workspace at bounding box center [784, 295] width 1568 height 591
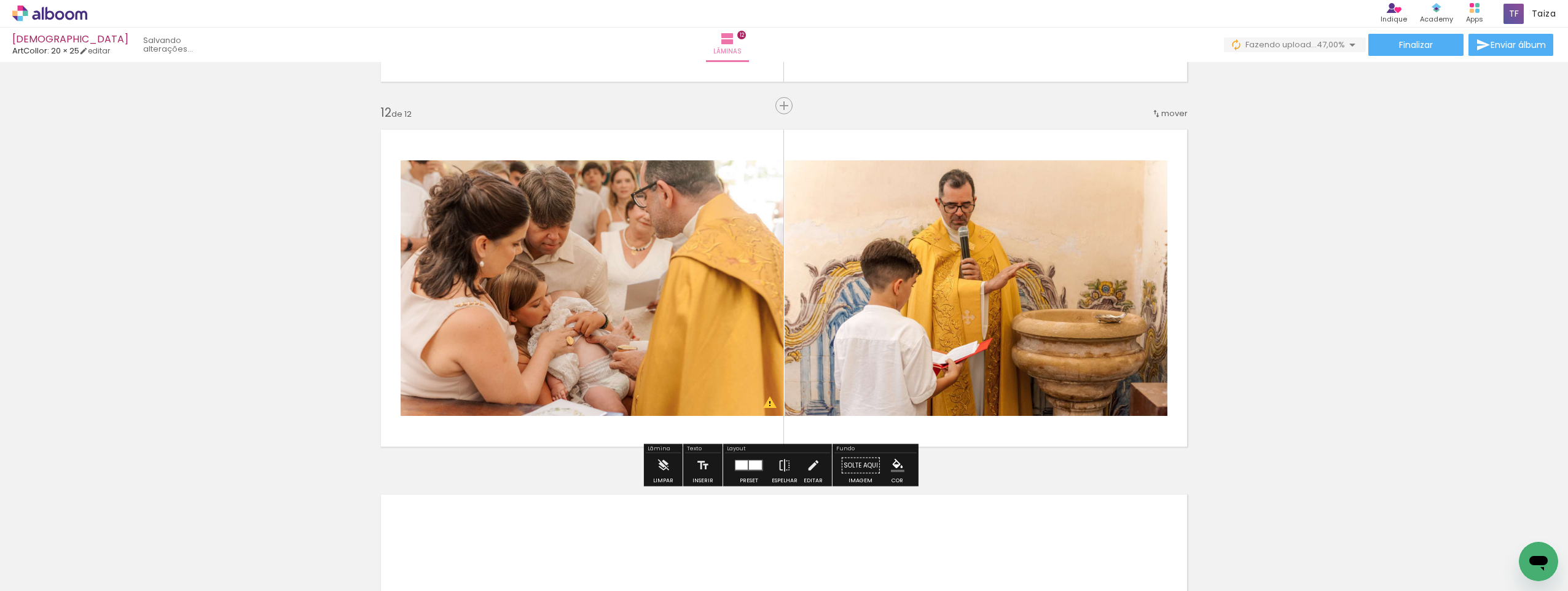
click at [738, 467] on div at bounding box center [741, 465] width 12 height 9
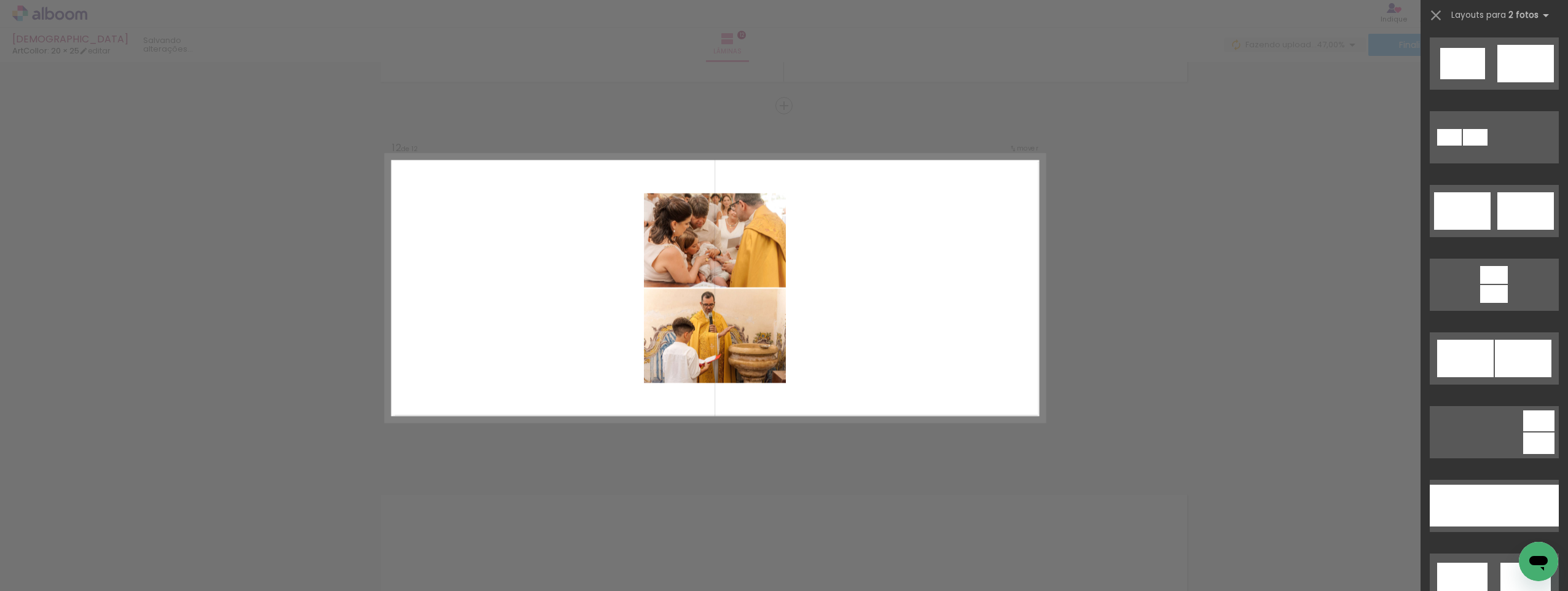
scroll to position [553, 0]
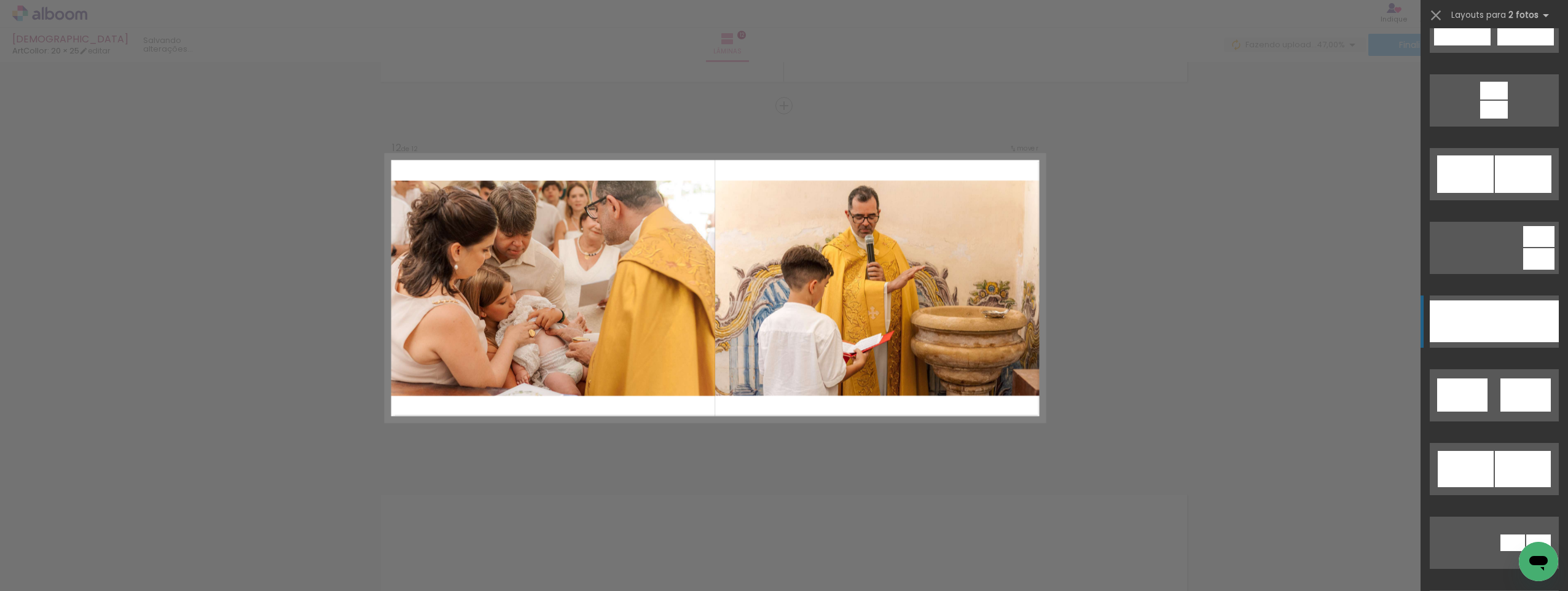
click at [1482, 326] on div at bounding box center [1462, 321] width 64 height 42
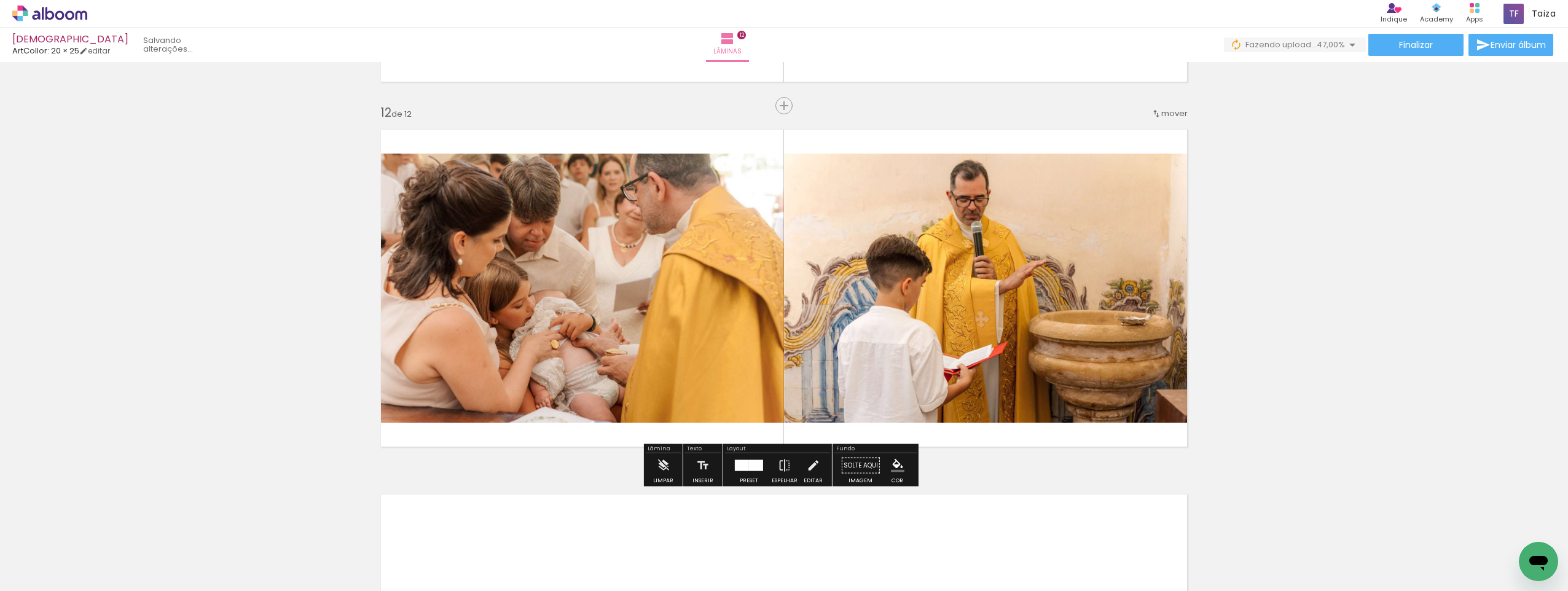
click at [559, 256] on quentale-photo at bounding box center [577, 288] width 412 height 269
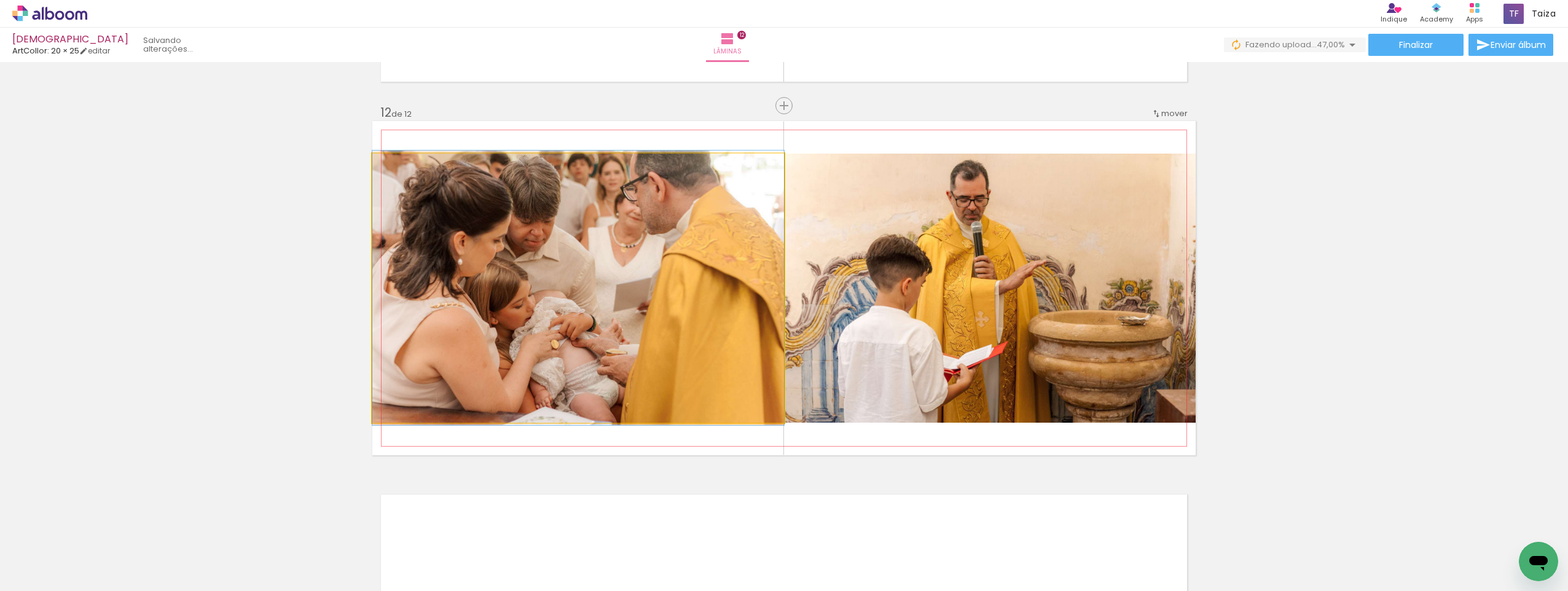
click at [559, 256] on quentale-photo at bounding box center [577, 288] width 412 height 269
click at [0, 0] on div at bounding box center [0, 0] width 0 height 0
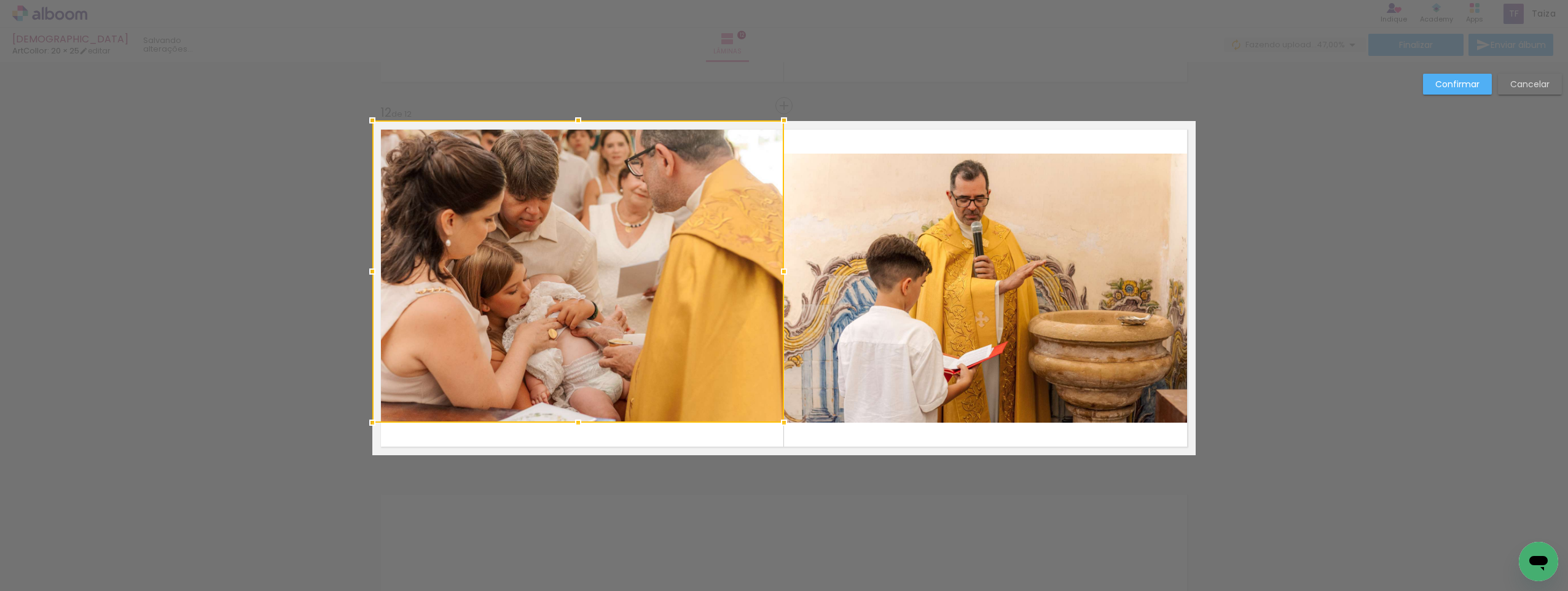
drag, startPoint x: 578, startPoint y: 153, endPoint x: 579, endPoint y: 126, distance: 27.0
click at [579, 126] on div at bounding box center [578, 121] width 25 height 25
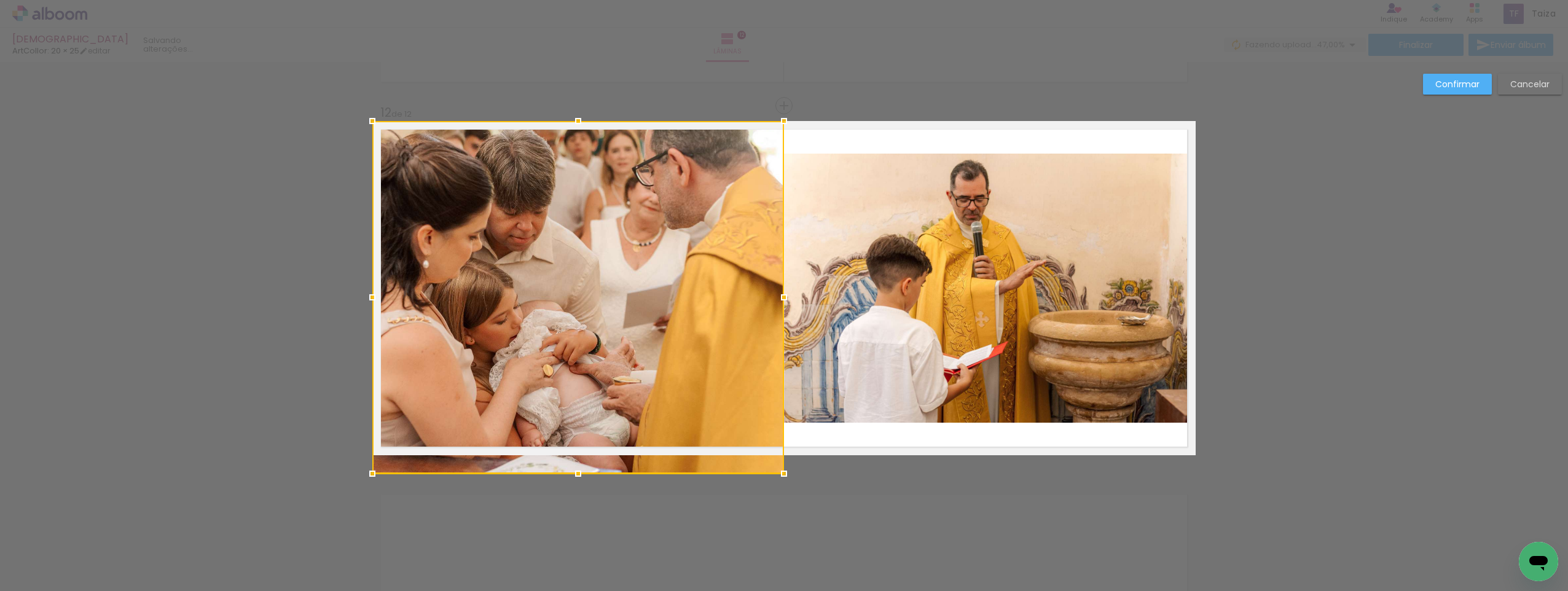
drag, startPoint x: 572, startPoint y: 423, endPoint x: 569, endPoint y: 447, distance: 24.2
click at [569, 447] on div at bounding box center [577, 297] width 412 height 353
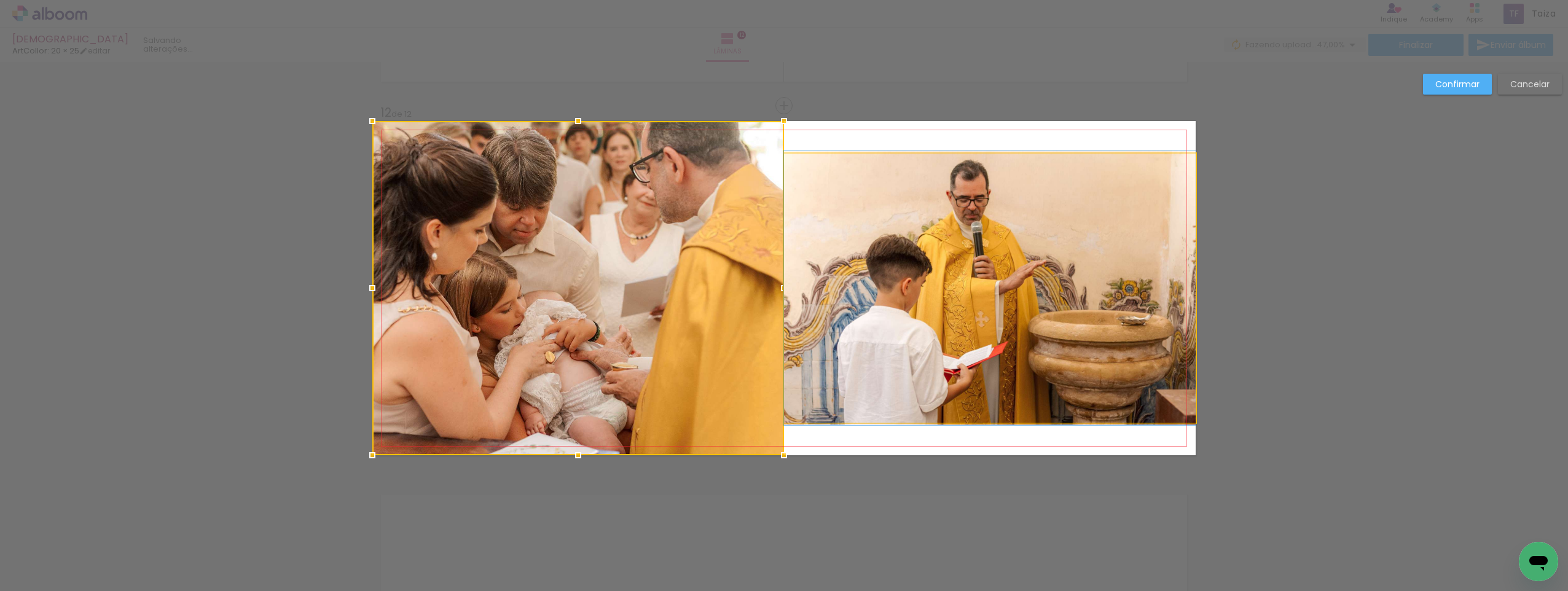
click at [958, 275] on quentale-photo at bounding box center [990, 288] width 412 height 269
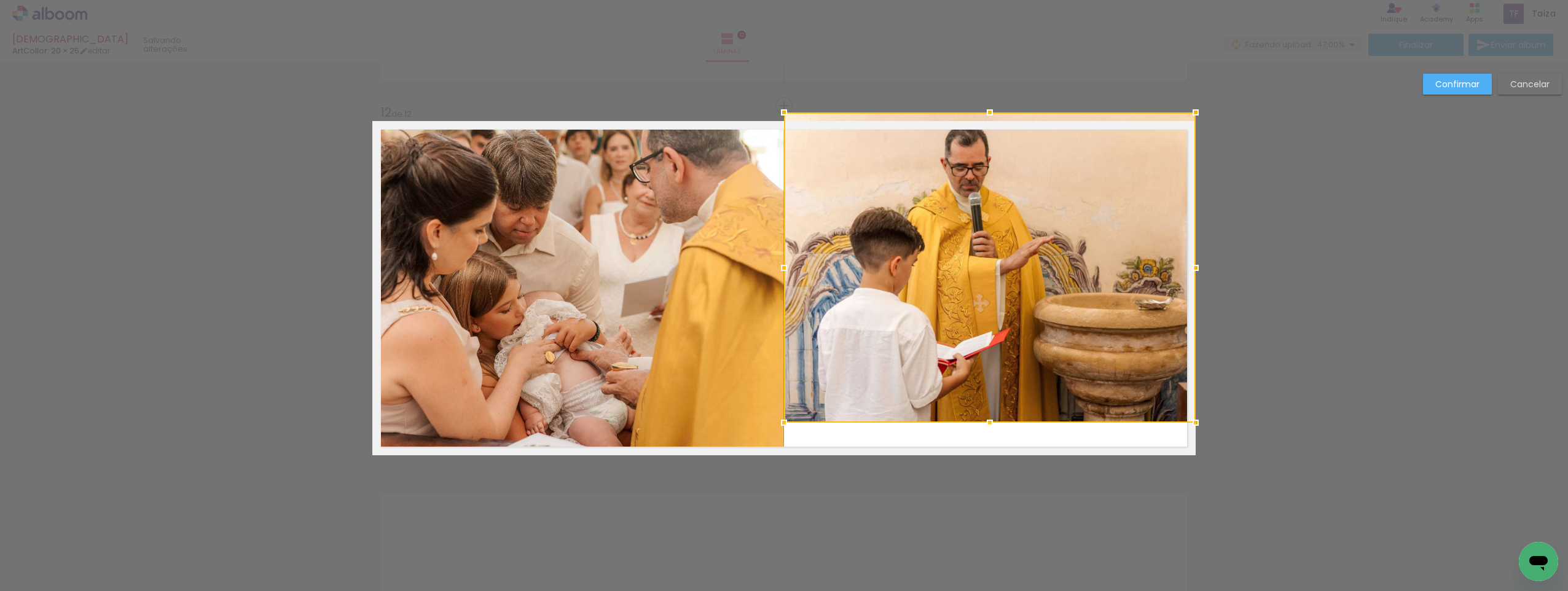
drag, startPoint x: 986, startPoint y: 144, endPoint x: 984, endPoint y: 123, distance: 21.1
click at [984, 123] on div at bounding box center [991, 113] width 25 height 25
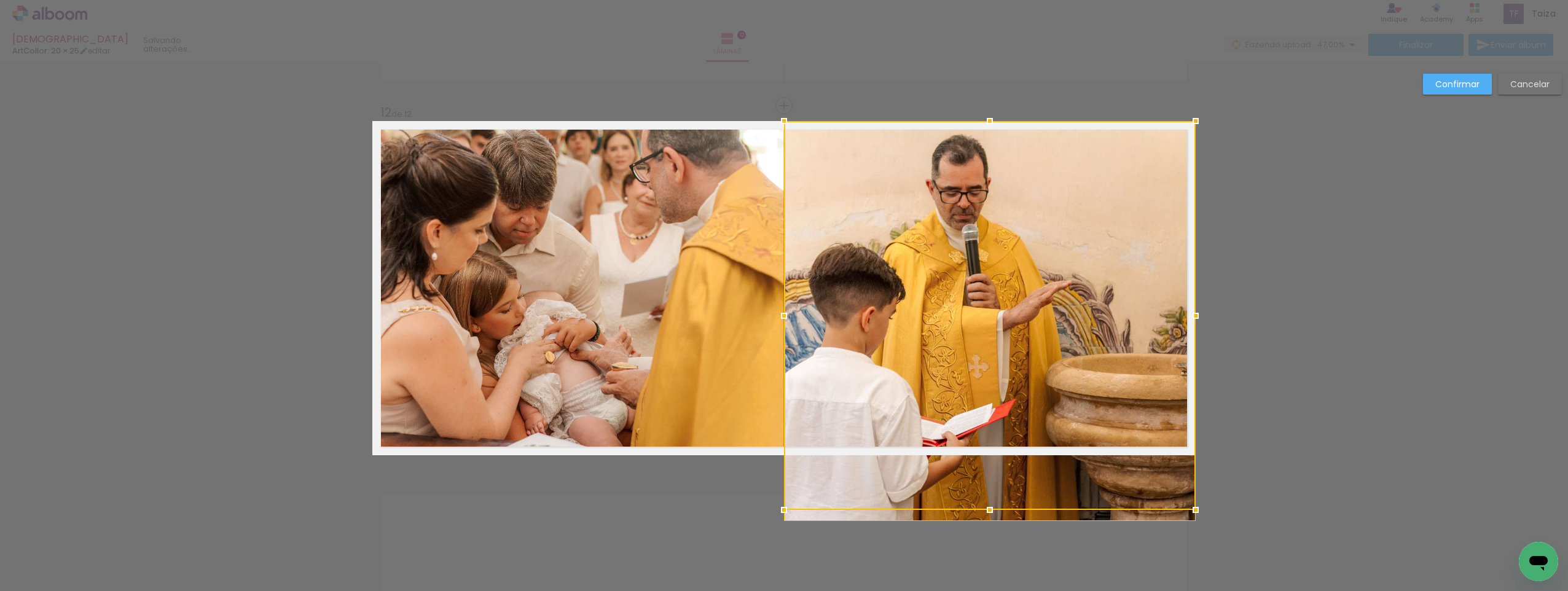
drag, startPoint x: 984, startPoint y: 423, endPoint x: 991, endPoint y: 438, distance: 16.6
click at [988, 441] on div at bounding box center [990, 316] width 412 height 389
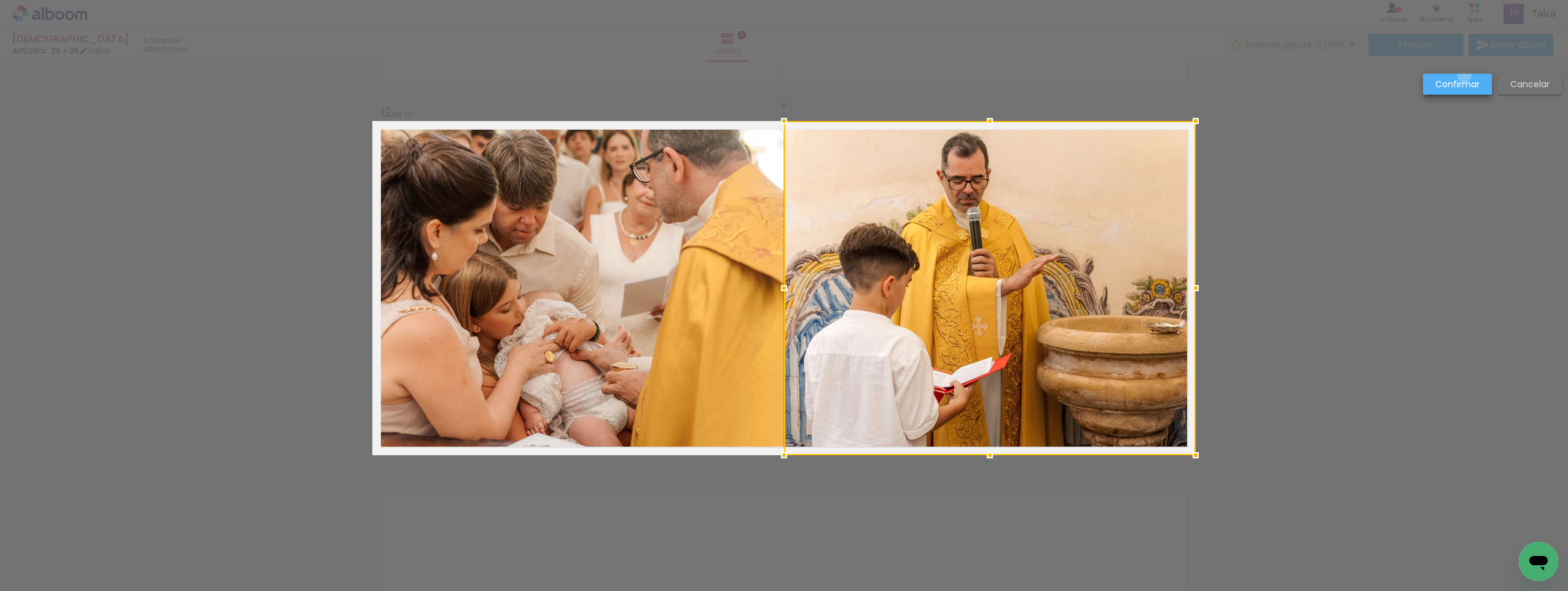
click at [1465, 75] on paper-button "Confirmar" at bounding box center [1458, 84] width 69 height 21
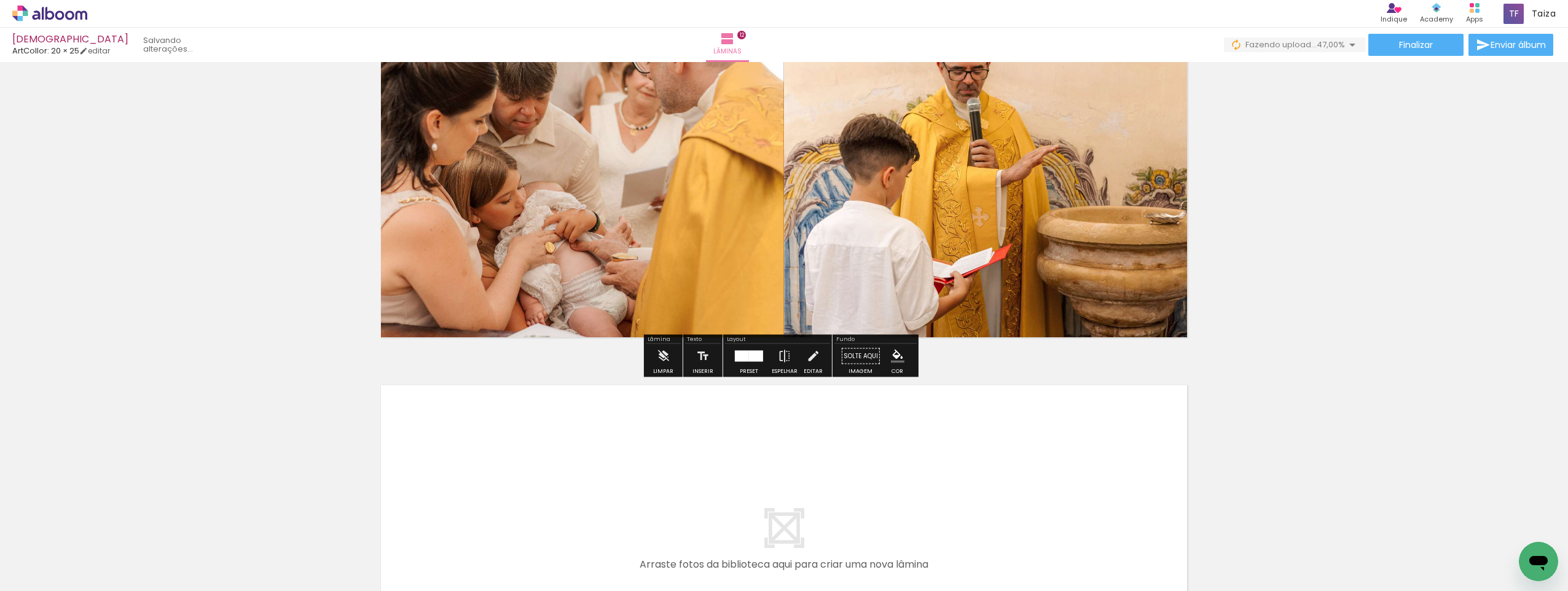
scroll to position [4235, 0]
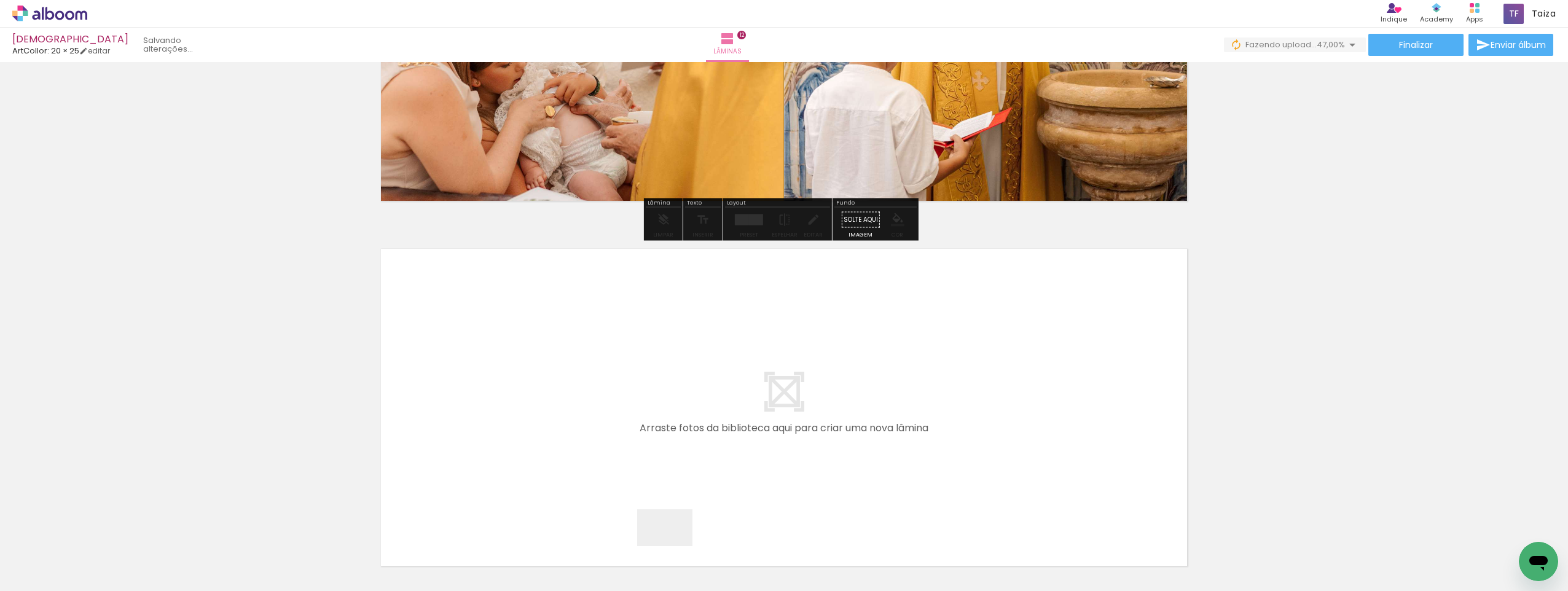
drag, startPoint x: 674, startPoint y: 546, endPoint x: 630, endPoint y: 517, distance: 52.7
click at [575, 430] on quentale-workspace at bounding box center [784, 295] width 1568 height 591
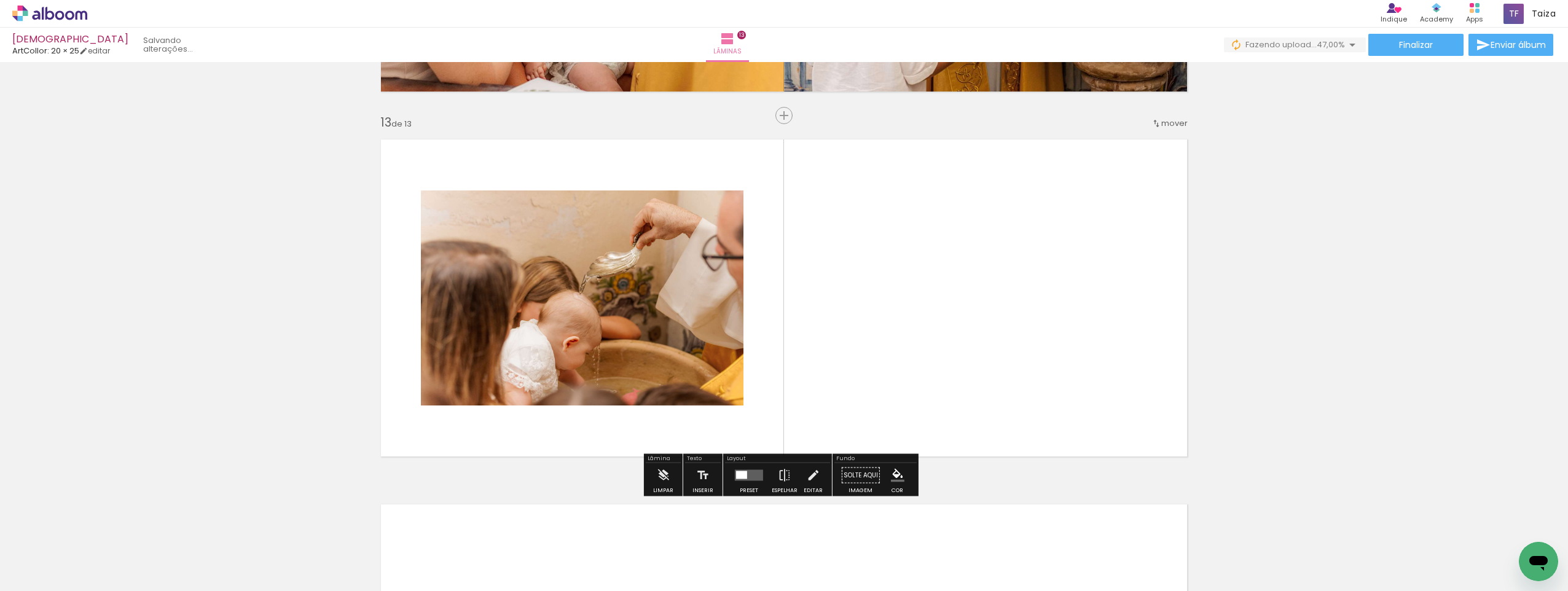
scroll to position [4354, 0]
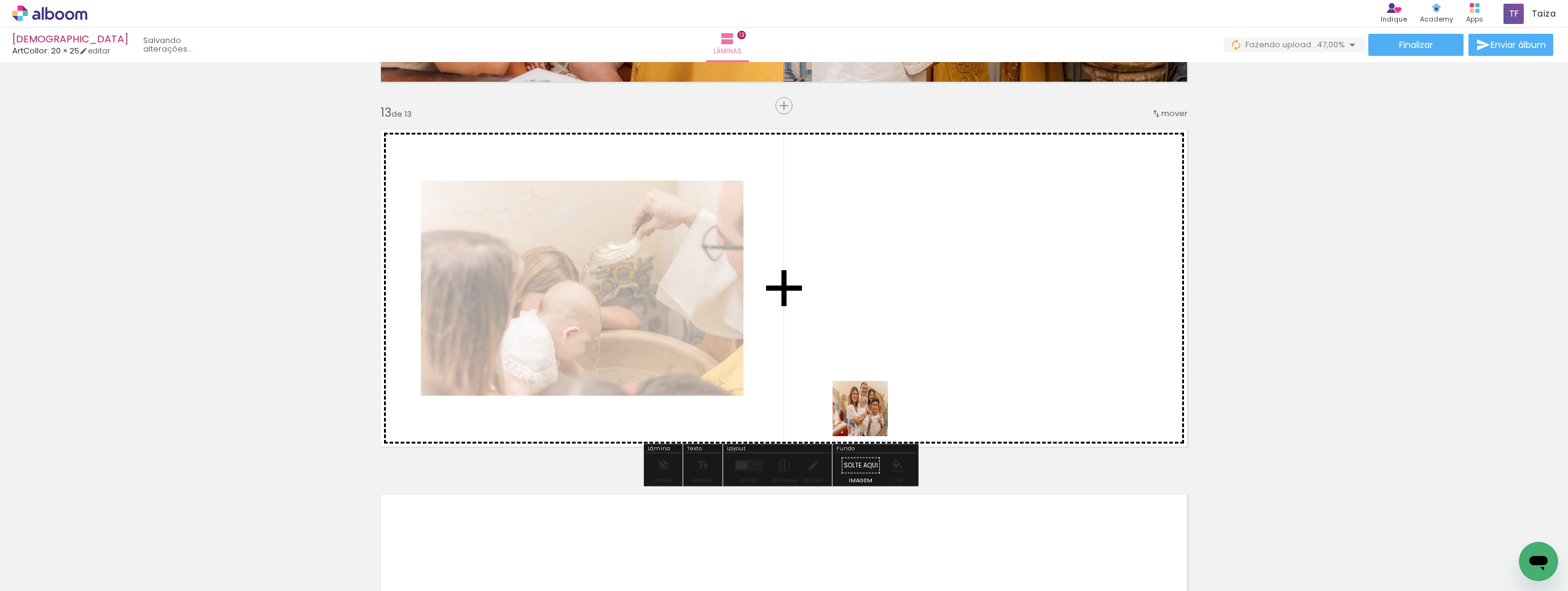
drag, startPoint x: 808, startPoint y: 475, endPoint x: 907, endPoint y: 384, distance: 134.5
click at [907, 384] on quentale-workspace at bounding box center [784, 295] width 1568 height 591
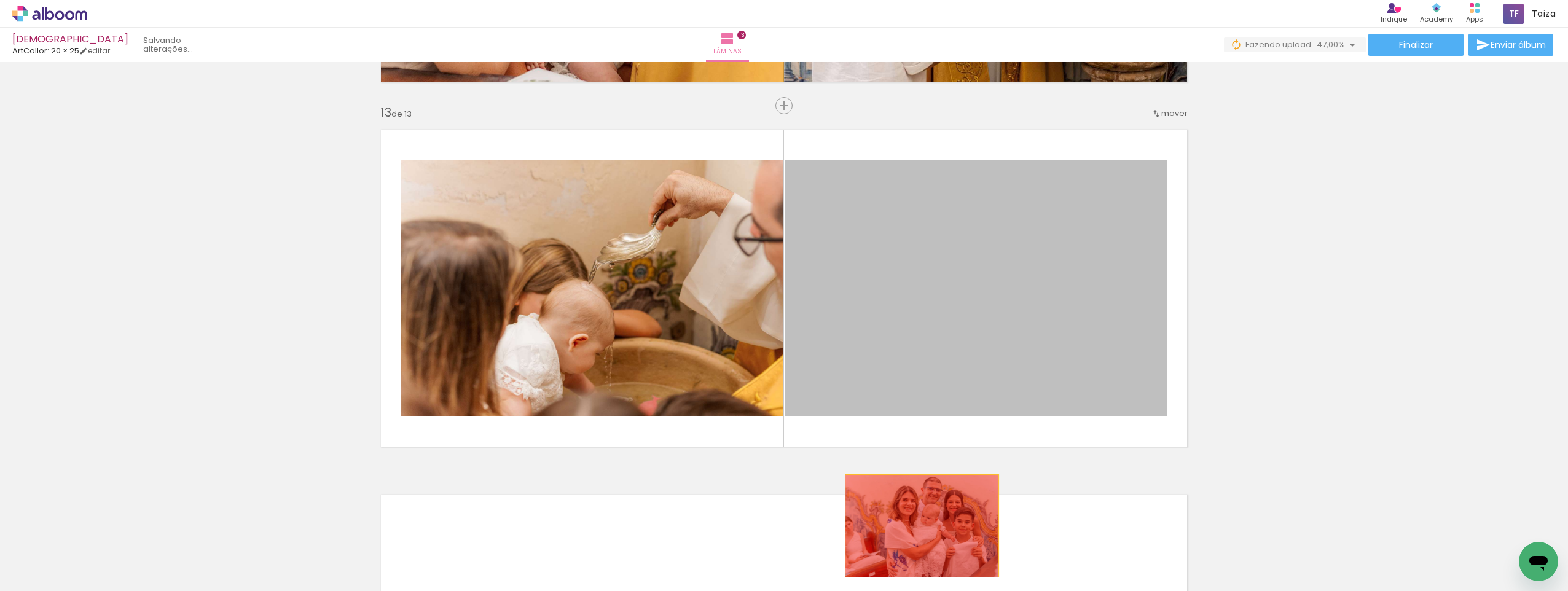
drag, startPoint x: 964, startPoint y: 298, endPoint x: 917, endPoint y: 526, distance: 232.8
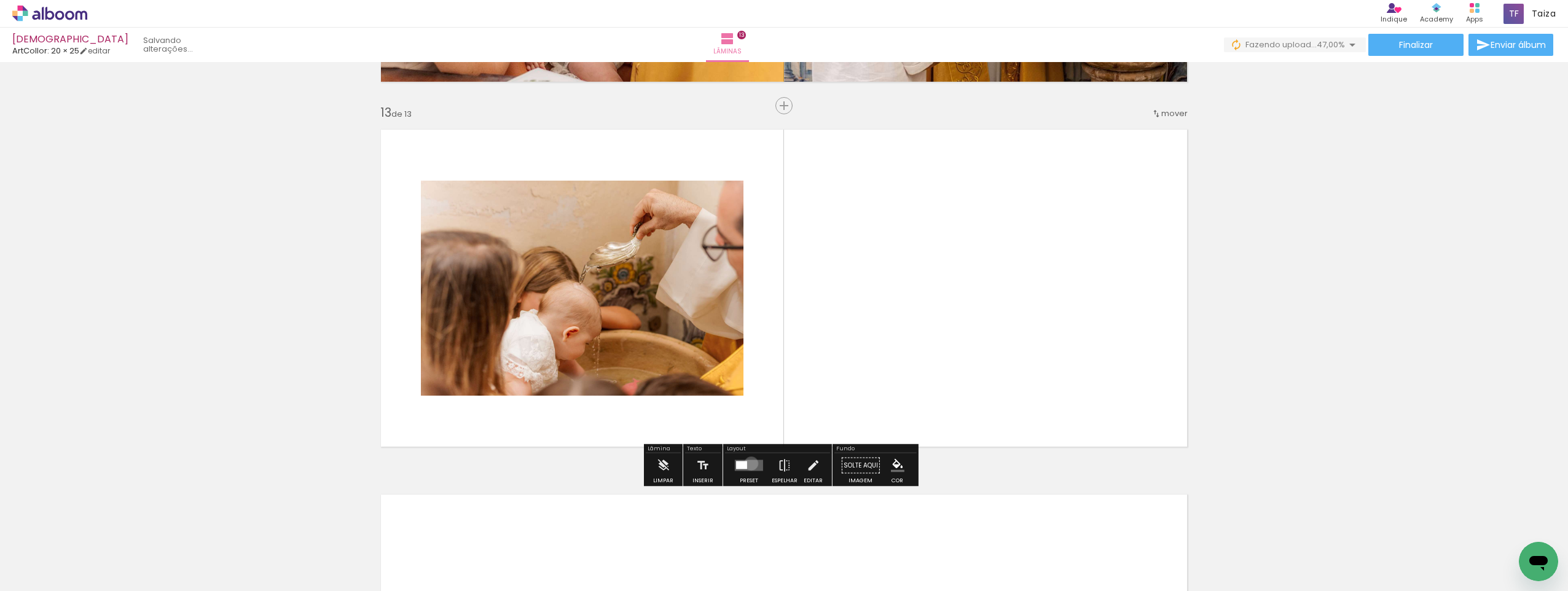
click at [749, 463] on quentale-layouter at bounding box center [749, 465] width 29 height 11
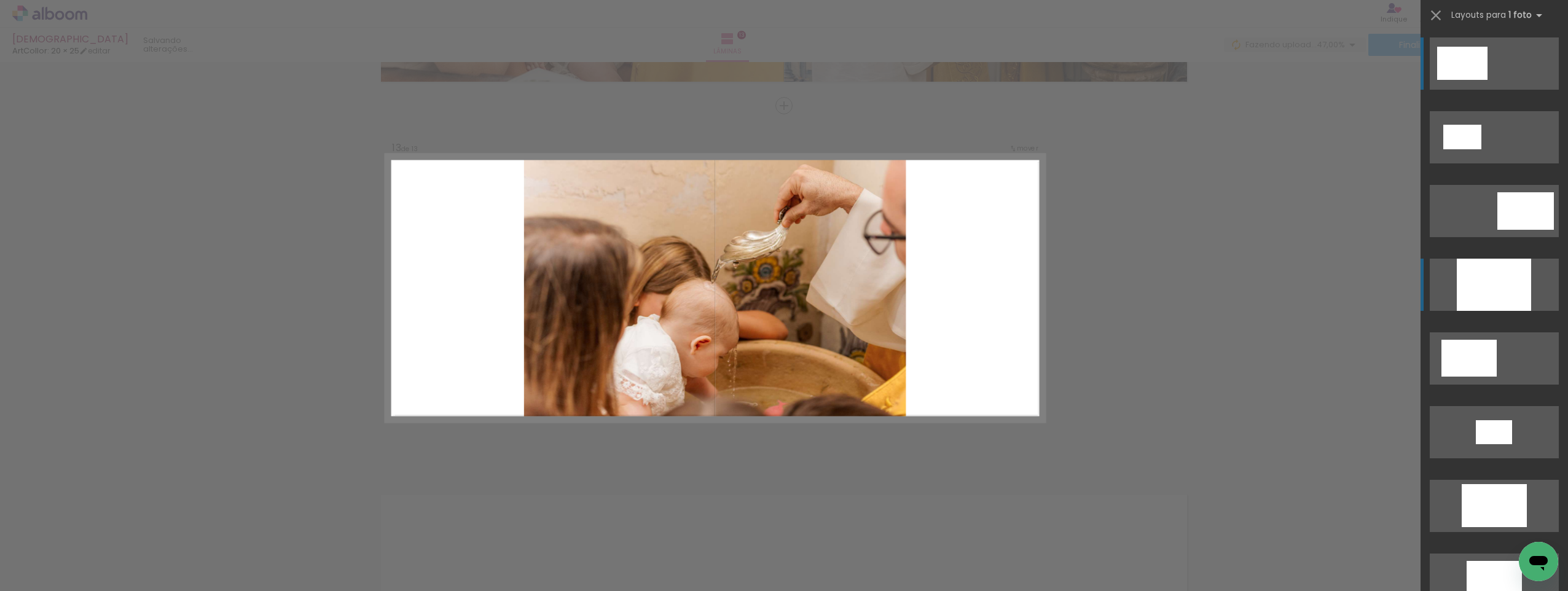
click at [1483, 283] on div at bounding box center [1494, 284] width 75 height 52
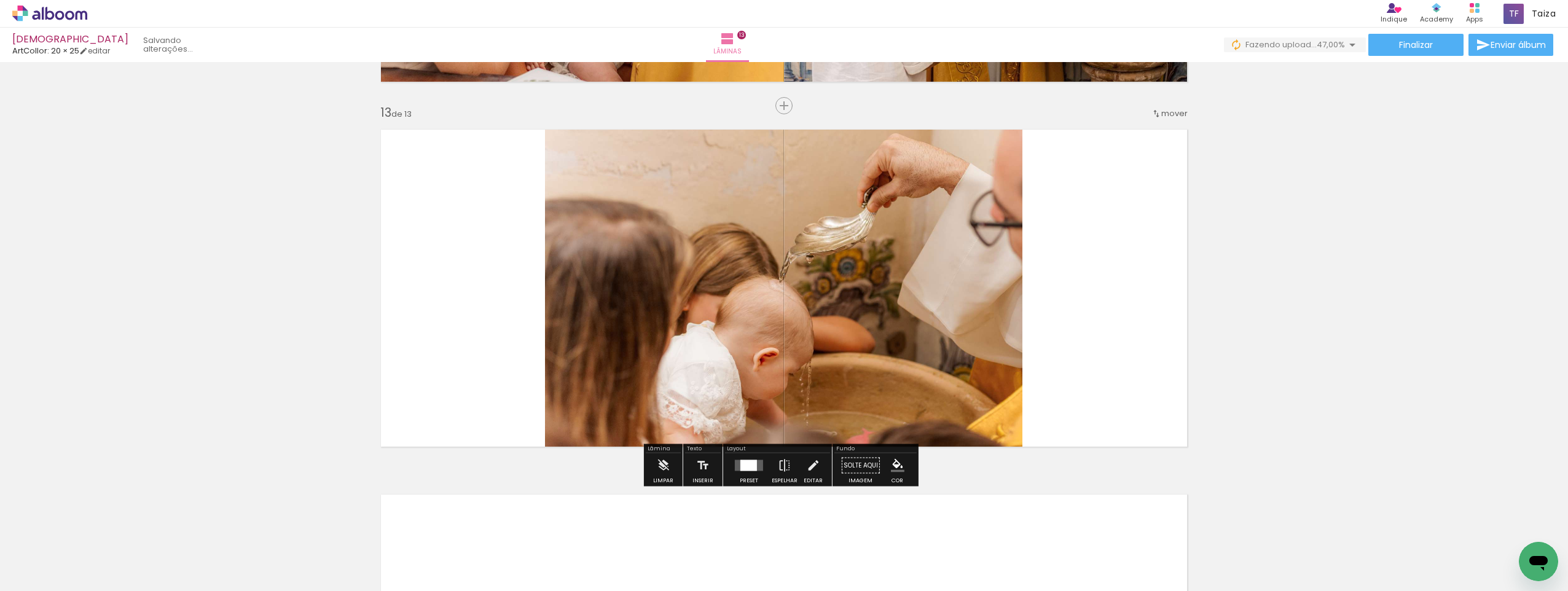
click at [545, 269] on quentale-photo at bounding box center [784, 288] width 477 height 334
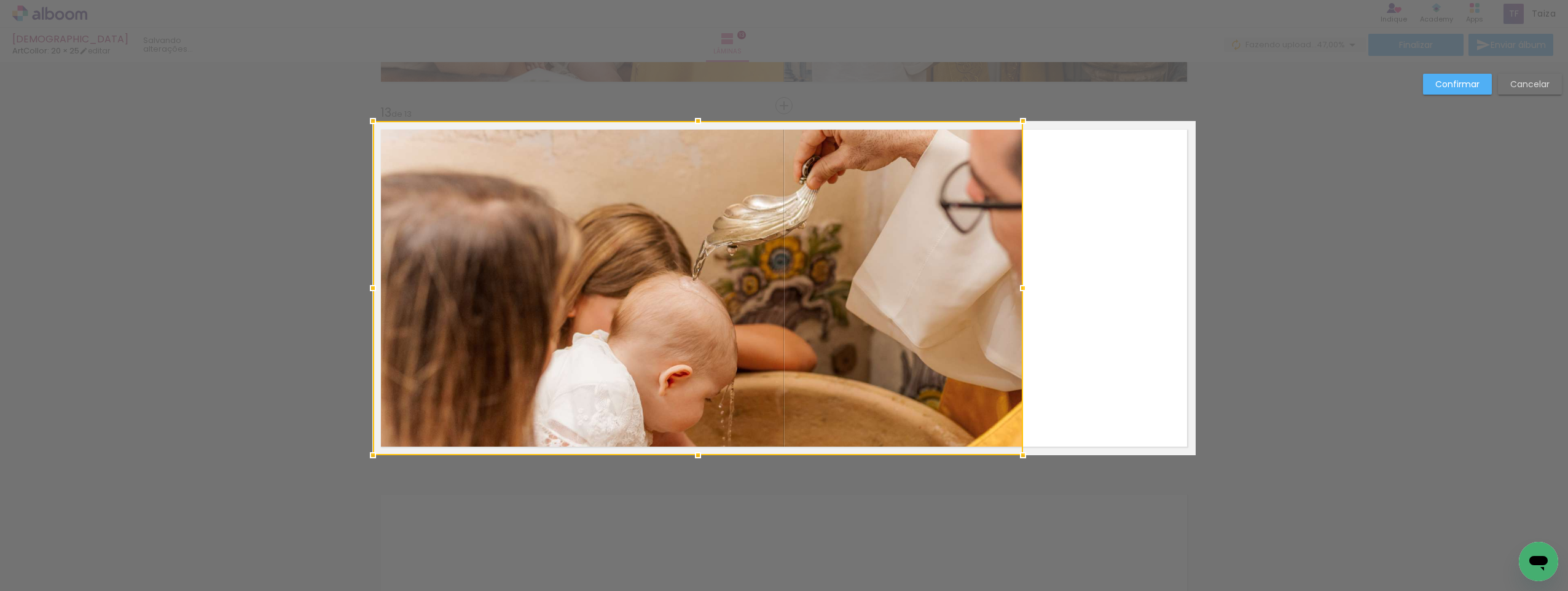
drag, startPoint x: 540, startPoint y: 286, endPoint x: 347, endPoint y: 287, distance: 193.0
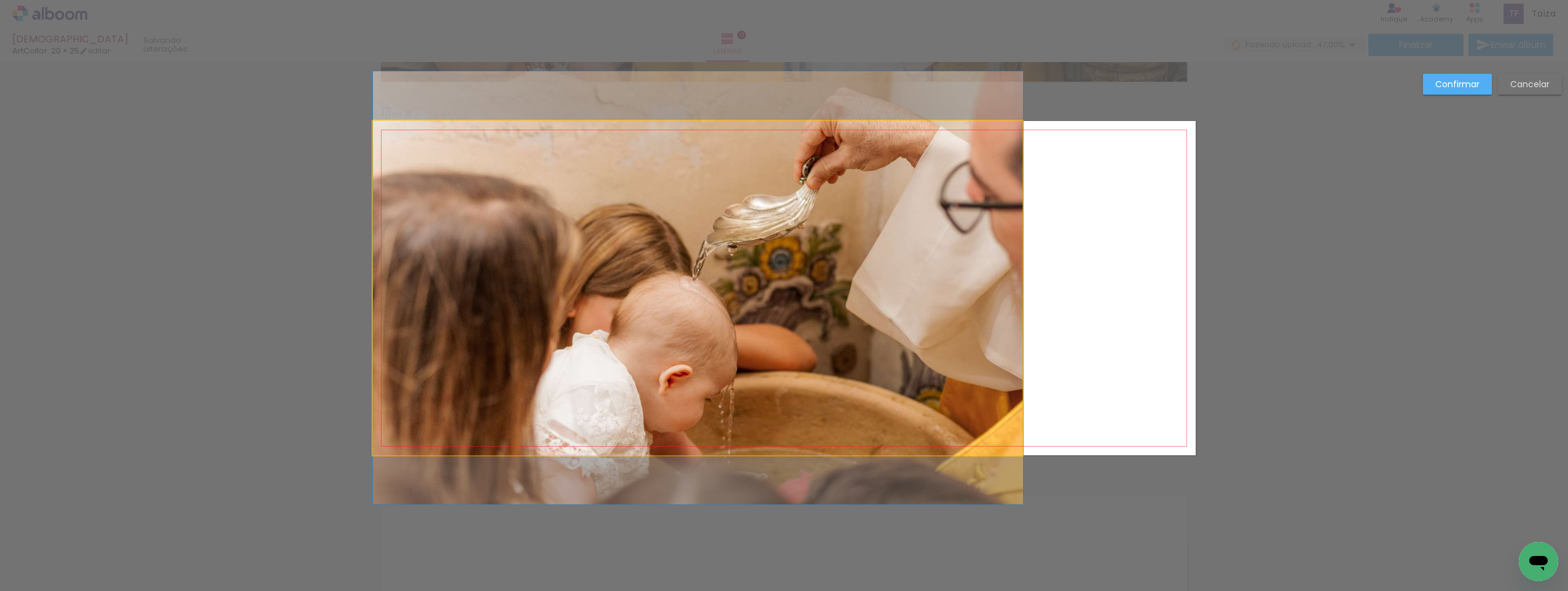
click at [877, 295] on quentale-photo at bounding box center [697, 288] width 650 height 334
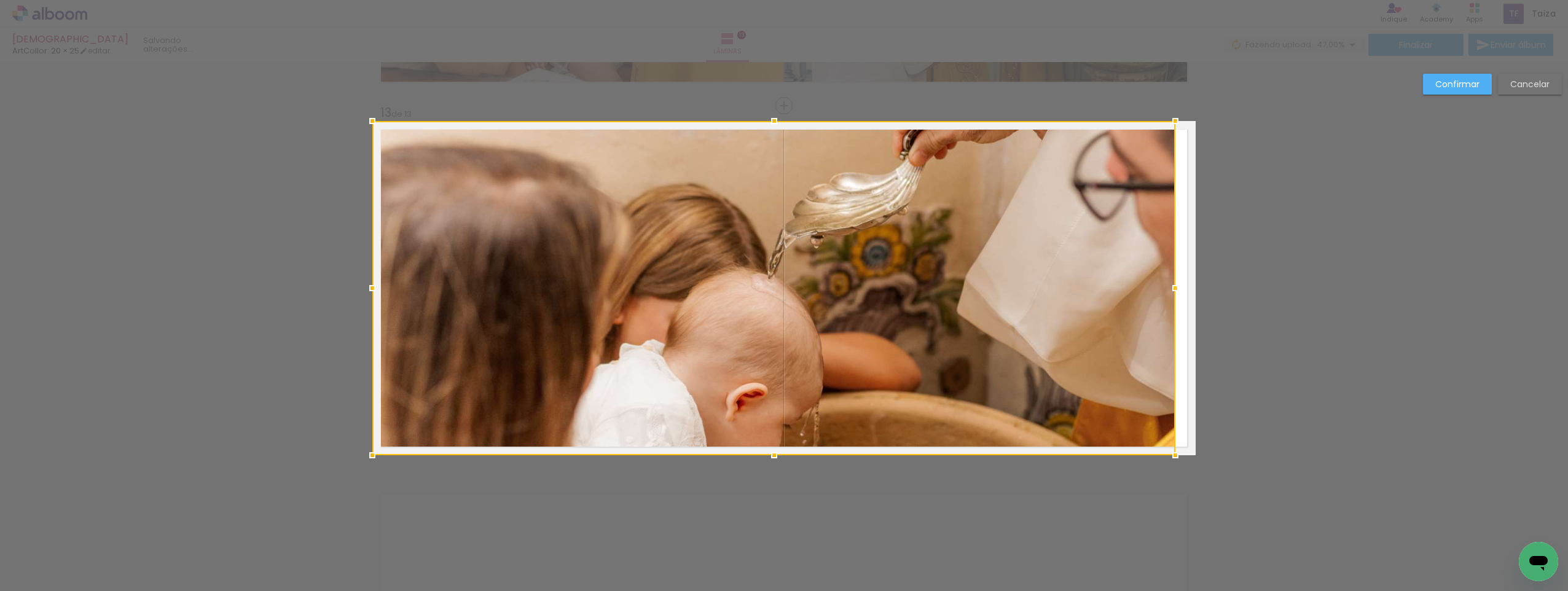
drag, startPoint x: 1018, startPoint y: 291, endPoint x: 1208, endPoint y: 293, distance: 190.0
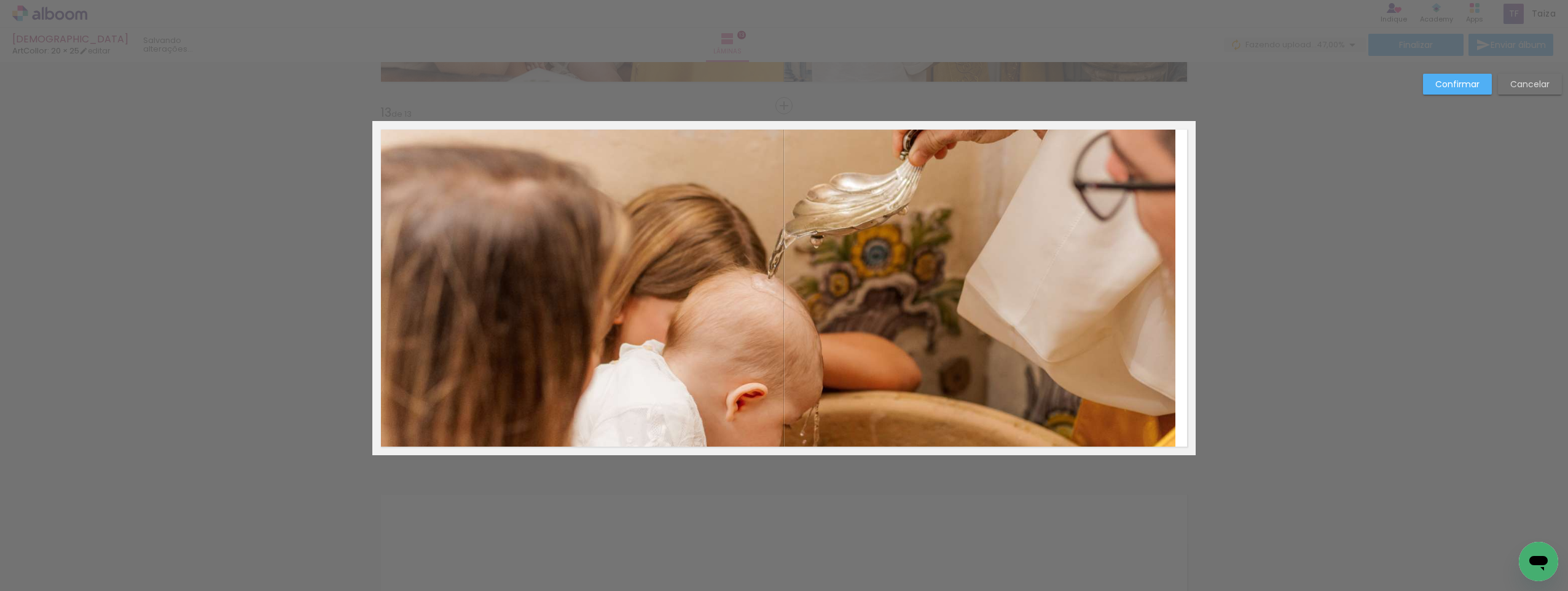
click at [1124, 294] on quentale-photo at bounding box center [774, 288] width 803 height 334
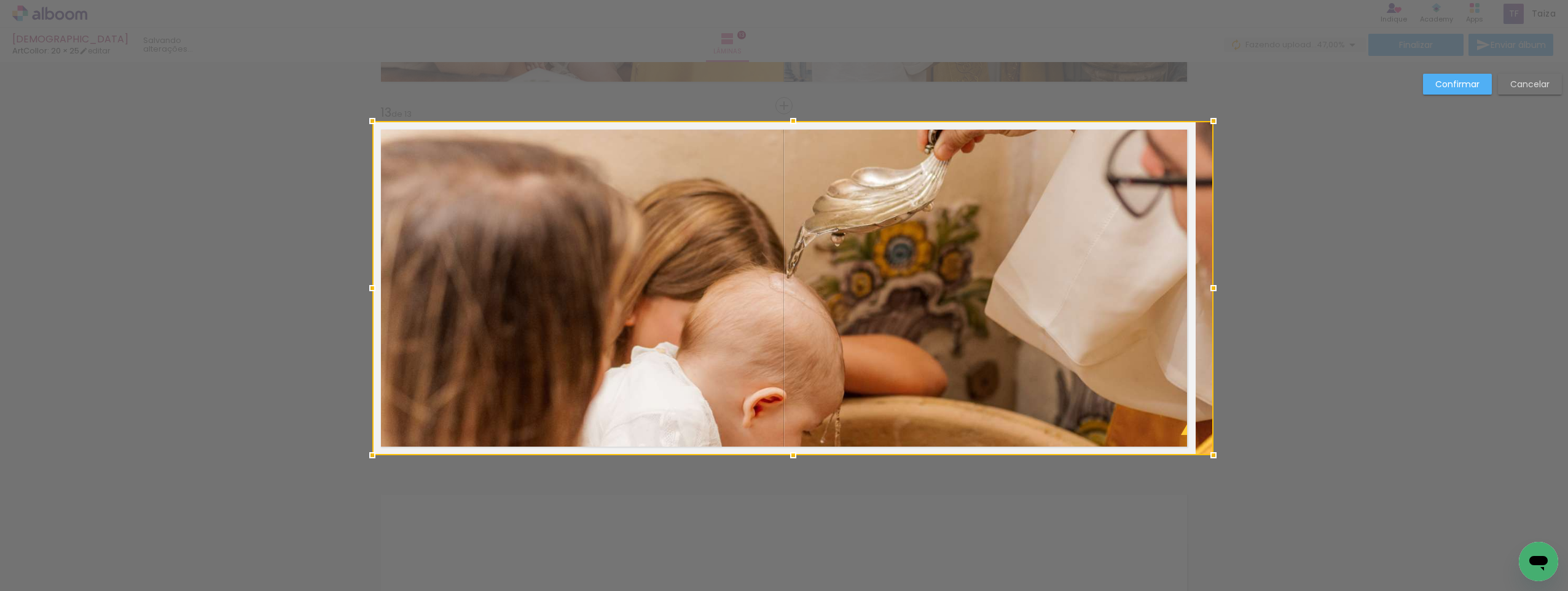
drag, startPoint x: 1171, startPoint y: 291, endPoint x: 1198, endPoint y: 291, distance: 27.0
click at [1202, 291] on div at bounding box center [1214, 288] width 25 height 25
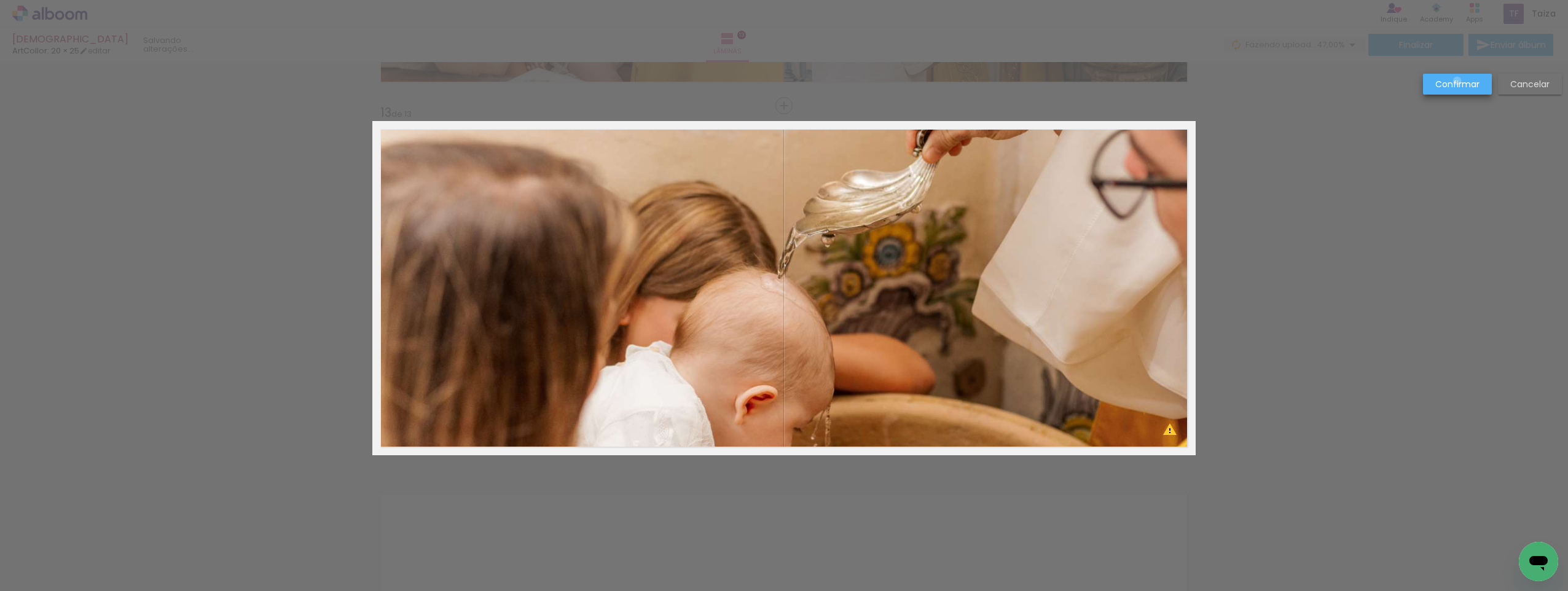
click at [0, 0] on slot "Confirmar" at bounding box center [0, 0] width 0 height 0
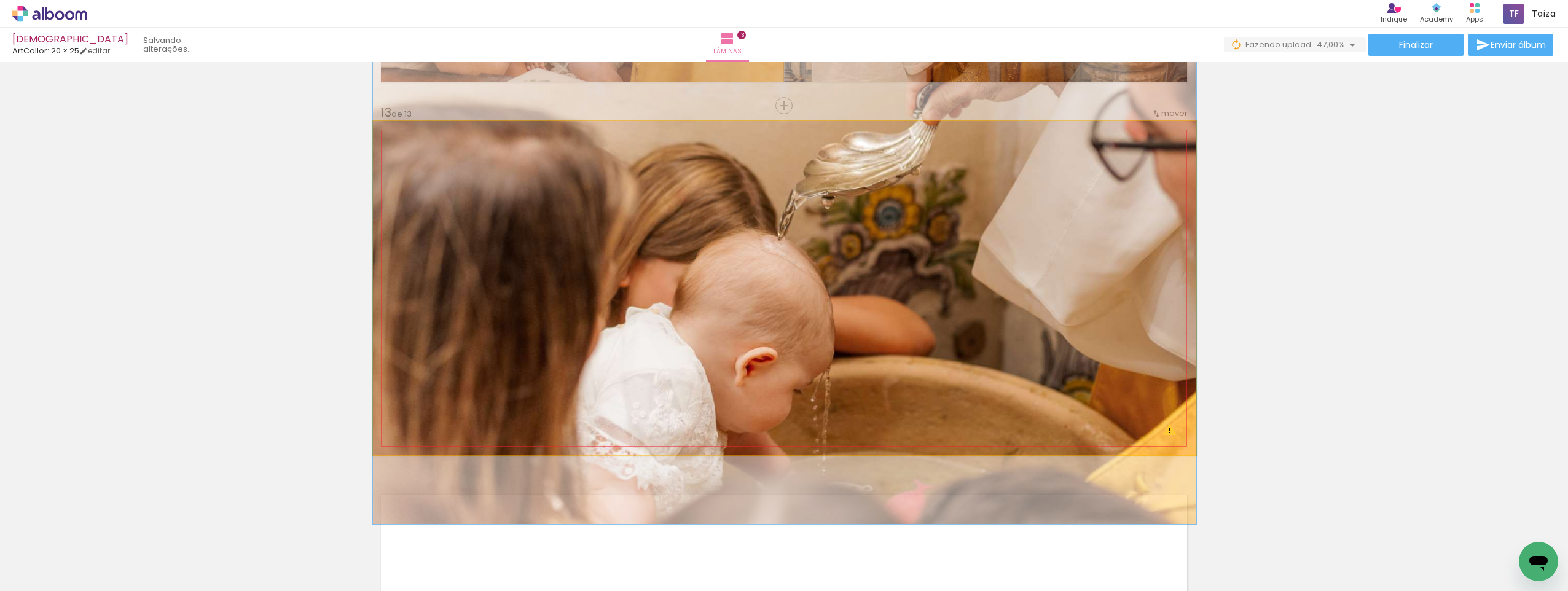
drag, startPoint x: 985, startPoint y: 330, endPoint x: 986, endPoint y: 293, distance: 37.0
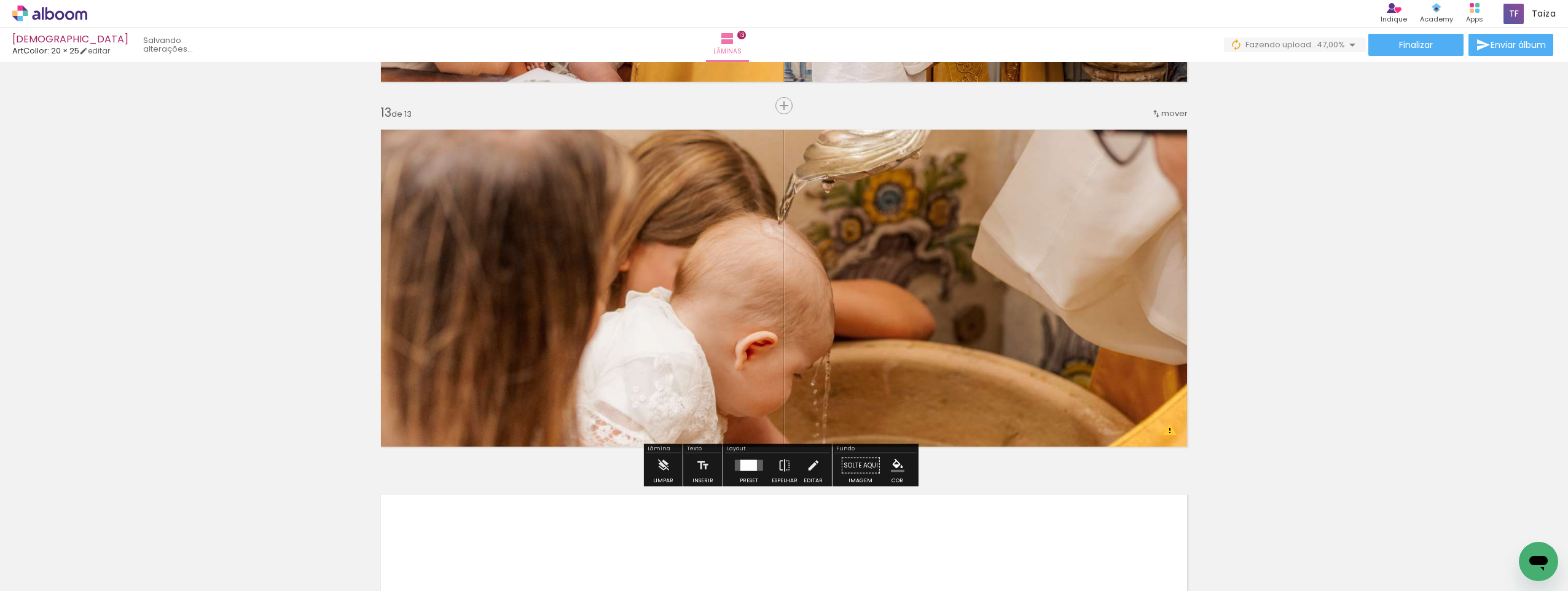
click at [860, 371] on quentale-photo at bounding box center [784, 288] width 824 height 334
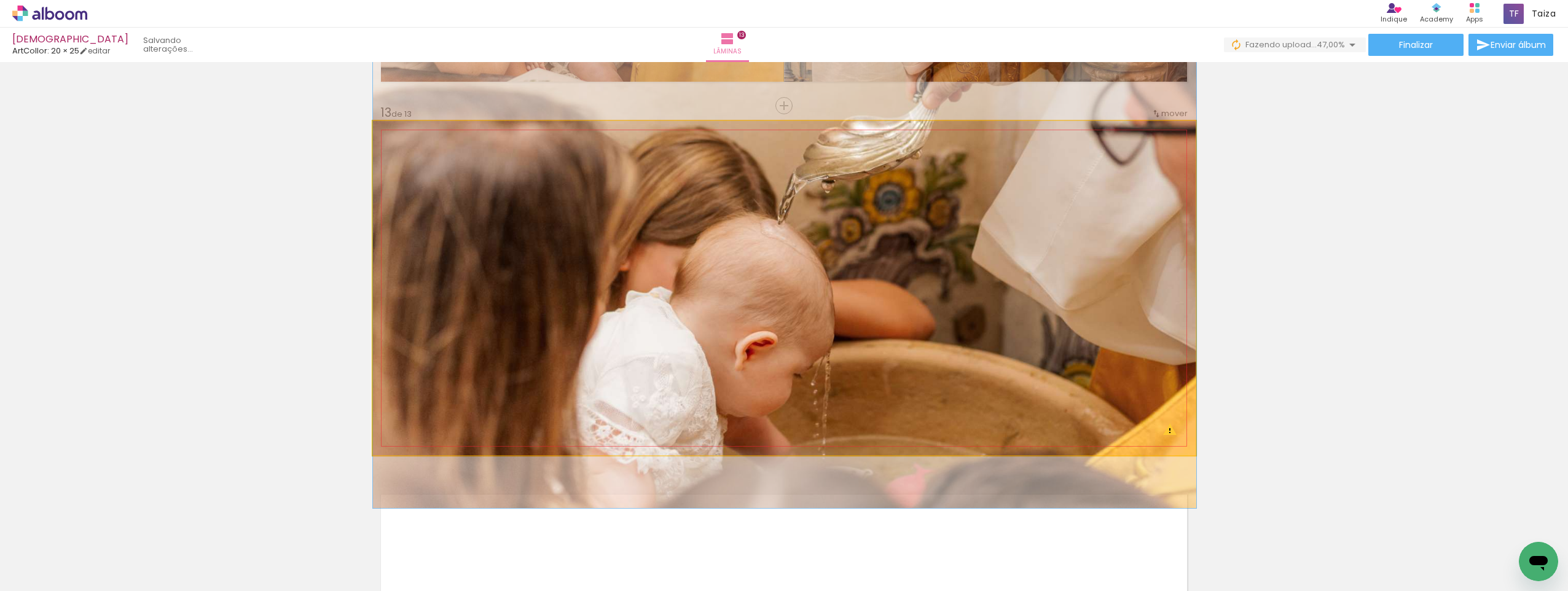
click at [860, 371] on quentale-photo at bounding box center [784, 288] width 824 height 334
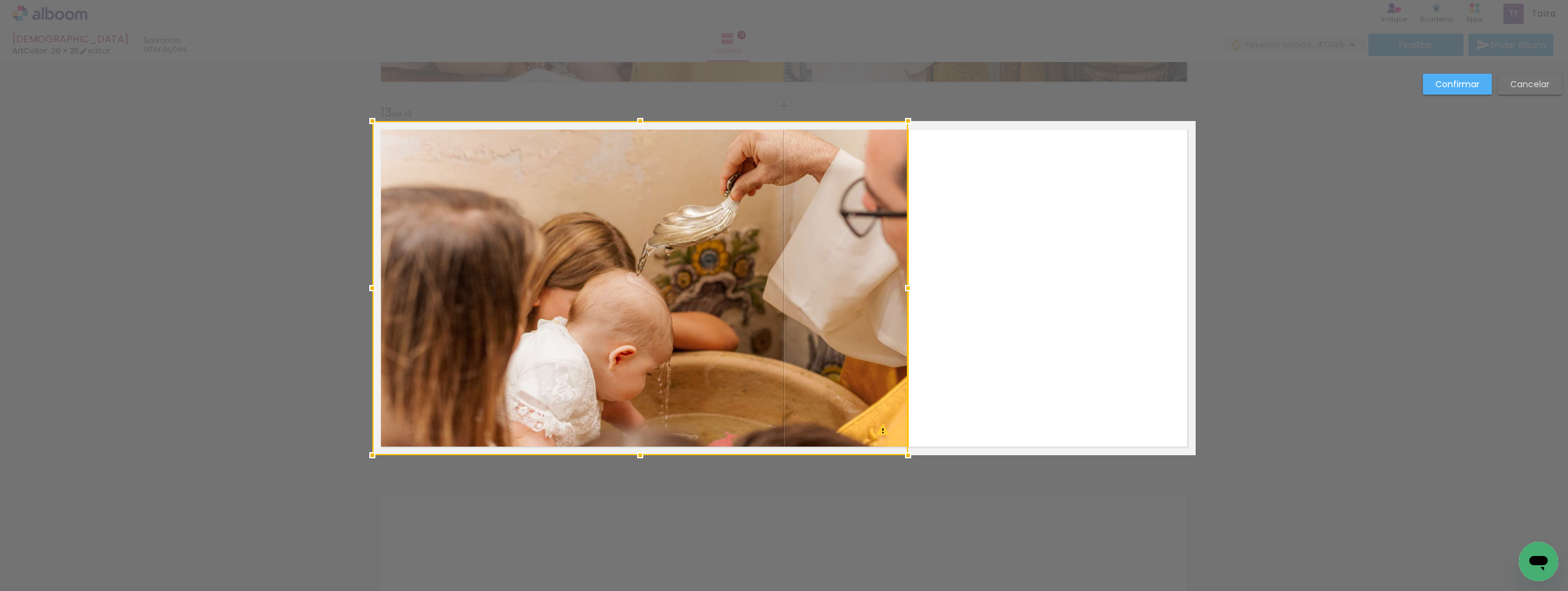
drag, startPoint x: 1195, startPoint y: 289, endPoint x: 901, endPoint y: 345, distance: 299.3
click at [901, 345] on div at bounding box center [640, 288] width 536 height 334
click at [0, 0] on slot "Confirmar" at bounding box center [0, 0] width 0 height 0
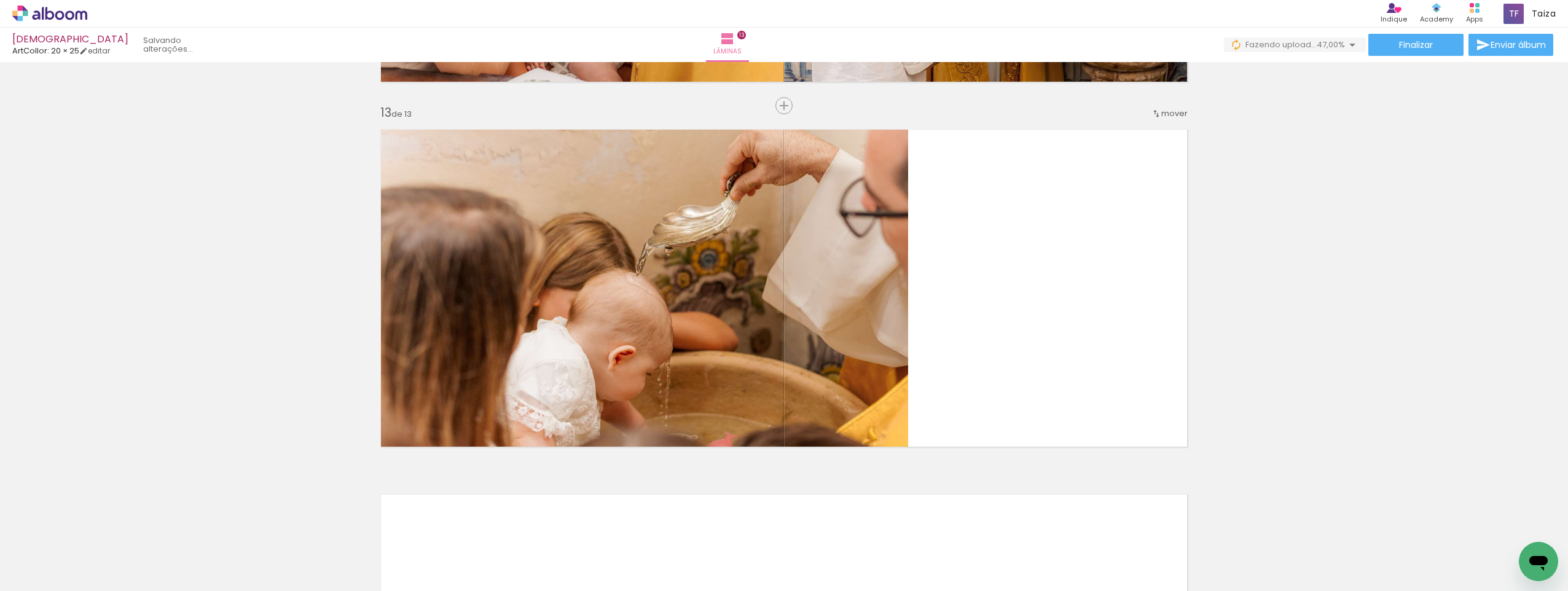
scroll to position [0, 1290]
click at [499, 578] on quentale-thumb at bounding box center [484, 549] width 69 height 71
click at [498, 578] on quentale-thumb at bounding box center [484, 549] width 69 height 71
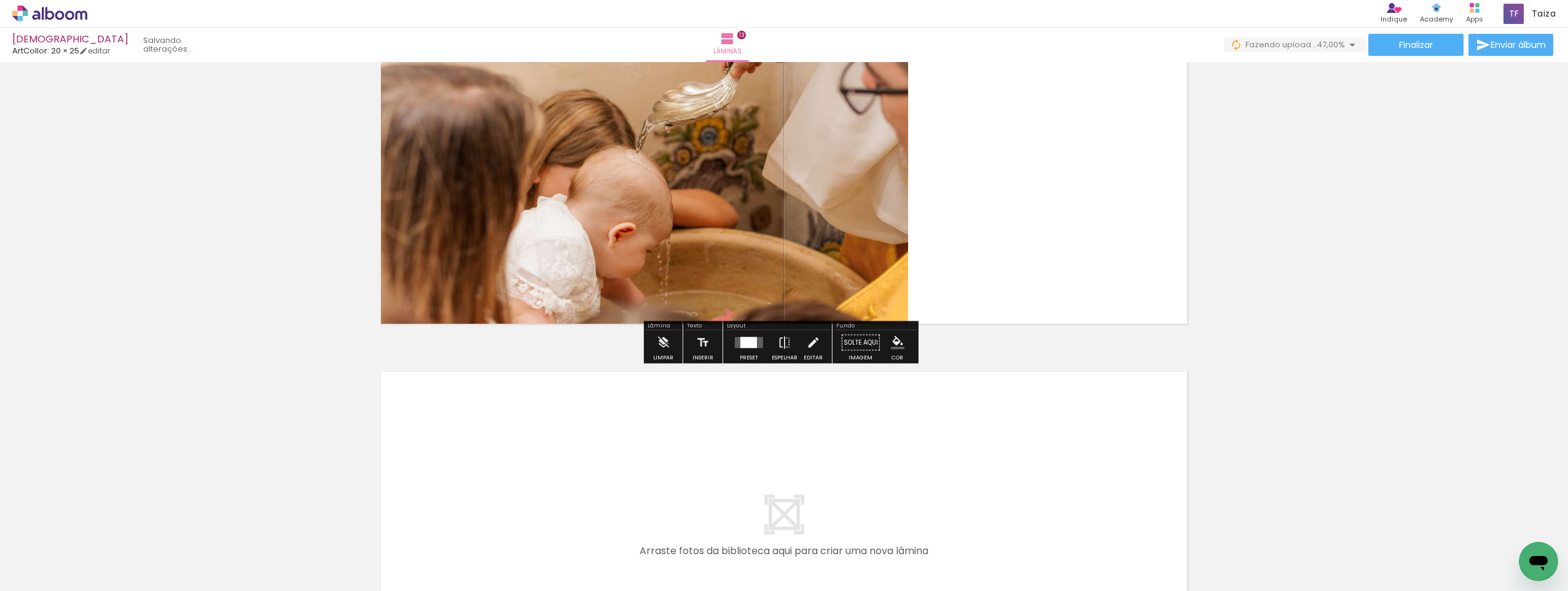
scroll to position [4354, 0]
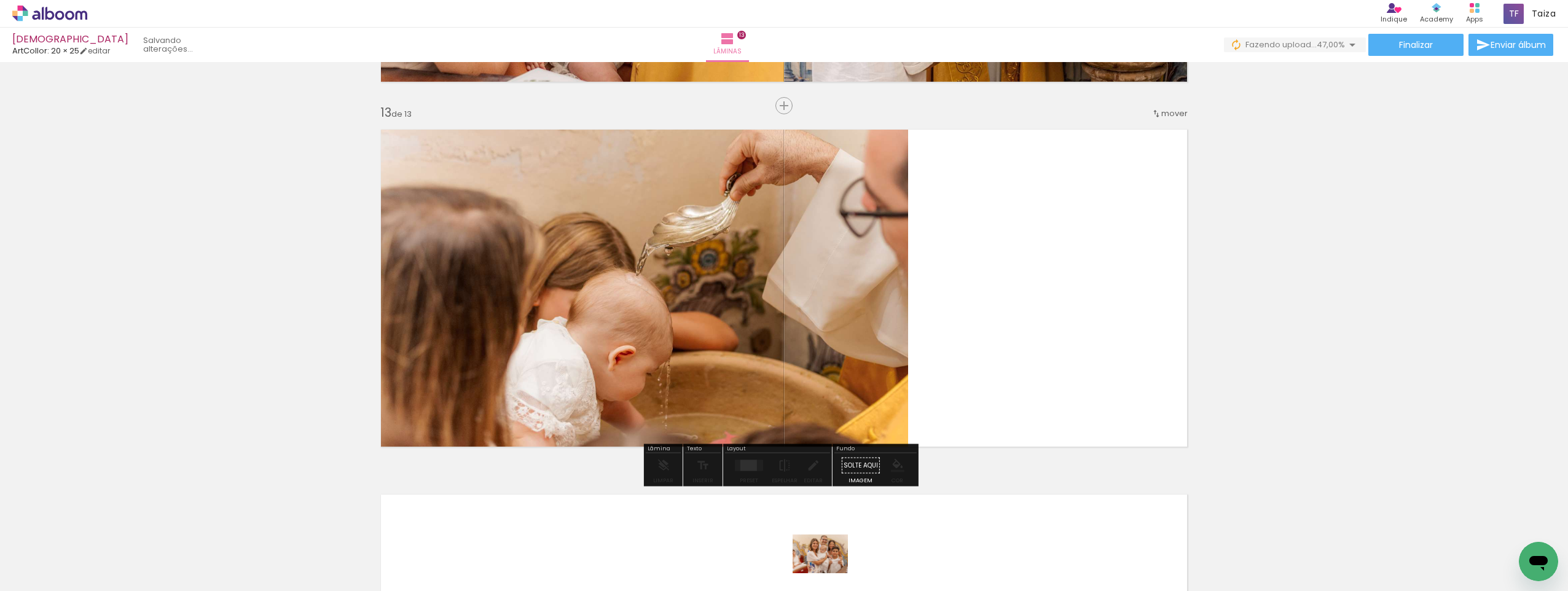
drag, startPoint x: 833, startPoint y: 561, endPoint x: 830, endPoint y: 571, distance: 10.4
click at [830, 571] on div at bounding box center [828, 549] width 61 height 42
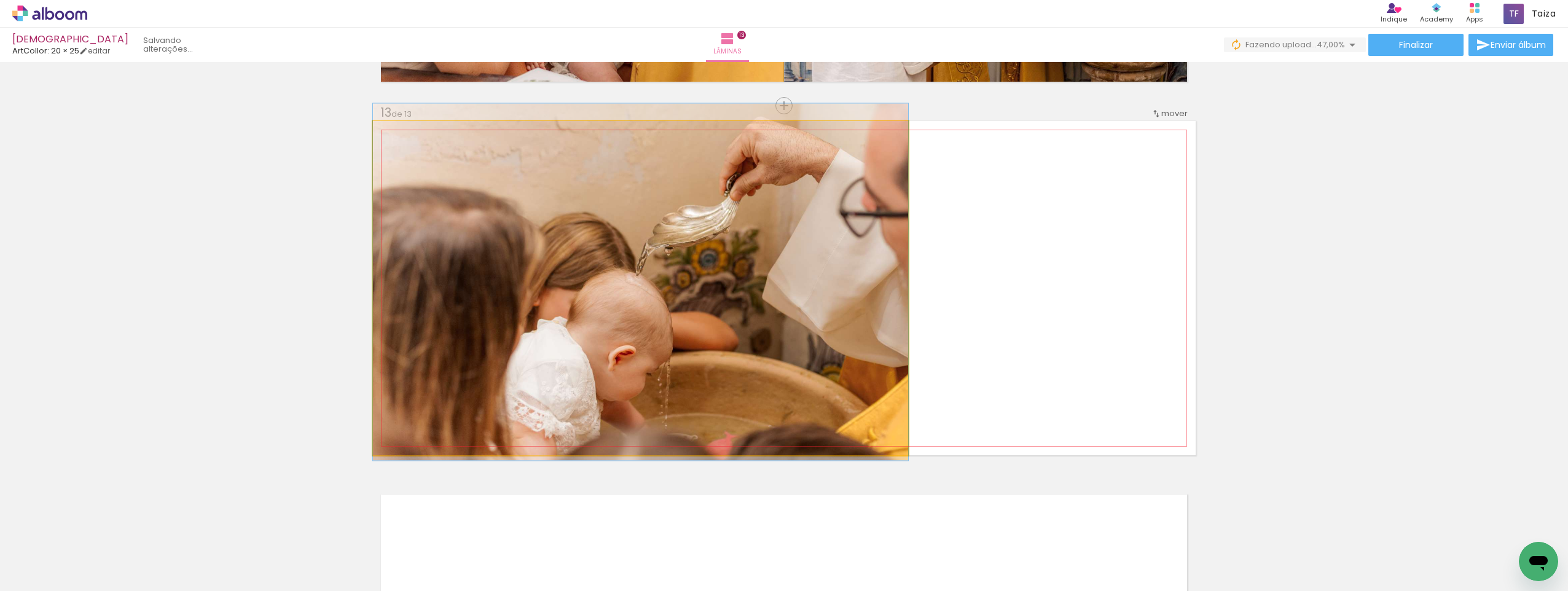
click at [829, 299] on quentale-photo at bounding box center [640, 288] width 535 height 334
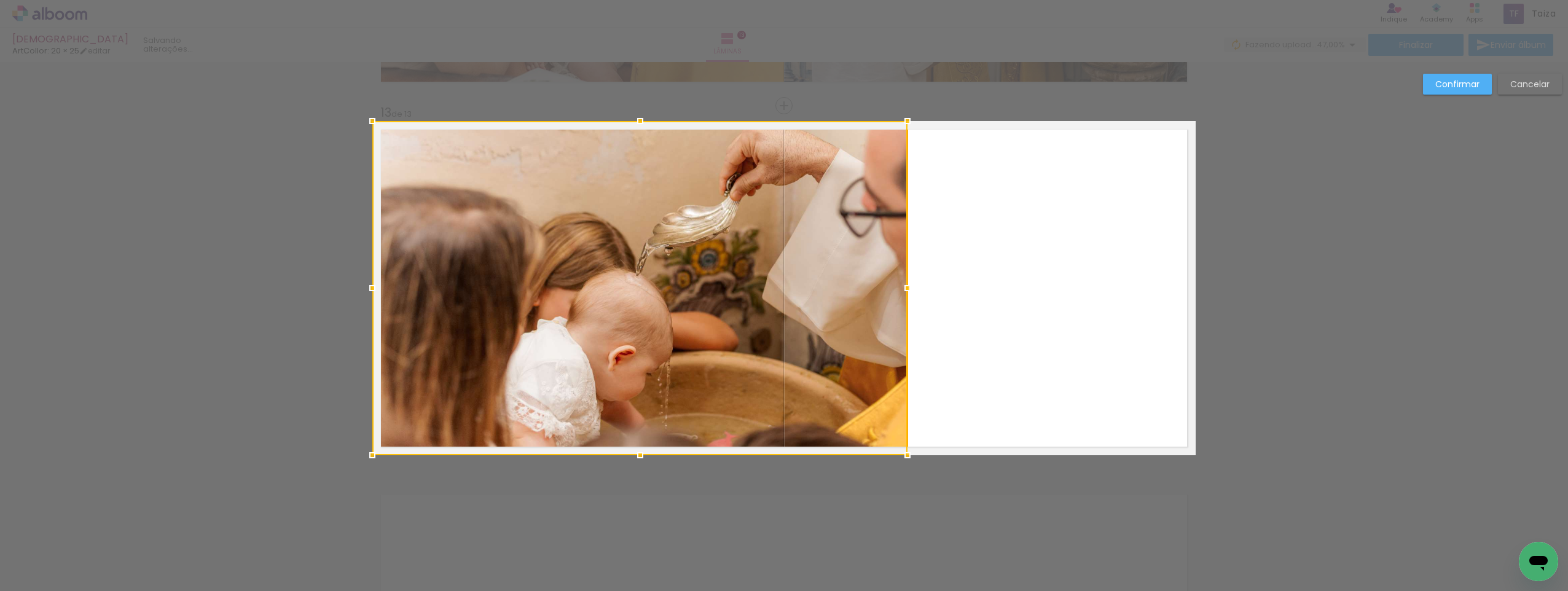
click at [829, 299] on div at bounding box center [640, 288] width 535 height 334
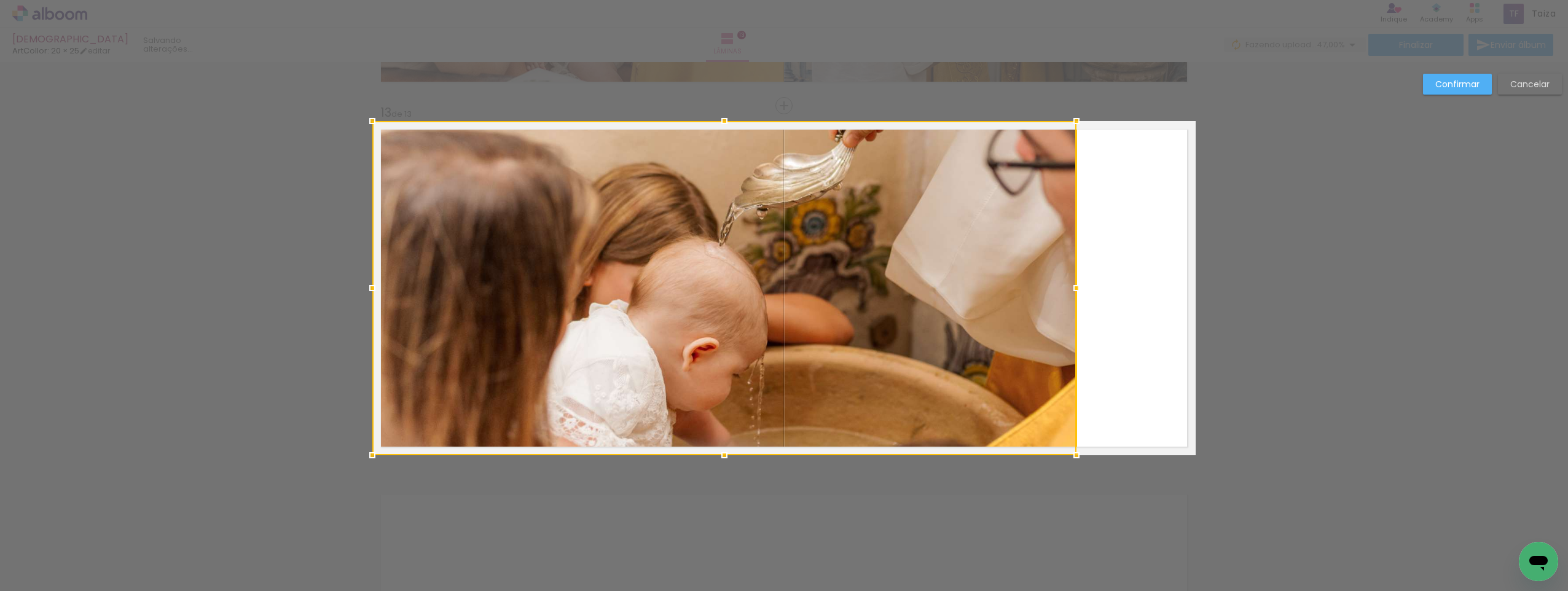
drag, startPoint x: 904, startPoint y: 291, endPoint x: 1070, endPoint y: 291, distance: 166.0
click at [1070, 291] on div at bounding box center [1077, 288] width 25 height 25
click at [909, 242] on div at bounding box center [724, 288] width 704 height 334
click at [850, 249] on div at bounding box center [724, 288] width 704 height 334
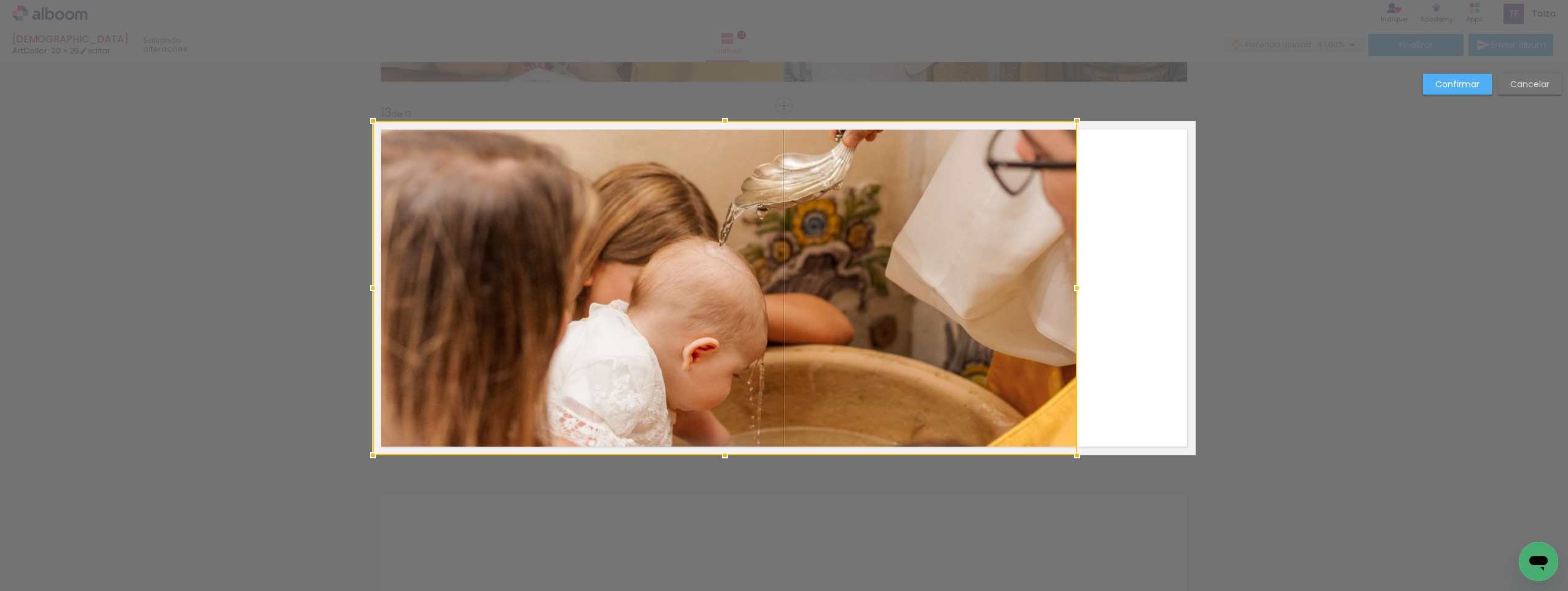
click at [1460, 91] on paper-button "Confirmar" at bounding box center [1458, 84] width 69 height 21
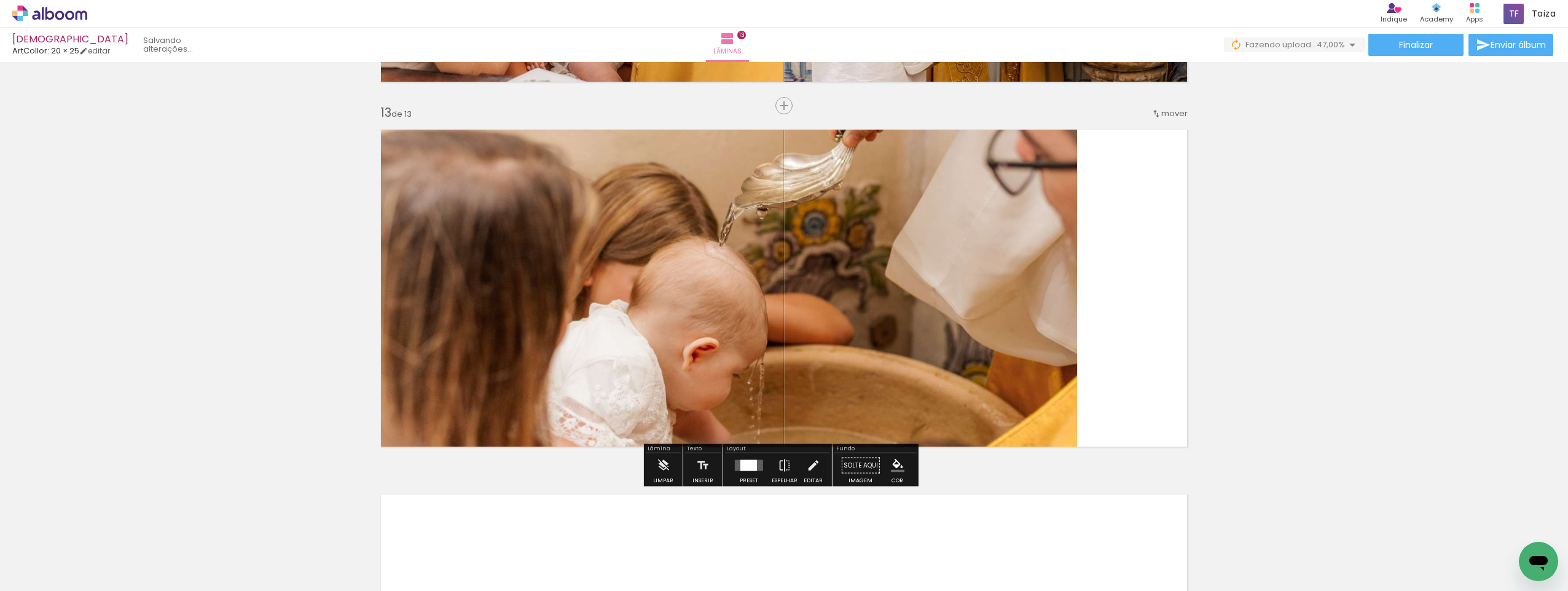
click at [996, 318] on quentale-photo at bounding box center [724, 288] width 704 height 334
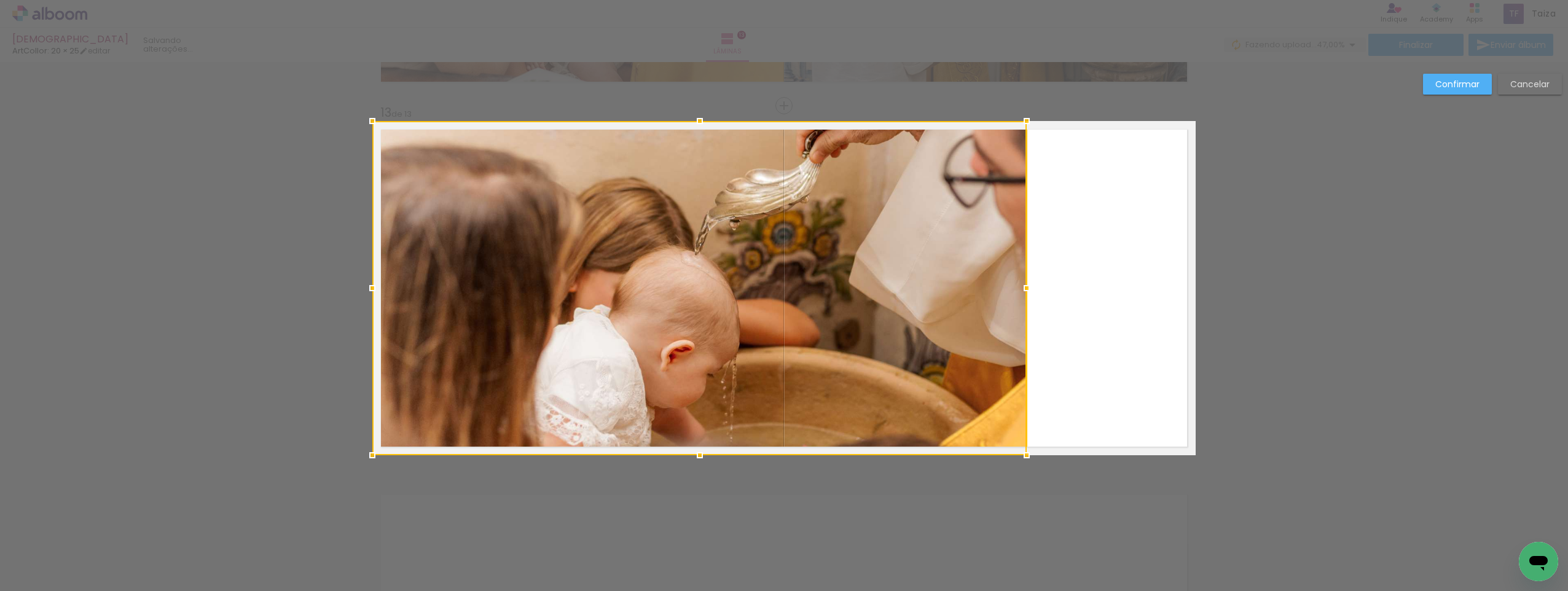
drag, startPoint x: 1069, startPoint y: 294, endPoint x: 1030, endPoint y: 298, distance: 39.2
click at [1030, 298] on div at bounding box center [1027, 288] width 25 height 25
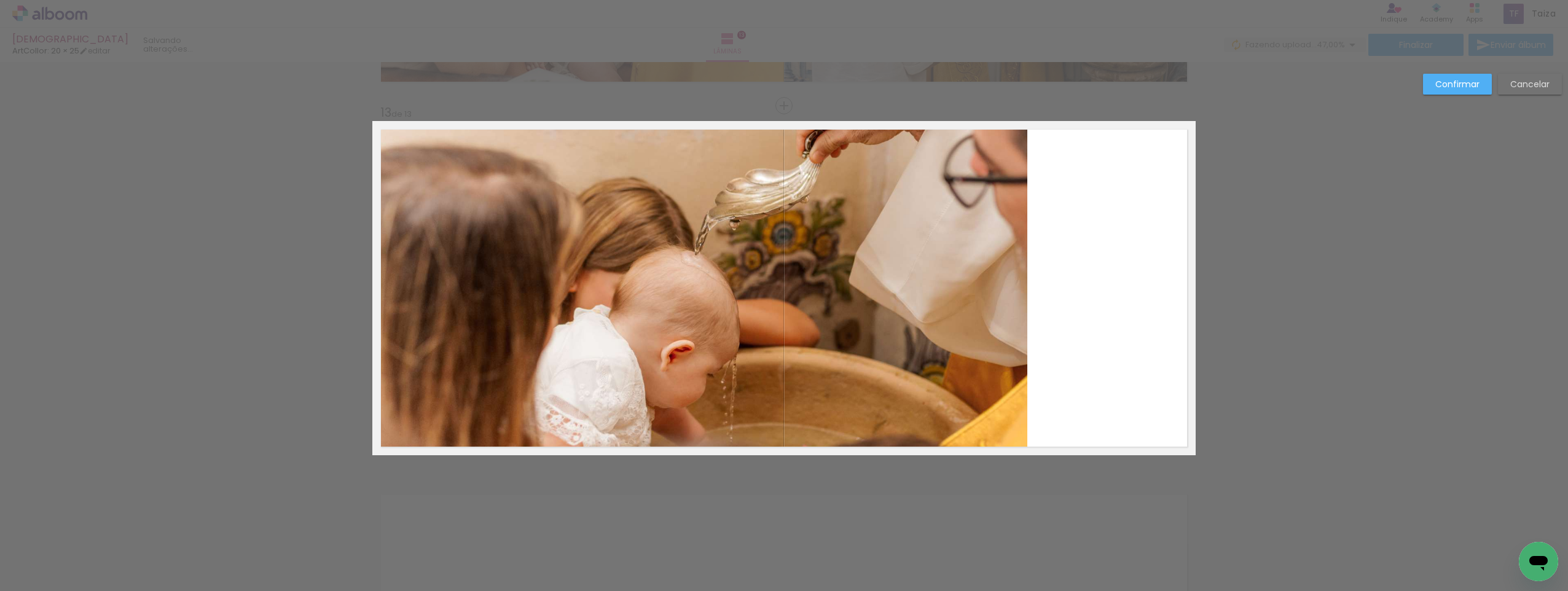
click at [1502, 85] on paper-button "Cancelar" at bounding box center [1530, 84] width 64 height 21
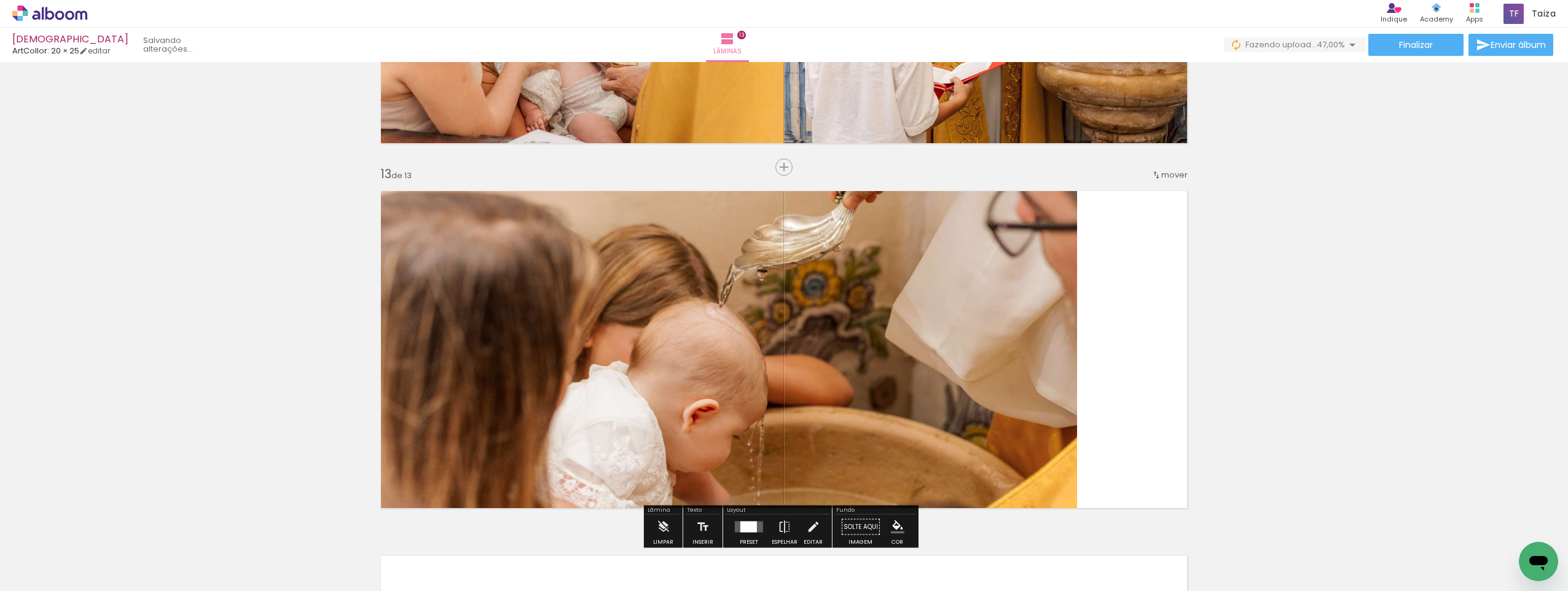
click at [876, 286] on quentale-photo at bounding box center [724, 349] width 704 height 334
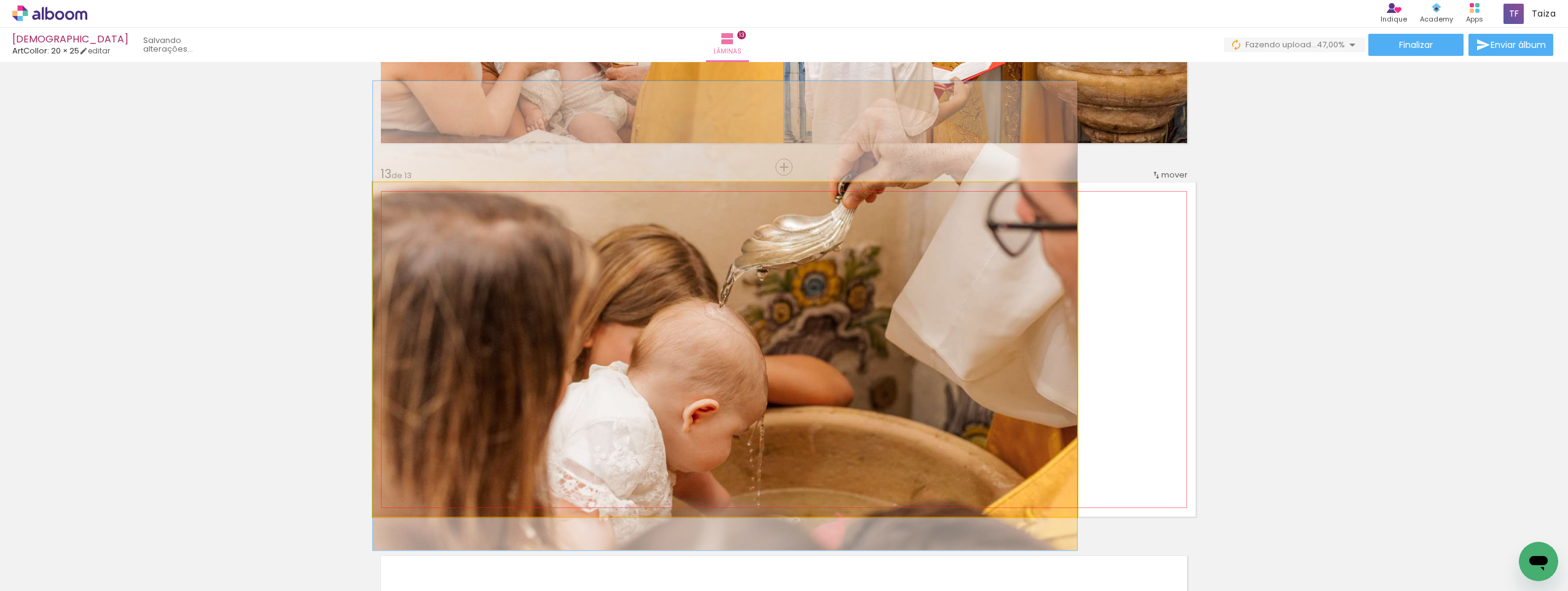
click at [876, 286] on quentale-photo at bounding box center [724, 349] width 704 height 334
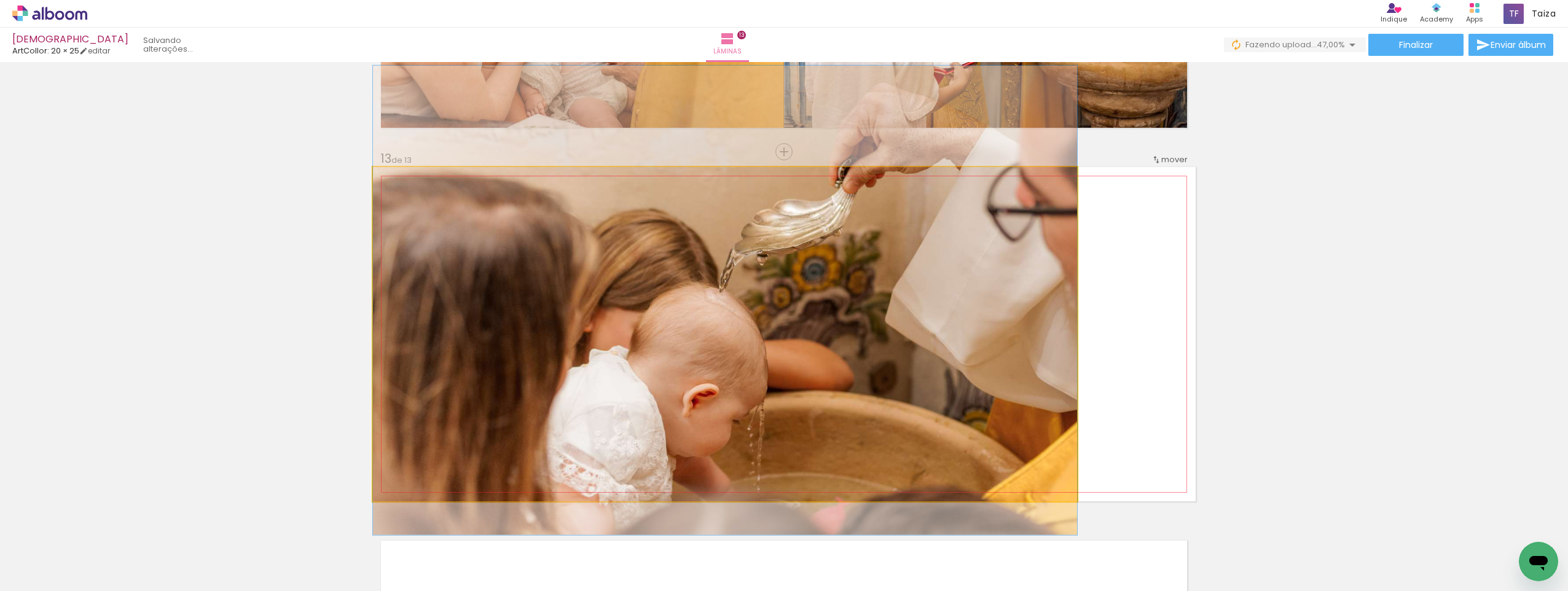
click at [0, 0] on div at bounding box center [0, 0] width 0 height 0
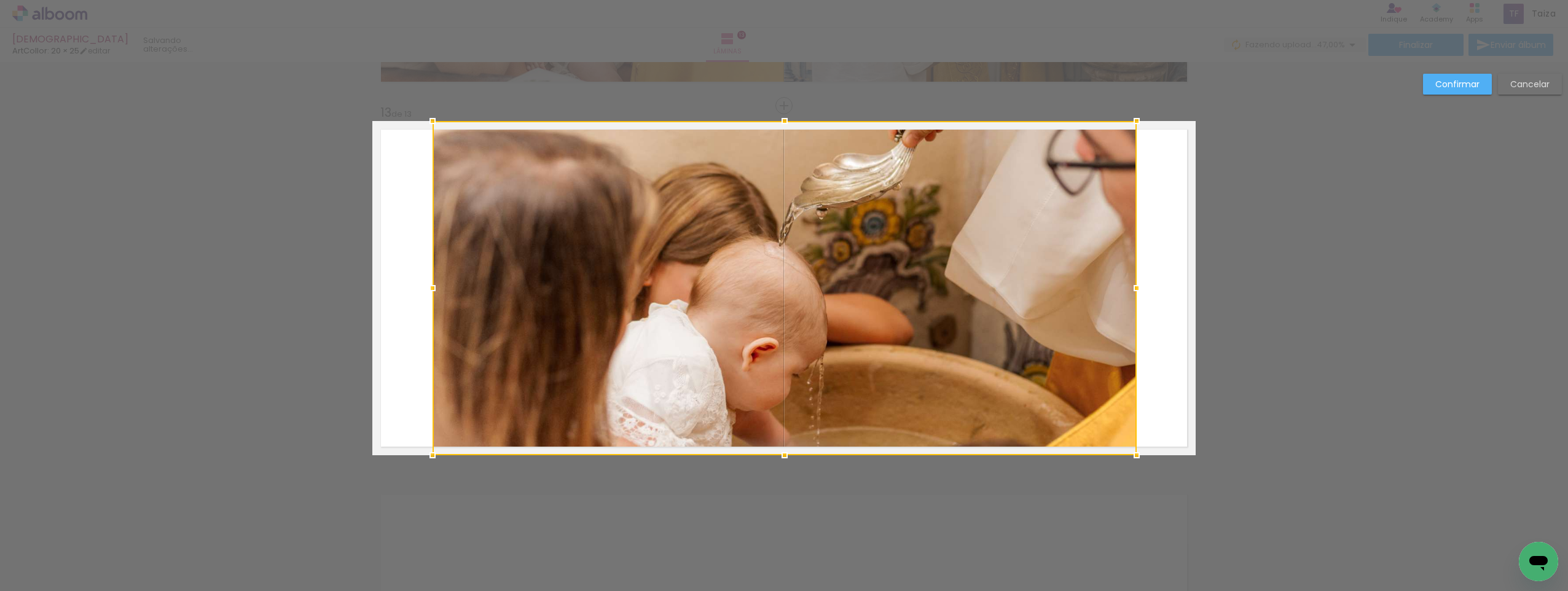
drag, startPoint x: 806, startPoint y: 286, endPoint x: 866, endPoint y: 286, distance: 60.0
click at [866, 286] on div at bounding box center [784, 288] width 704 height 334
click at [1431, 90] on paper-button "Confirmar" at bounding box center [1458, 84] width 69 height 21
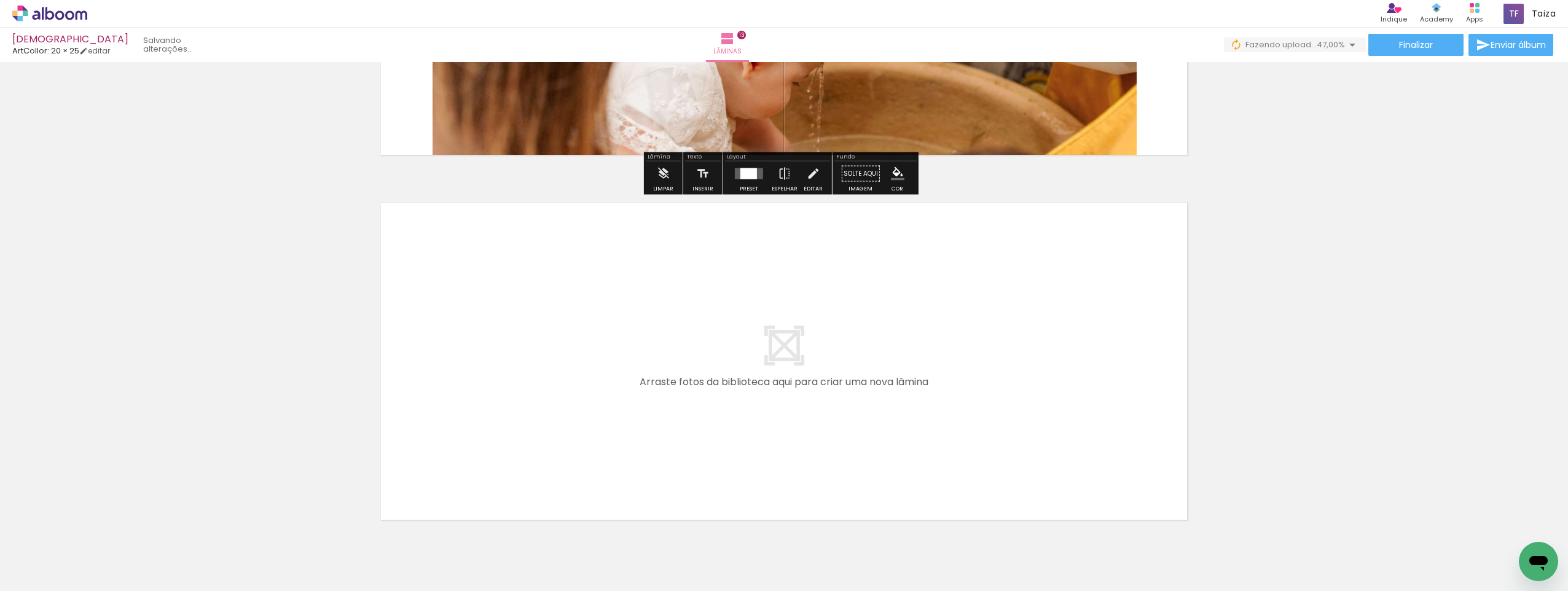
scroll to position [4703, 0]
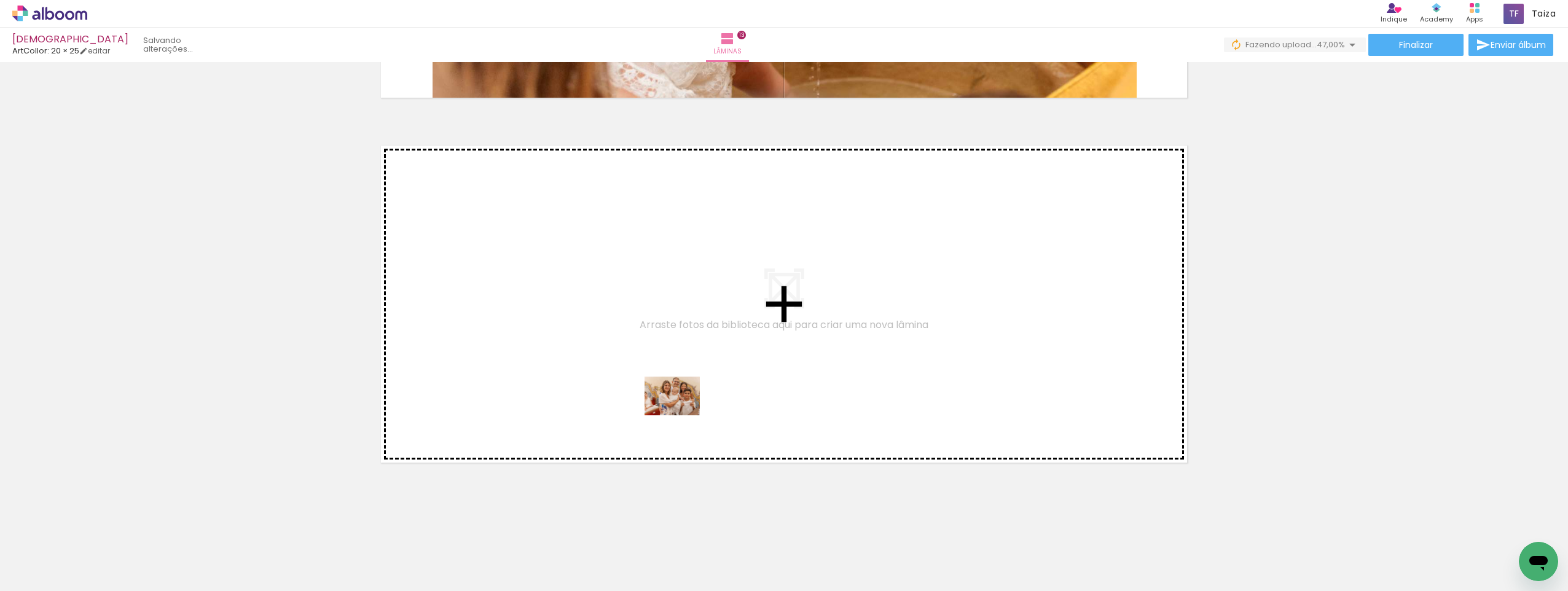
drag, startPoint x: 792, startPoint y: 520, endPoint x: 929, endPoint y: 590, distance: 153.8
click at [681, 411] on quentale-workspace at bounding box center [784, 295] width 1568 height 591
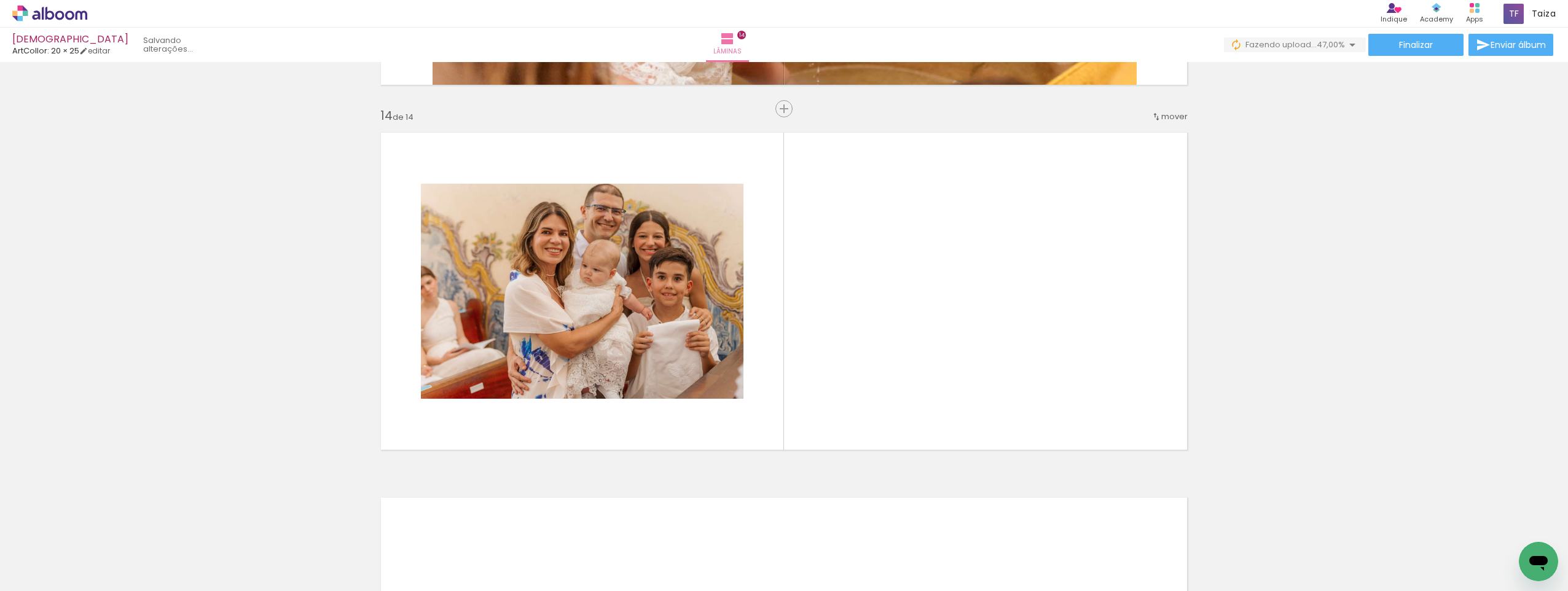
scroll to position [4719, 0]
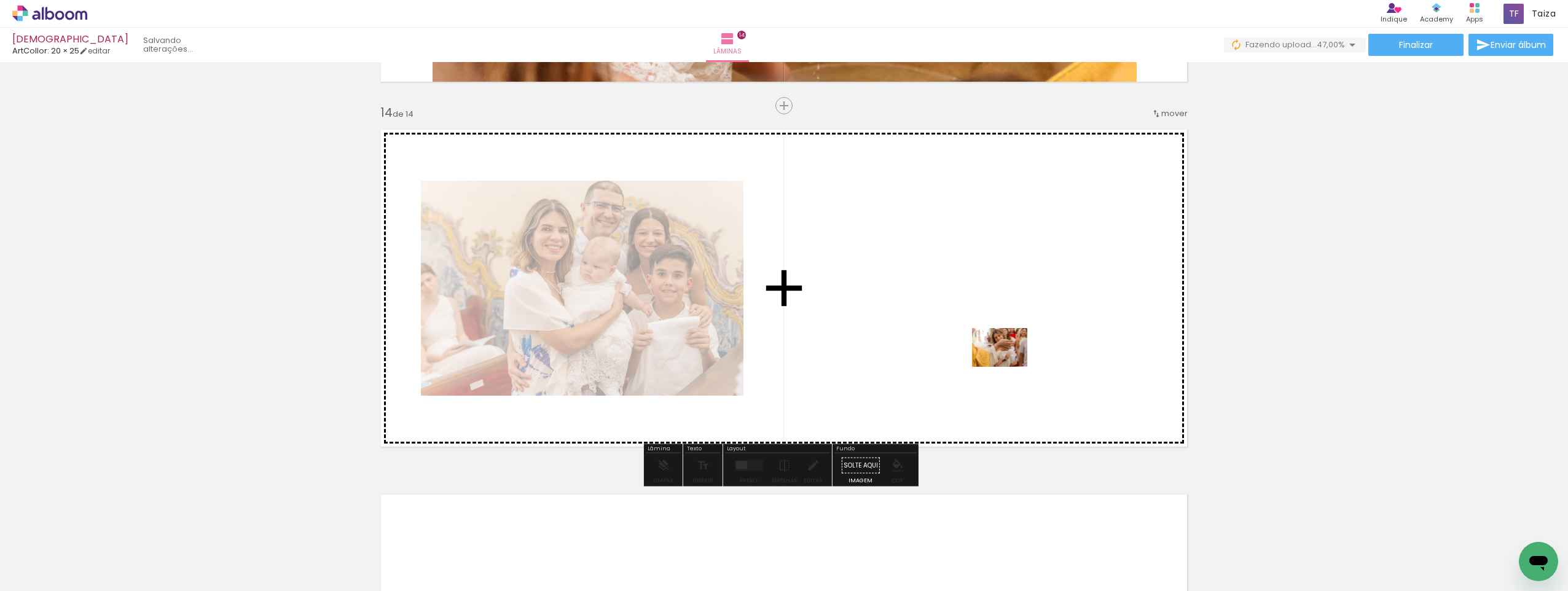
drag, startPoint x: 914, startPoint y: 557, endPoint x: 1009, endPoint y: 365, distance: 214.2
click at [1009, 365] on quentale-workspace at bounding box center [784, 295] width 1568 height 591
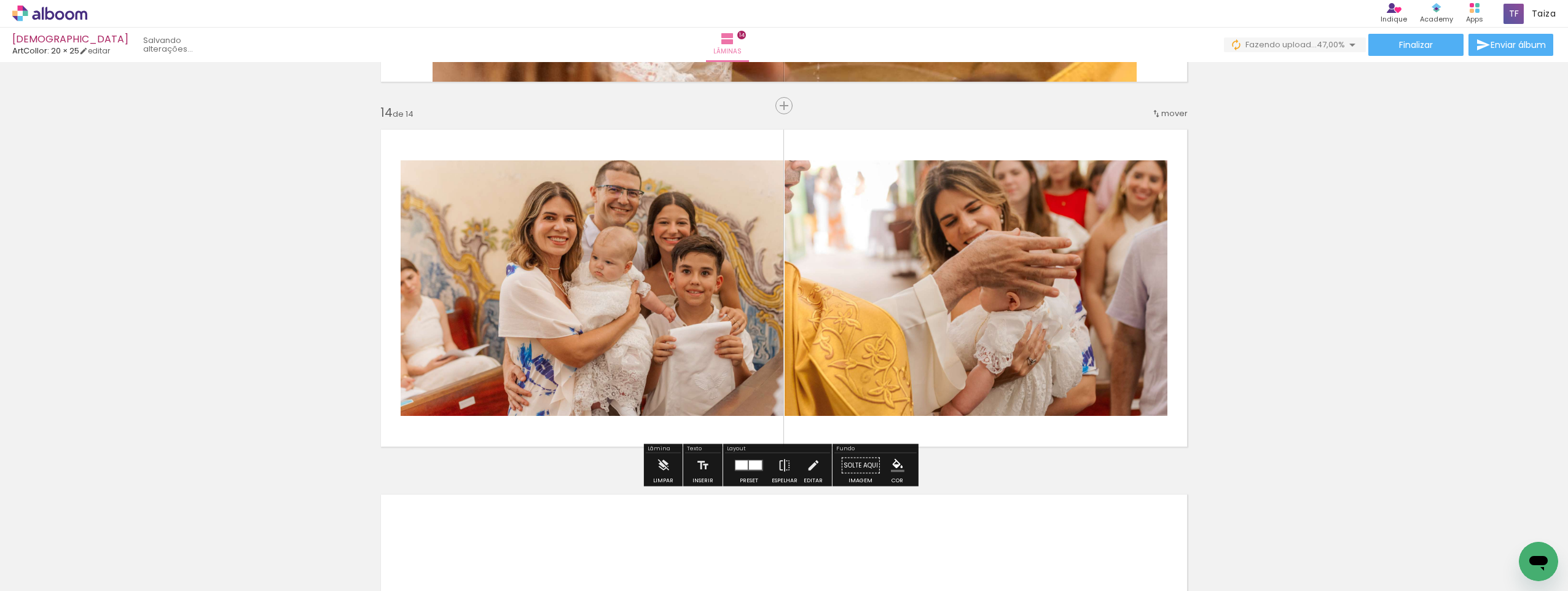
click at [751, 471] on div at bounding box center [749, 465] width 33 height 25
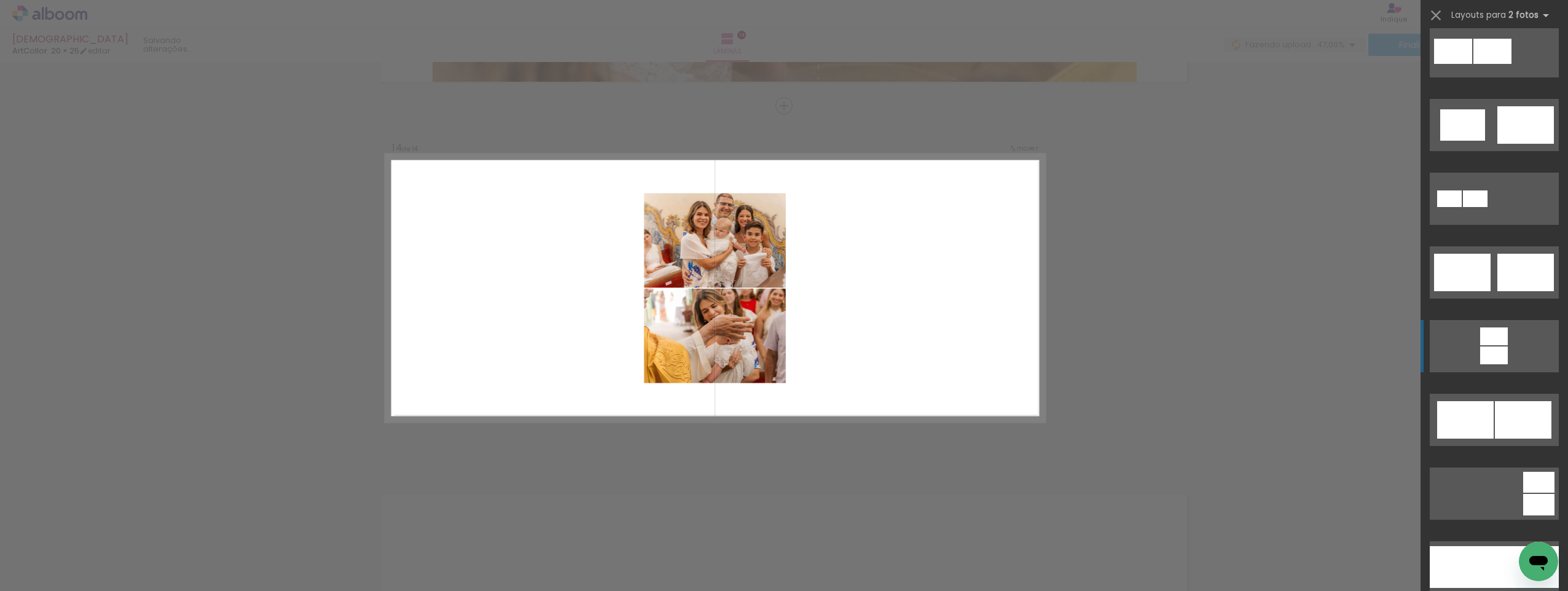
scroll to position [492, 0]
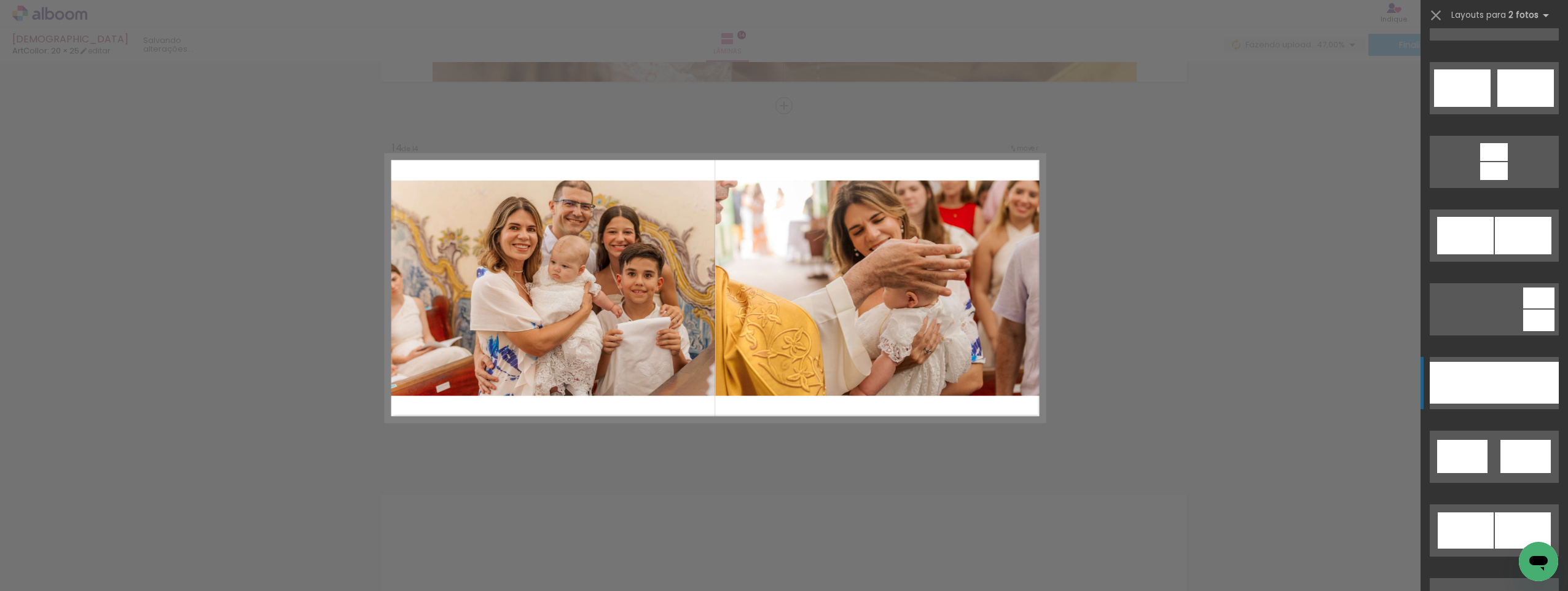
click at [1495, 378] on div at bounding box center [1527, 382] width 64 height 42
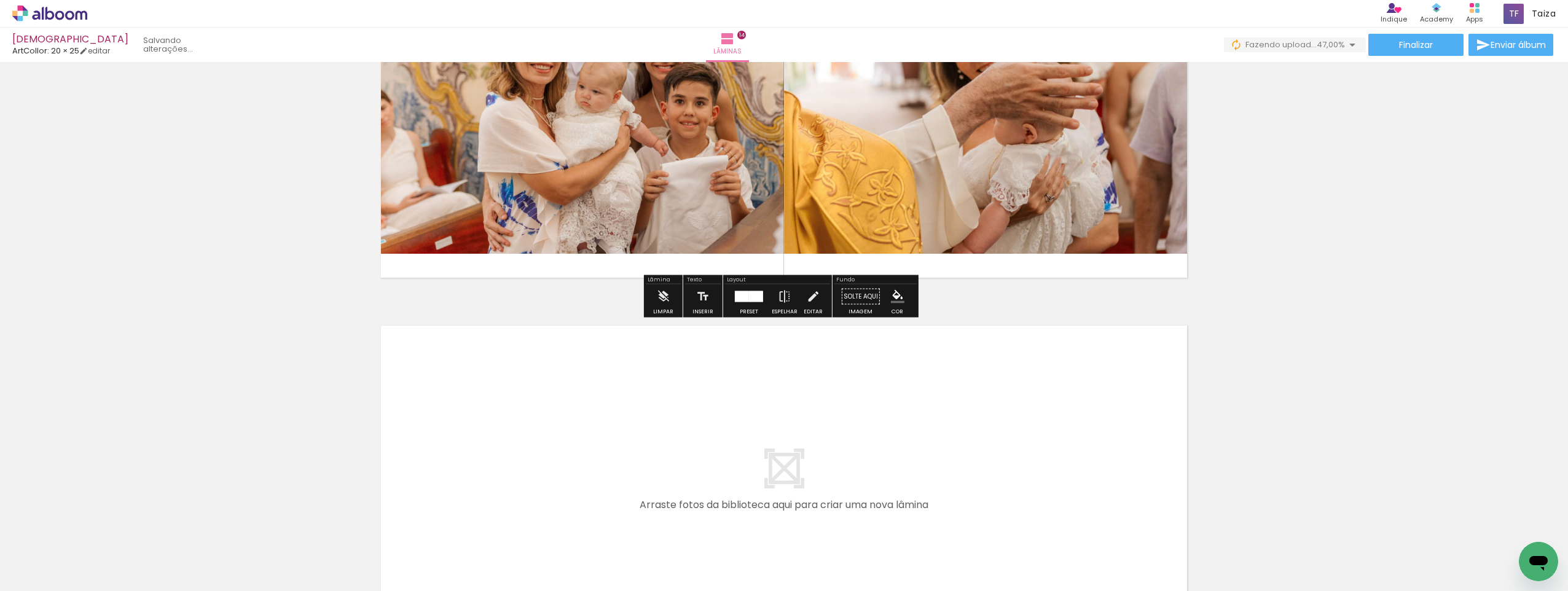
scroll to position [4903, 0]
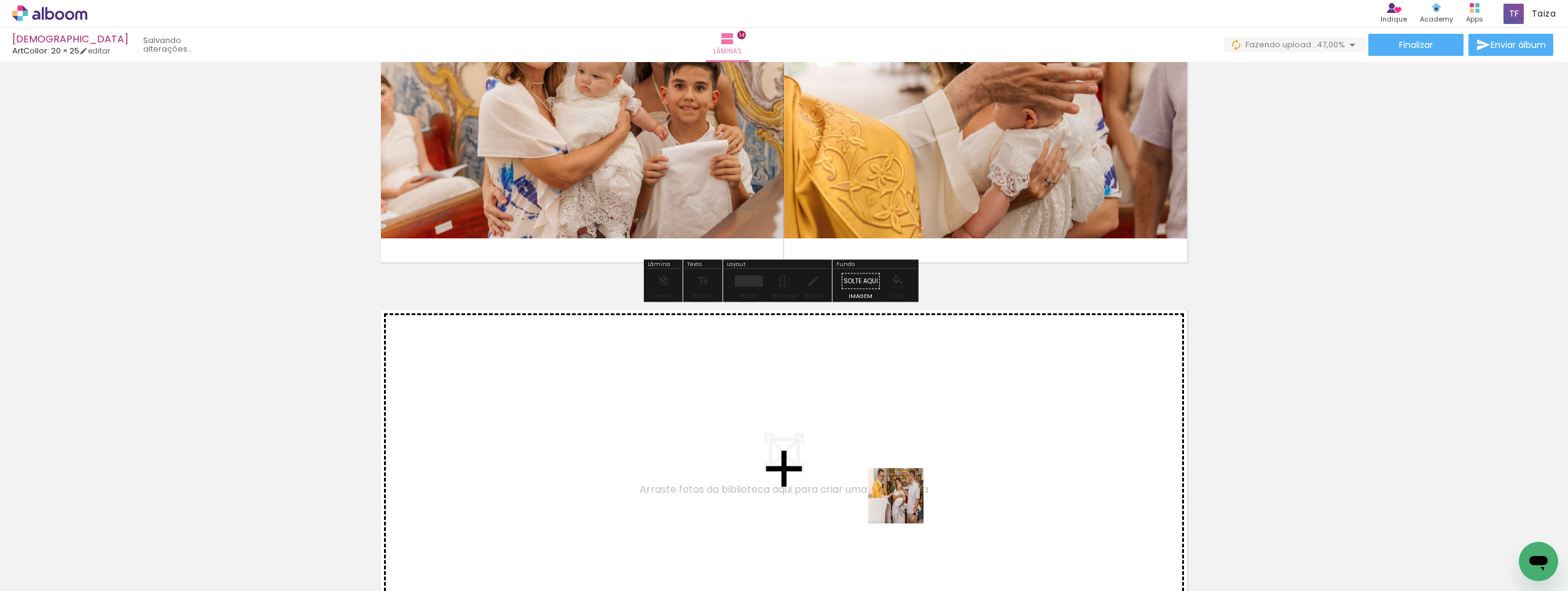
drag, startPoint x: 905, startPoint y: 505, endPoint x: 721, endPoint y: 433, distance: 197.6
click at [721, 433] on quentale-workspace at bounding box center [784, 295] width 1568 height 591
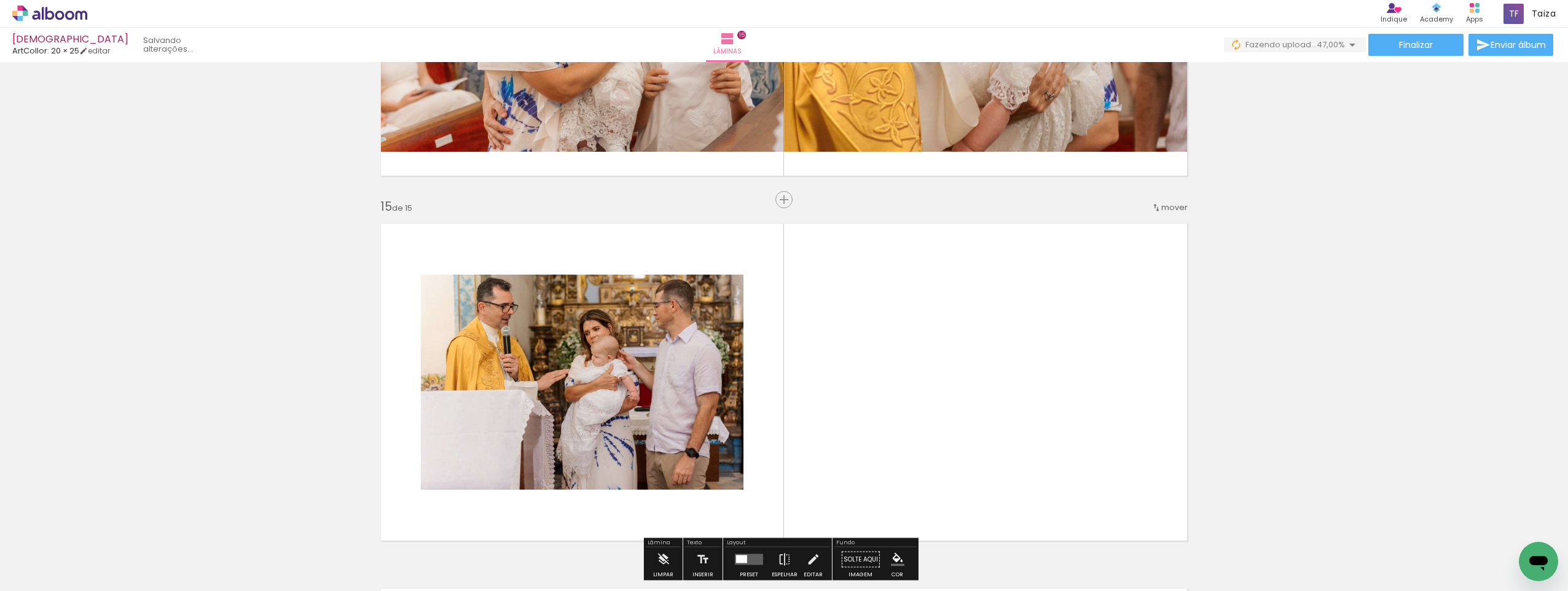
scroll to position [5084, 0]
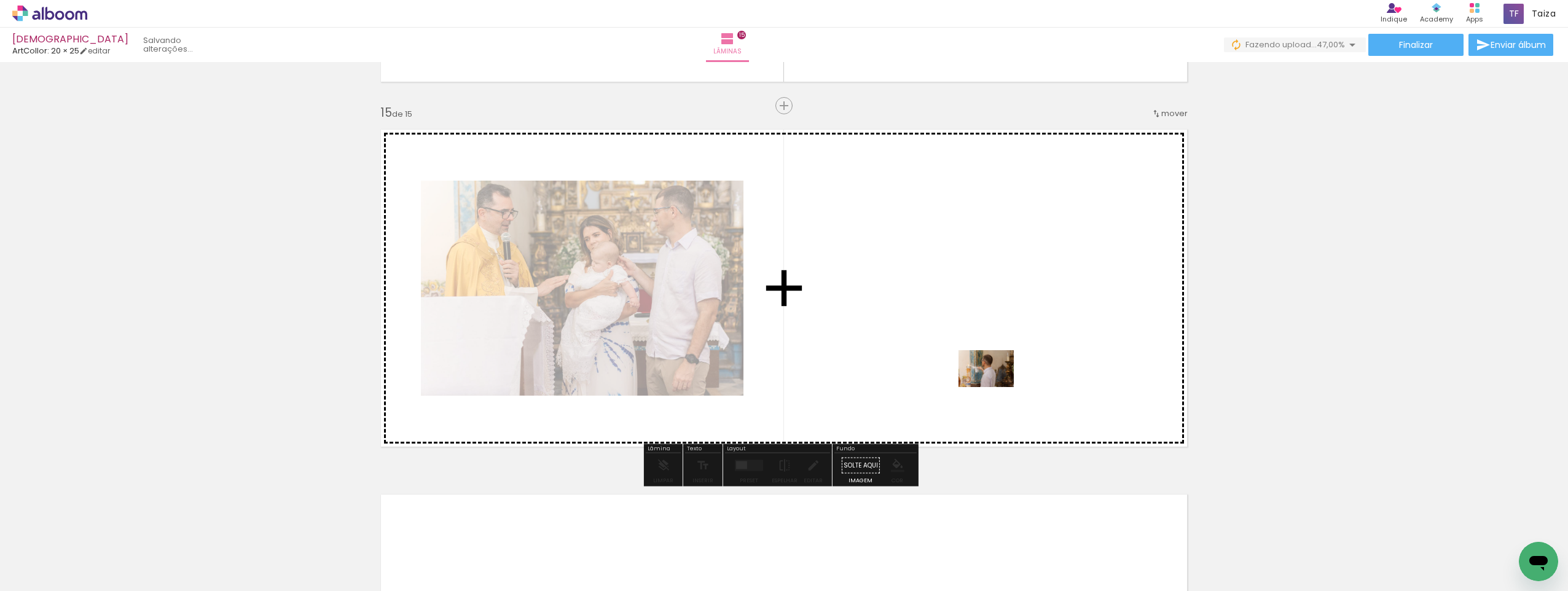
drag, startPoint x: 1037, startPoint y: 568, endPoint x: 993, endPoint y: 375, distance: 198.0
click at [993, 375] on quentale-workspace at bounding box center [784, 295] width 1568 height 591
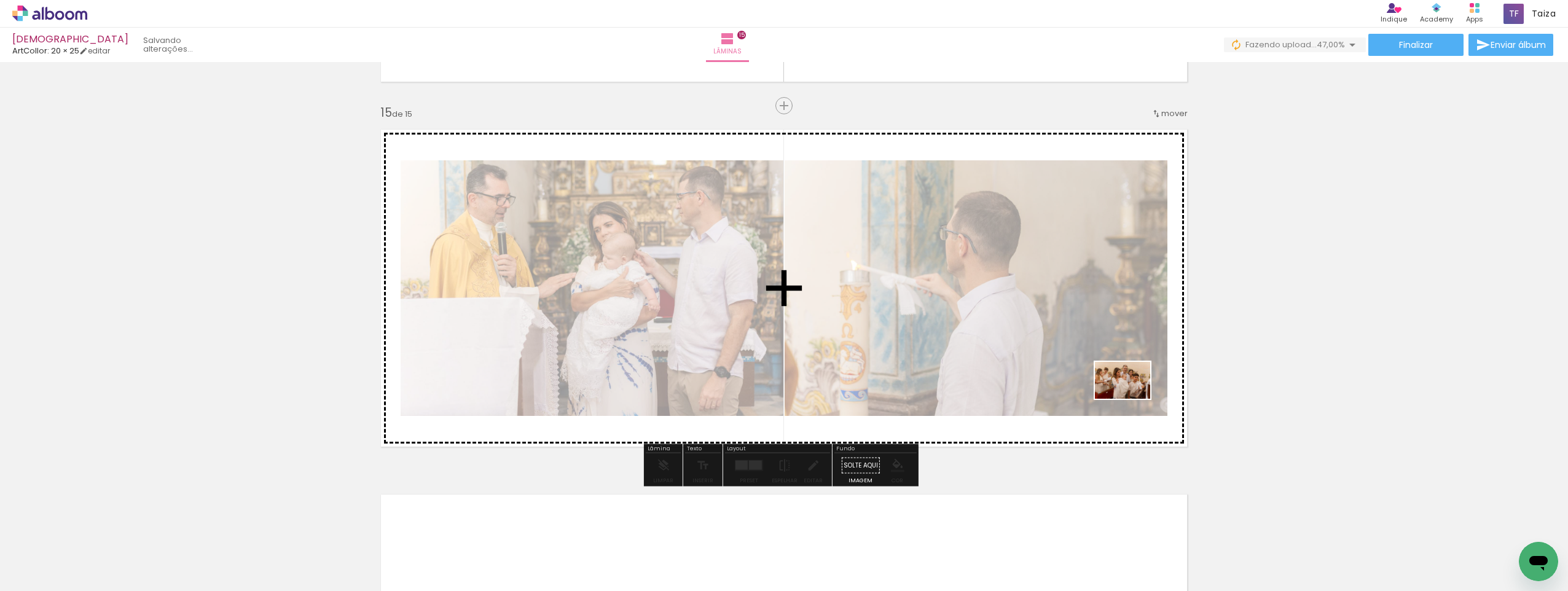
drag, startPoint x: 1128, startPoint y: 558, endPoint x: 1132, endPoint y: 397, distance: 161.0
click at [1132, 398] on quentale-workspace at bounding box center [784, 295] width 1568 height 591
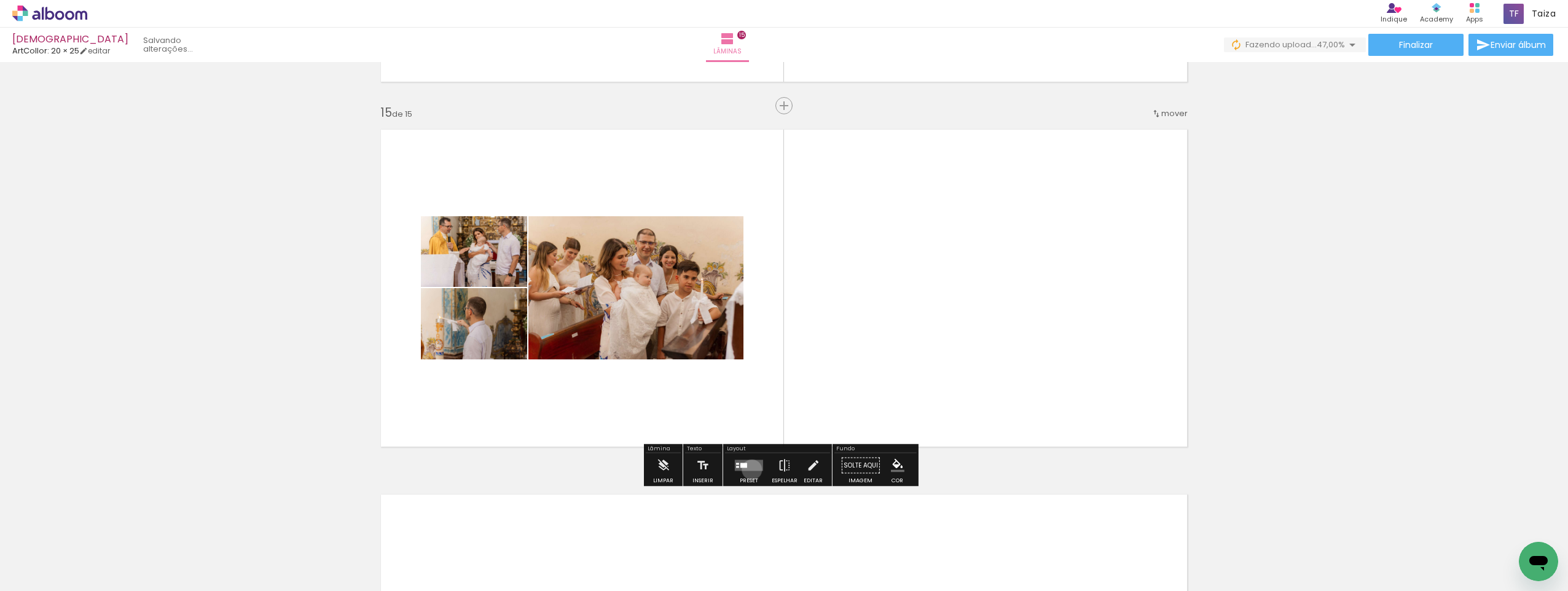
click at [749, 469] on quentale-layouter at bounding box center [749, 465] width 29 height 11
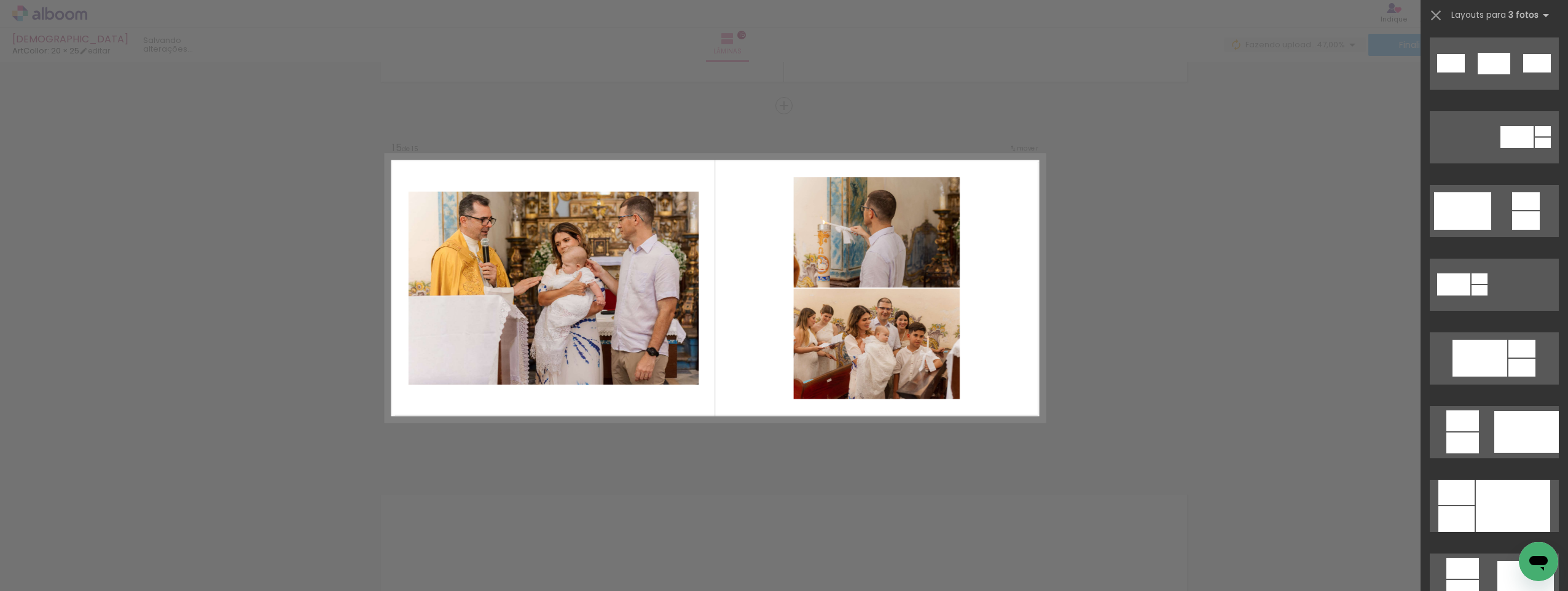
scroll to position [553, 0]
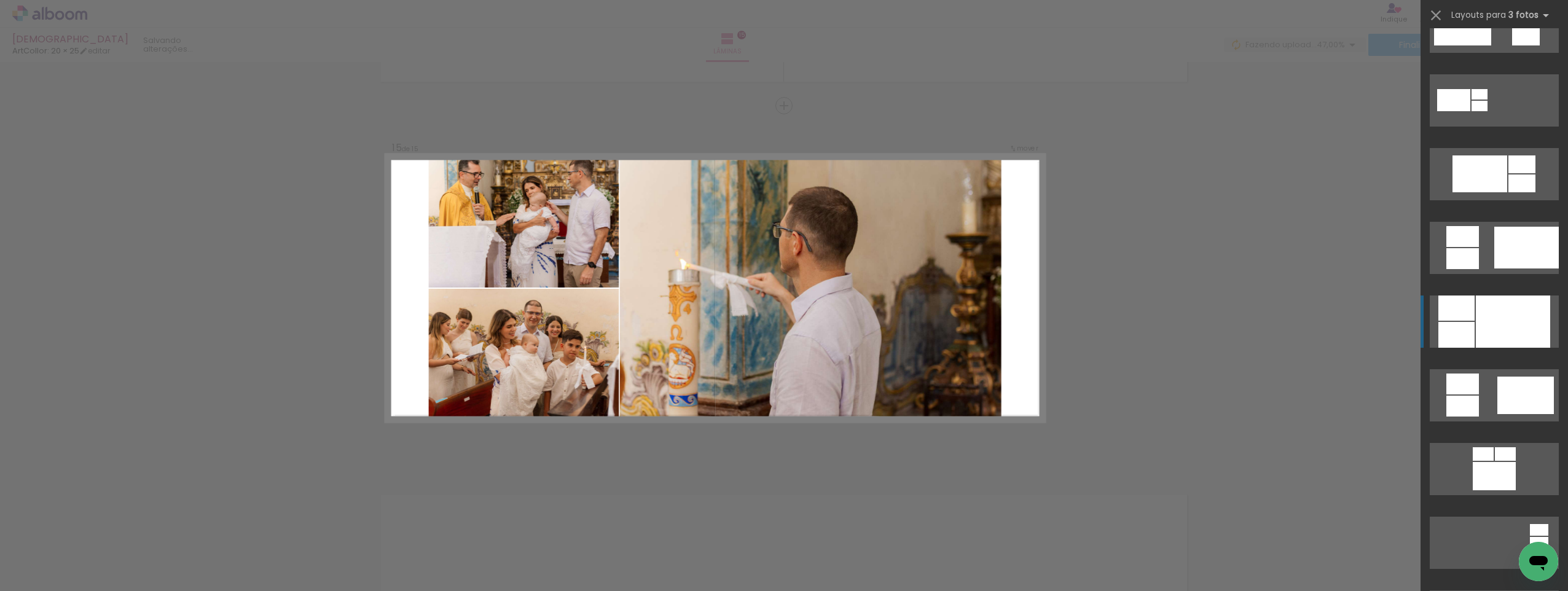
click at [1496, 329] on div at bounding box center [1513, 321] width 75 height 52
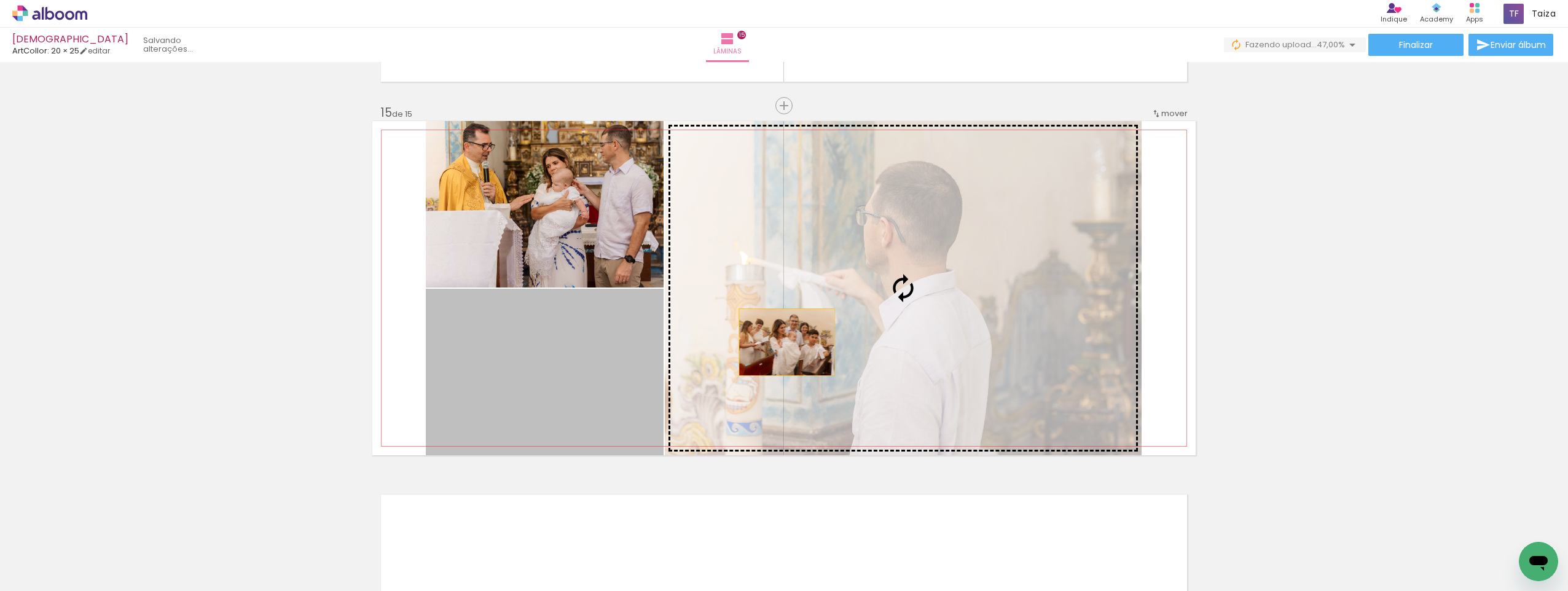
drag, startPoint x: 573, startPoint y: 384, endPoint x: 901, endPoint y: 338, distance: 331.2
click at [0, 0] on slot at bounding box center [0, 0] width 0 height 0
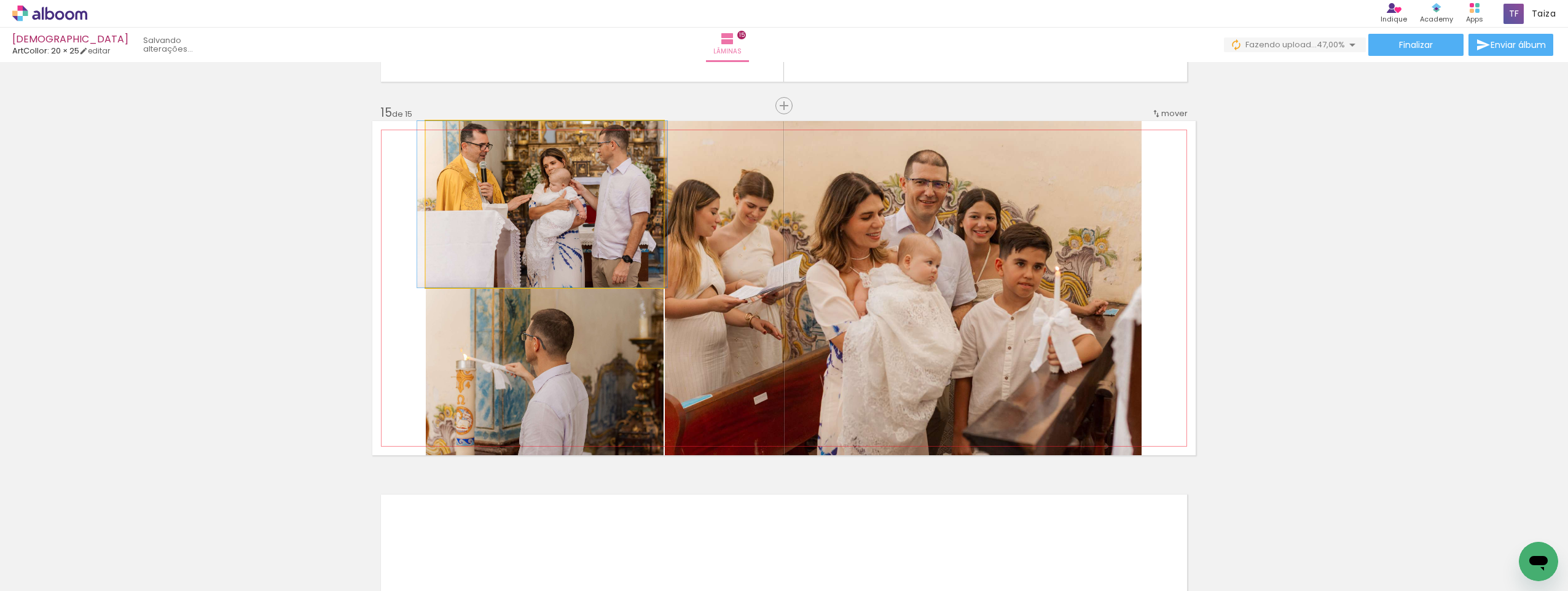
drag, startPoint x: 569, startPoint y: 202, endPoint x: 565, endPoint y: 237, distance: 35.2
drag, startPoint x: 569, startPoint y: 209, endPoint x: 560, endPoint y: 342, distance: 133.3
click at [0, 0] on slot at bounding box center [0, 0] width 0 height 0
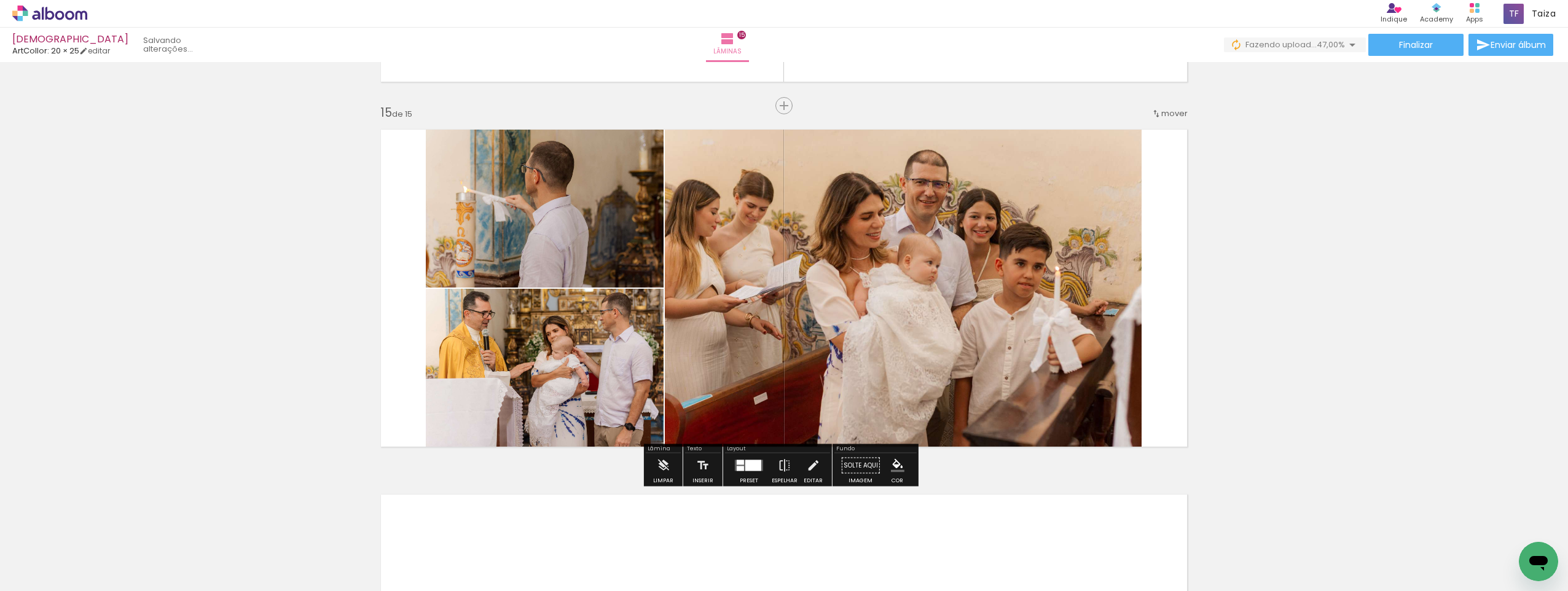
click at [469, 214] on quentale-photo at bounding box center [545, 205] width 238 height 167
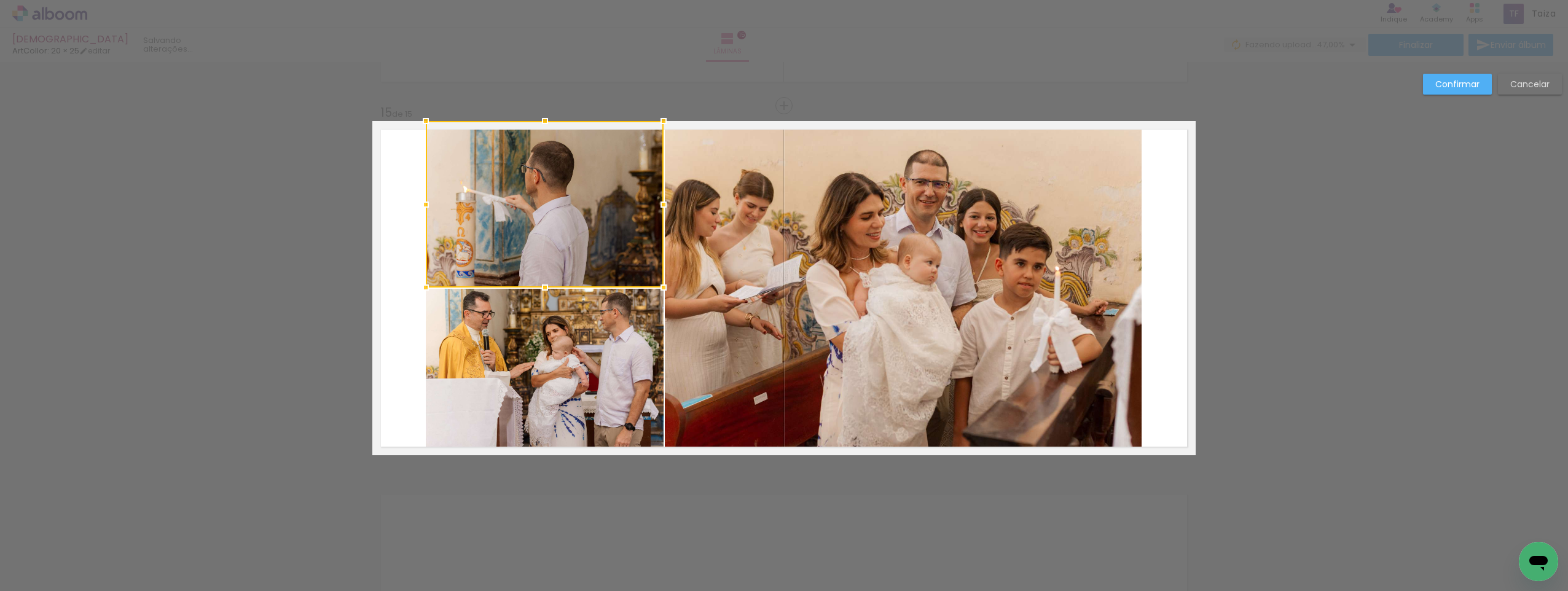
click at [469, 214] on div at bounding box center [545, 205] width 238 height 167
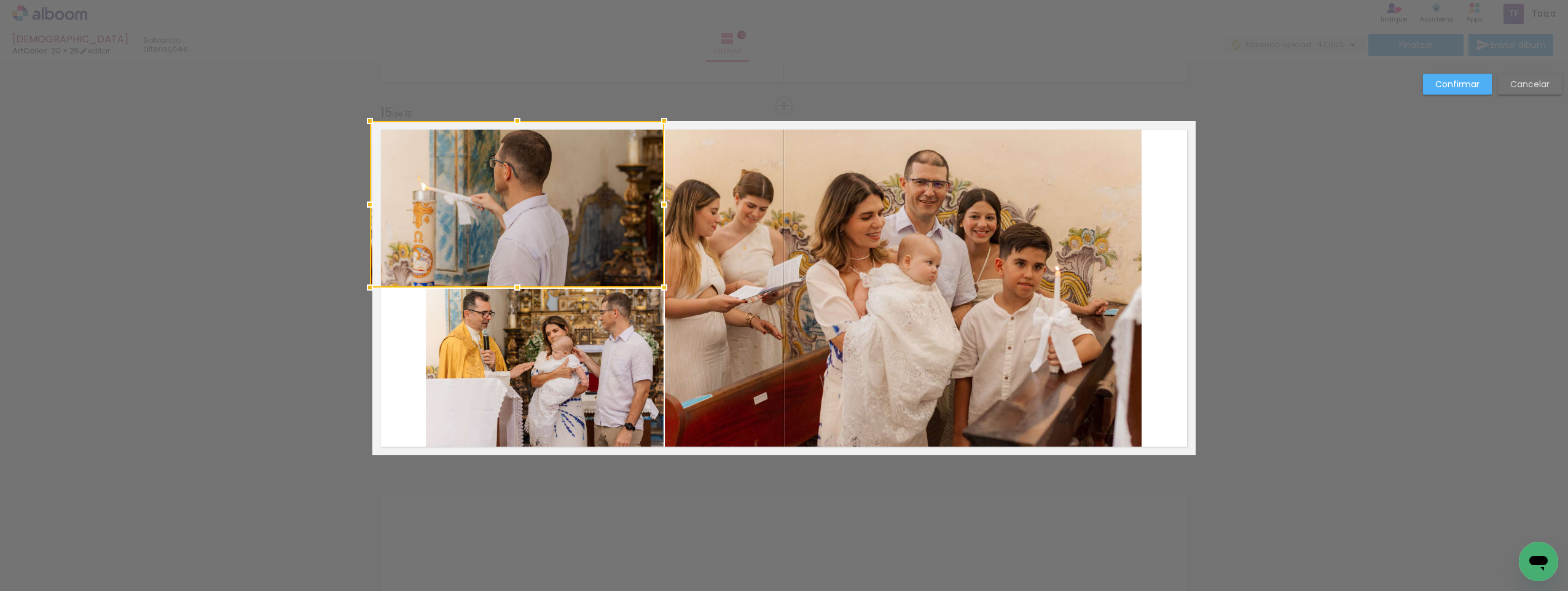
drag, startPoint x: 423, startPoint y: 206, endPoint x: 372, endPoint y: 205, distance: 51.0
click at [372, 205] on div at bounding box center [370, 205] width 25 height 25
click at [453, 359] on quentale-photo at bounding box center [545, 372] width 238 height 167
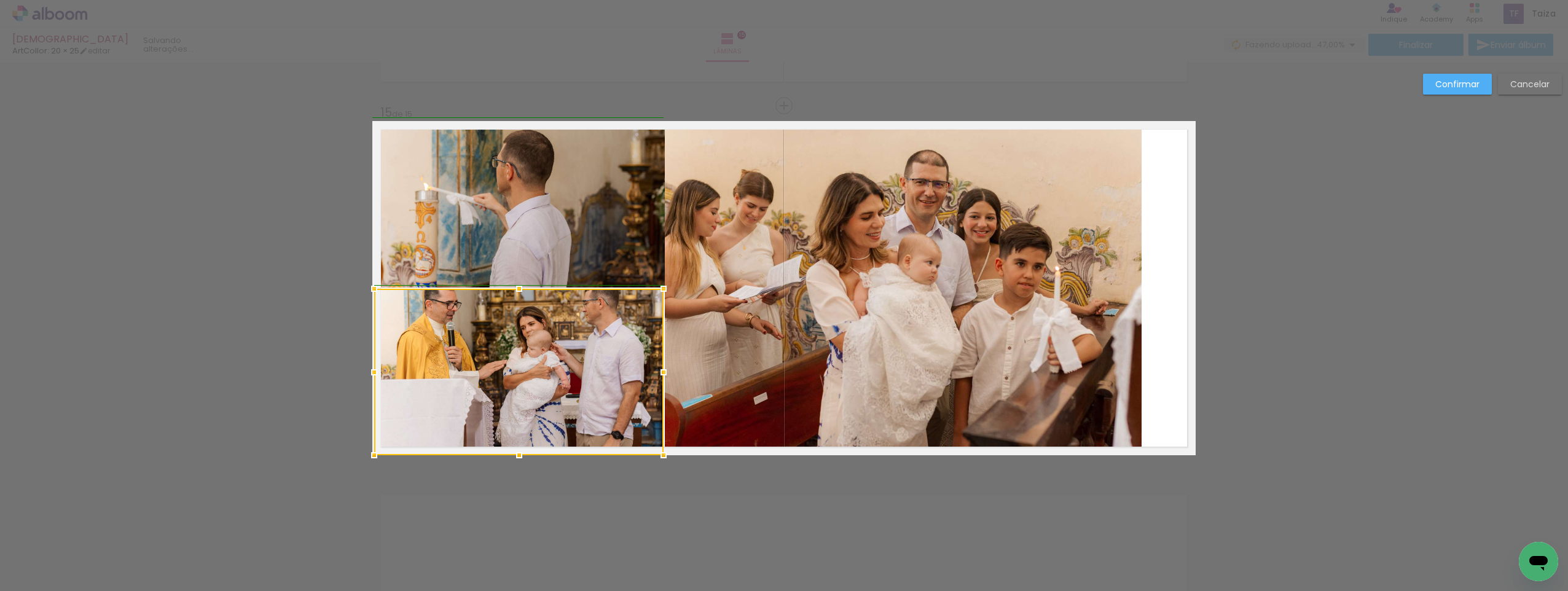
drag, startPoint x: 423, startPoint y: 368, endPoint x: 366, endPoint y: 362, distance: 57.3
click at [366, 362] on div at bounding box center [374, 373] width 25 height 25
click at [1124, 257] on quentale-photo at bounding box center [904, 288] width 477 height 334
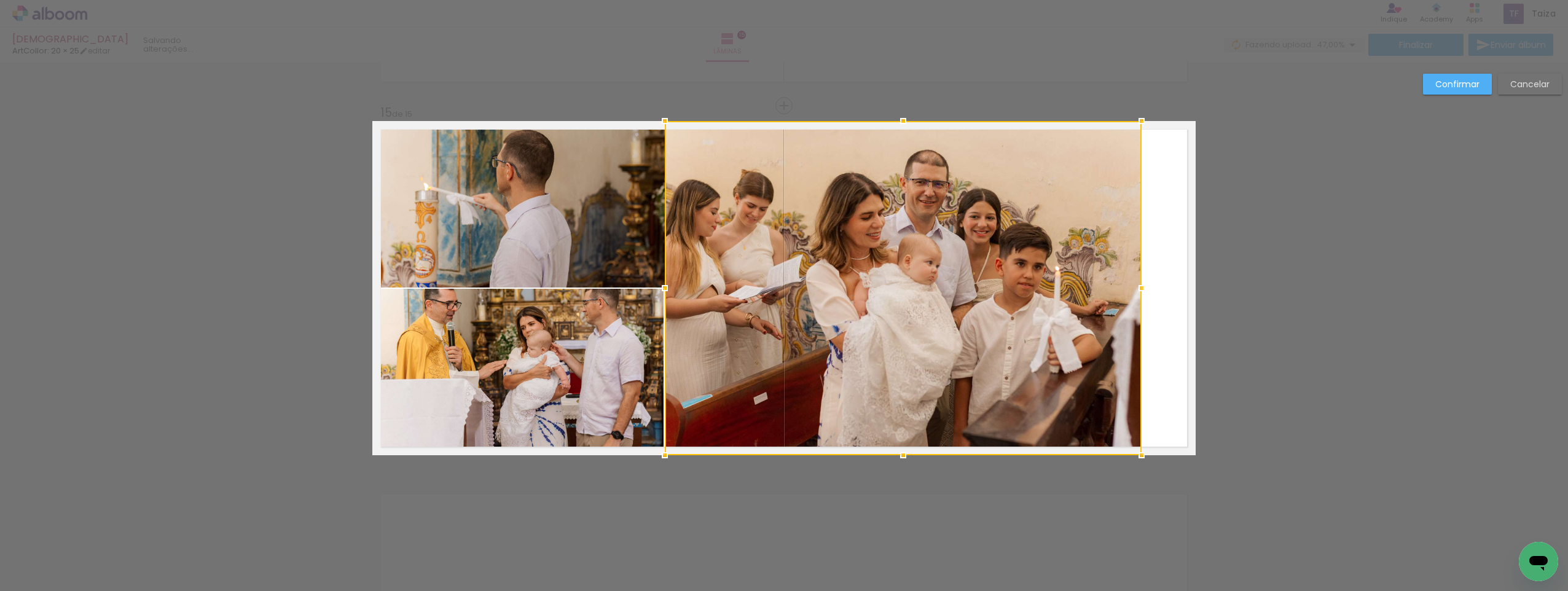
click at [1124, 257] on div at bounding box center [904, 288] width 477 height 334
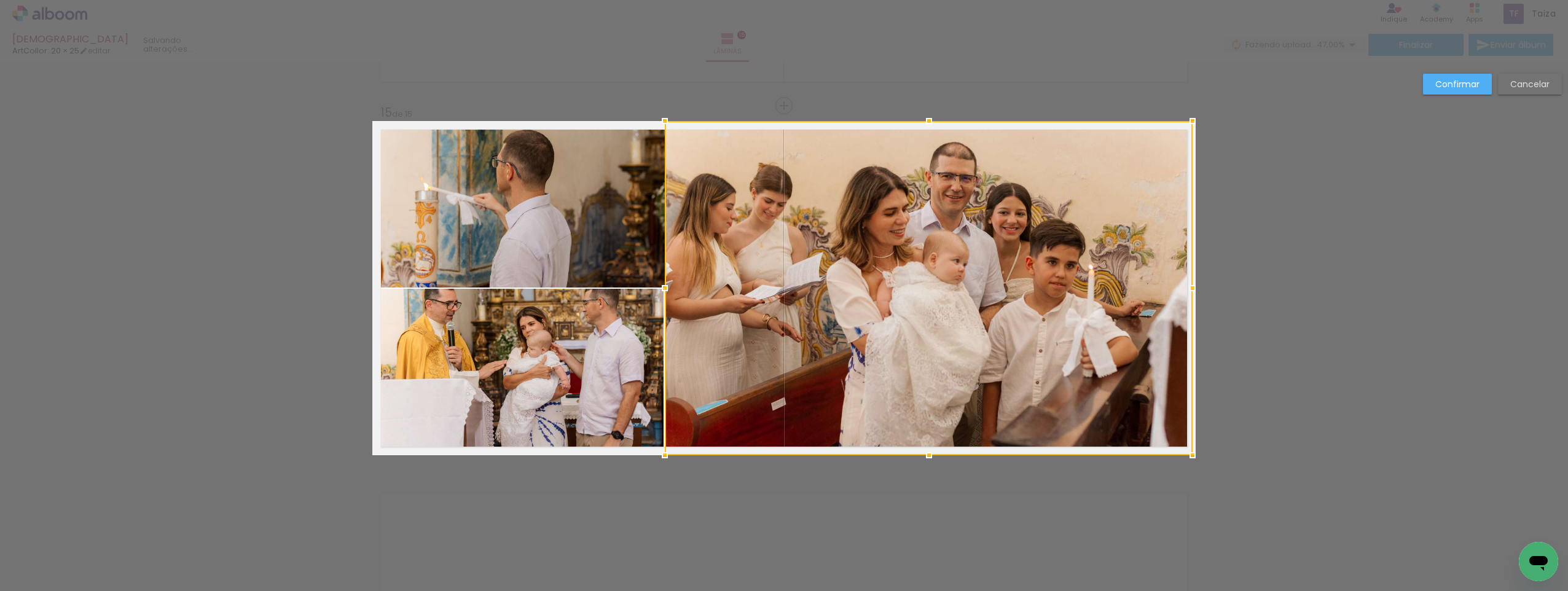
drag, startPoint x: 1140, startPoint y: 285, endPoint x: 1192, endPoint y: 290, distance: 52.2
click at [1192, 290] on div at bounding box center [1193, 288] width 25 height 25
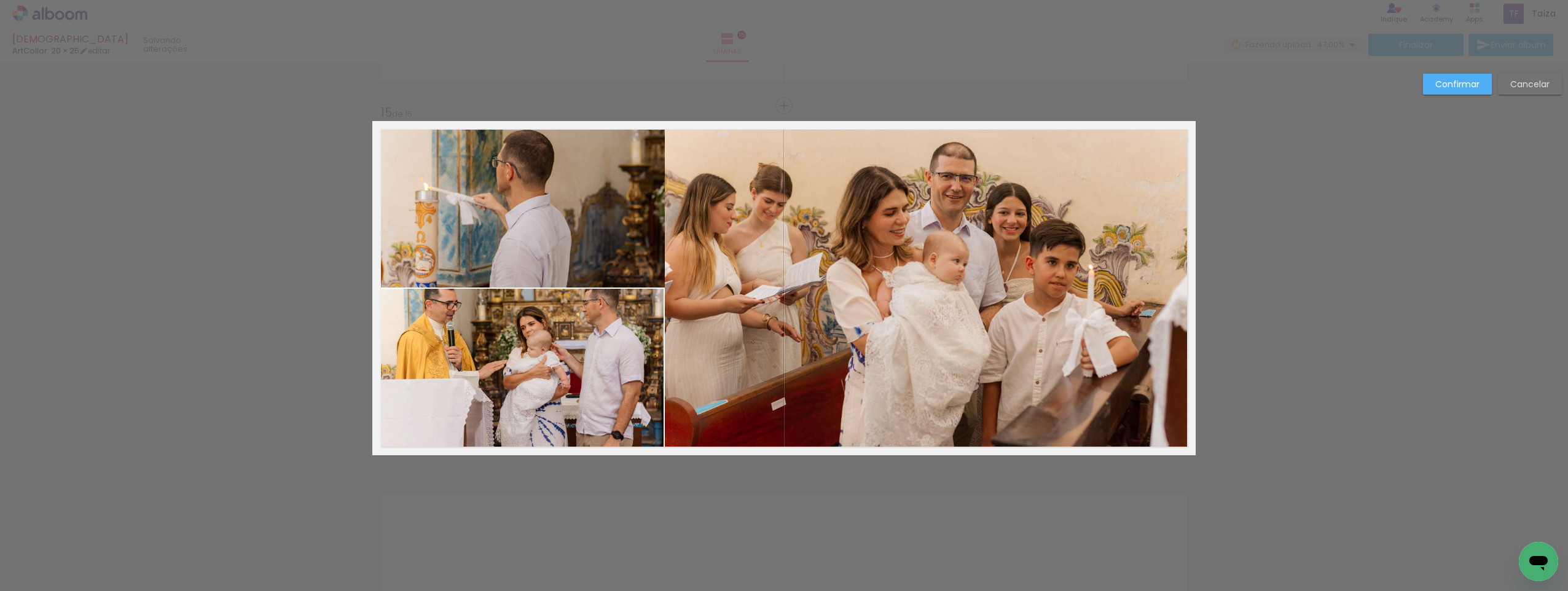
click at [1453, 94] on paper-button "Confirmar" at bounding box center [1458, 84] width 69 height 21
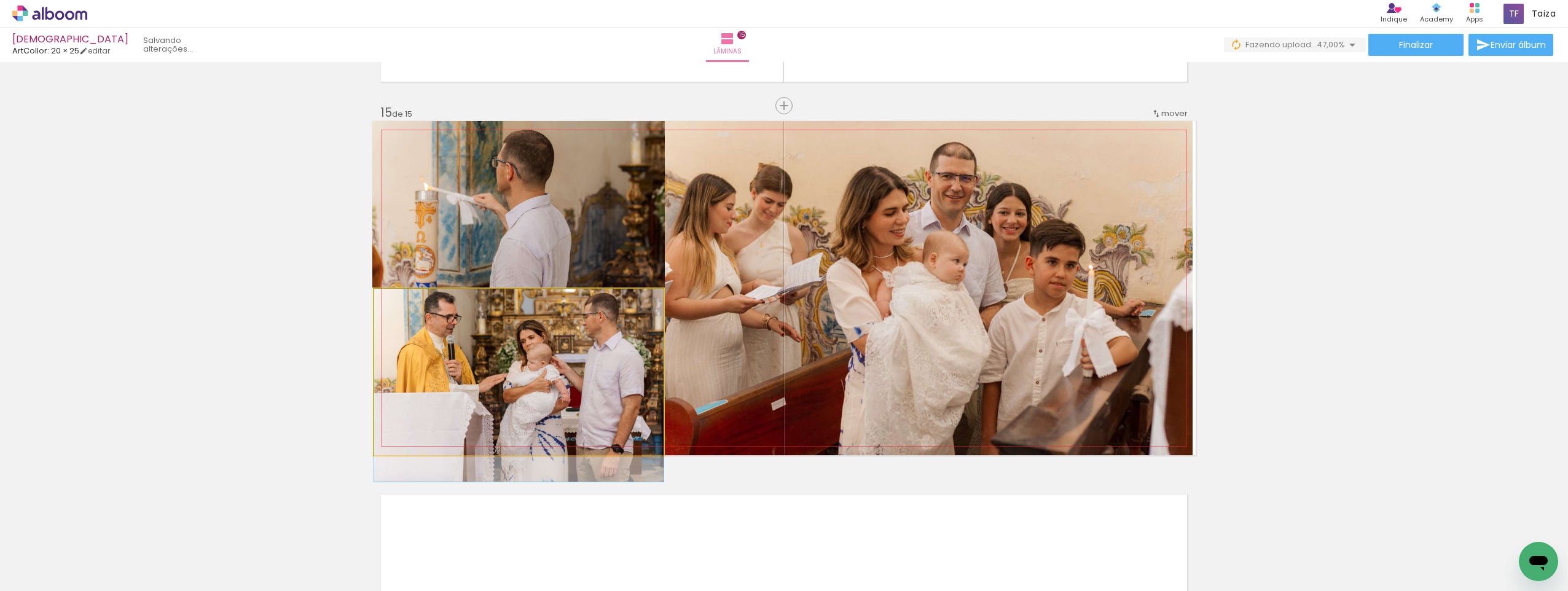
drag, startPoint x: 519, startPoint y: 356, endPoint x: 519, endPoint y: 384, distance: 28.0
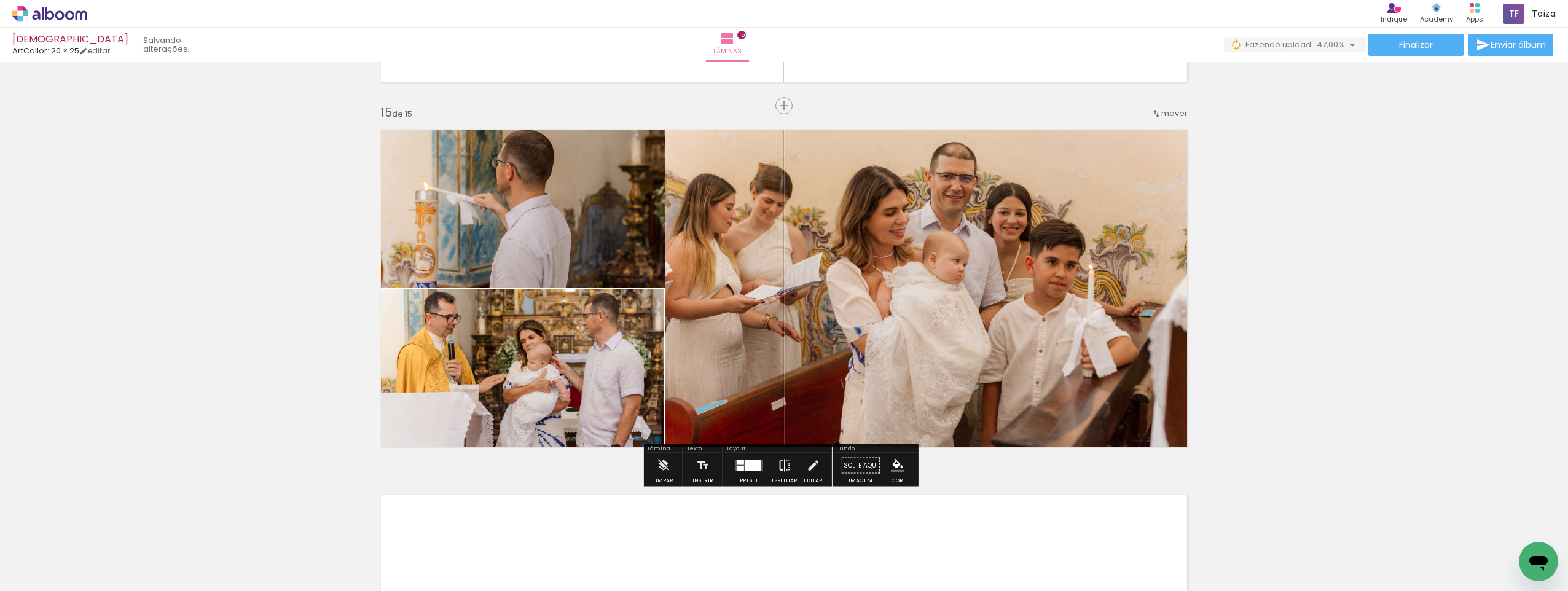
click at [781, 466] on iron-icon at bounding box center [784, 465] width 13 height 25
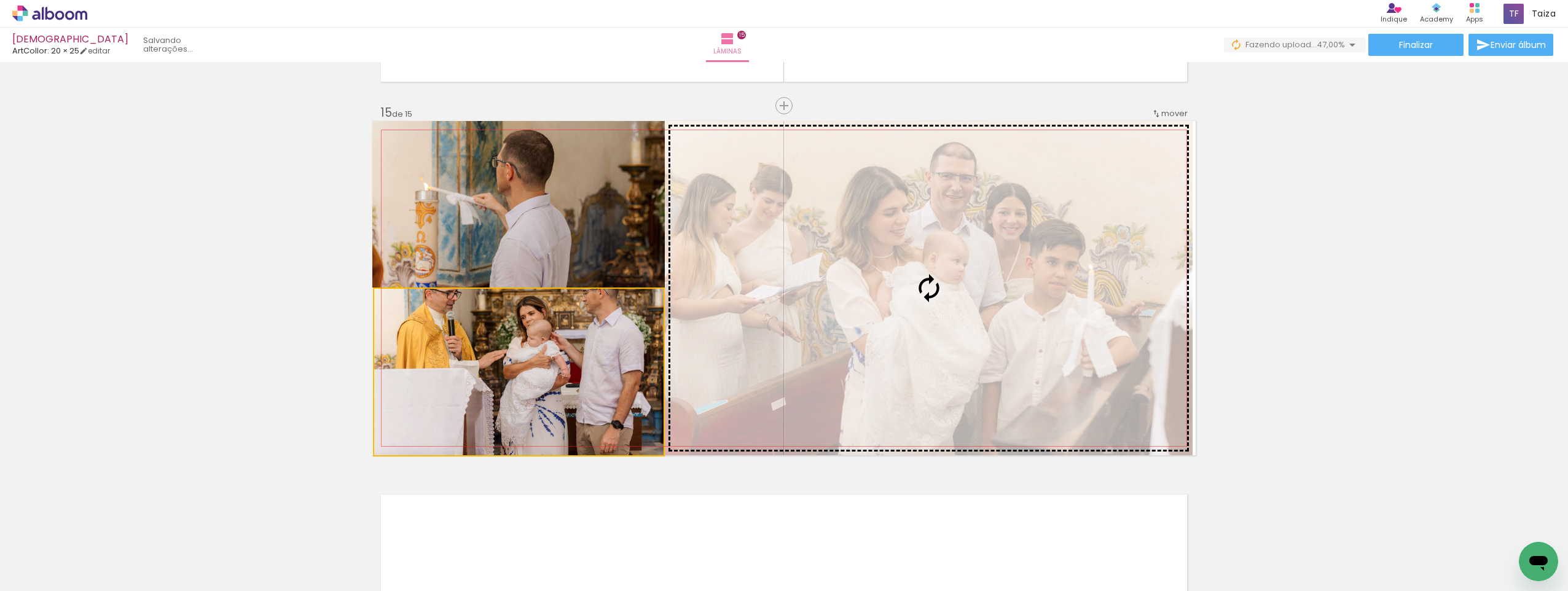
drag, startPoint x: 496, startPoint y: 400, endPoint x: 906, endPoint y: 340, distance: 414.4
click at [0, 0] on slot at bounding box center [0, 0] width 0 height 0
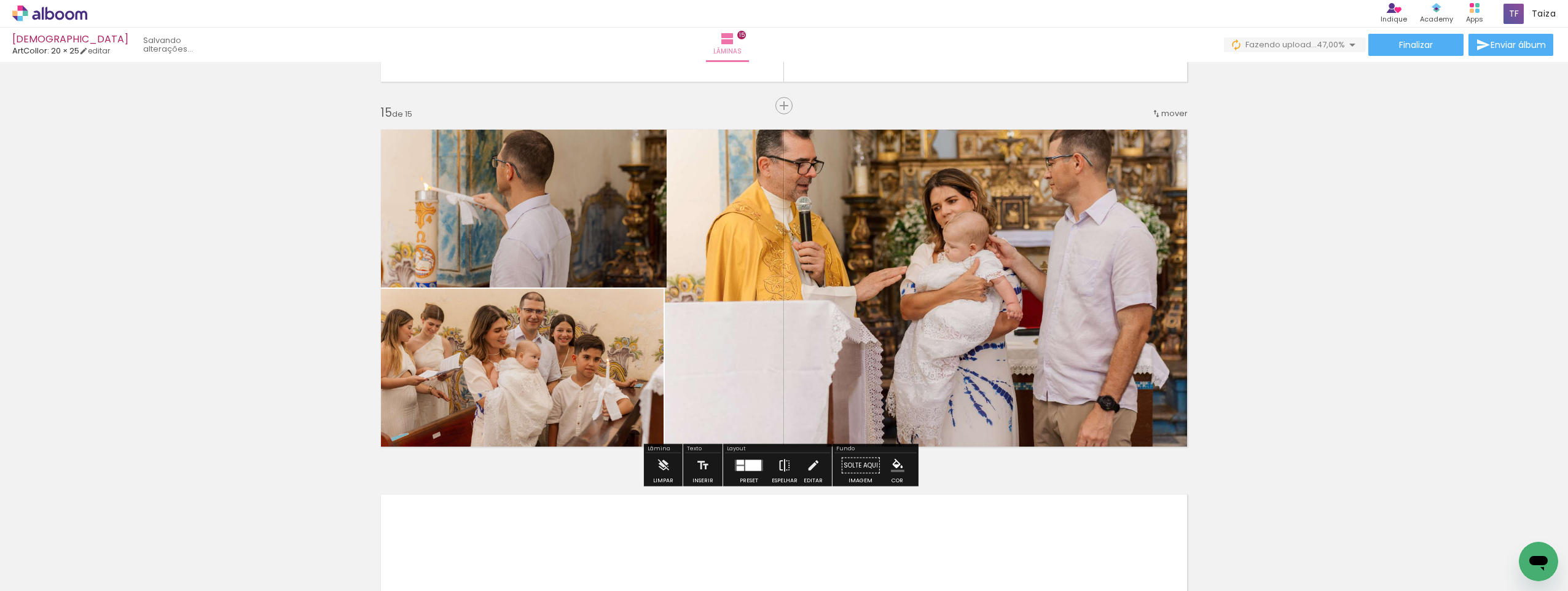
click at [786, 468] on iron-icon at bounding box center [784, 465] width 13 height 25
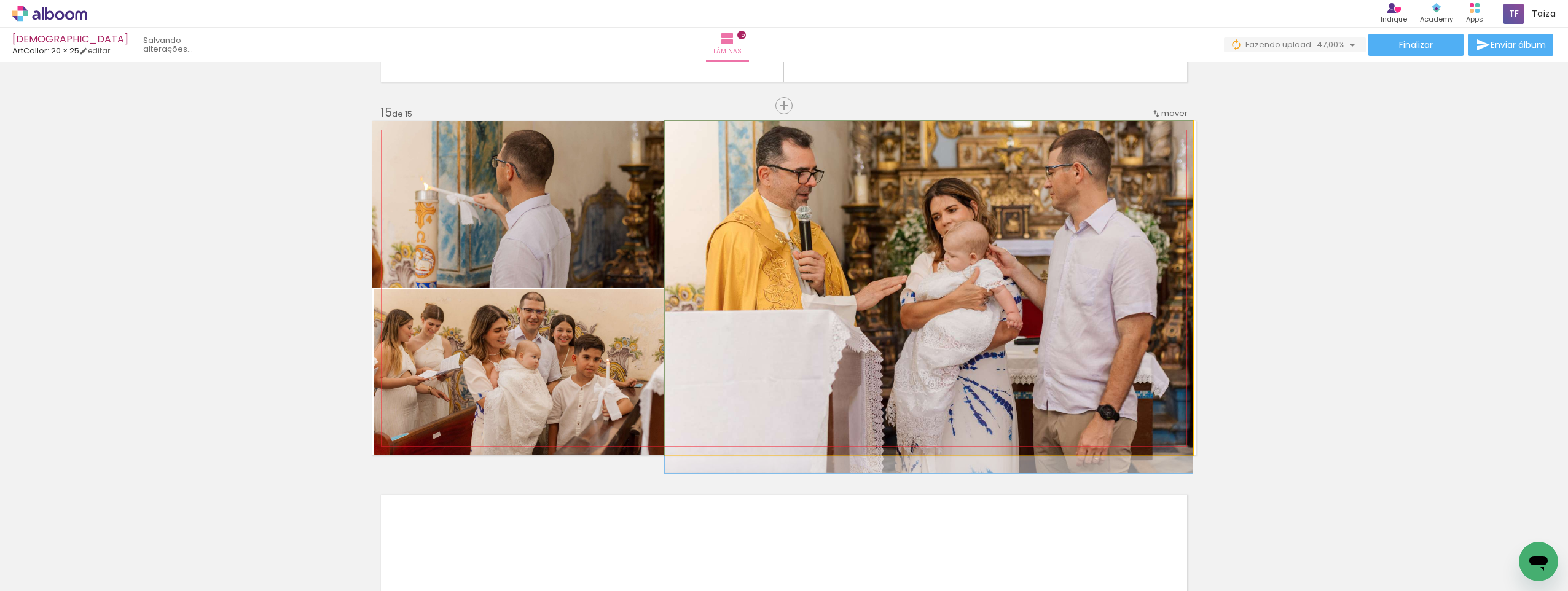
drag, startPoint x: 980, startPoint y: 199, endPoint x: 980, endPoint y: 235, distance: 36.0
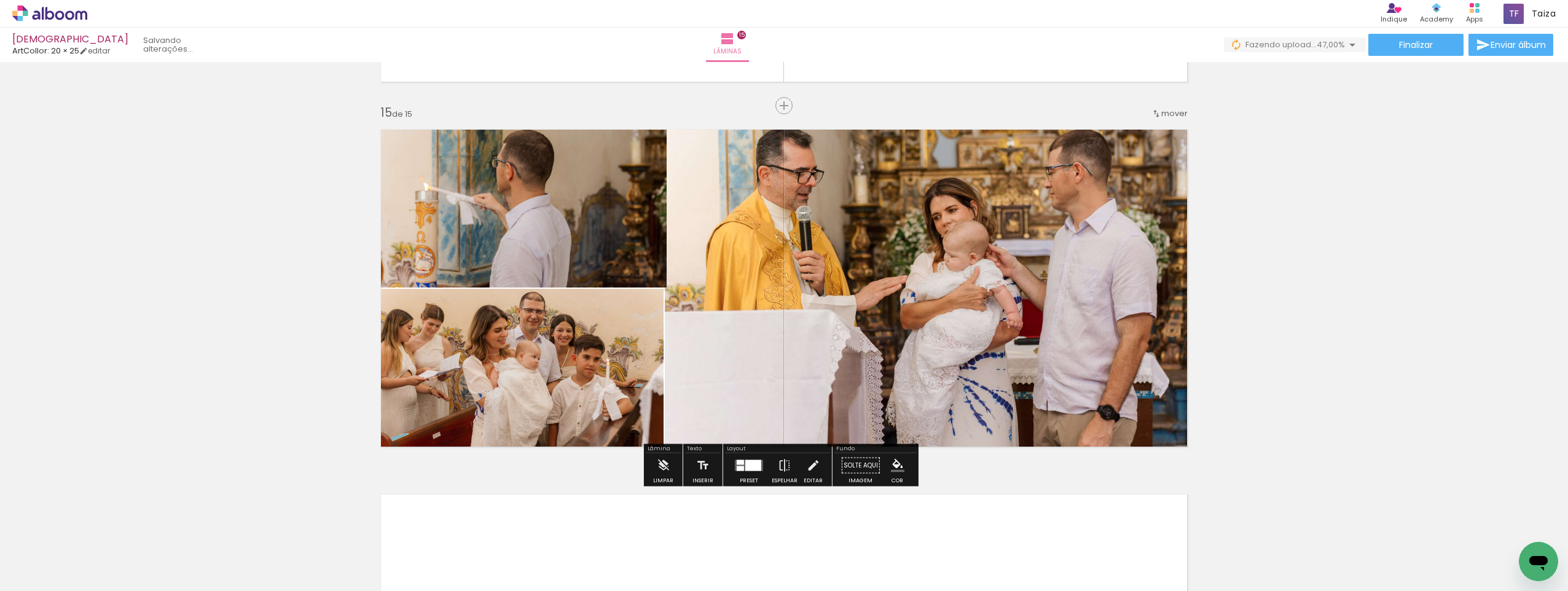
click at [730, 470] on paper-button "Preset" at bounding box center [749, 468] width 39 height 31
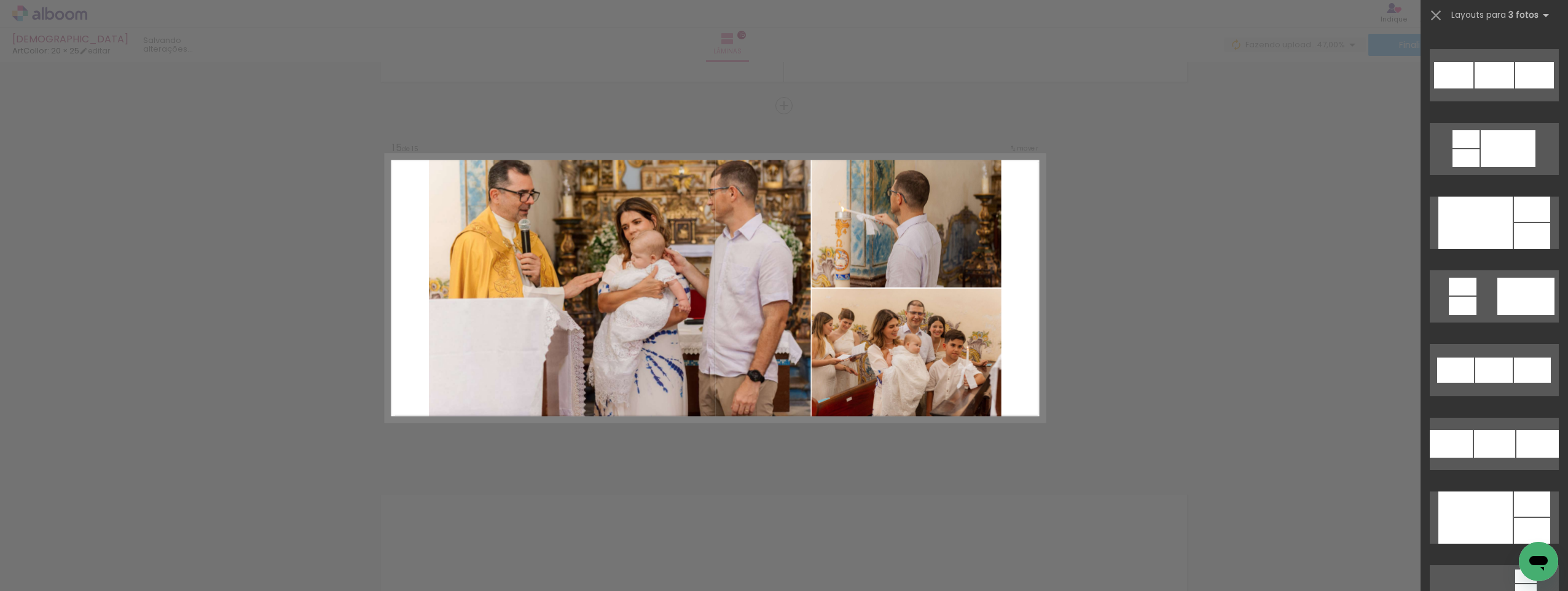
scroll to position [1240, 0]
click at [1508, 213] on div at bounding box center [1476, 223] width 75 height 52
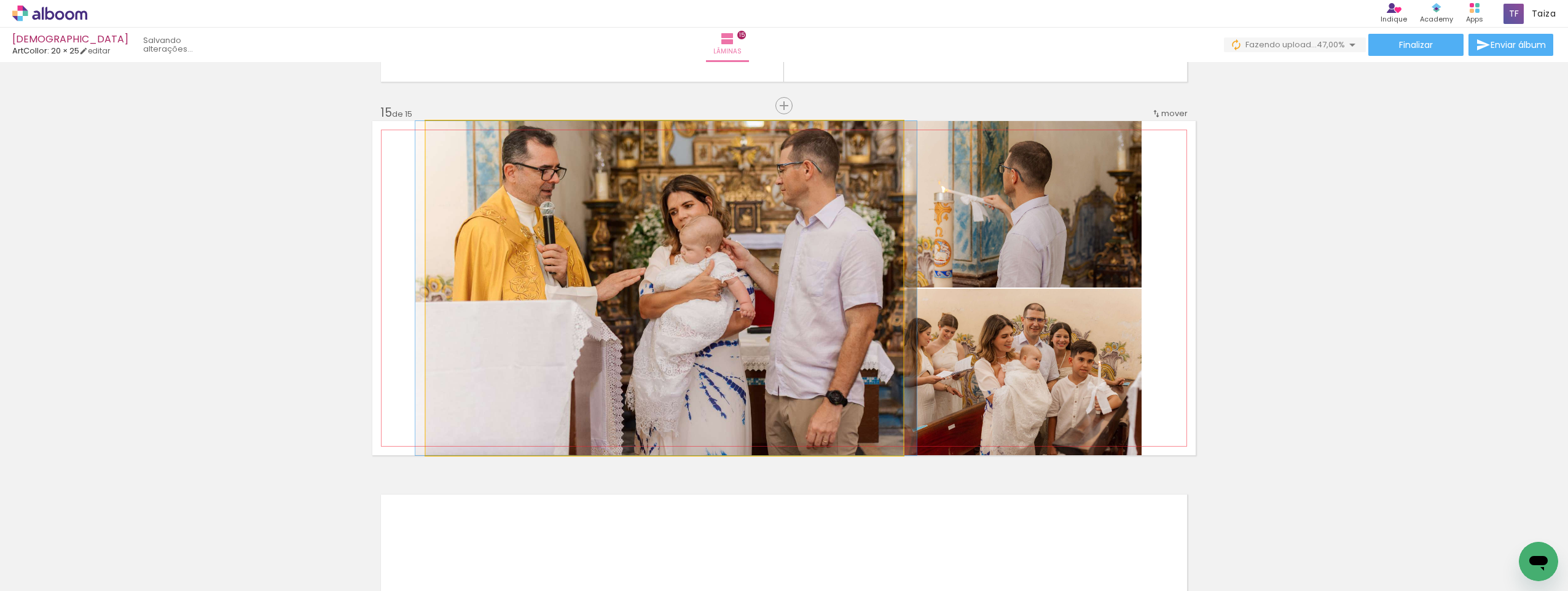
drag, startPoint x: 607, startPoint y: 268, endPoint x: 608, endPoint y: 290, distance: 22.0
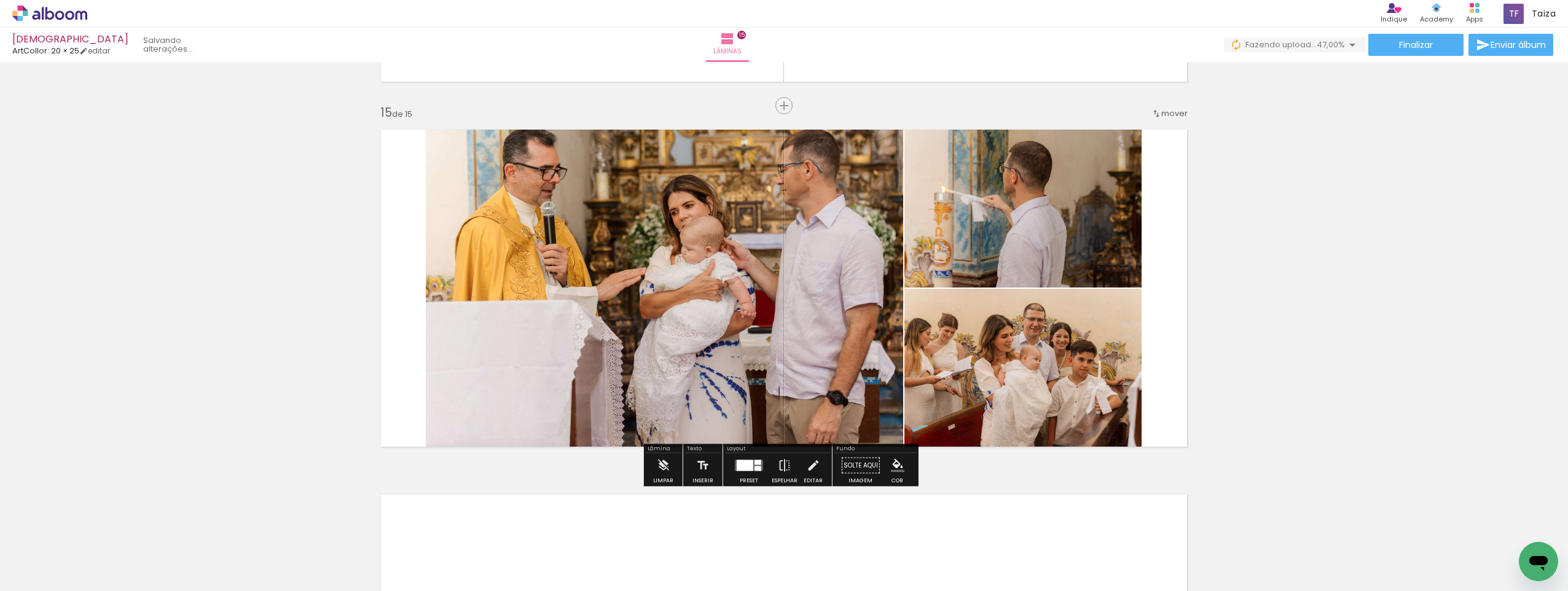
click at [507, 265] on quentale-photo at bounding box center [664, 288] width 477 height 334
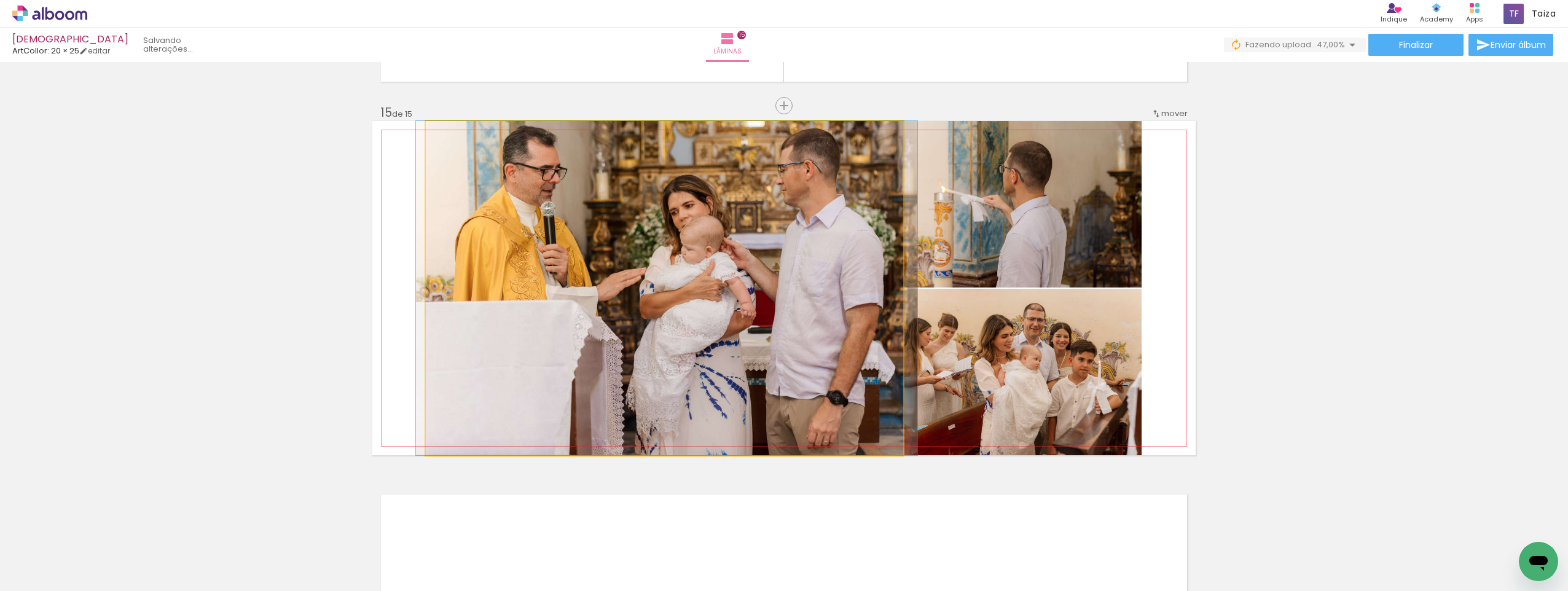
click at [507, 265] on quentale-photo at bounding box center [664, 288] width 477 height 334
click at [506, 265] on quentale-photo at bounding box center [664, 288] width 477 height 334
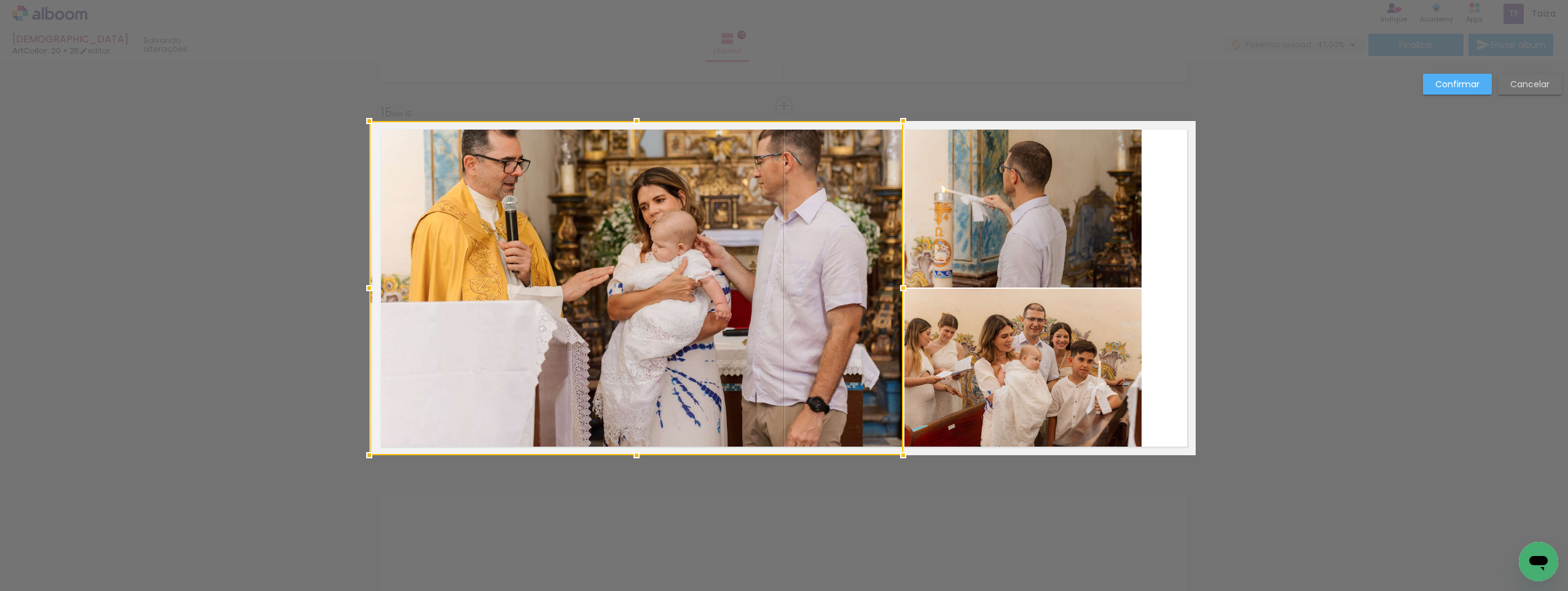
drag, startPoint x: 425, startPoint y: 289, endPoint x: 365, endPoint y: 287, distance: 60.0
click at [365, 287] on div at bounding box center [369, 288] width 25 height 25
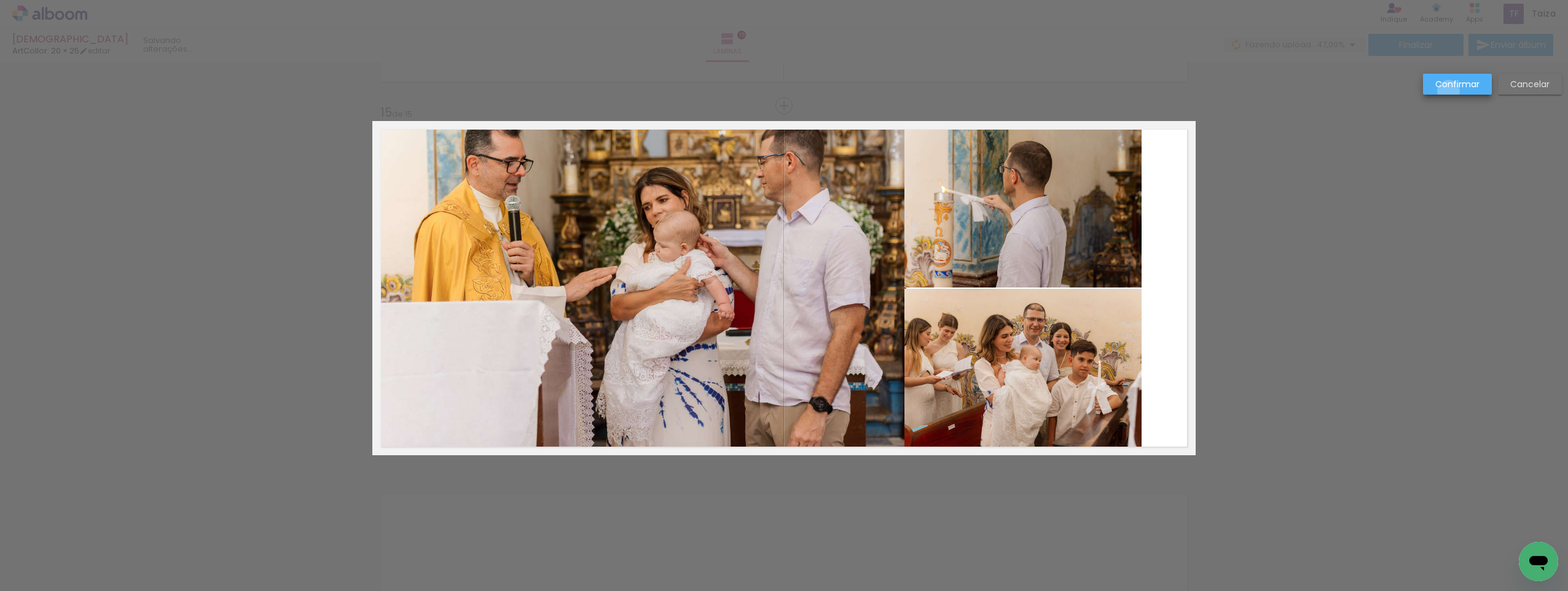
click at [1449, 91] on paper-button "Confirmar" at bounding box center [1458, 84] width 69 height 21
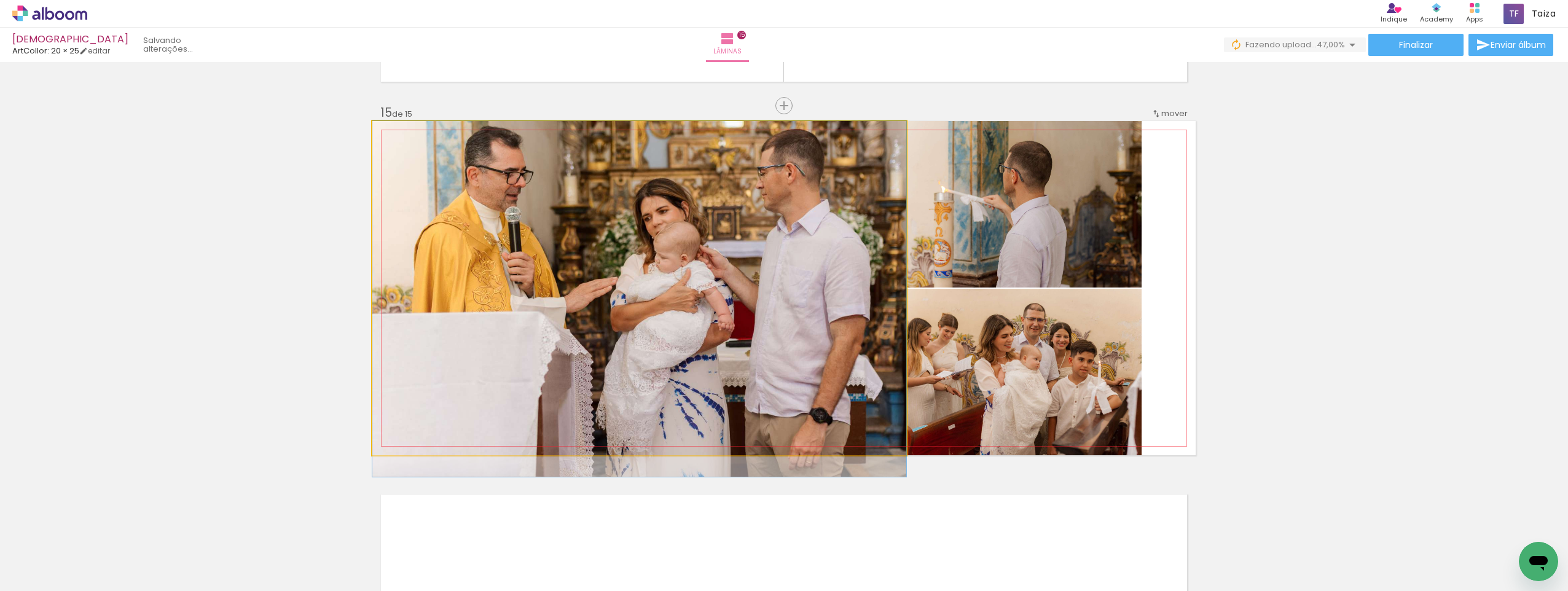
drag, startPoint x: 784, startPoint y: 195, endPoint x: 788, endPoint y: 261, distance: 66.1
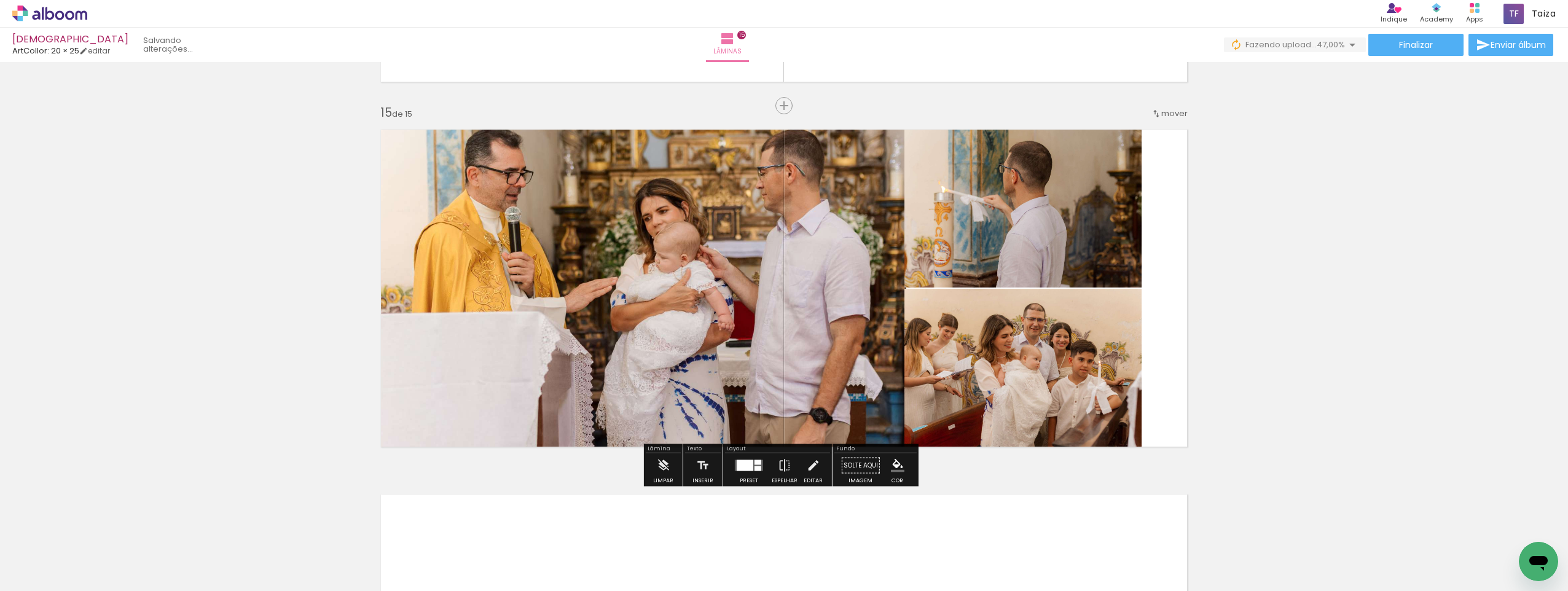
click at [1075, 216] on quentale-photo at bounding box center [1023, 205] width 238 height 167
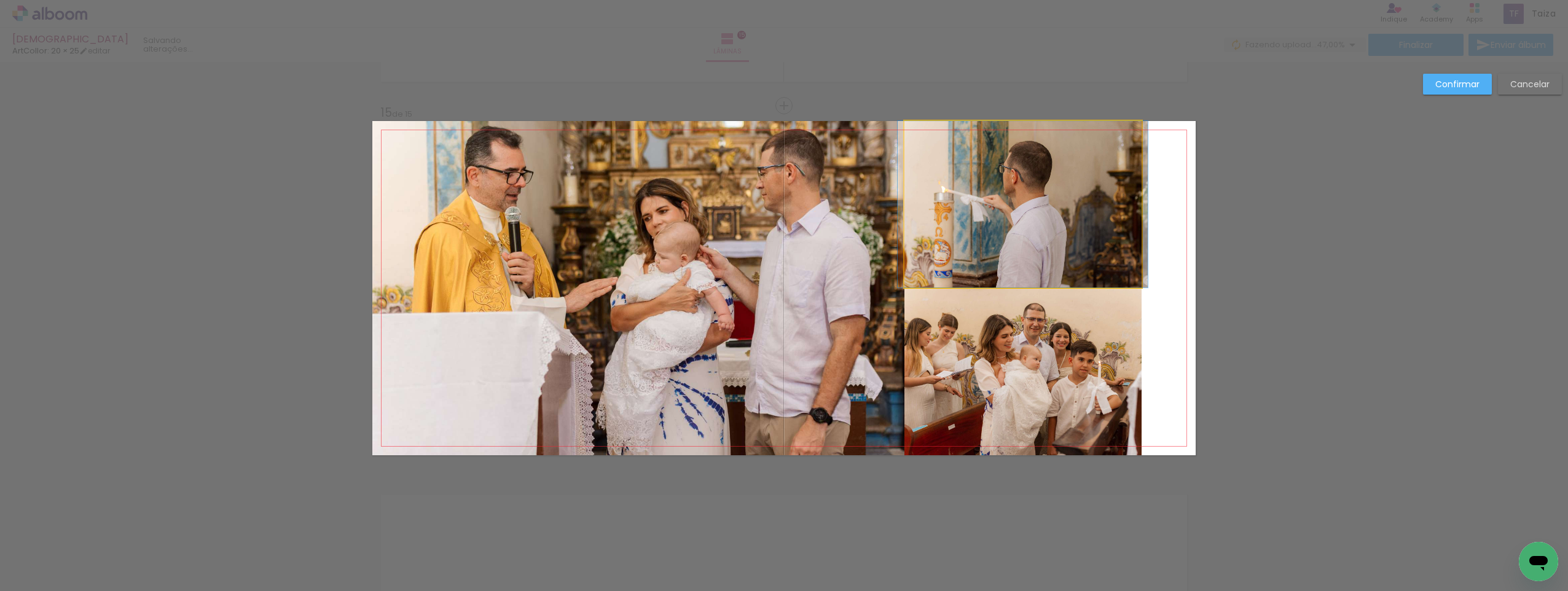
click at [1075, 216] on quentale-photo at bounding box center [1023, 205] width 238 height 167
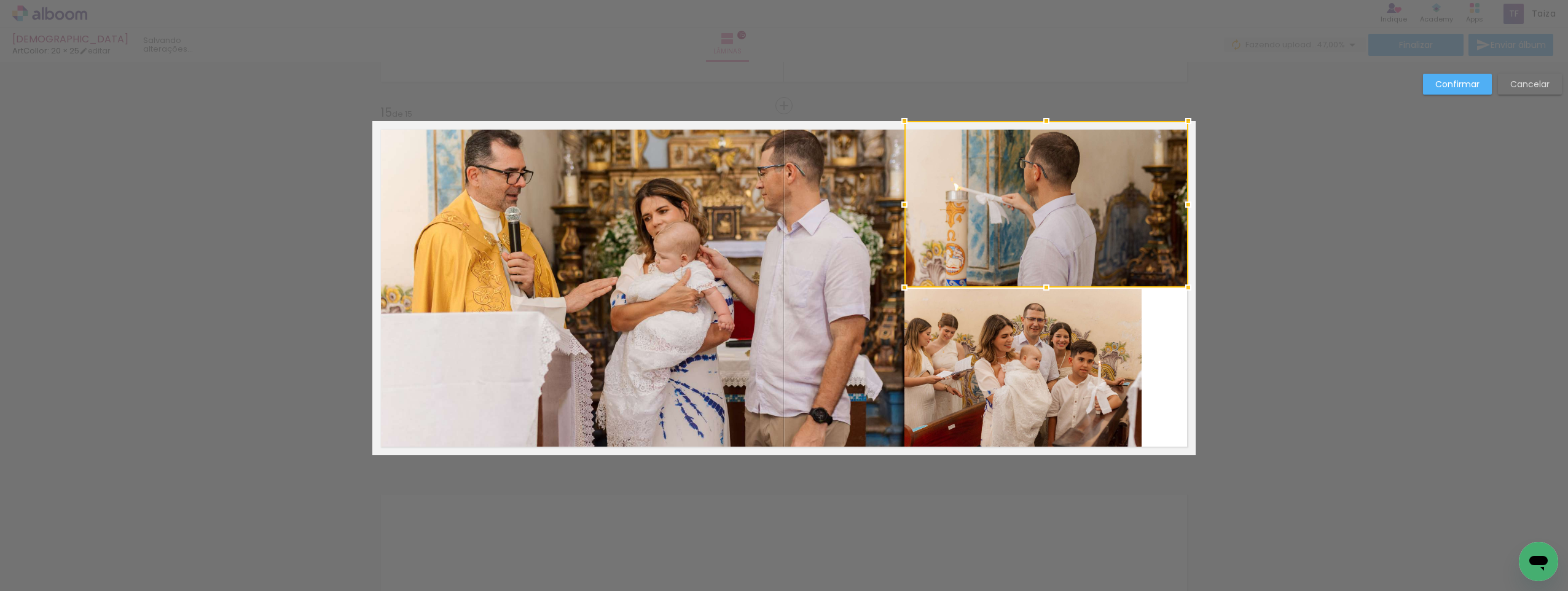
drag, startPoint x: 1144, startPoint y: 207, endPoint x: 1204, endPoint y: 213, distance: 60.3
click at [1111, 351] on quentale-photo at bounding box center [1023, 372] width 238 height 167
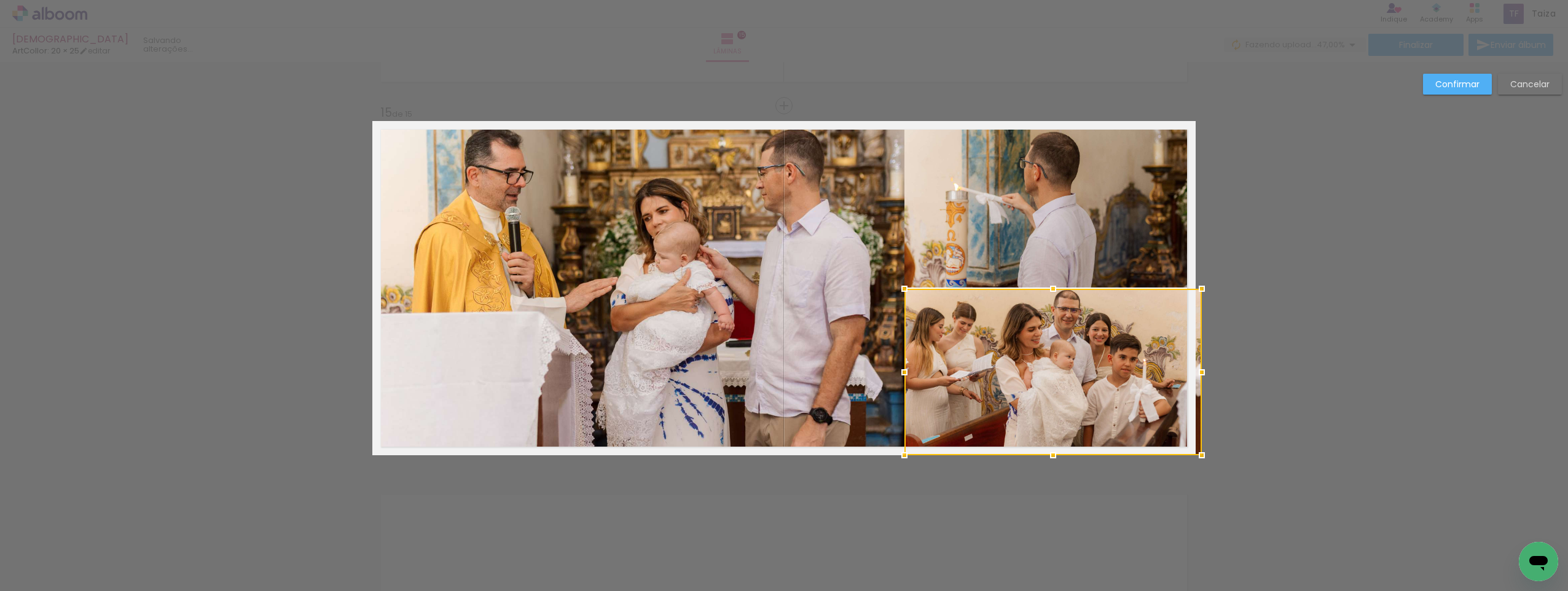
drag, startPoint x: 1144, startPoint y: 367, endPoint x: 1197, endPoint y: 372, distance: 53.2
click at [1197, 372] on div at bounding box center [1202, 373] width 25 height 25
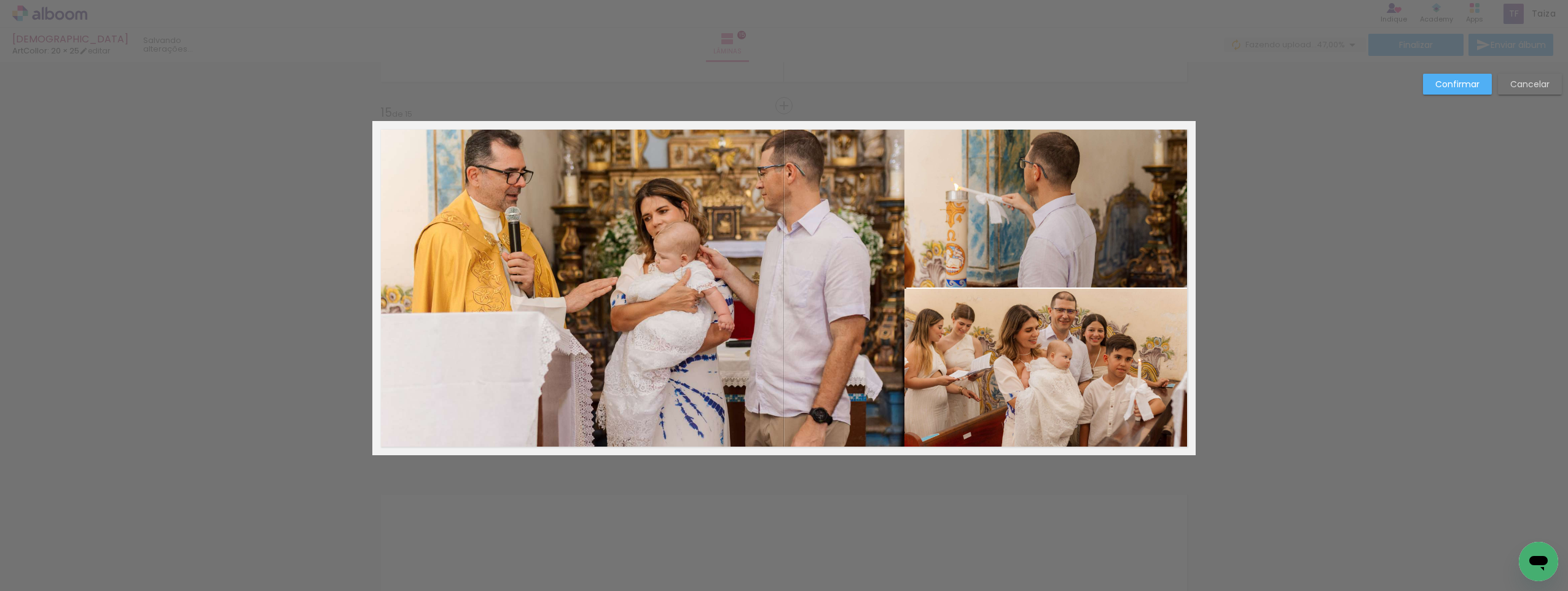
click at [1158, 241] on quentale-photo at bounding box center [1046, 205] width 284 height 167
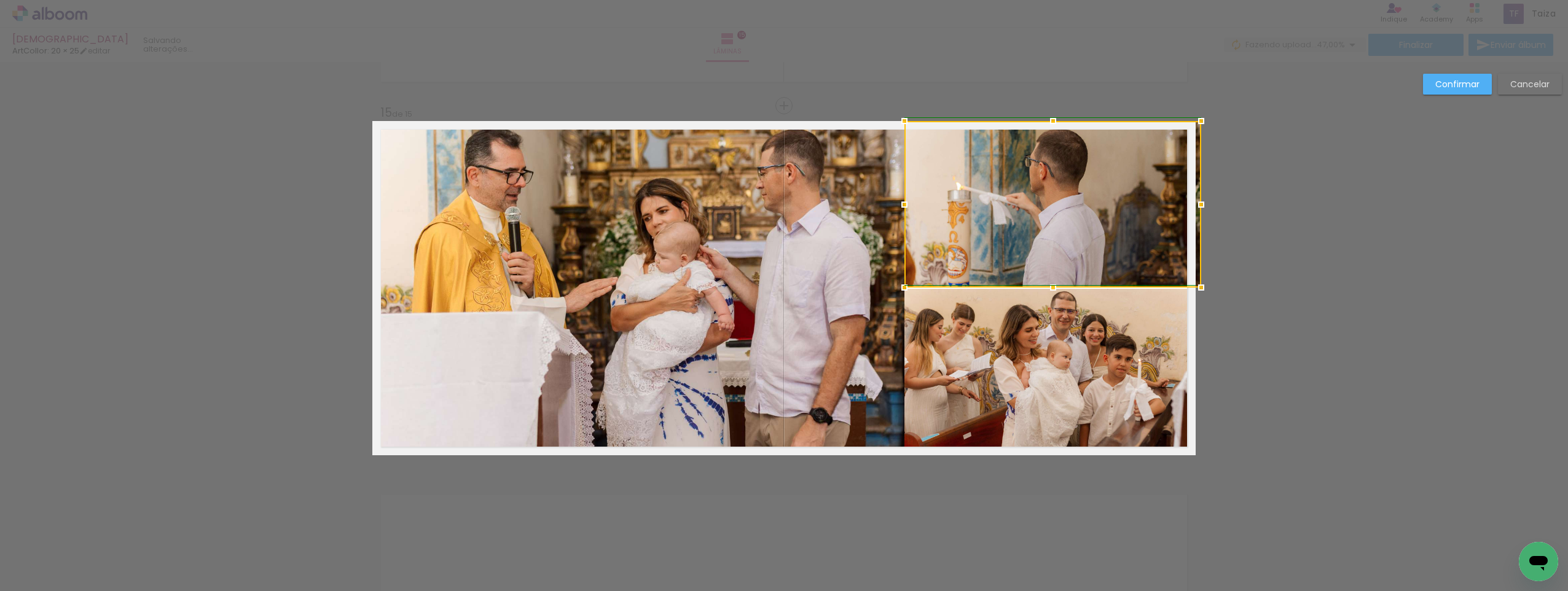
drag, startPoint x: 1178, startPoint y: 206, endPoint x: 1187, endPoint y: 205, distance: 9.1
click at [1189, 205] on div at bounding box center [1202, 205] width 25 height 25
click at [0, 0] on slot "Confirmar" at bounding box center [0, 0] width 0 height 0
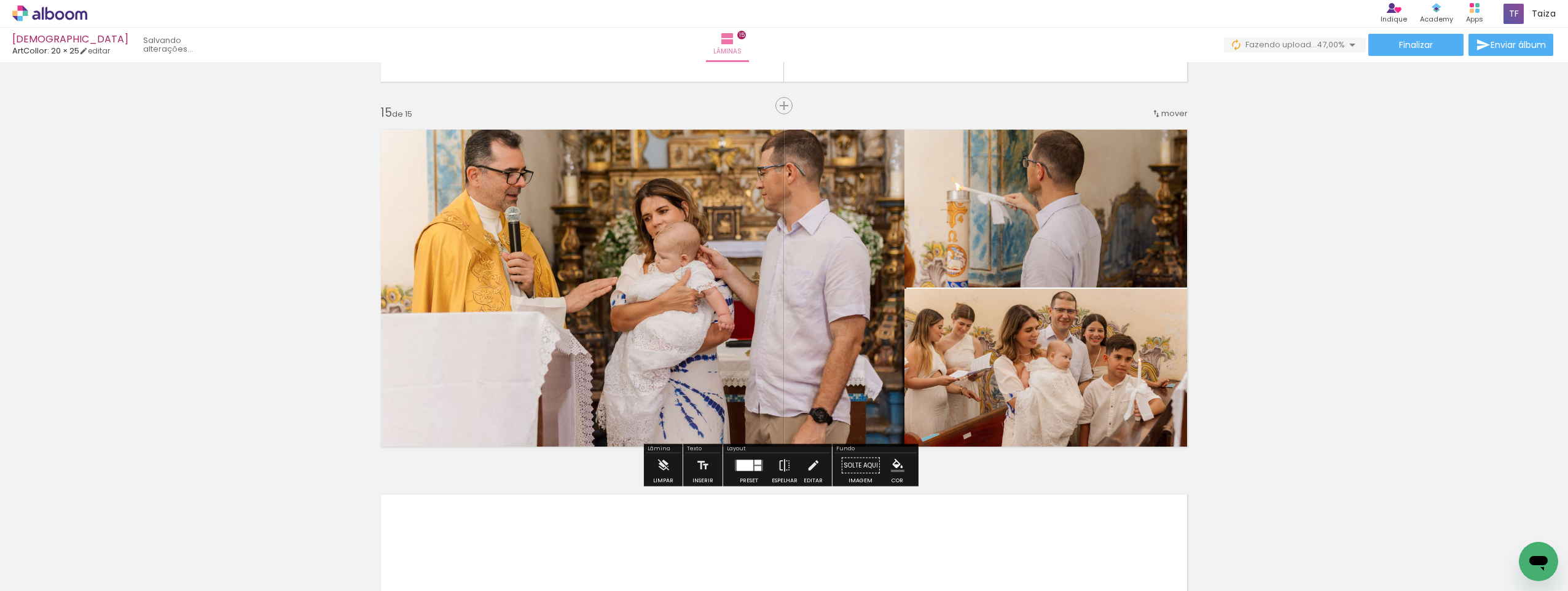
click at [1012, 354] on quentale-photo at bounding box center [1050, 372] width 291 height 167
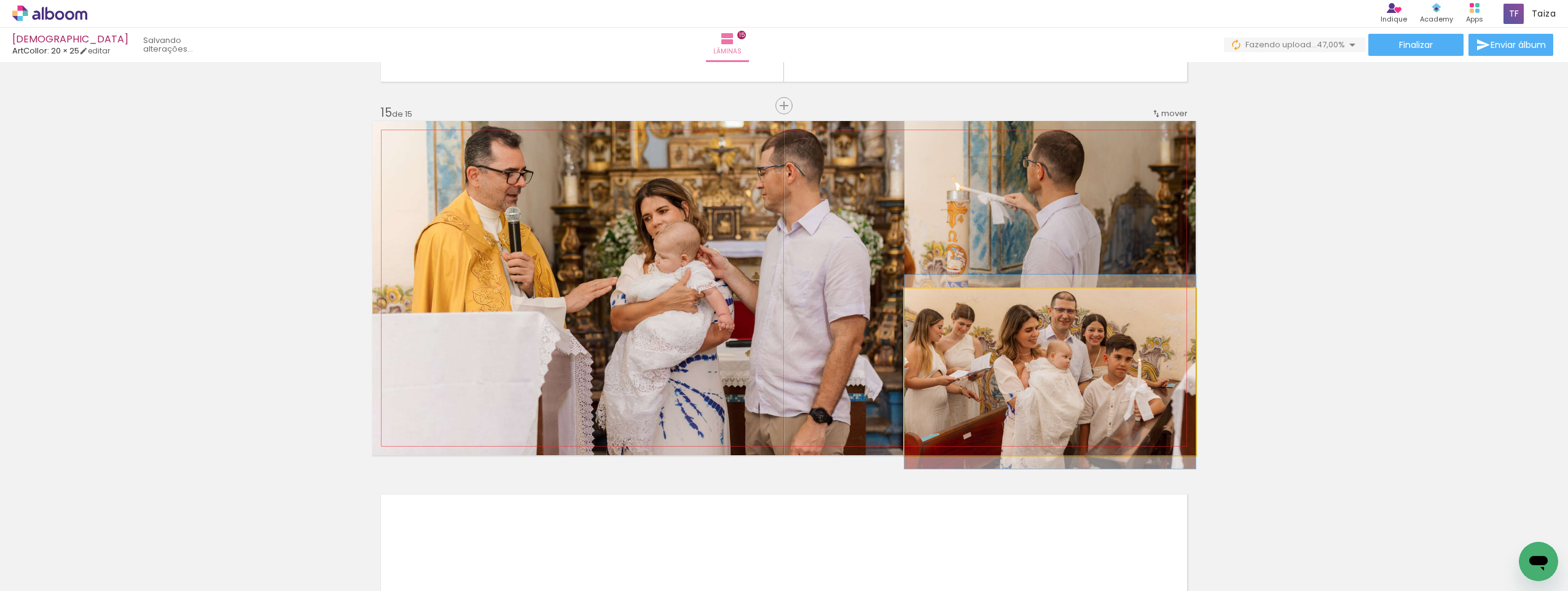
click at [1012, 354] on quentale-photo at bounding box center [1050, 372] width 291 height 167
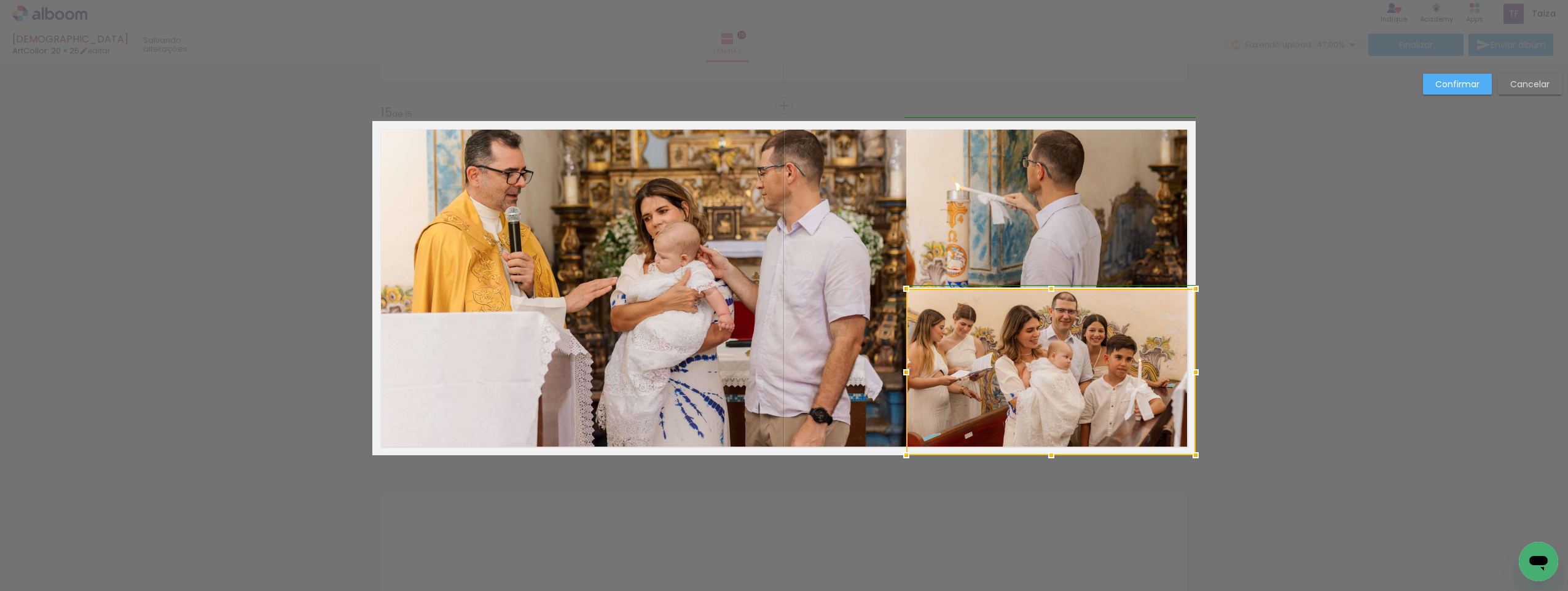
drag, startPoint x: 904, startPoint y: 372, endPoint x: 880, endPoint y: 354, distance: 30.0
click at [909, 373] on div at bounding box center [906, 373] width 25 height 25
click at [871, 319] on quentale-photo at bounding box center [639, 288] width 534 height 334
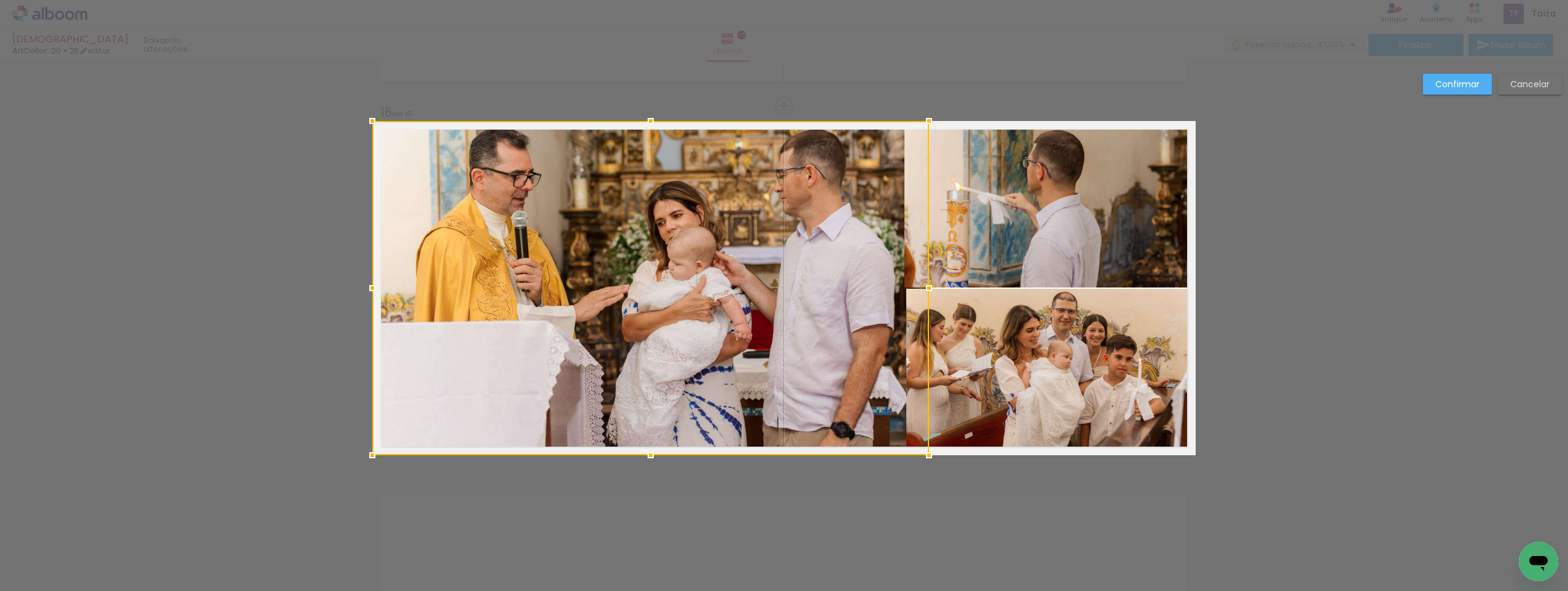
drag, startPoint x: 896, startPoint y: 293, endPoint x: 885, endPoint y: 292, distance: 11.0
click at [885, 292] on div at bounding box center [651, 288] width 557 height 334
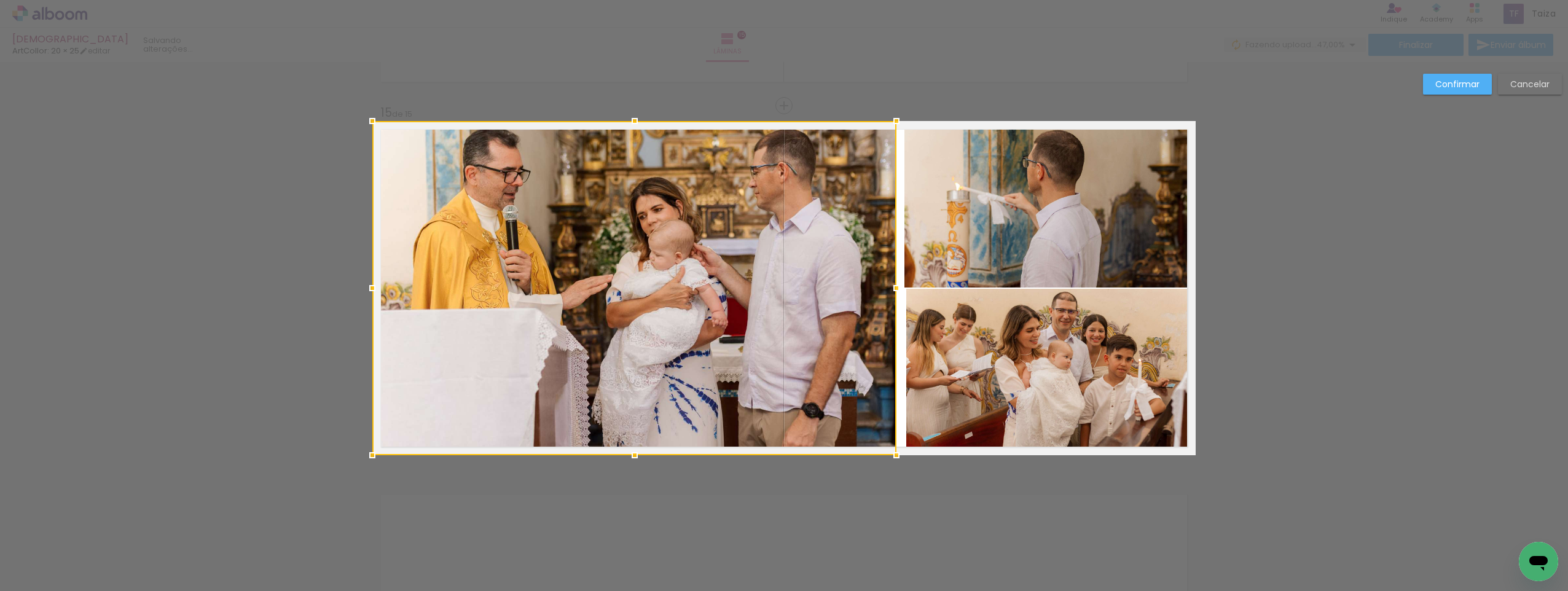
drag, startPoint x: 939, startPoint y: 288, endPoint x: 893, endPoint y: 289, distance: 46.0
click at [893, 289] on div at bounding box center [897, 288] width 25 height 25
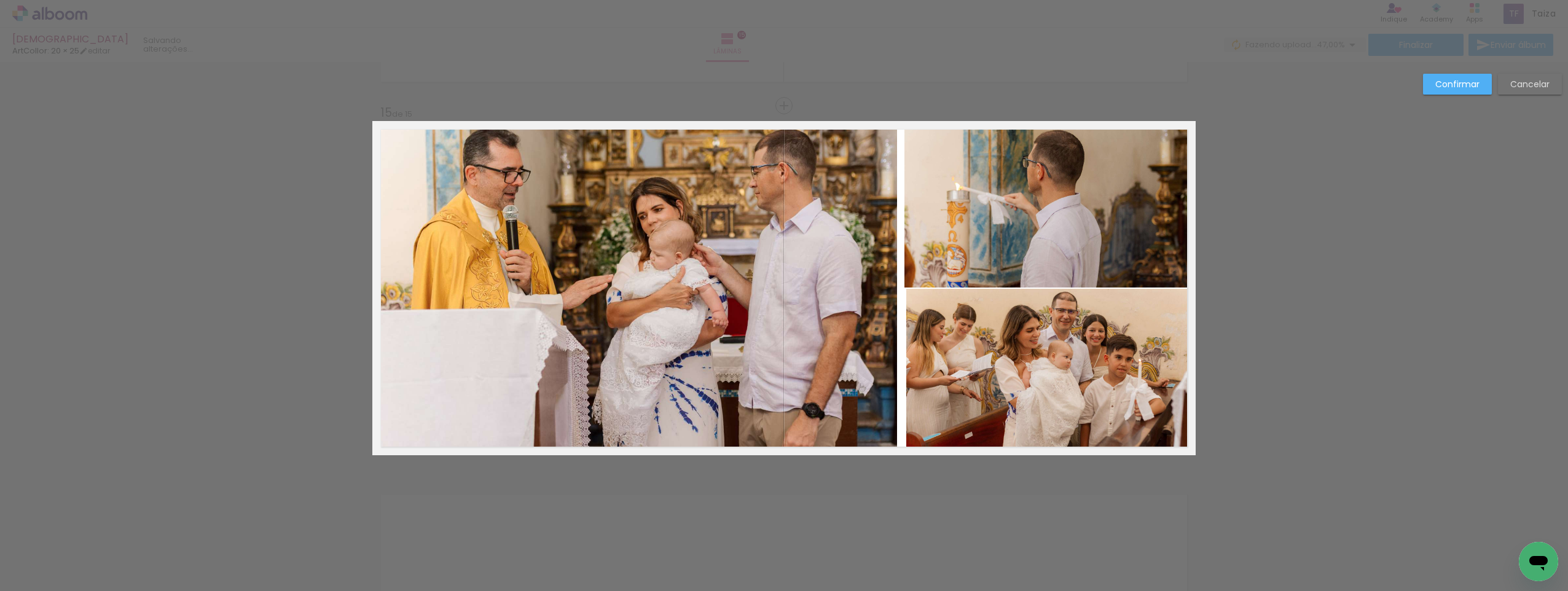
click at [931, 341] on quentale-photo at bounding box center [1051, 372] width 289 height 167
click at [932, 359] on div at bounding box center [1051, 372] width 289 height 167
click at [930, 359] on div at bounding box center [1051, 372] width 289 height 167
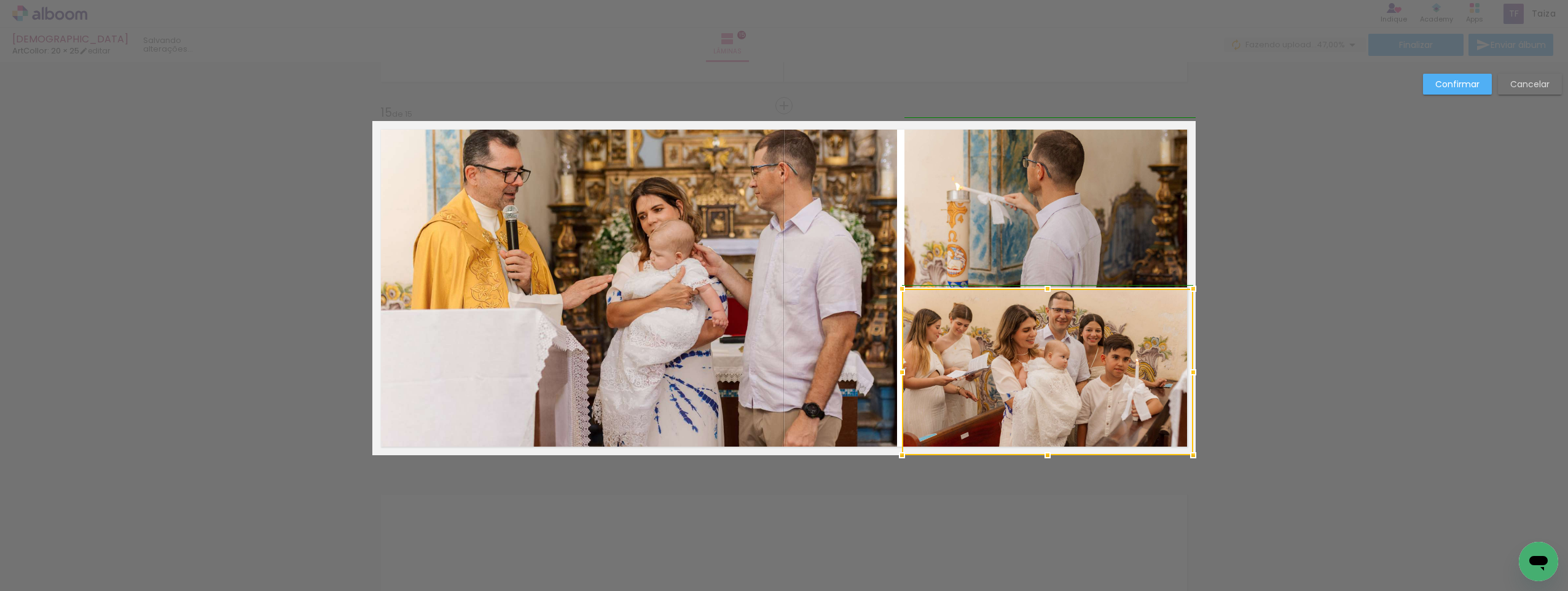
drag, startPoint x: 909, startPoint y: 373, endPoint x: 902, endPoint y: 372, distance: 7.1
click at [902, 372] on div at bounding box center [902, 373] width 25 height 25
click at [931, 371] on div at bounding box center [1048, 372] width 291 height 167
click at [901, 373] on div at bounding box center [897, 373] width 25 height 25
click at [939, 367] on div at bounding box center [1047, 371] width 297 height 167
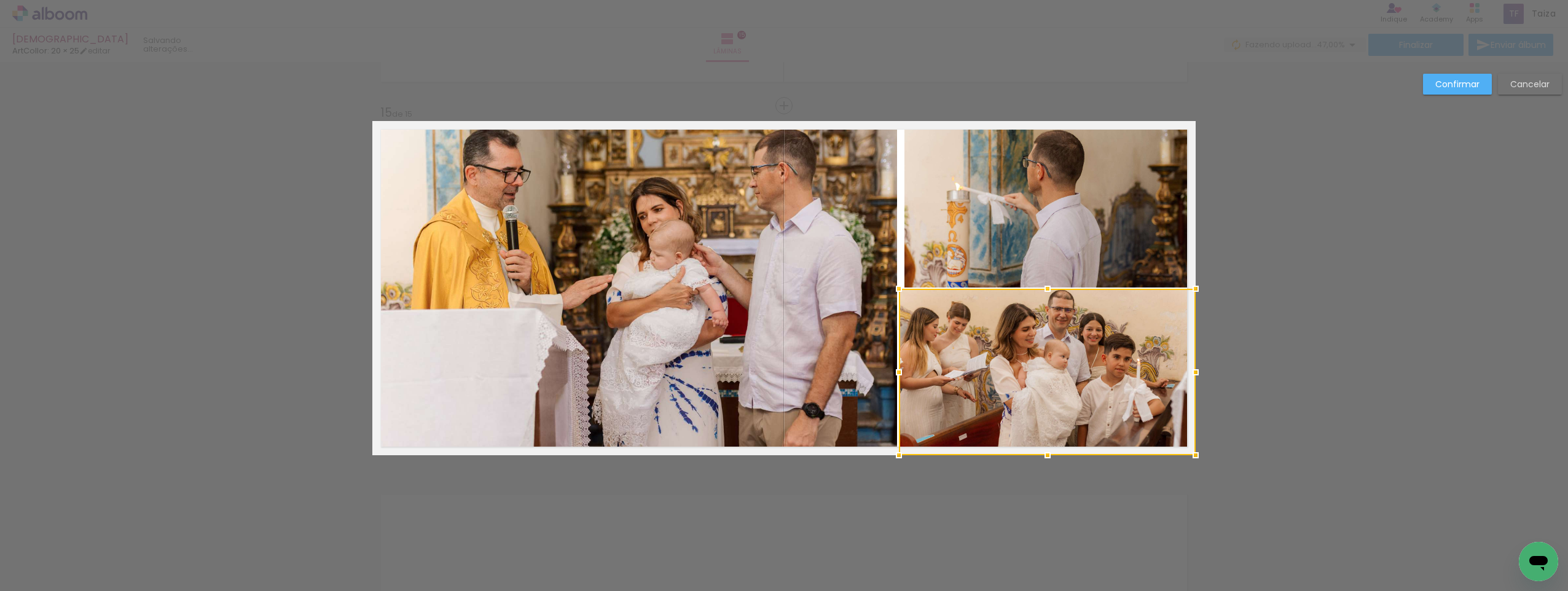
click at [1036, 229] on quentale-photo at bounding box center [1050, 205] width 291 height 167
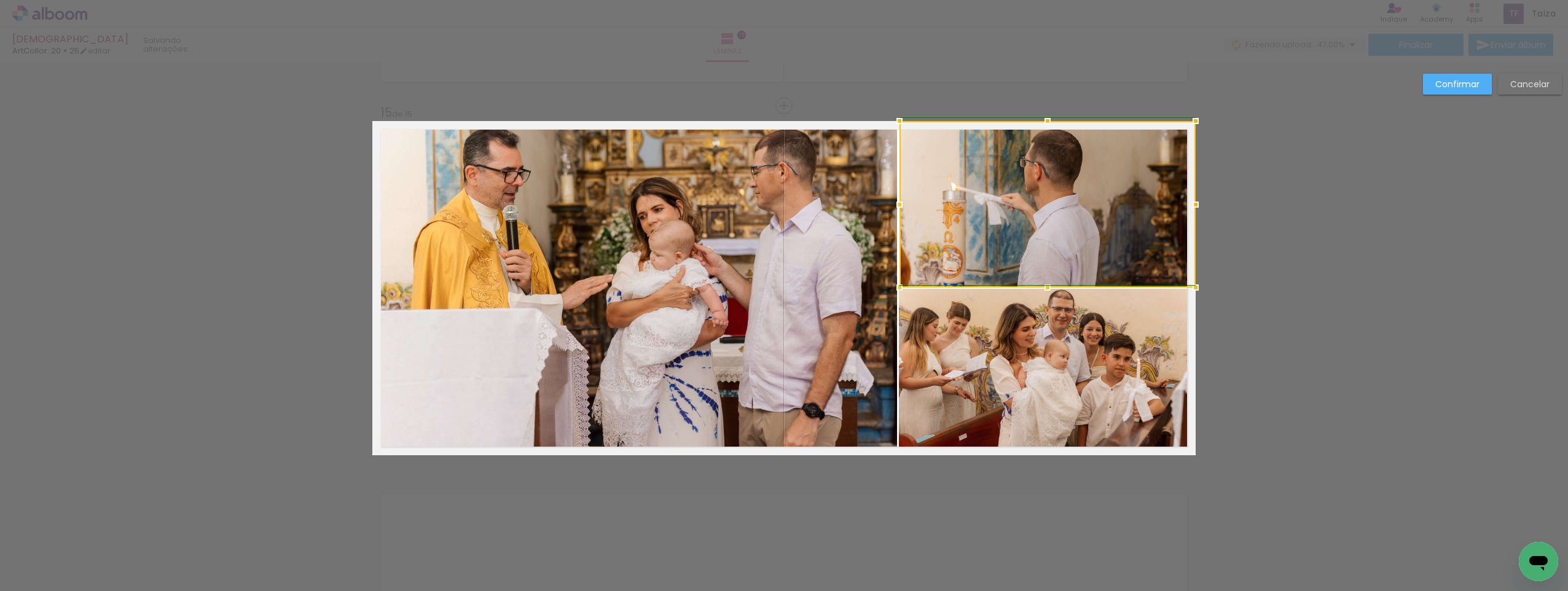
click at [898, 206] on div at bounding box center [900, 205] width 25 height 25
click at [1016, 218] on div at bounding box center [1048, 205] width 296 height 167
click at [1032, 221] on div at bounding box center [1048, 205] width 296 height 167
click at [0, 0] on slot "Confirmar" at bounding box center [0, 0] width 0 height 0
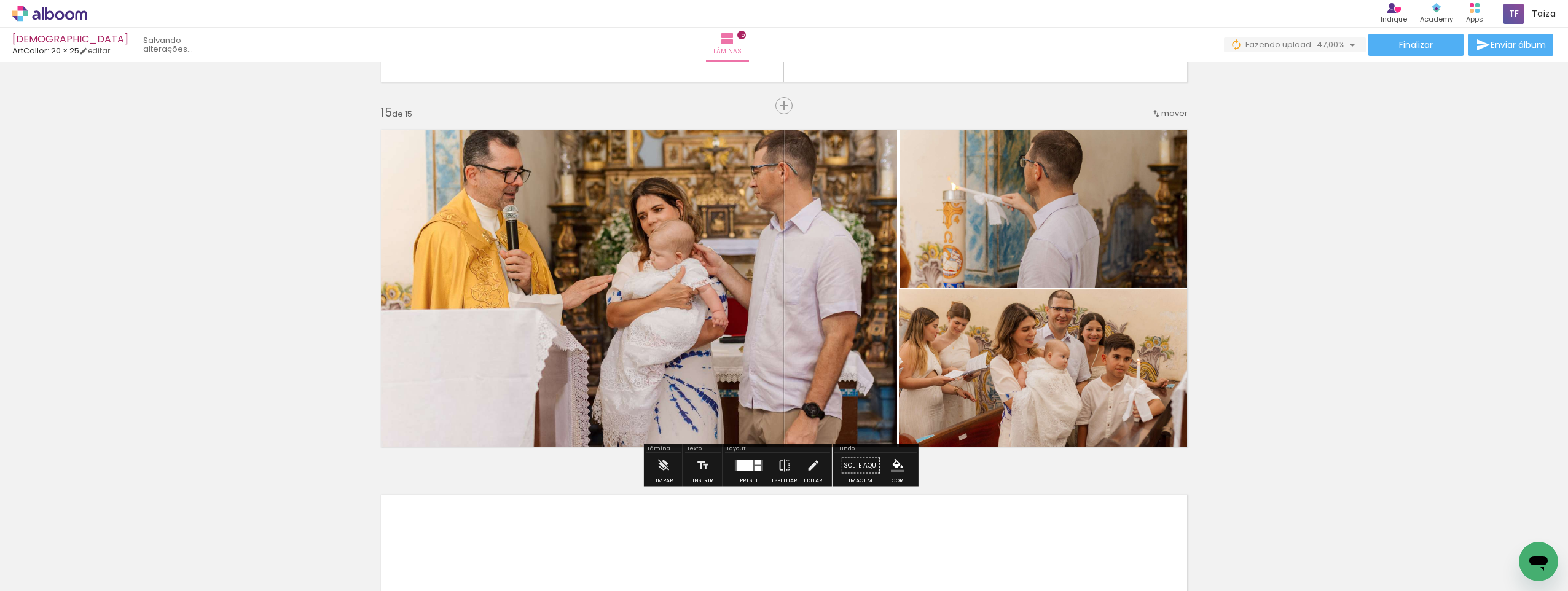
click at [1062, 330] on quentale-photo at bounding box center [1048, 372] width 297 height 167
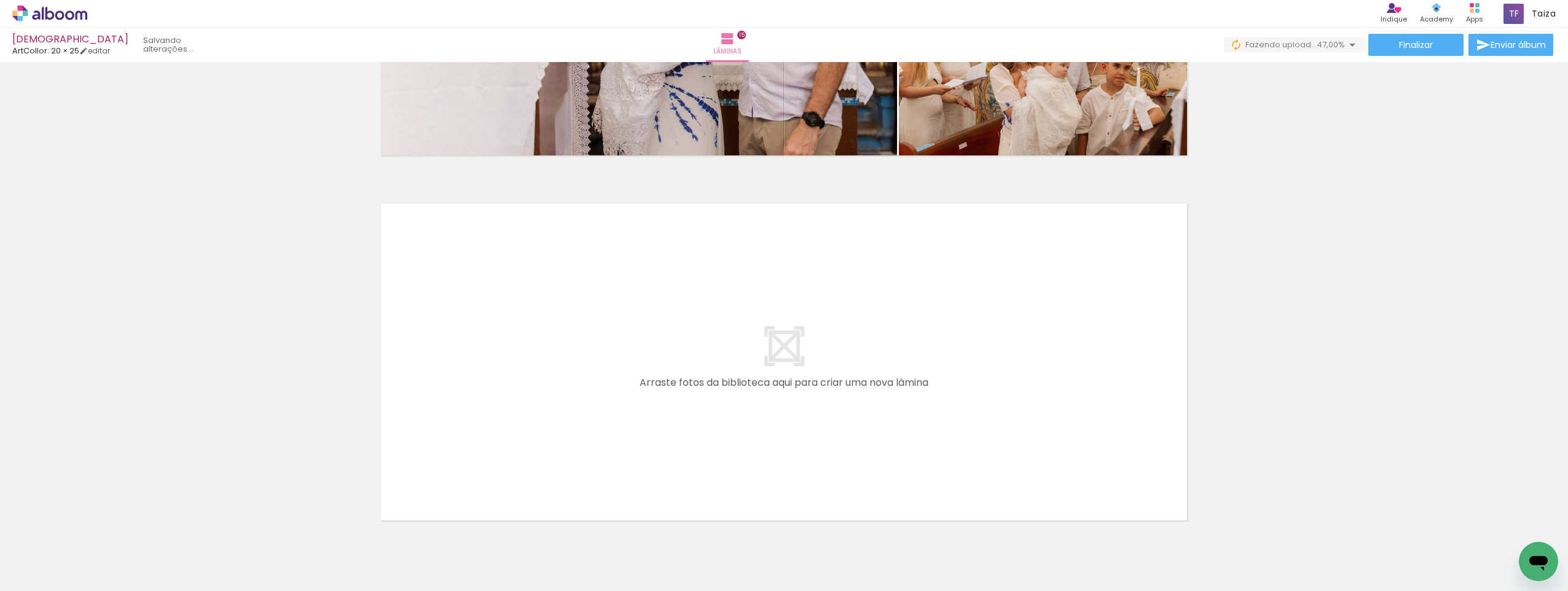
scroll to position [5433, 0]
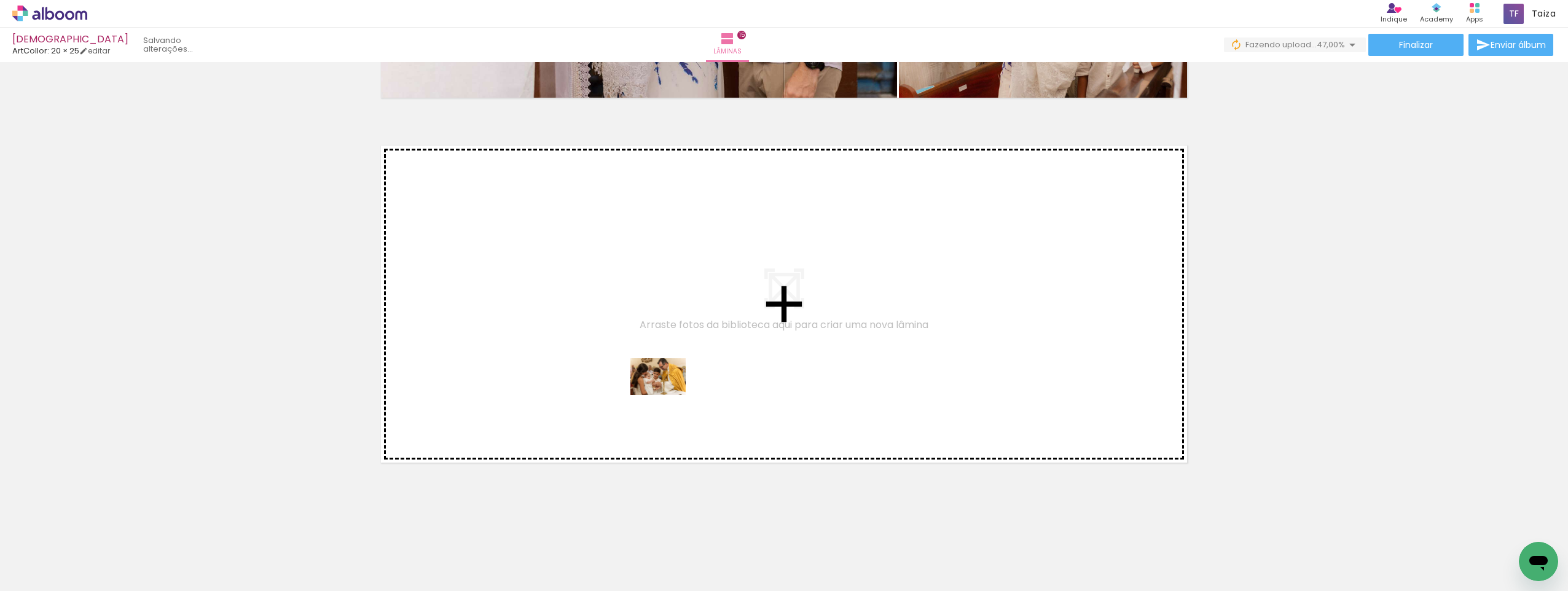
drag, startPoint x: 1249, startPoint y: 552, endPoint x: 635, endPoint y: 387, distance: 635.8
click at [635, 387] on quentale-workspace at bounding box center [784, 295] width 1568 height 591
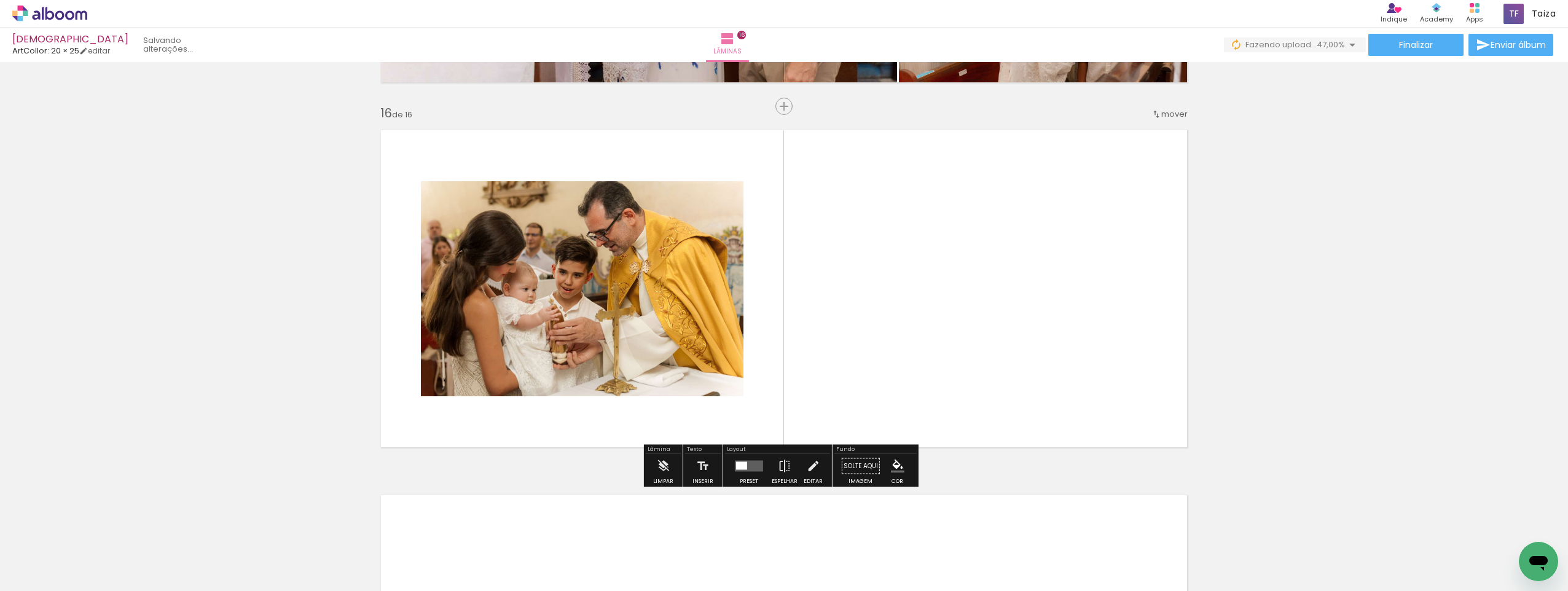
scroll to position [5449, 0]
drag, startPoint x: 1173, startPoint y: 555, endPoint x: 964, endPoint y: 324, distance: 311.5
click at [964, 324] on quentale-workspace at bounding box center [784, 295] width 1568 height 591
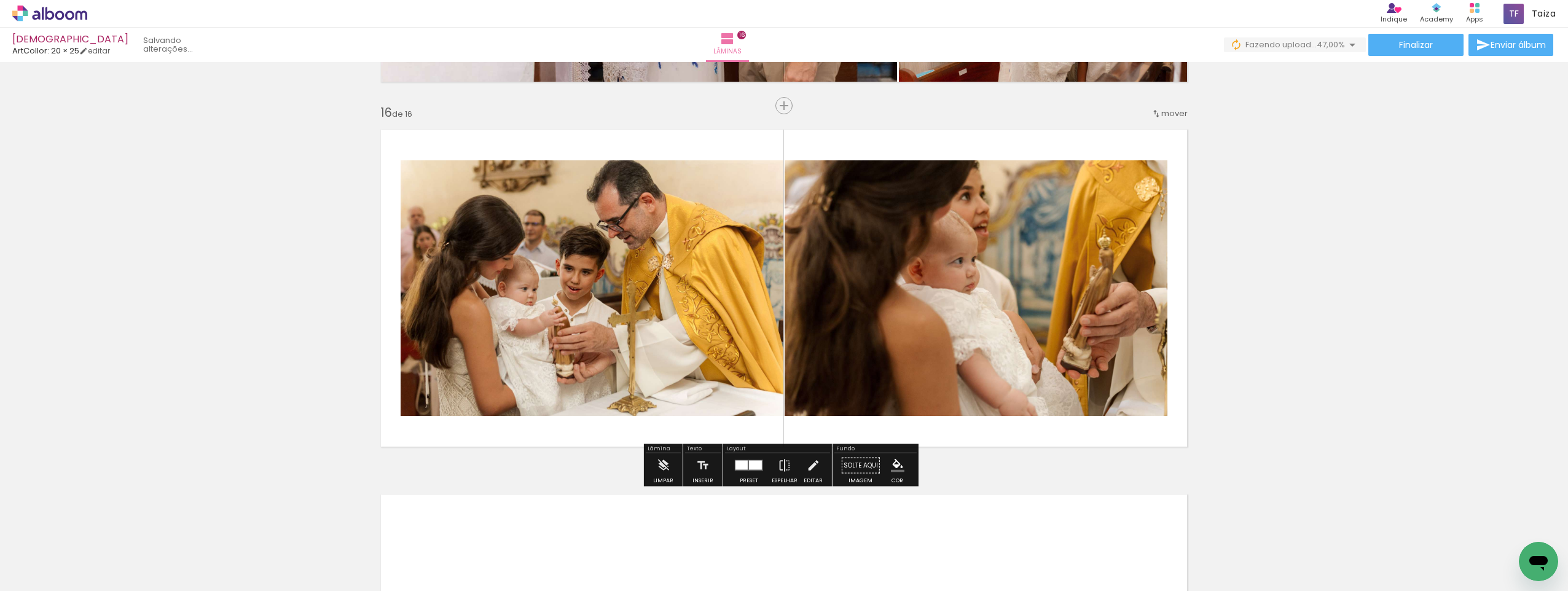
click at [758, 465] on div at bounding box center [756, 465] width 13 height 9
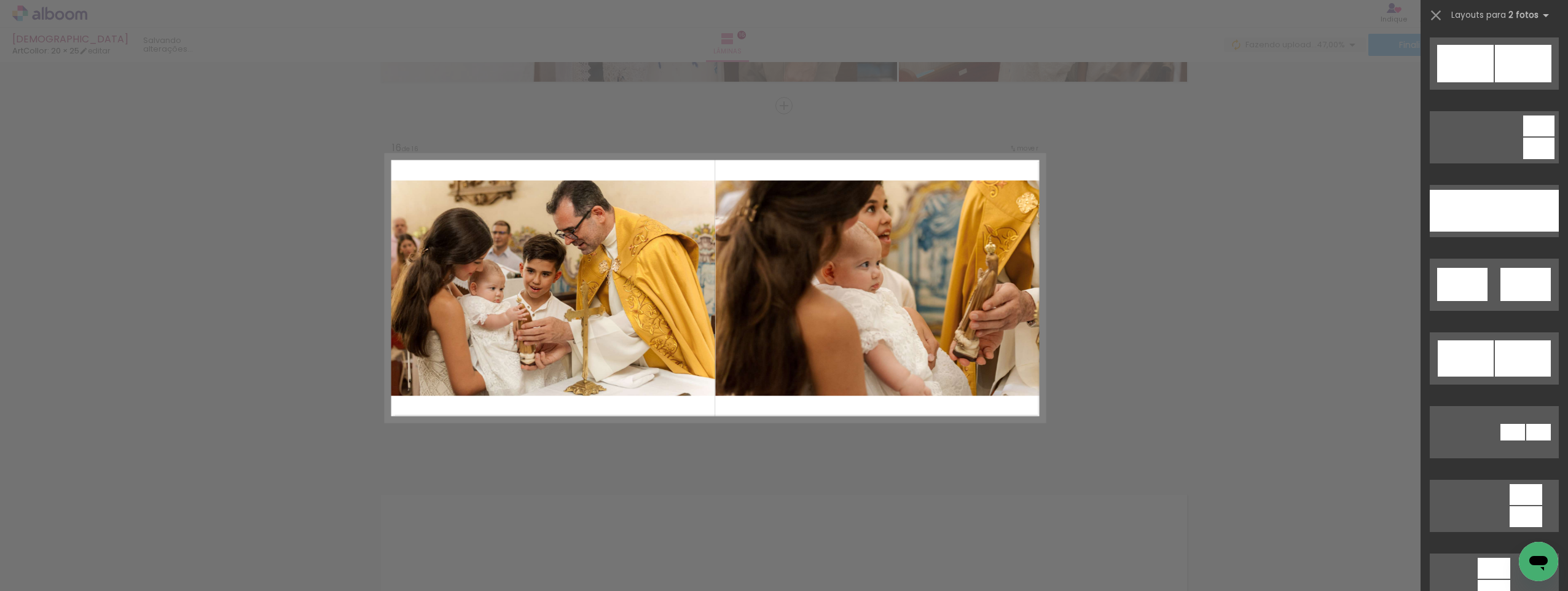
scroll to position [676, 0]
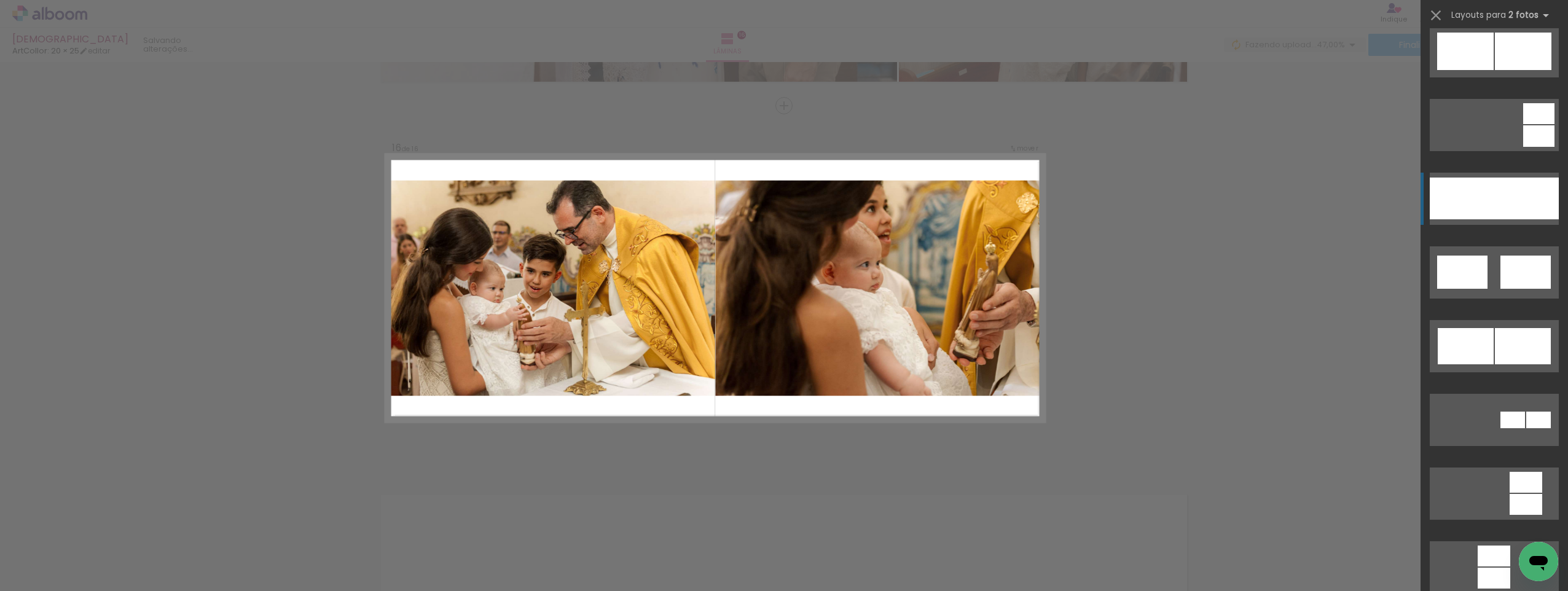
click at [1500, 205] on div at bounding box center [1527, 198] width 64 height 42
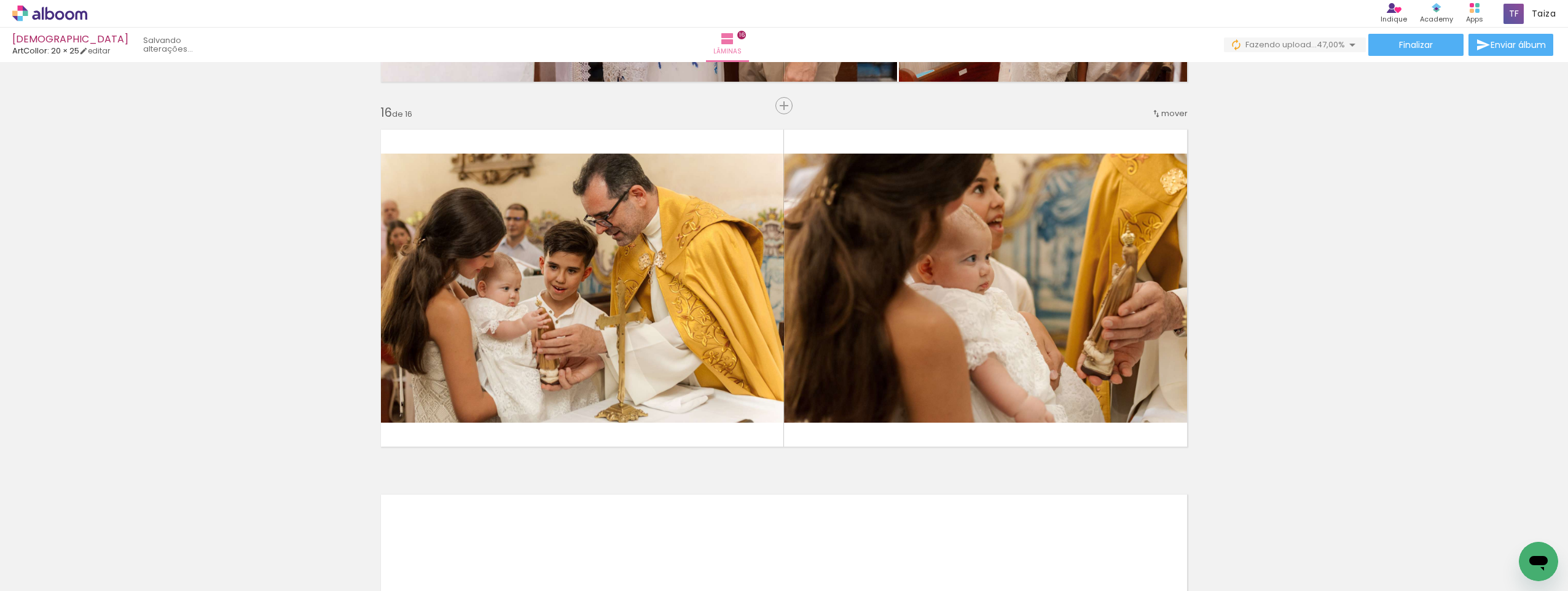
scroll to position [0, 1290]
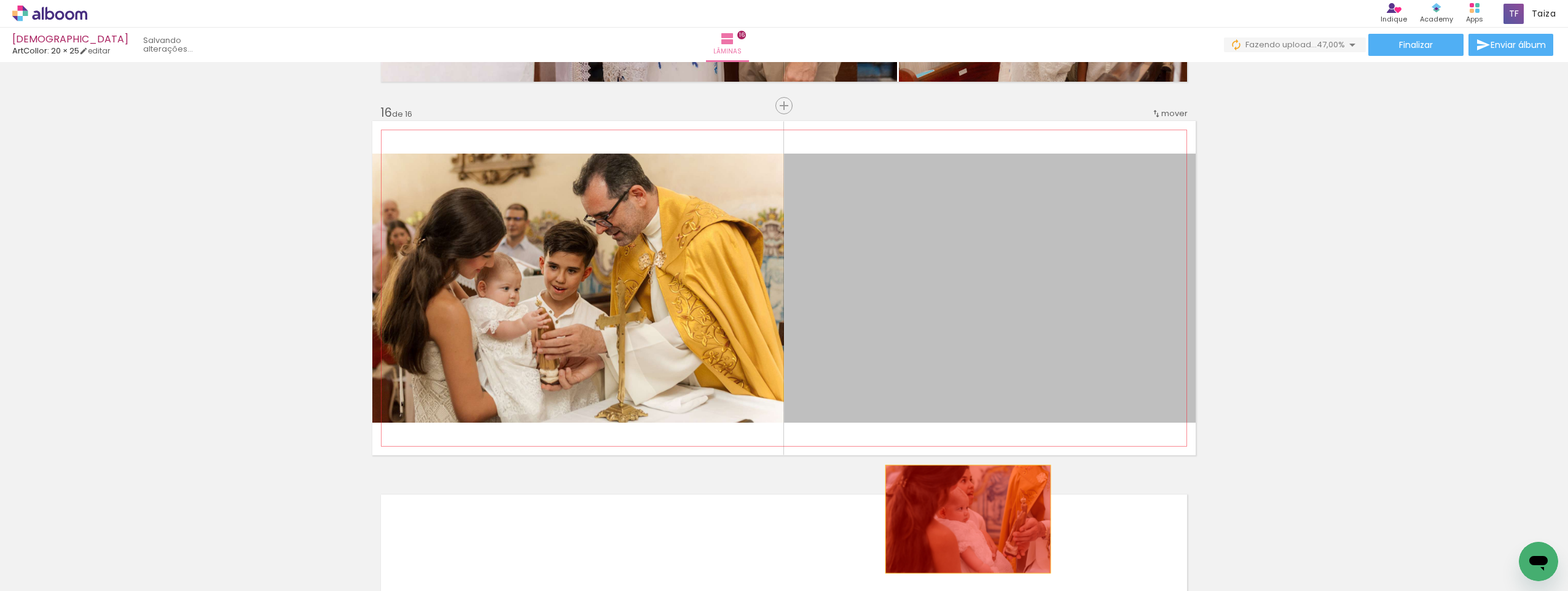
drag, startPoint x: 951, startPoint y: 313, endPoint x: 963, endPoint y: 519, distance: 206.3
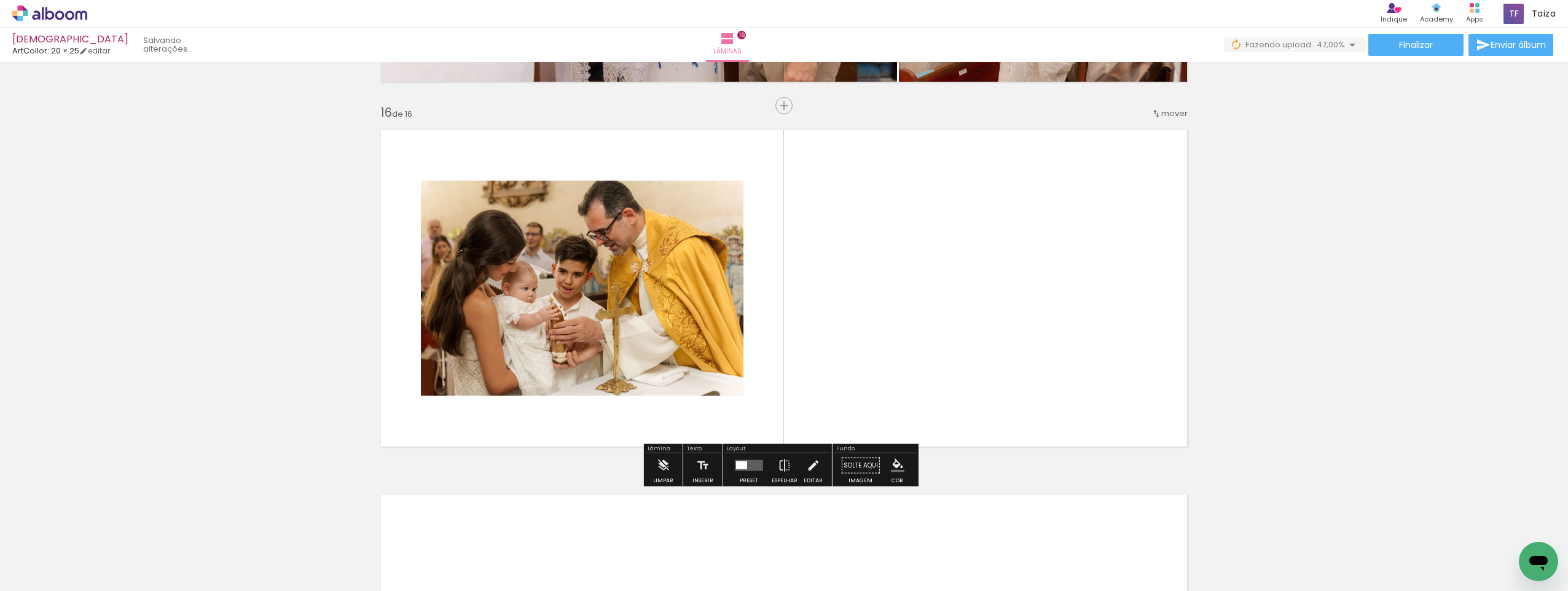
click at [65, 572] on paper-button "Adicionar Fotos" at bounding box center [38, 574] width 60 height 20
click at [0, 0] on input "file" at bounding box center [0, 0] width 0 height 0
